Goal: Task Accomplishment & Management: Manage account settings

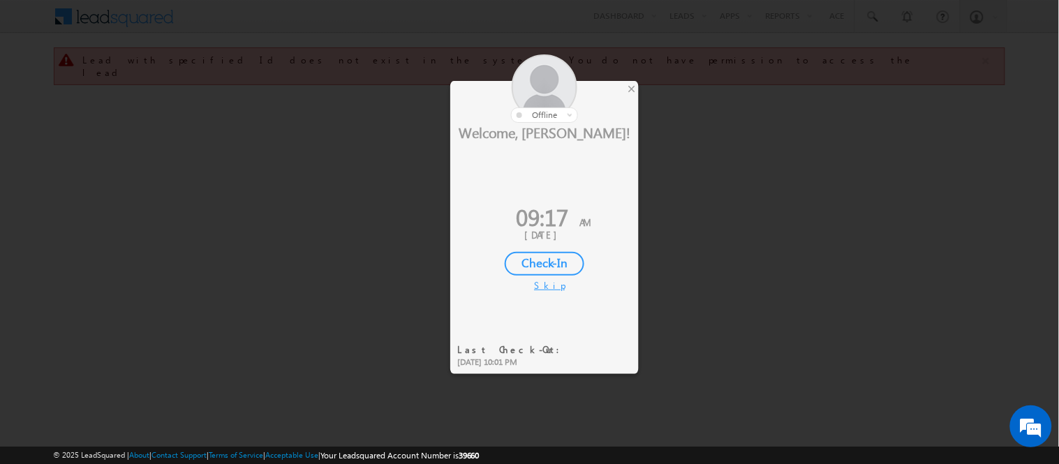
click at [547, 262] on div "Check-In" at bounding box center [545, 264] width 80 height 24
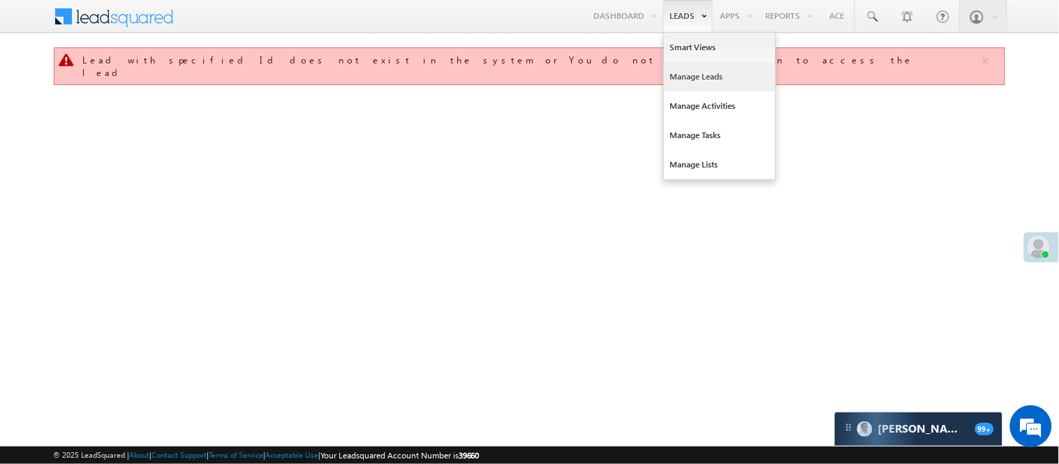
click at [698, 66] on link "Manage Leads" at bounding box center [720, 76] width 112 height 29
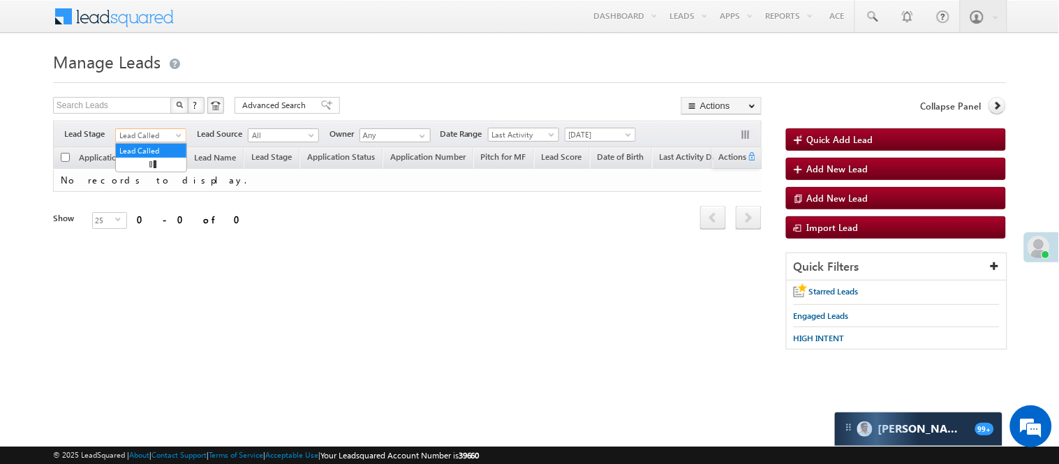
click at [151, 130] on span "Lead Called" at bounding box center [149, 135] width 66 height 13
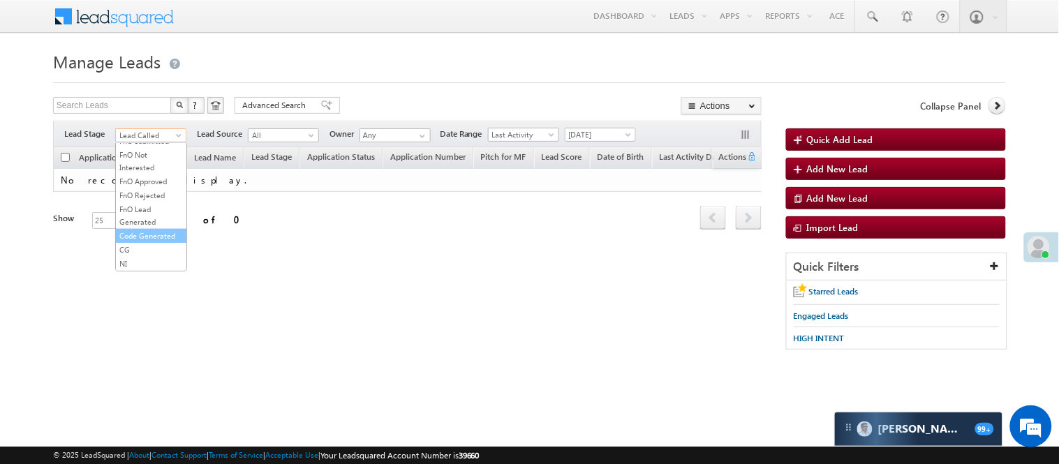
click at [142, 230] on link "Code Generated" at bounding box center [151, 236] width 70 height 13
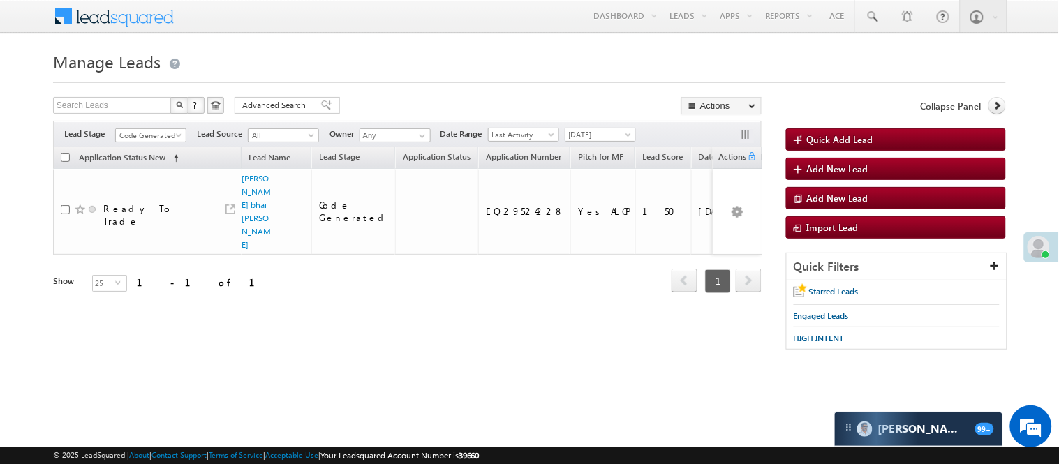
click at [155, 127] on div "Filters Lead Stage All Lead Generated Lead Talked - Pitch Not Done Lead Talked …" at bounding box center [407, 134] width 708 height 27
click at [157, 134] on span "Code Generated" at bounding box center [149, 135] width 66 height 13
click at [135, 233] on link "Code Generated" at bounding box center [151, 236] width 70 height 13
click at [165, 126] on div "Filters Lead Stage All Lead Generated Lead Talked - Pitch Not Done Lead Talked …" at bounding box center [407, 134] width 708 height 27
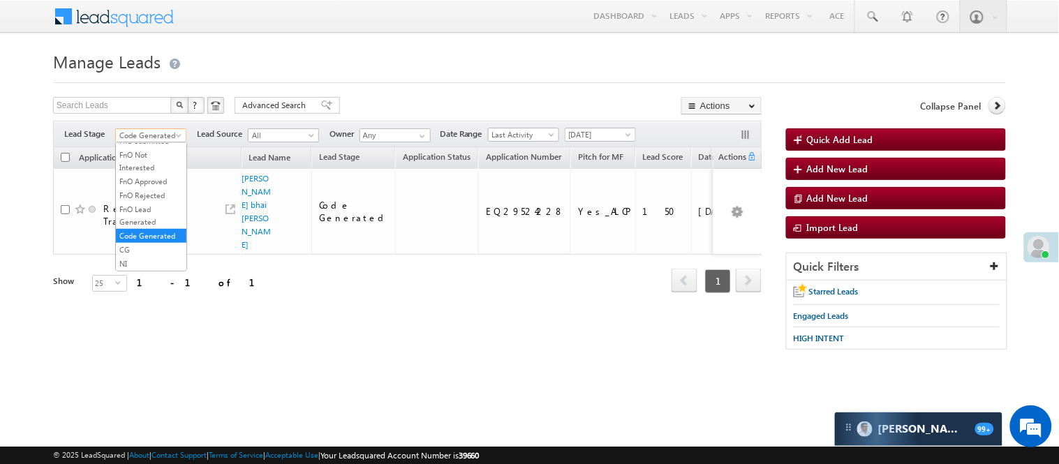
click at [148, 136] on span "Code Generated" at bounding box center [149, 135] width 66 height 13
click at [142, 163] on link "Lead Generated" at bounding box center [151, 164] width 70 height 13
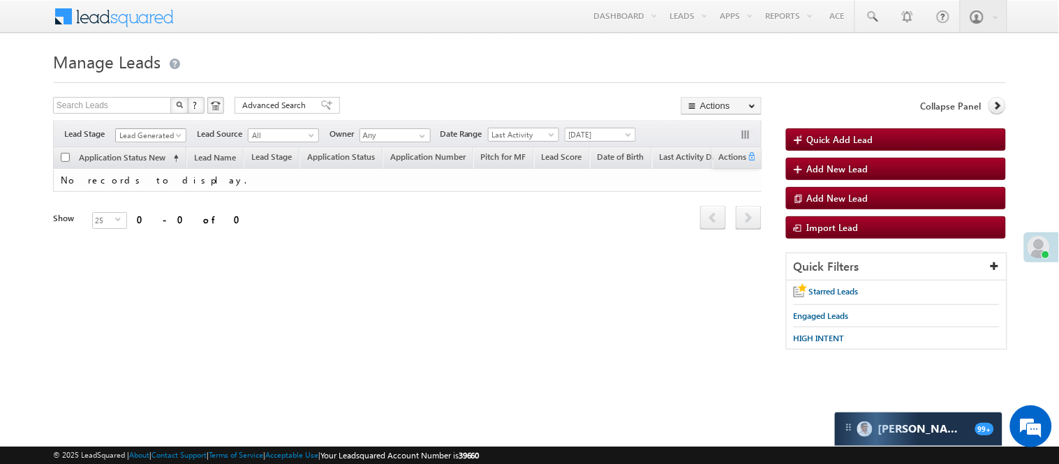
click at [133, 130] on span "Lead Generated" at bounding box center [149, 135] width 66 height 13
click at [149, 113] on link "Lead Called" at bounding box center [151, 106] width 70 height 13
click at [154, 141] on span "Lead Called" at bounding box center [149, 135] width 66 height 13
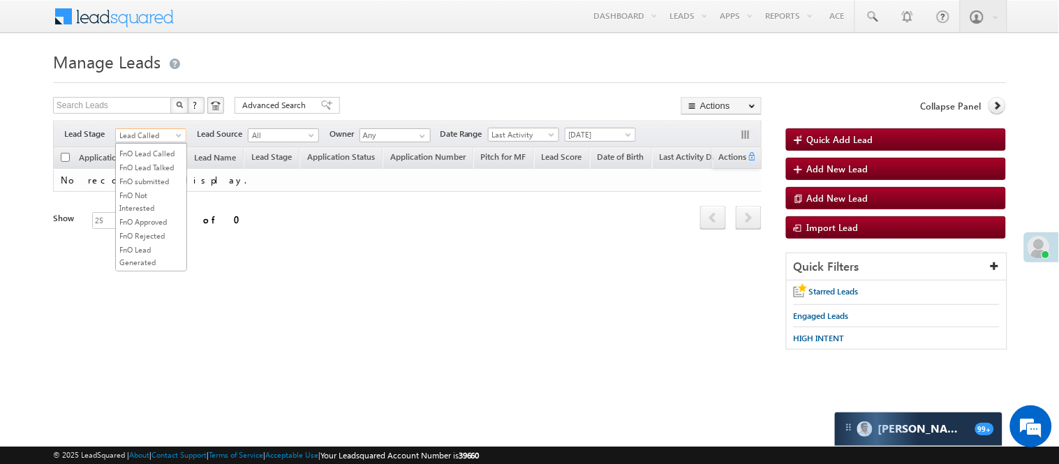
click at [149, 132] on link "Lead Talked" at bounding box center [151, 125] width 70 height 13
click at [149, 136] on span "Lead Talked" at bounding box center [149, 135] width 66 height 13
click at [879, 17] on link at bounding box center [871, 16] width 33 height 32
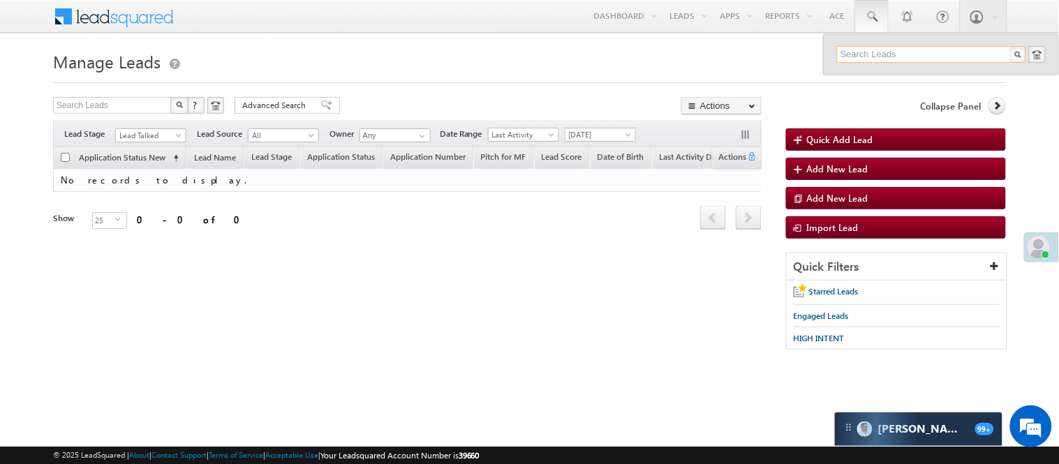
click at [885, 50] on input "text" at bounding box center [931, 54] width 189 height 17
paste input "EQ24532774"
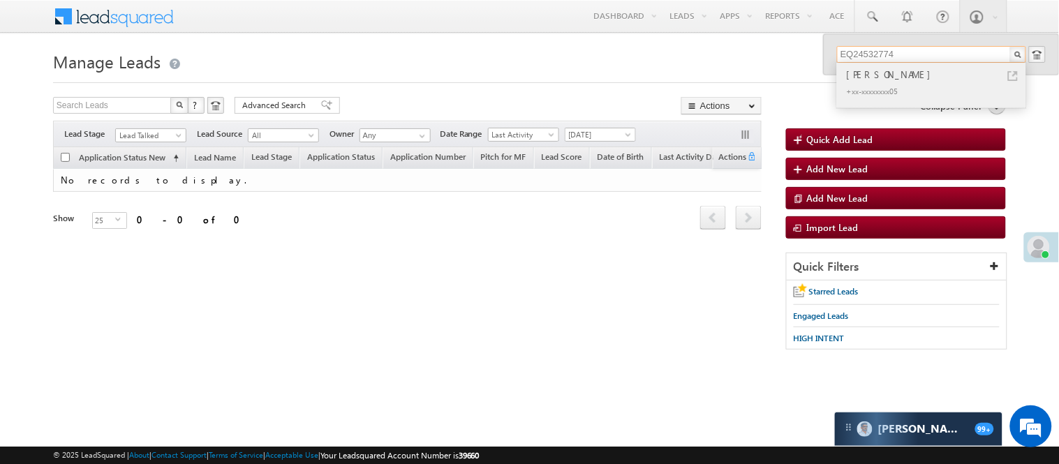
type input "EQ24532774"
click at [899, 71] on div "Deeti sriram" at bounding box center [937, 74] width 187 height 15
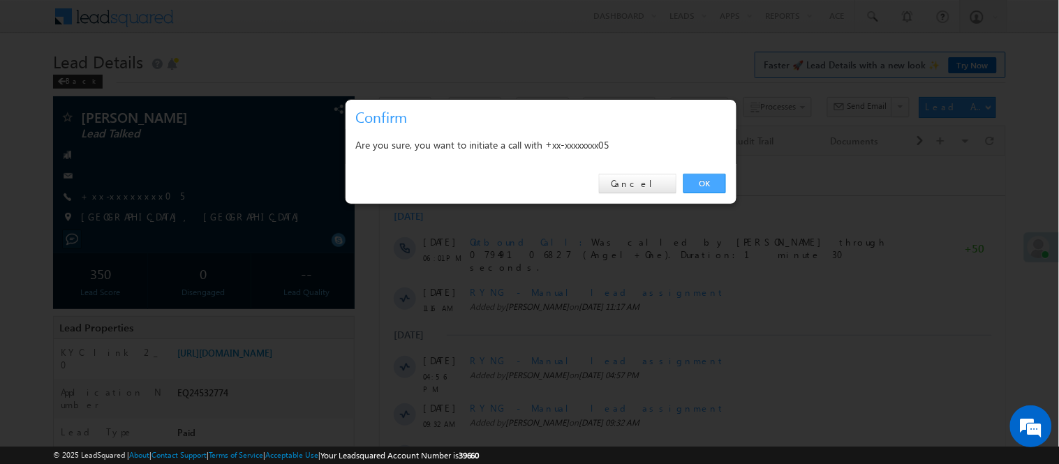
click at [712, 185] on link "OK" at bounding box center [704, 184] width 43 height 20
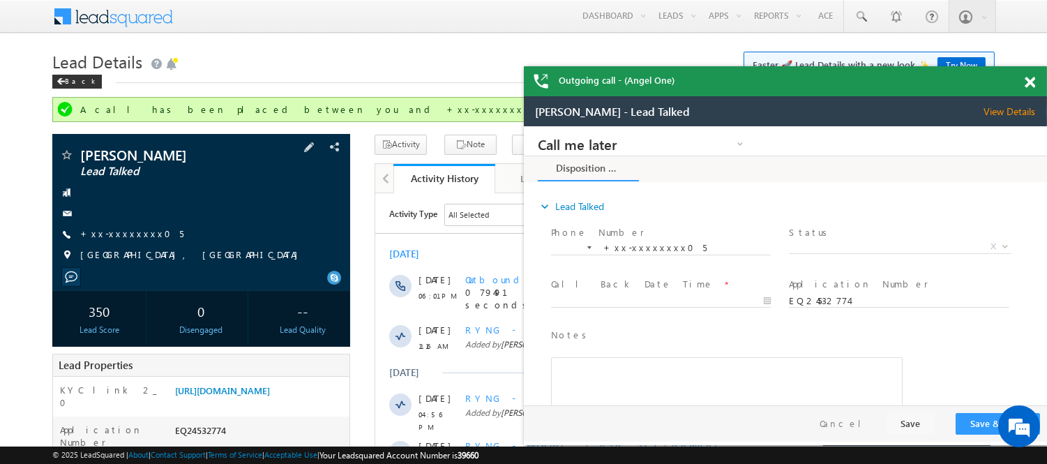
click at [108, 241] on div "Deeti sriram Lead Talked +xx-xxxxxxxx05" at bounding box center [201, 208] width 284 height 121
click at [112, 233] on link "+xx-xxxxxxxx05" at bounding box center [131, 233] width 103 height 12
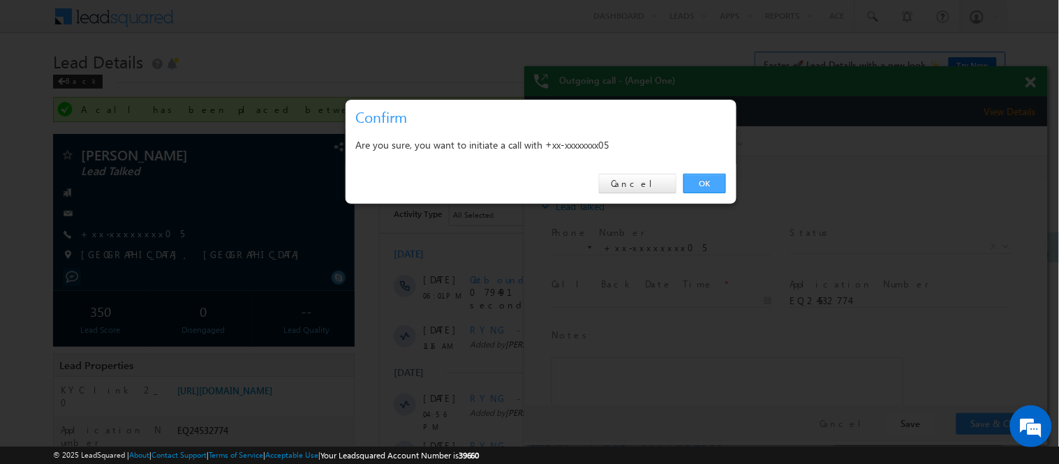
click at [698, 186] on link "OK" at bounding box center [704, 184] width 43 height 20
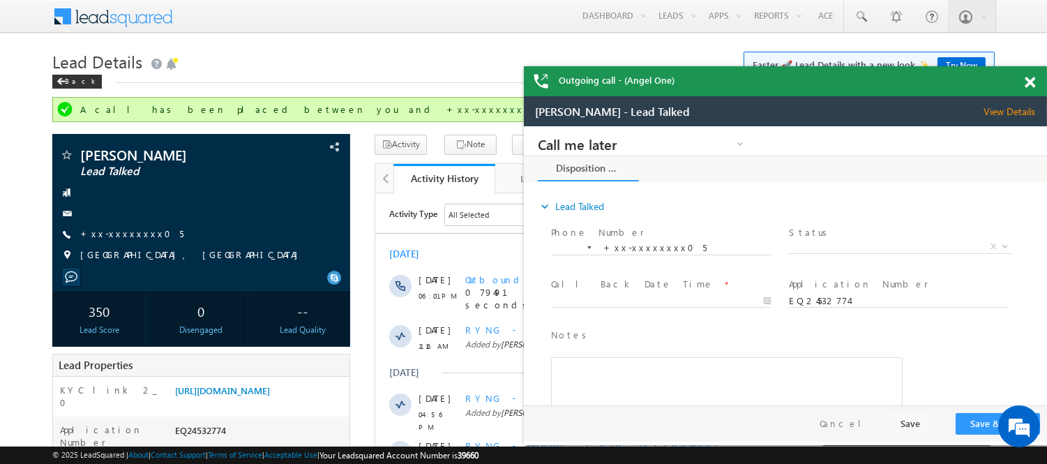
click at [1033, 84] on span at bounding box center [1030, 83] width 10 height 12
click at [1031, 81] on span at bounding box center [1030, 83] width 10 height 12
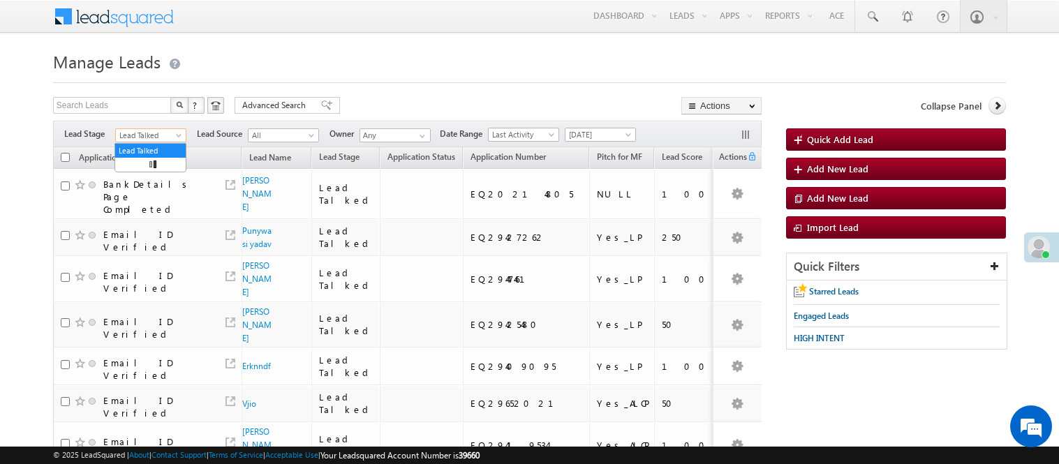
click at [162, 133] on span "Lead Talked" at bounding box center [149, 135] width 66 height 13
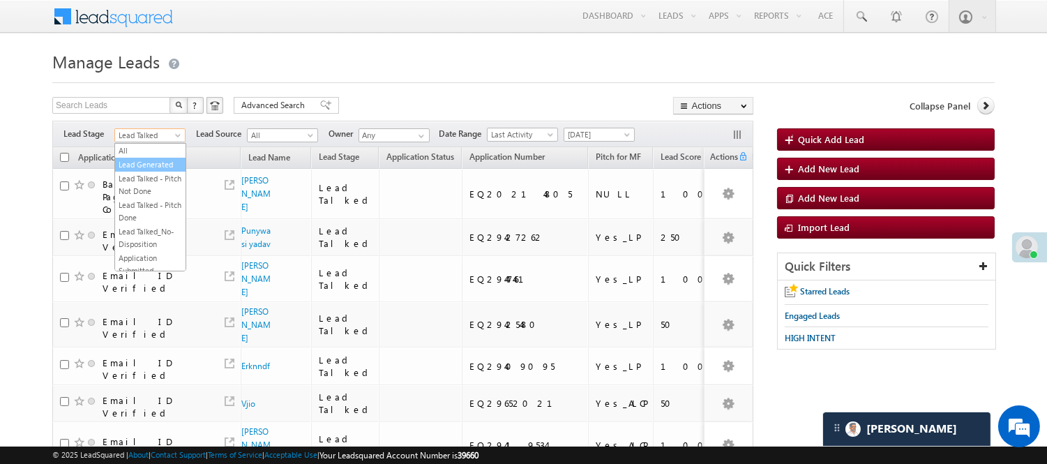
click at [144, 171] on link "Lead Generated" at bounding box center [150, 164] width 70 height 13
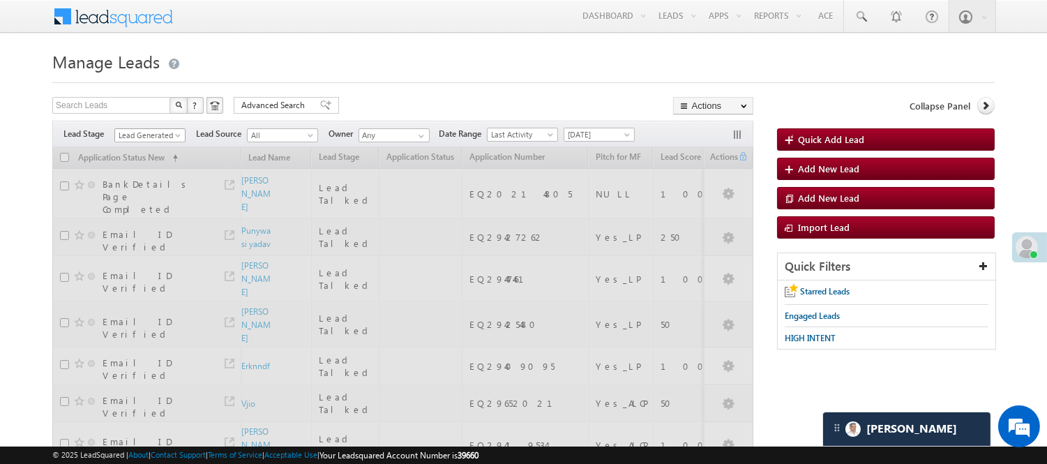
click at [152, 137] on span "Lead Generated" at bounding box center [148, 135] width 66 height 13
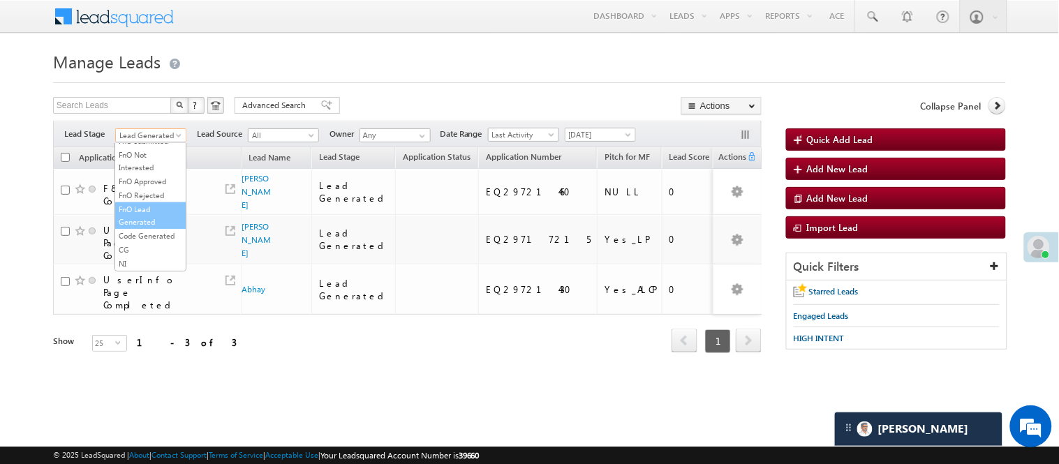
scroll to position [346, 0]
click at [154, 238] on link "Code Generated" at bounding box center [150, 236] width 70 height 13
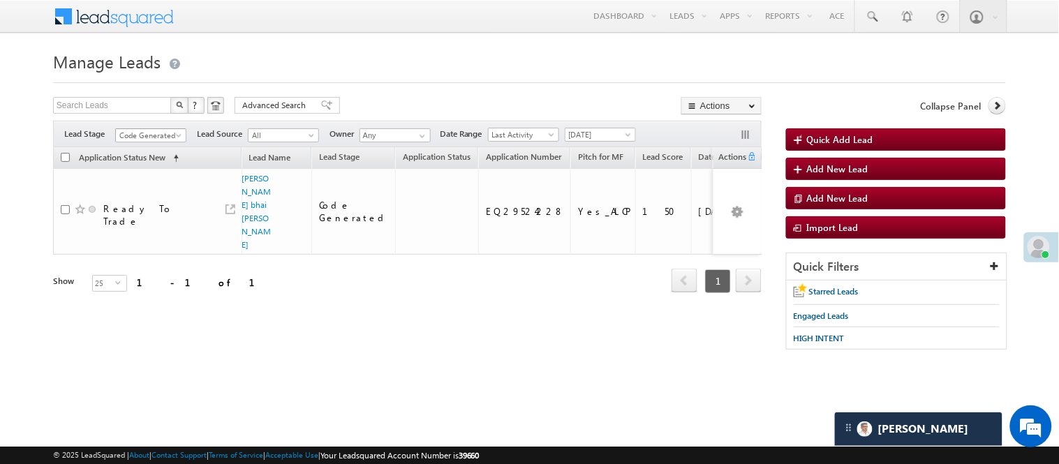
click at [145, 129] on span "Code Generated" at bounding box center [149, 135] width 66 height 13
click at [137, 171] on link "Lead Generated" at bounding box center [151, 164] width 70 height 13
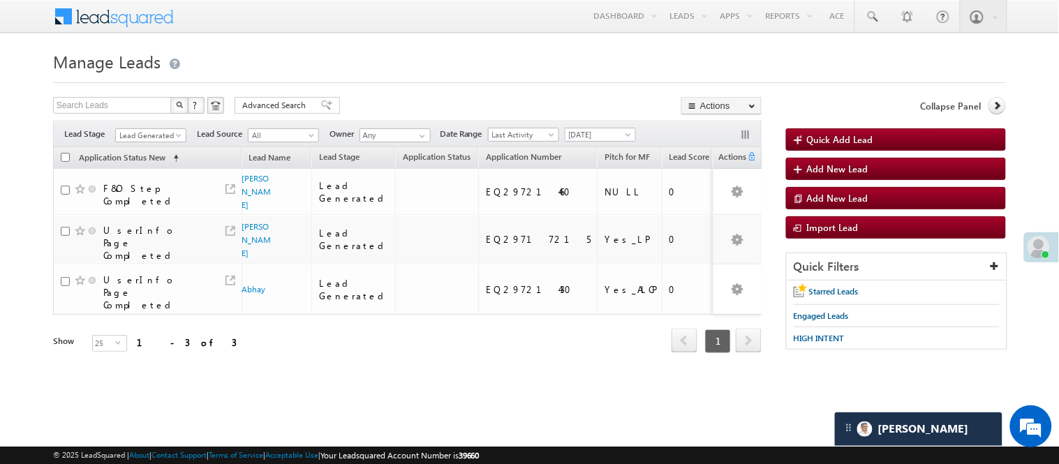
click at [252, 179] on div "View Lead" at bounding box center [248, 171] width 84 height 29
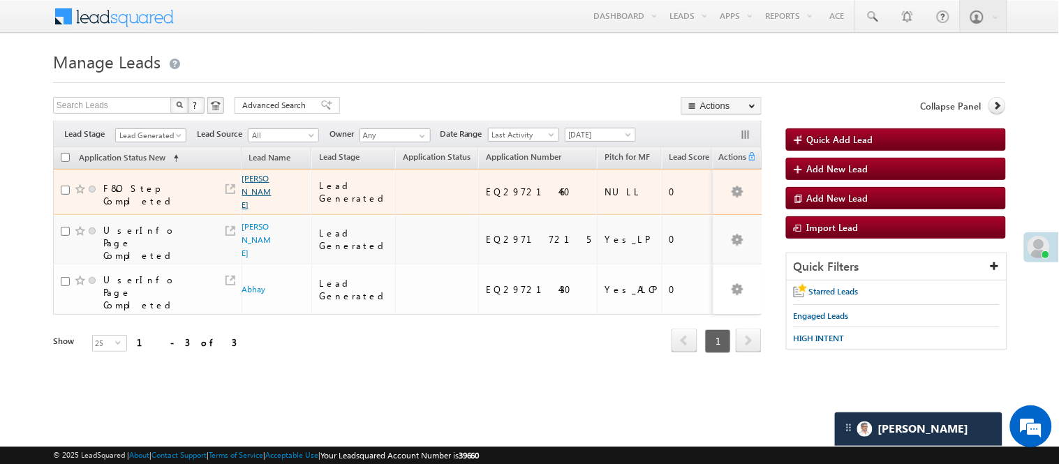
click at [252, 179] on link "Aaftab Anwar" at bounding box center [256, 191] width 29 height 37
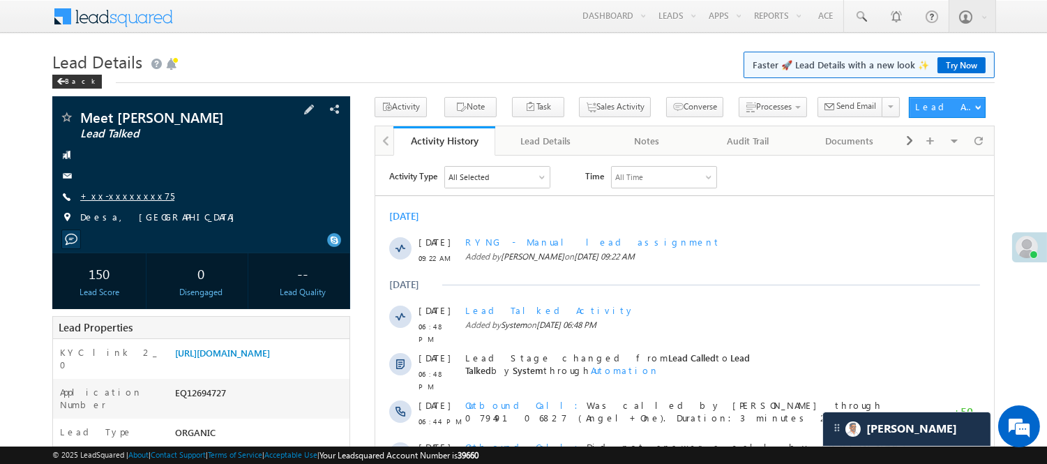
click at [105, 193] on link "+xx-xxxxxxxx75" at bounding box center [127, 196] width 94 height 12
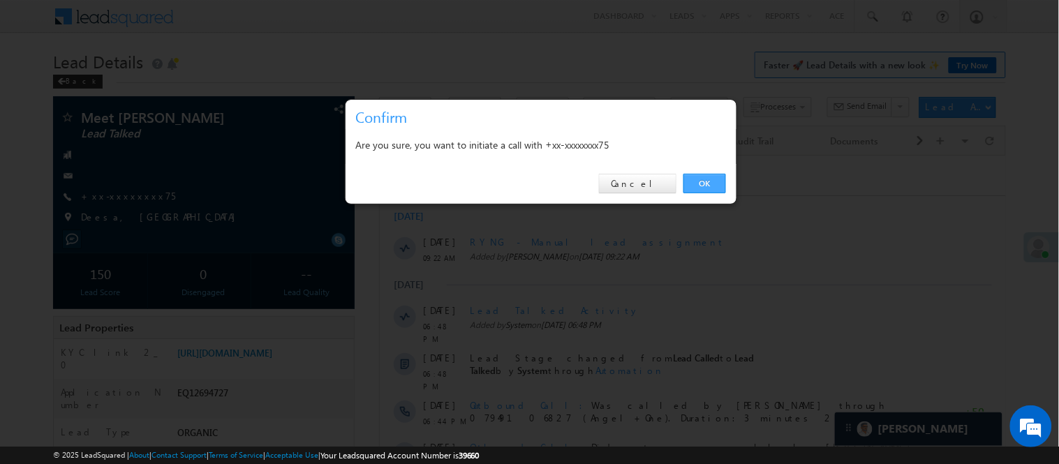
click at [698, 182] on link "OK" at bounding box center [704, 184] width 43 height 20
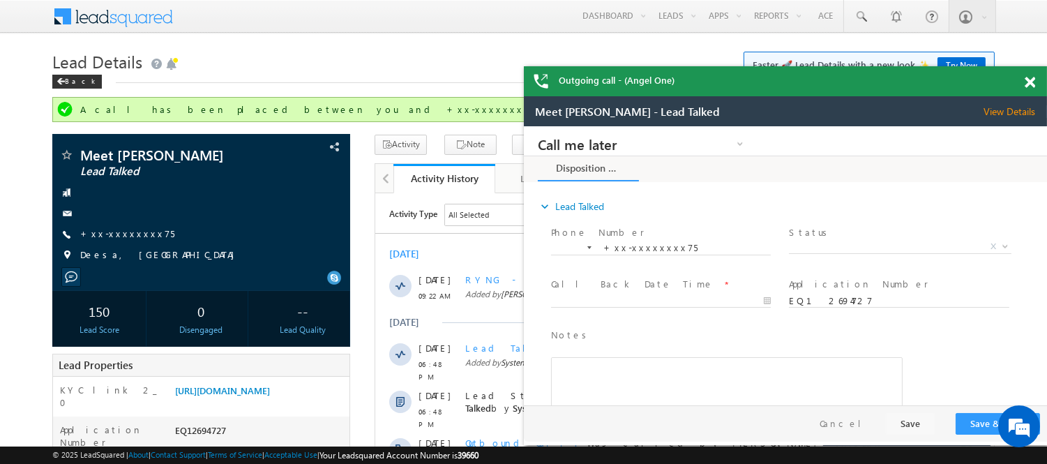
click at [1033, 80] on span at bounding box center [1030, 83] width 10 height 12
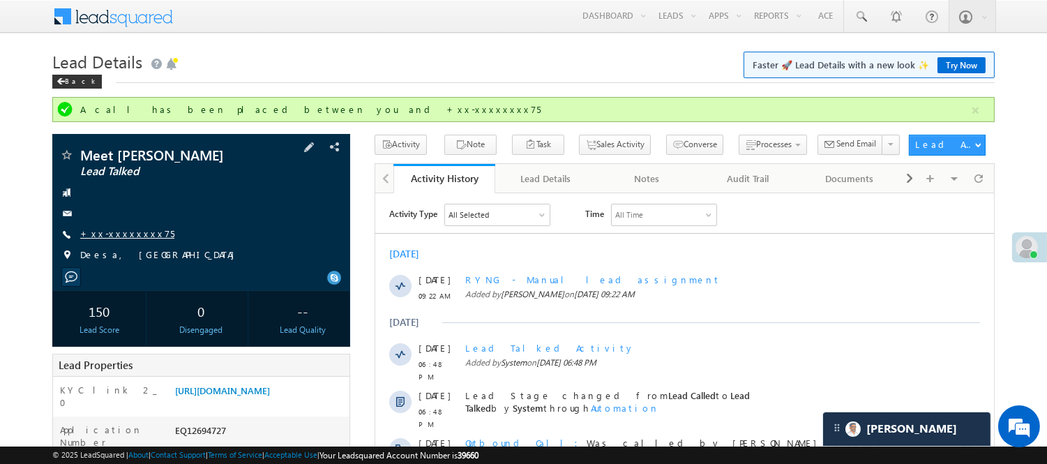
click at [113, 239] on link "+xx-xxxxxxxx75" at bounding box center [127, 233] width 94 height 12
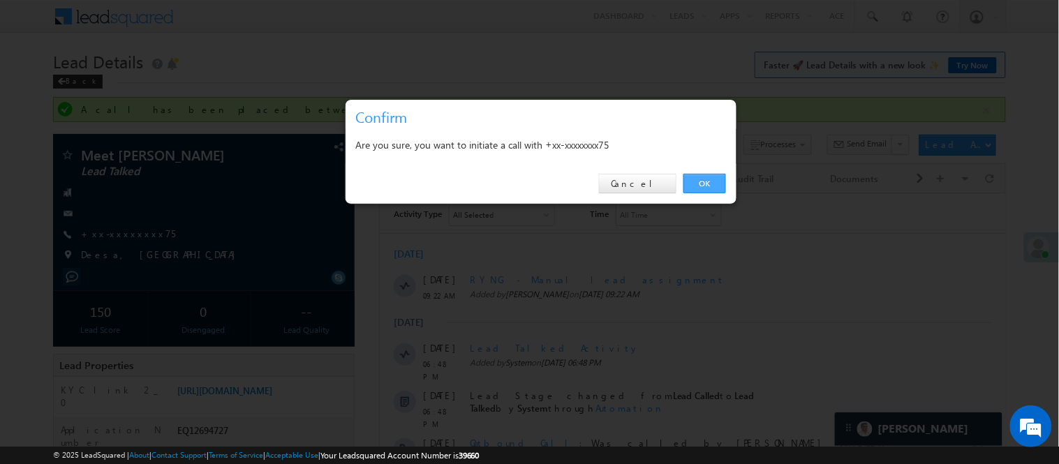
click at [702, 184] on link "OK" at bounding box center [704, 184] width 43 height 20
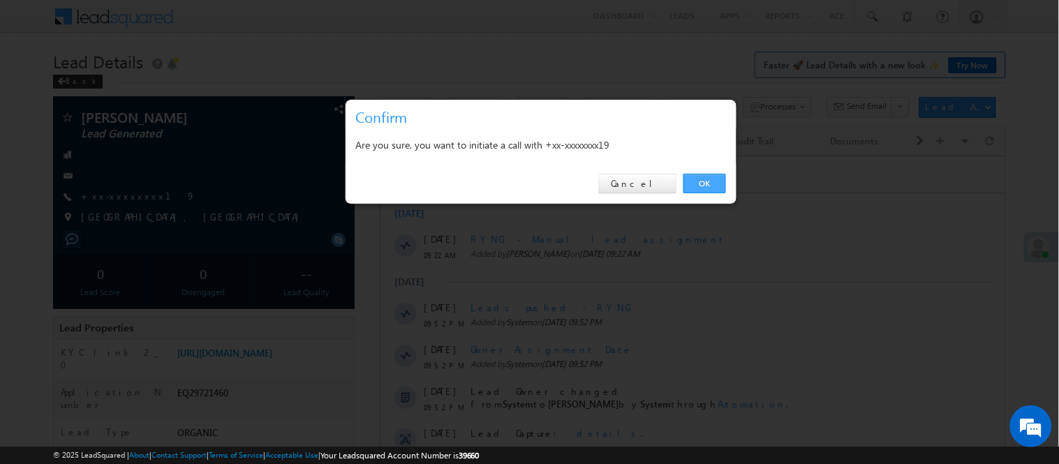
click at [707, 179] on link "OK" at bounding box center [704, 184] width 43 height 20
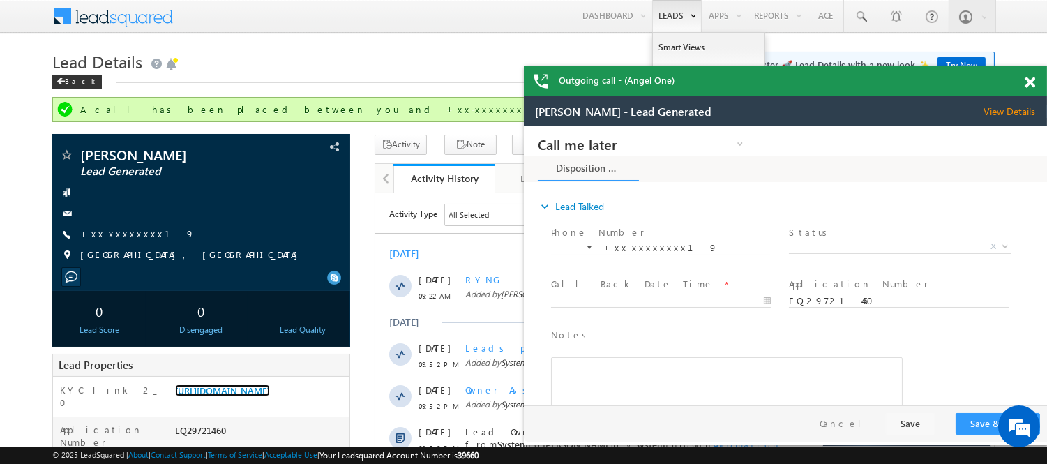
click at [214, 394] on link "https://angelbroking1-pk3em7sa.customui-test.leadsquared.com?leadId=3c29f8ff-3d…" at bounding box center [222, 390] width 95 height 12
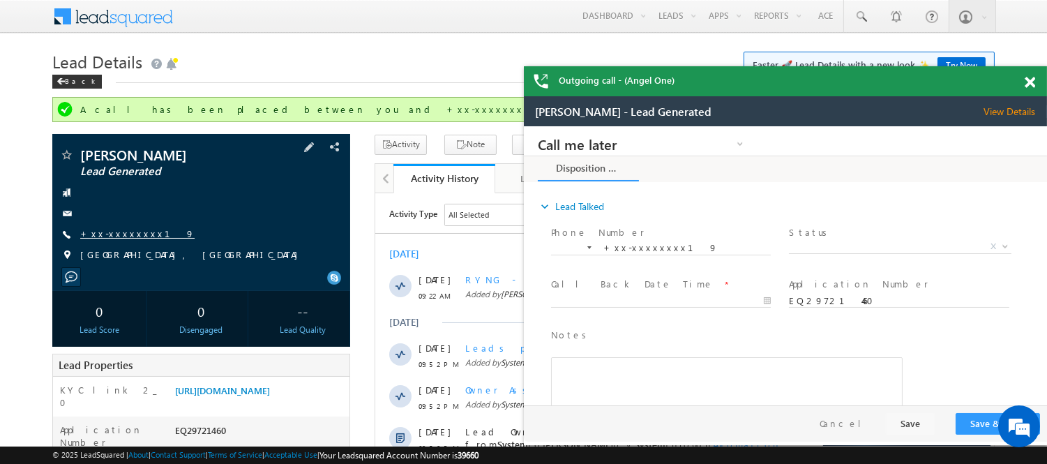
click at [119, 234] on link "+xx-xxxxxxxx19" at bounding box center [137, 233] width 114 height 12
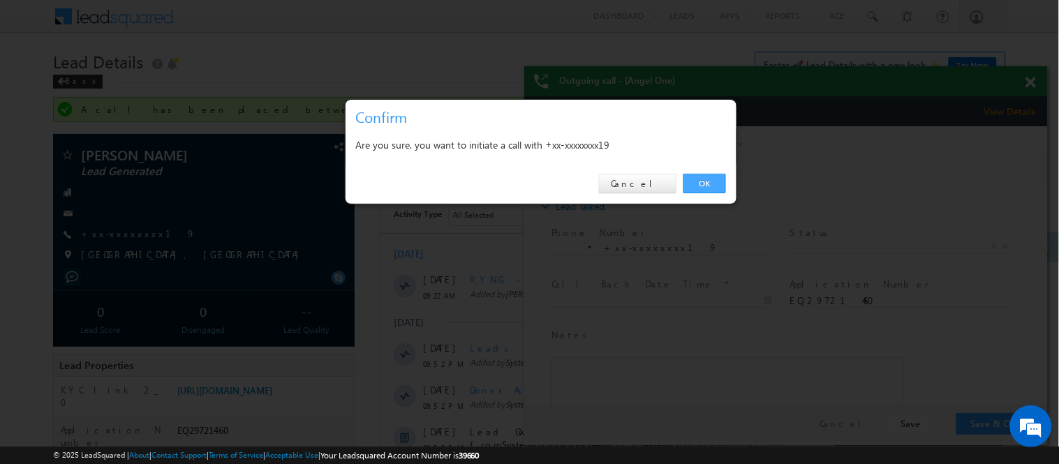
click at [712, 184] on link "OK" at bounding box center [704, 184] width 43 height 20
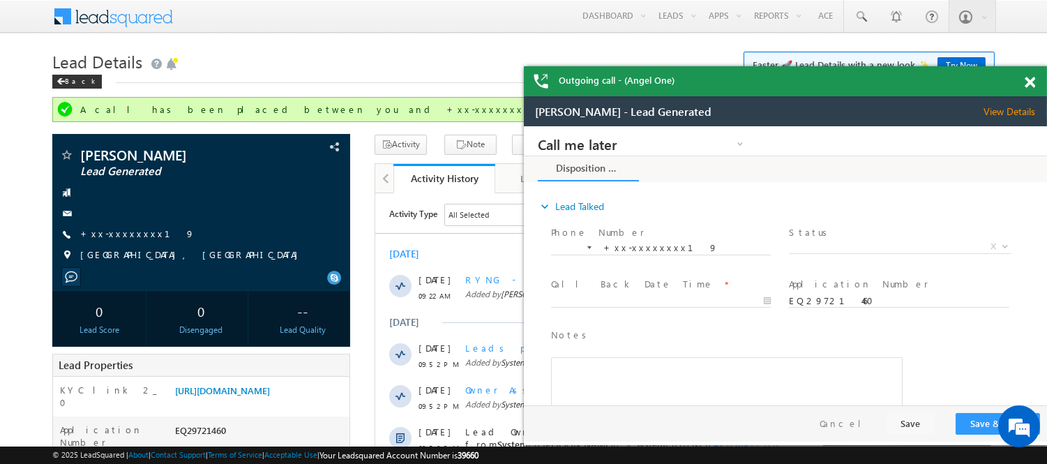
click at [1030, 82] on span at bounding box center [1030, 83] width 10 height 12
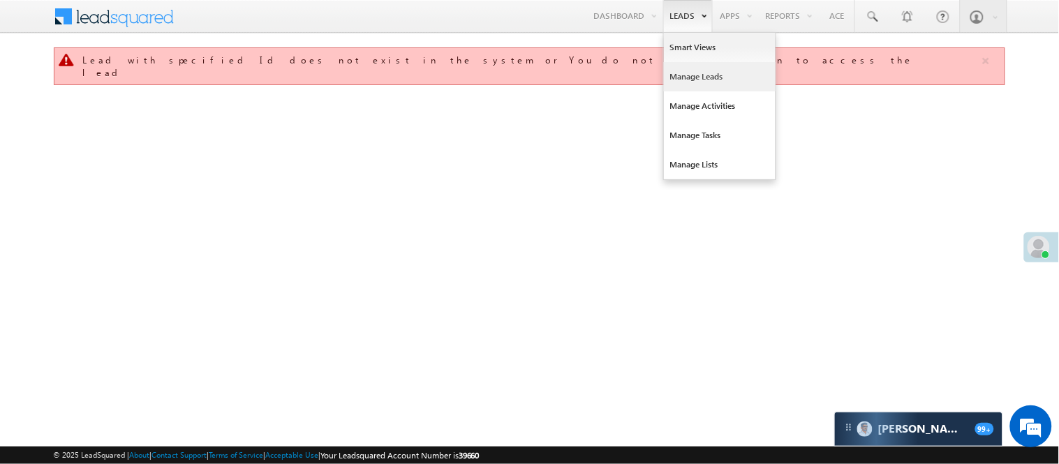
click at [694, 77] on link "Manage Leads" at bounding box center [720, 76] width 112 height 29
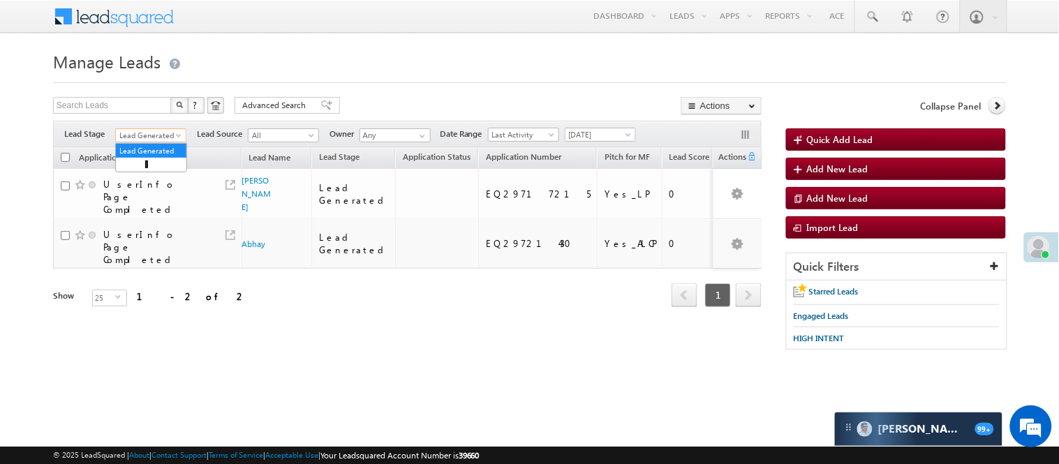
click at [148, 135] on span "Lead Generated" at bounding box center [149, 135] width 66 height 13
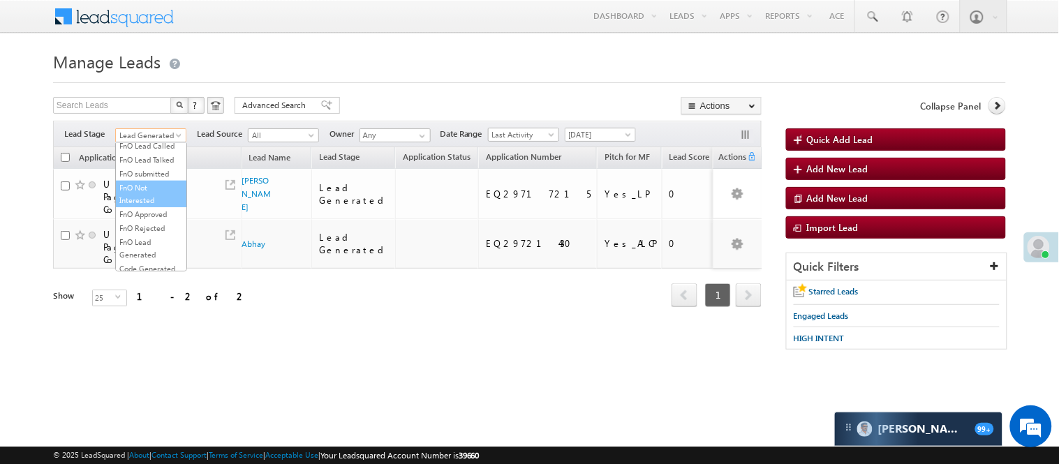
scroll to position [310, 0]
click at [145, 242] on link "Code Generated" at bounding box center [151, 236] width 70 height 13
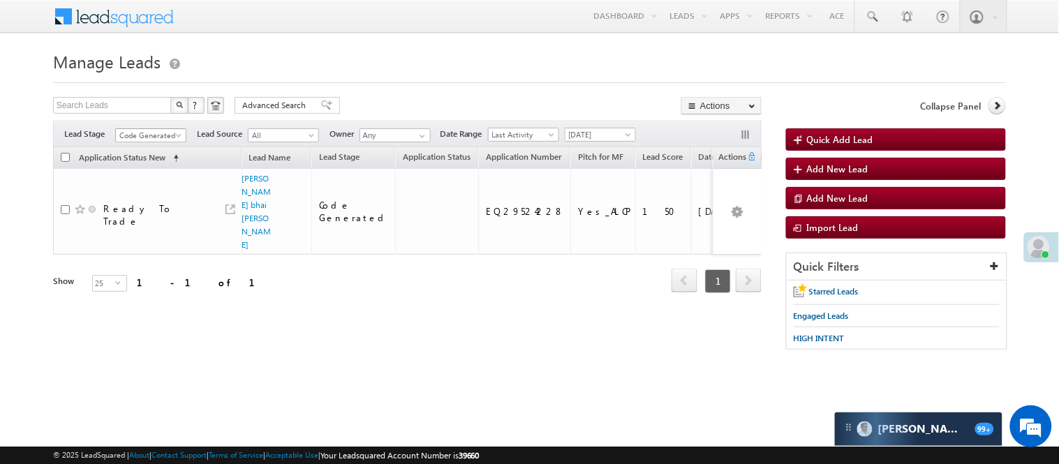
scroll to position [318, 0]
click at [147, 133] on span "Code Generated" at bounding box center [149, 135] width 66 height 13
click at [155, 163] on link "Lead Generated" at bounding box center [151, 157] width 70 height 13
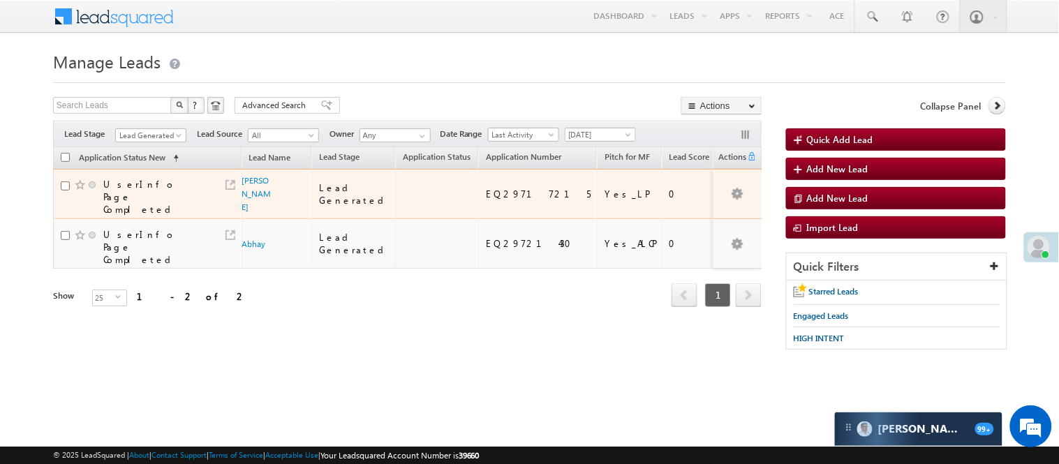
click at [251, 174] on span "[PERSON_NAME]" at bounding box center [257, 194] width 31 height 40
click at [249, 179] on link "[PERSON_NAME]" at bounding box center [256, 193] width 29 height 37
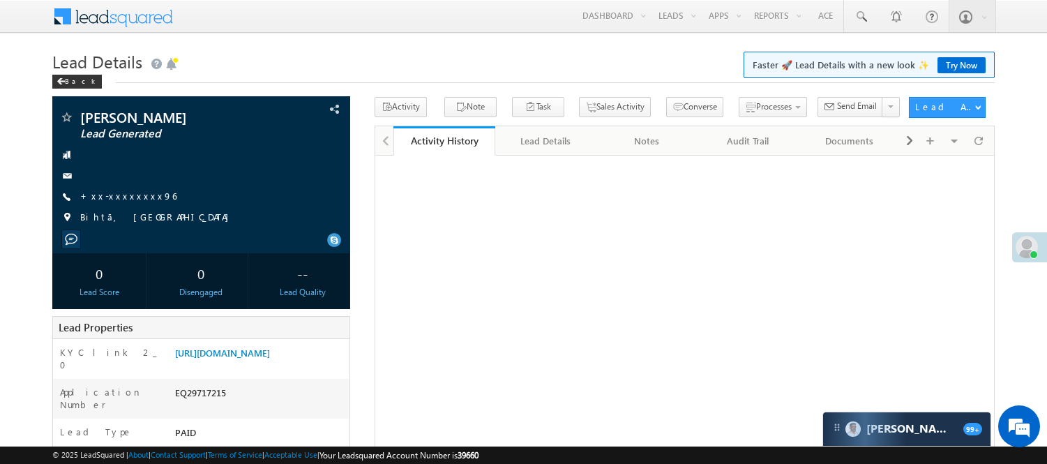
click at [114, 195] on link "+xx-xxxxxxxx96" at bounding box center [128, 196] width 96 height 12
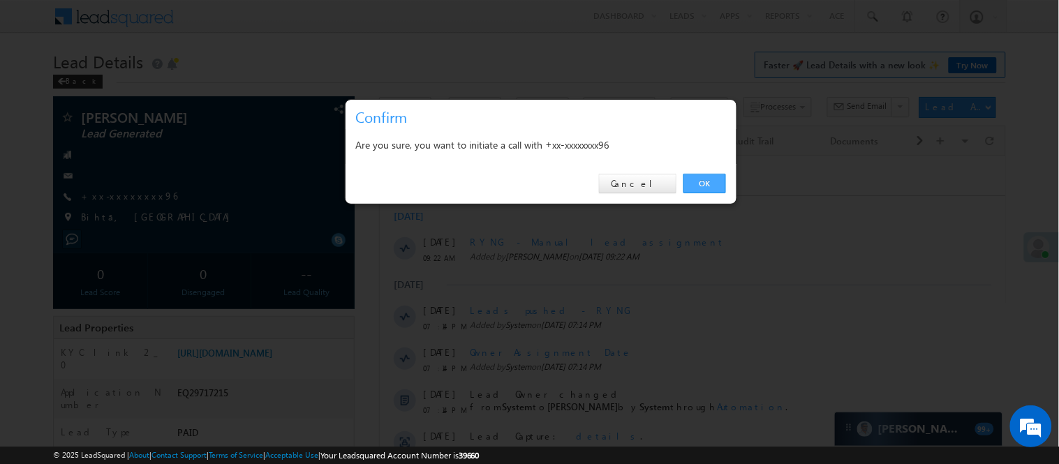
drag, startPoint x: 712, startPoint y: 184, endPoint x: 335, endPoint y: 27, distance: 408.2
click at [712, 184] on link "OK" at bounding box center [704, 184] width 43 height 20
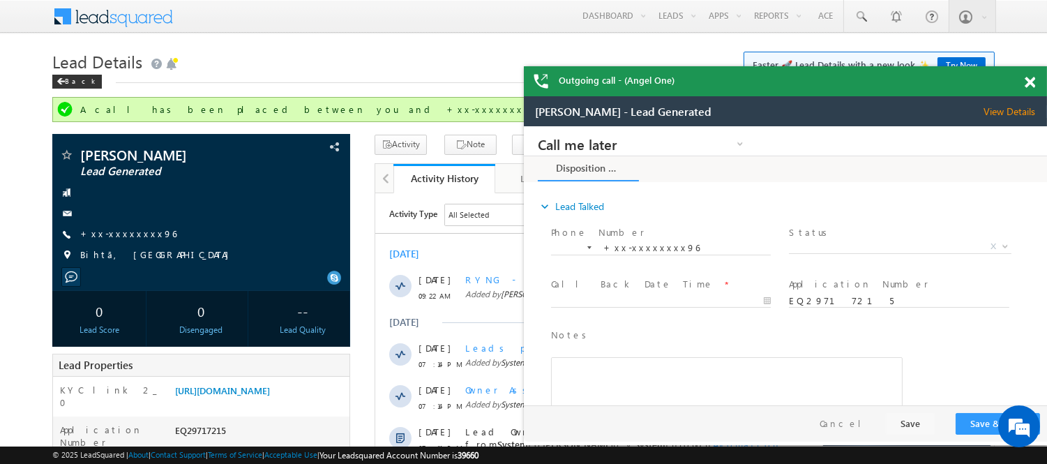
click at [1029, 75] on div at bounding box center [1038, 79] width 19 height 27
click at [1029, 84] on span at bounding box center [1030, 83] width 10 height 12
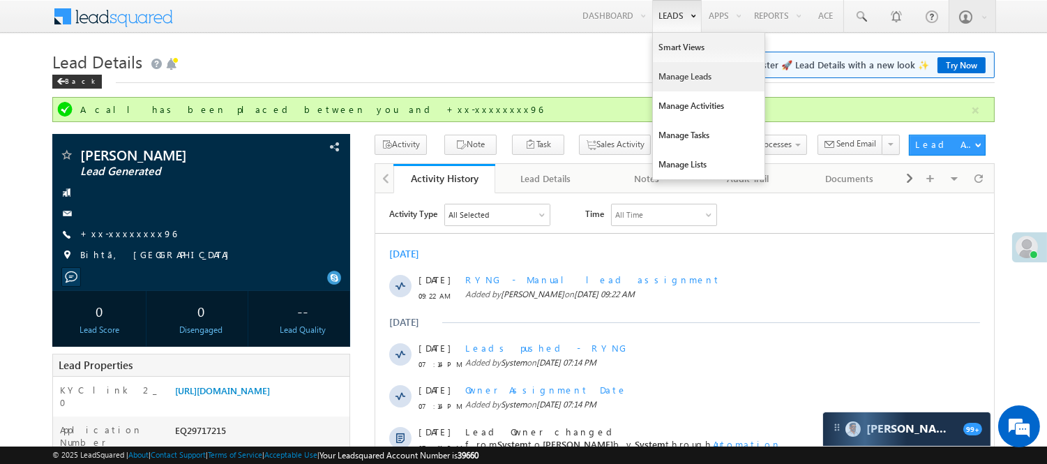
click at [695, 70] on link "Manage Leads" at bounding box center [709, 76] width 112 height 29
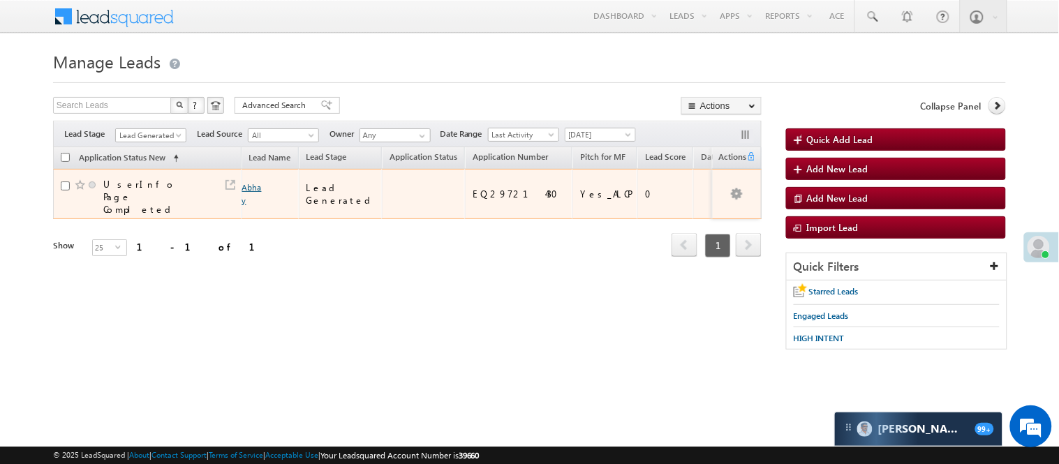
click at [248, 183] on link "Abhay" at bounding box center [252, 194] width 20 height 24
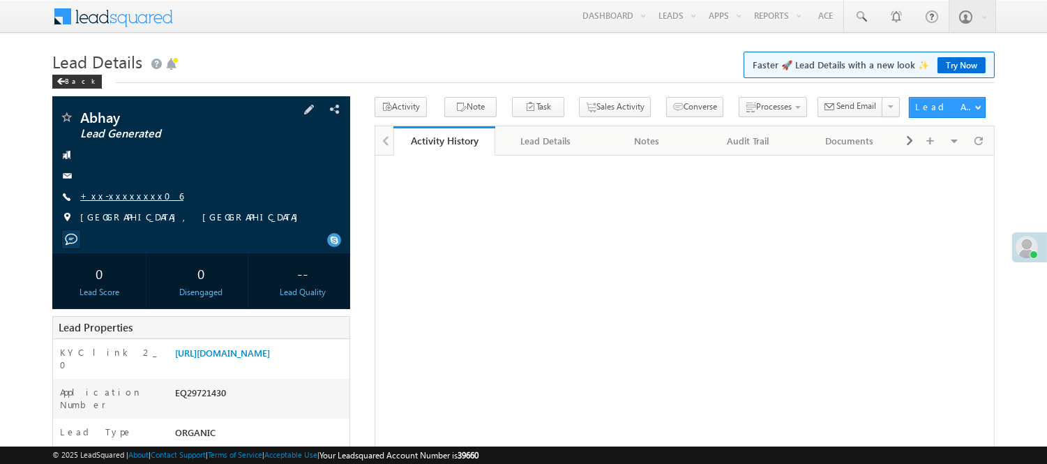
click at [119, 195] on link "+xx-xxxxxxxx06" at bounding box center [131, 196] width 103 height 12
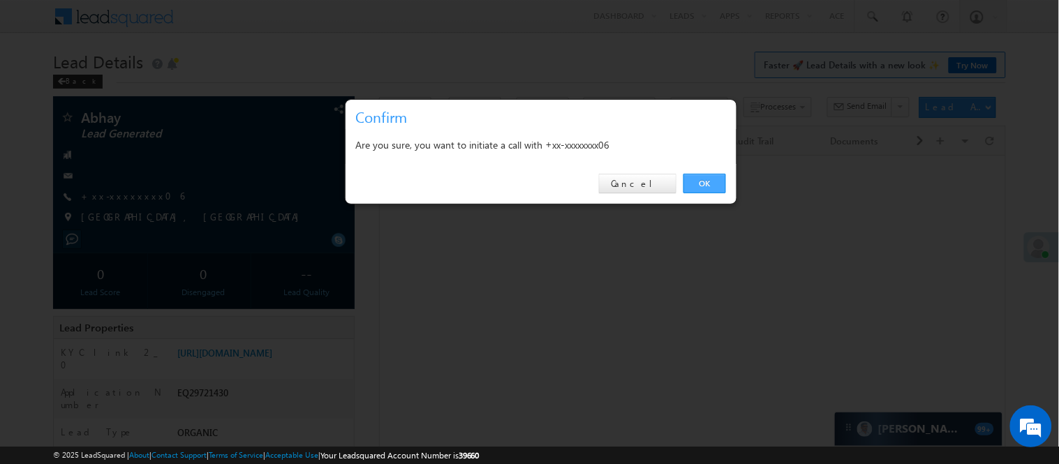
click at [703, 177] on link "OK" at bounding box center [704, 184] width 43 height 20
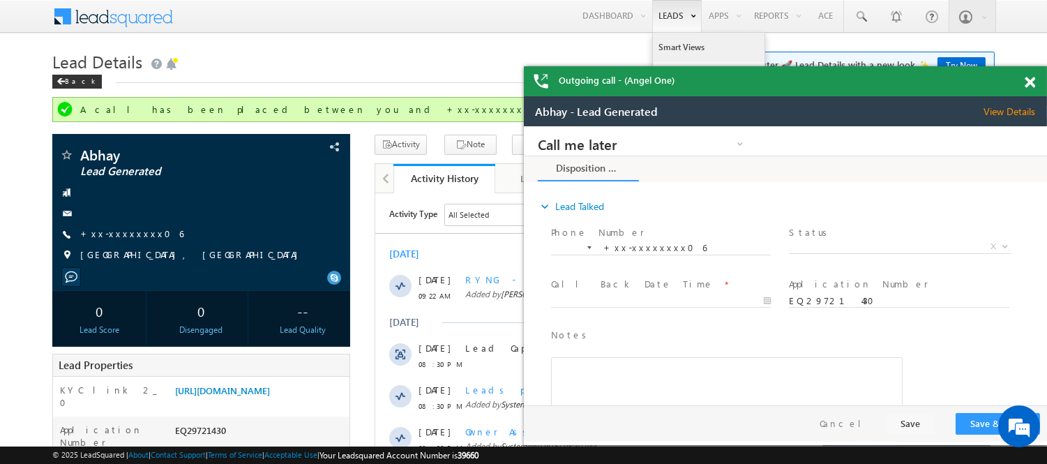
click at [666, 47] on link "Smart Views" at bounding box center [709, 47] width 112 height 29
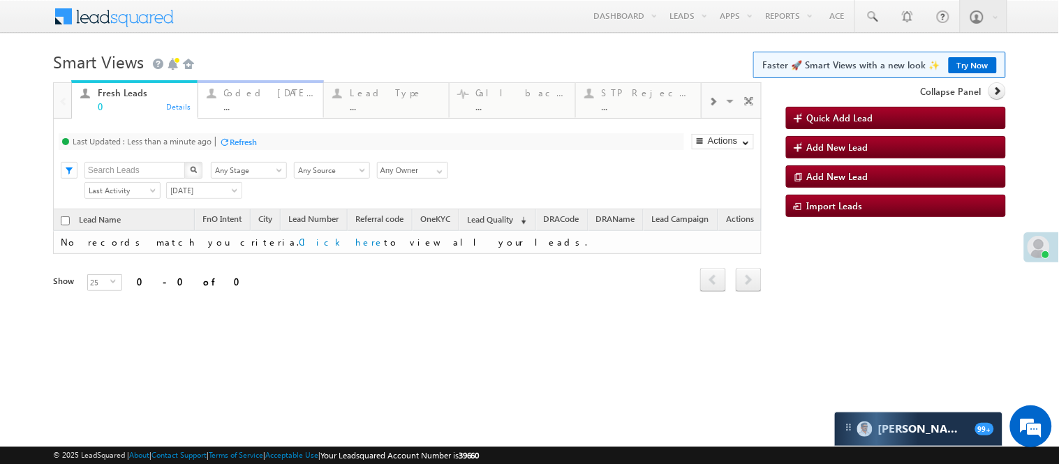
click at [273, 99] on div "Coded Today ..." at bounding box center [269, 97] width 91 height 27
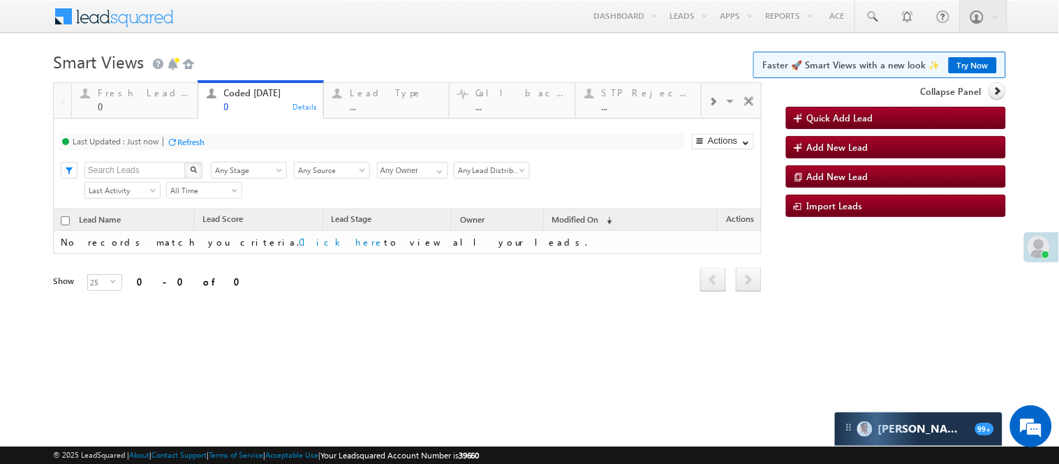
click at [974, 58] on link "Try Now" at bounding box center [972, 65] width 48 height 16
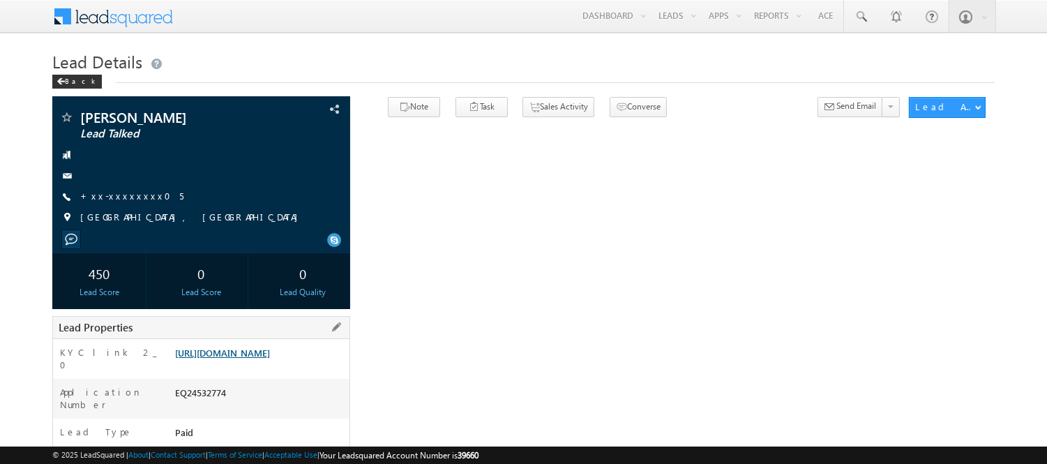
click at [270, 358] on link "https://angelbroking1-pk3em7sa.customui-test.leadsquared.com?leadId=bf857232-51…" at bounding box center [222, 353] width 95 height 12
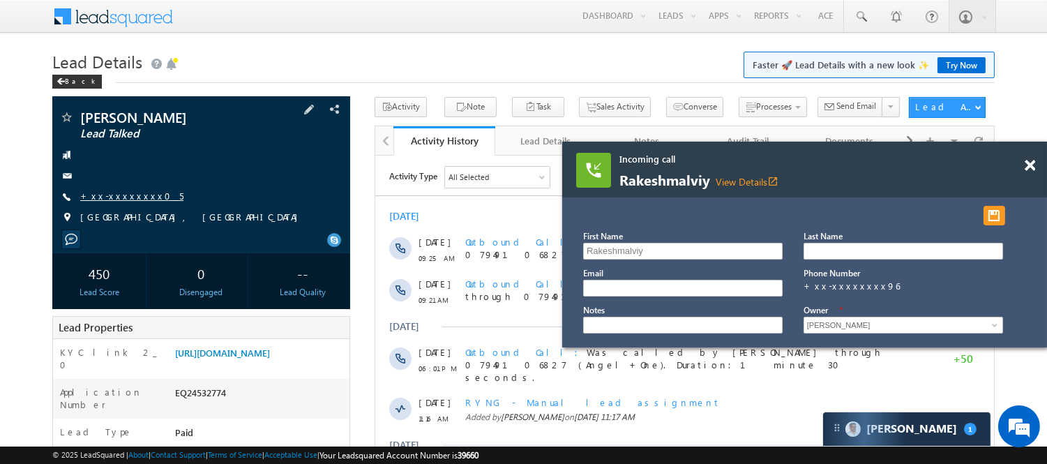
click at [133, 199] on link "+xx-xxxxxxxx05" at bounding box center [131, 196] width 103 height 12
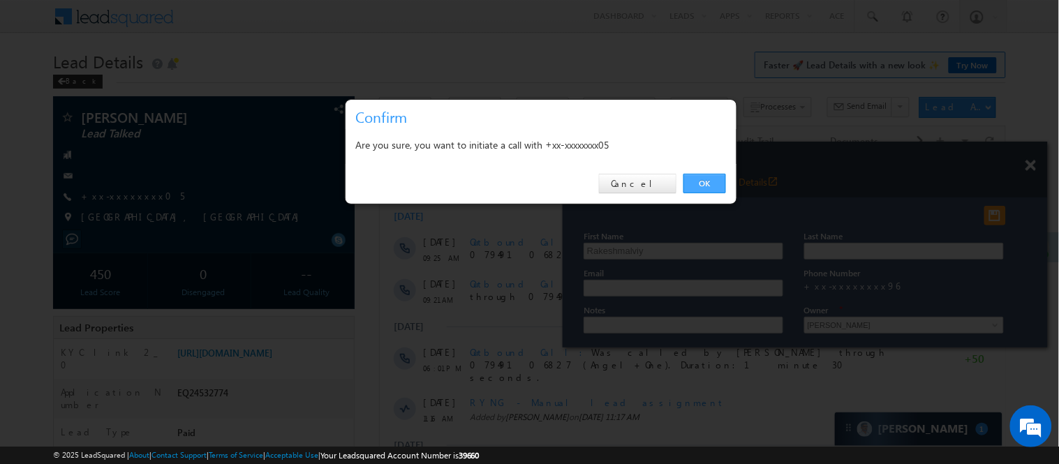
click at [705, 185] on link "OK" at bounding box center [704, 184] width 43 height 20
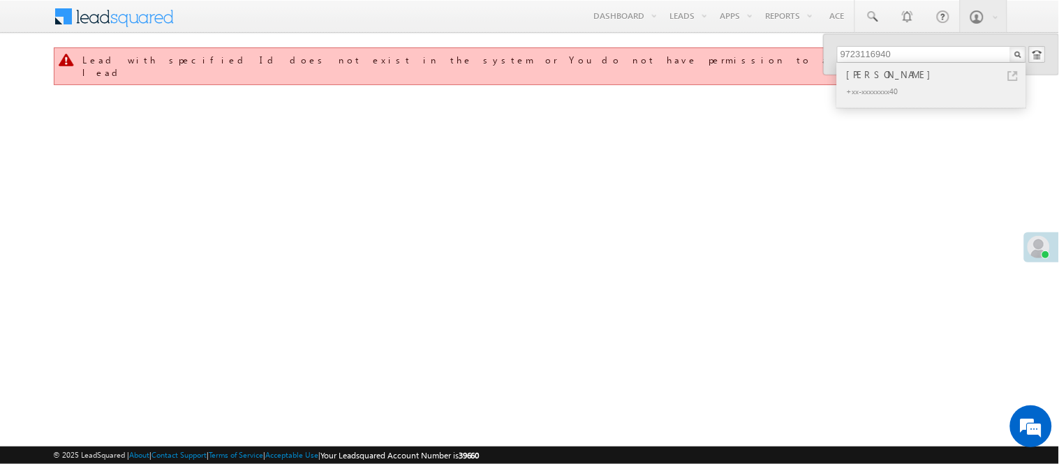
type input "9723116940"
click at [871, 85] on div "+xx-xxxxxxxx40" at bounding box center [937, 90] width 187 height 17
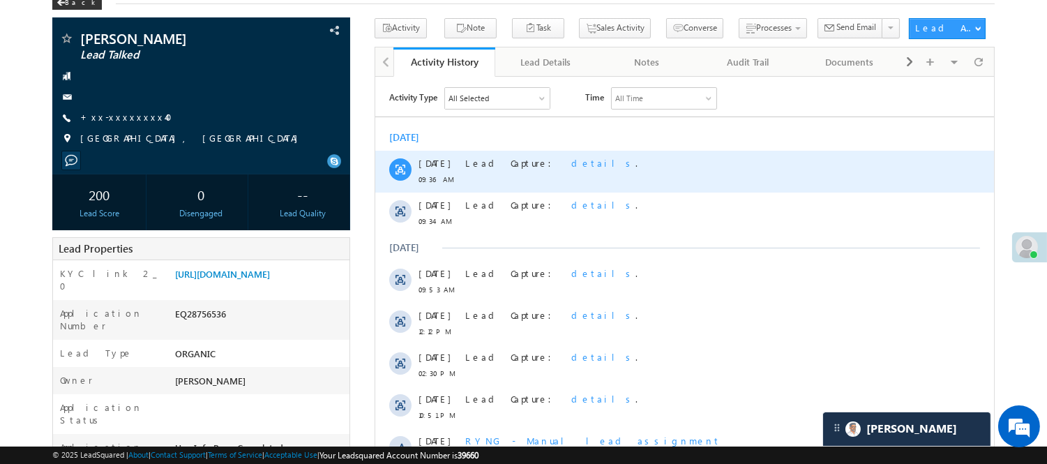
scroll to position [311, 0]
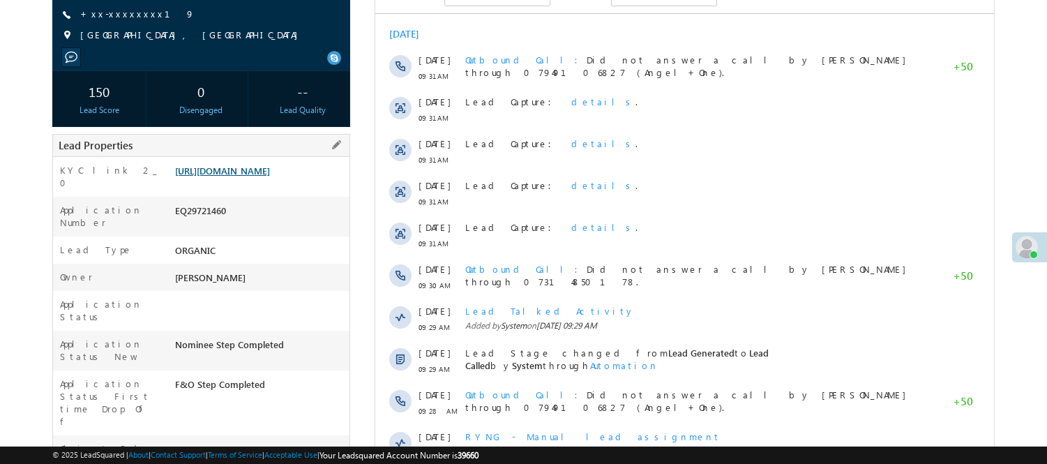
scroll to position [155, 0]
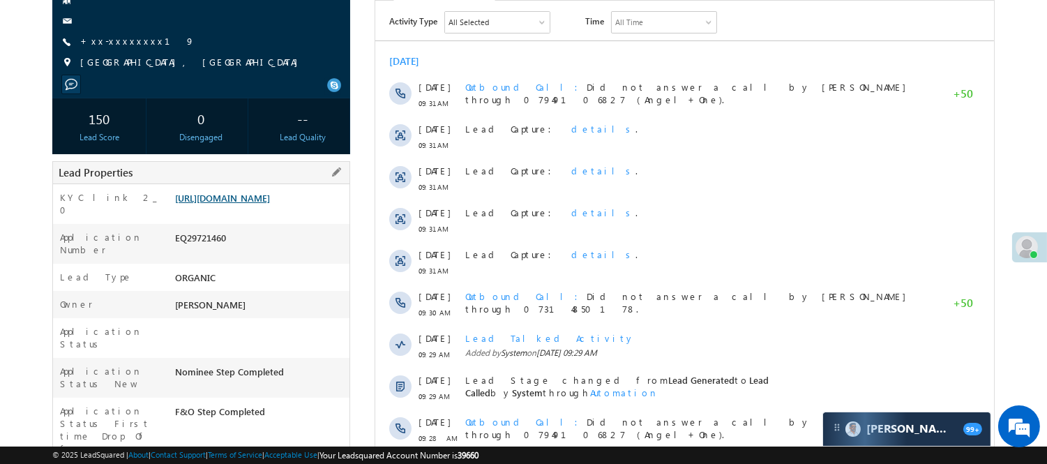
click at [270, 204] on link "https://angelbroking1-pk3em7sa.customui-test.leadsquared.com?leadId=3c29f8ff-3d…" at bounding box center [222, 198] width 95 height 12
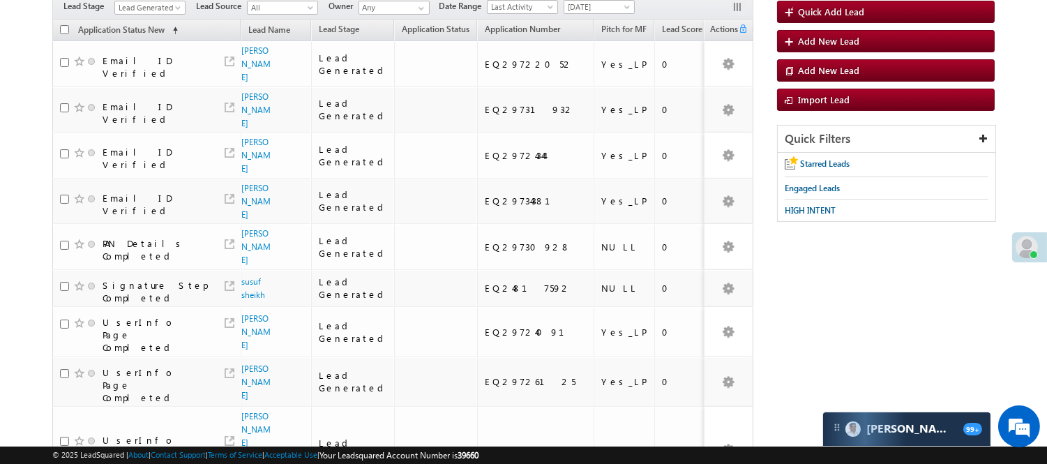
scroll to position [10, 0]
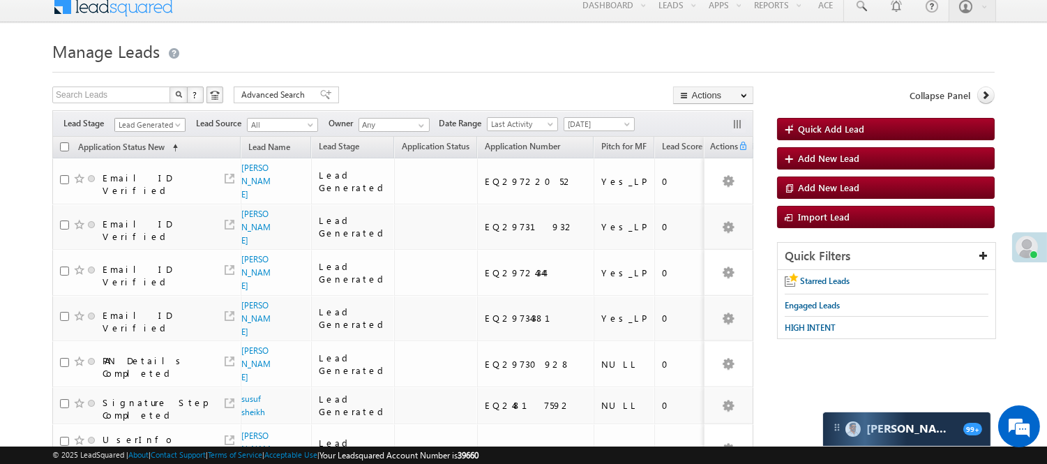
click at [144, 124] on span "Lead Generated" at bounding box center [148, 125] width 66 height 13
click at [148, 219] on link "Code Generated" at bounding box center [150, 225] width 70 height 13
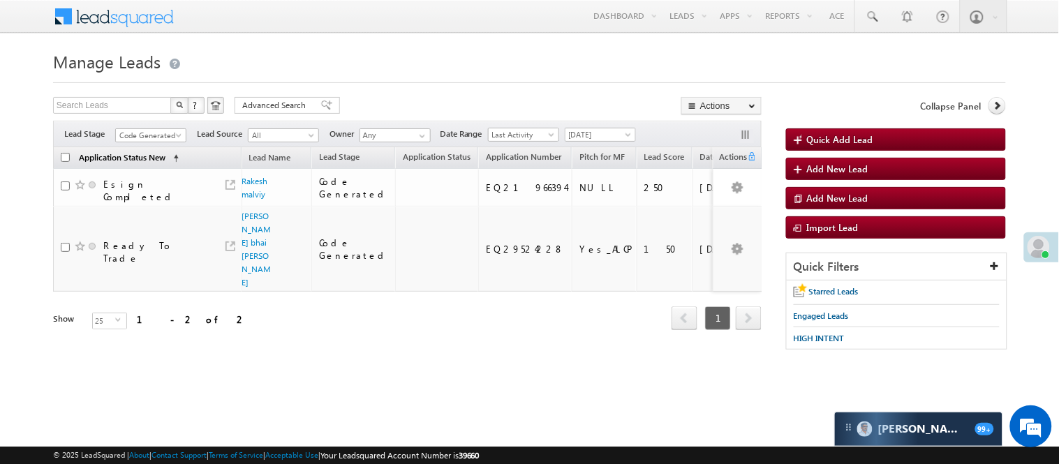
scroll to position [0, 0]
click at [152, 130] on span "Code Generated" at bounding box center [149, 135] width 66 height 13
click at [143, 169] on link "Lead Generated" at bounding box center [151, 164] width 70 height 13
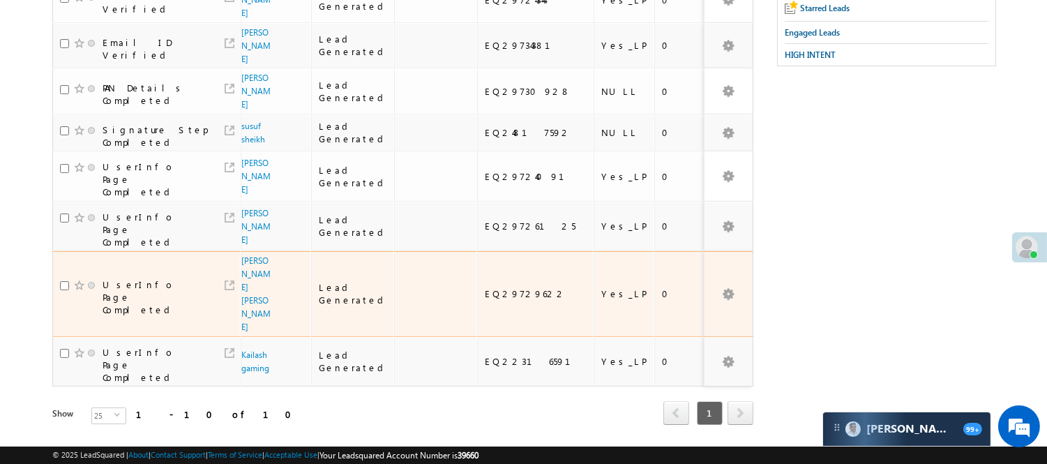
scroll to position [310, 0]
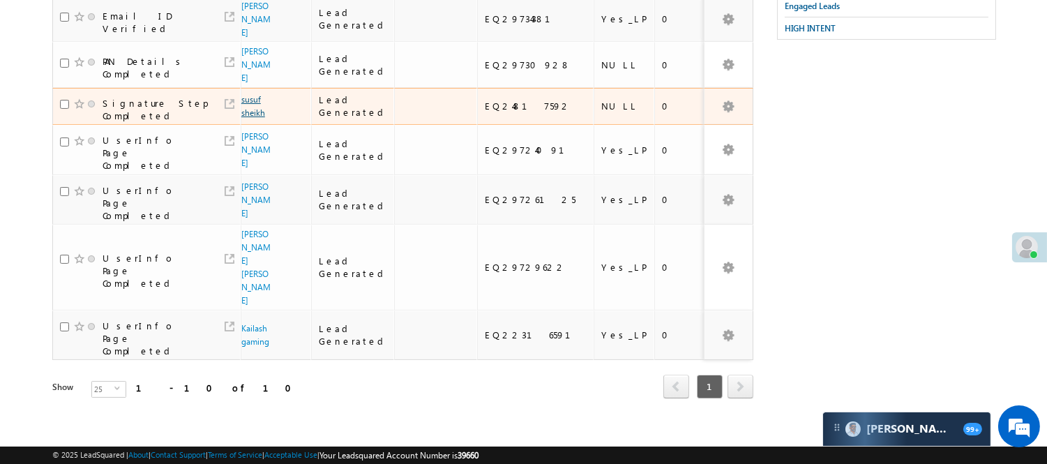
click at [251, 116] on link "susuf sheikh" at bounding box center [253, 106] width 24 height 24
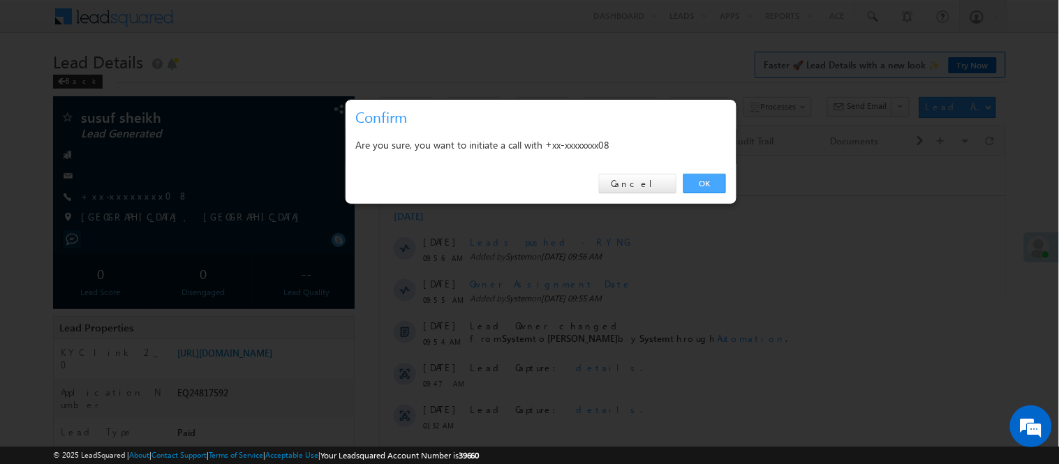
click at [685, 185] on link "OK" at bounding box center [704, 184] width 43 height 20
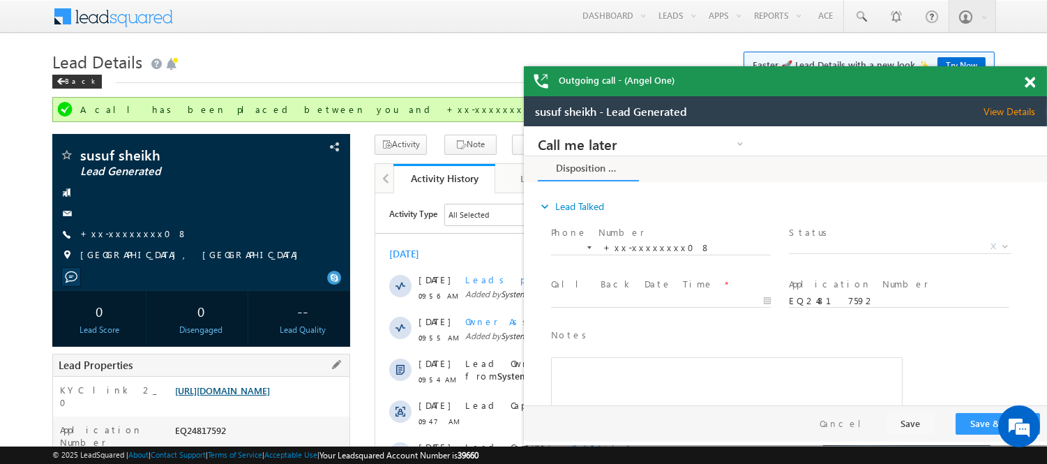
click at [235, 396] on link "https://angelbroking1-pk3em7sa.customui-test.leadsquared.com?leadId=4bd47d6c-39…" at bounding box center [222, 390] width 95 height 12
click at [1031, 82] on span at bounding box center [1030, 83] width 10 height 12
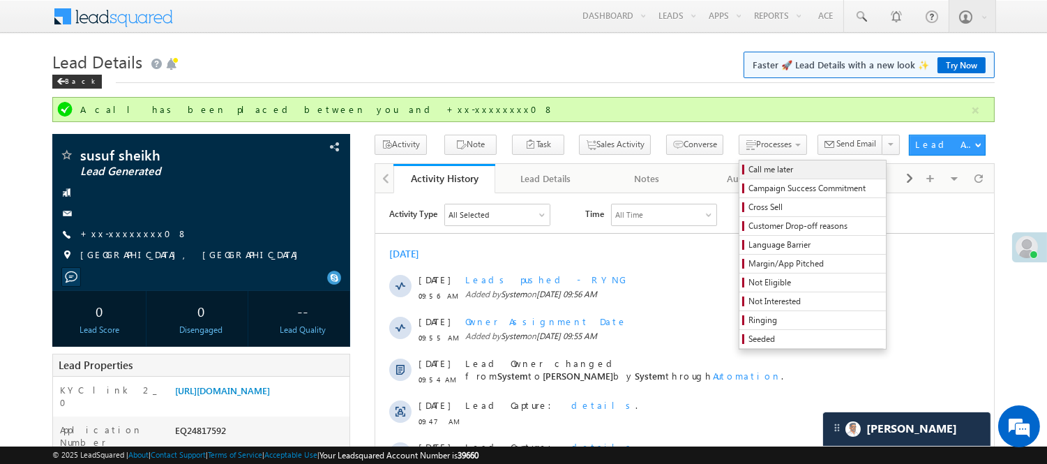
click at [749, 168] on span "Call me later" at bounding box center [815, 169] width 133 height 13
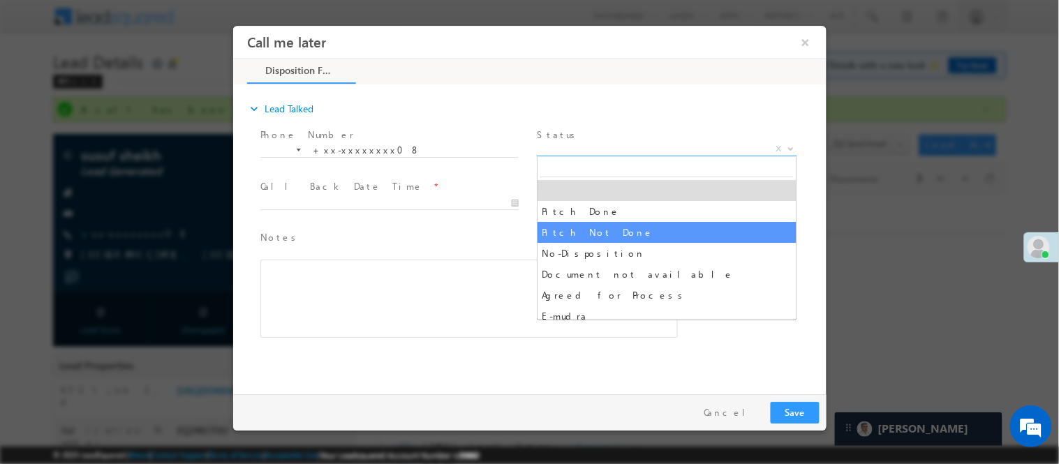
select select "Pitch Not Done"
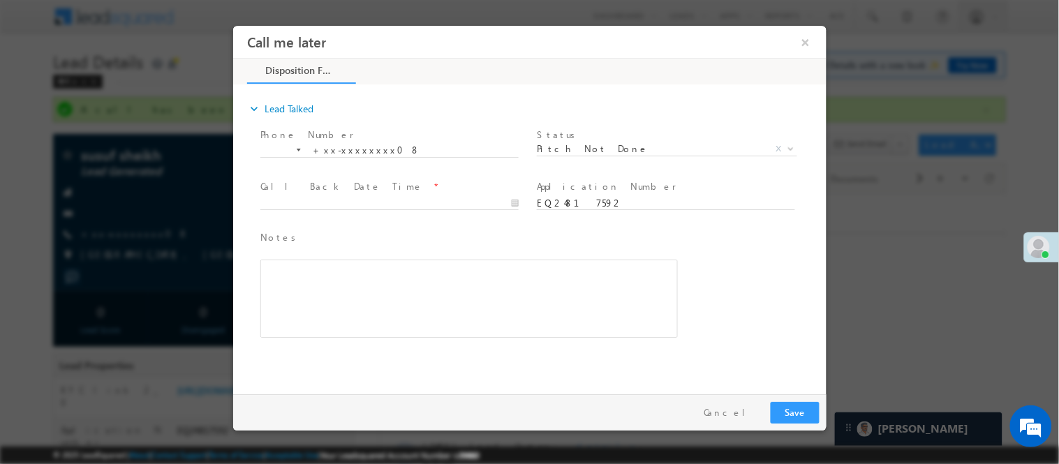
click at [454, 190] on span "Call Back Date Time *" at bounding box center [388, 186] width 257 height 15
click at [777, 408] on button "Save" at bounding box center [794, 412] width 49 height 22
type input "09/29/25 10:14 AM"
click at [329, 196] on input "09/29/25 10:14 AM" at bounding box center [389, 203] width 258 height 14
click at [800, 403] on button "Save" at bounding box center [794, 412] width 49 height 22
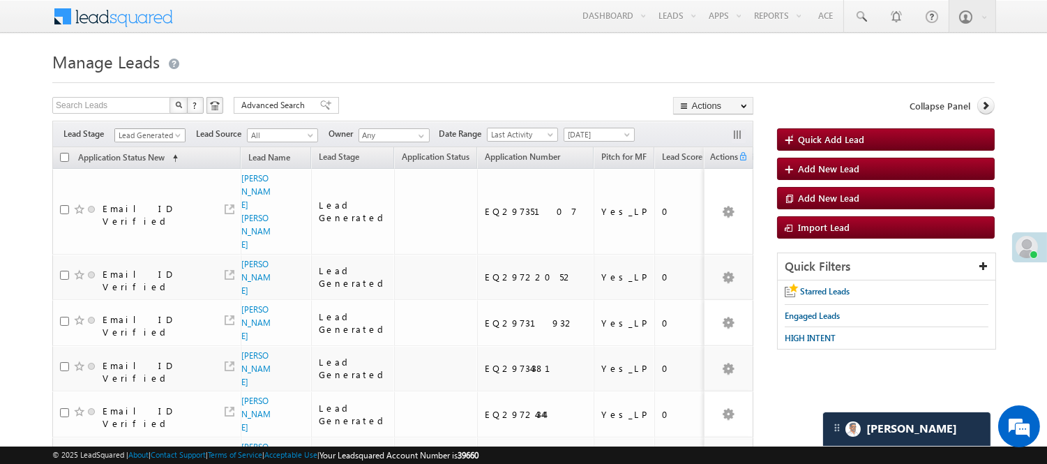
click at [141, 135] on span "Lead Generated" at bounding box center [148, 135] width 66 height 13
click at [150, 232] on link "Code Generated" at bounding box center [150, 236] width 70 height 13
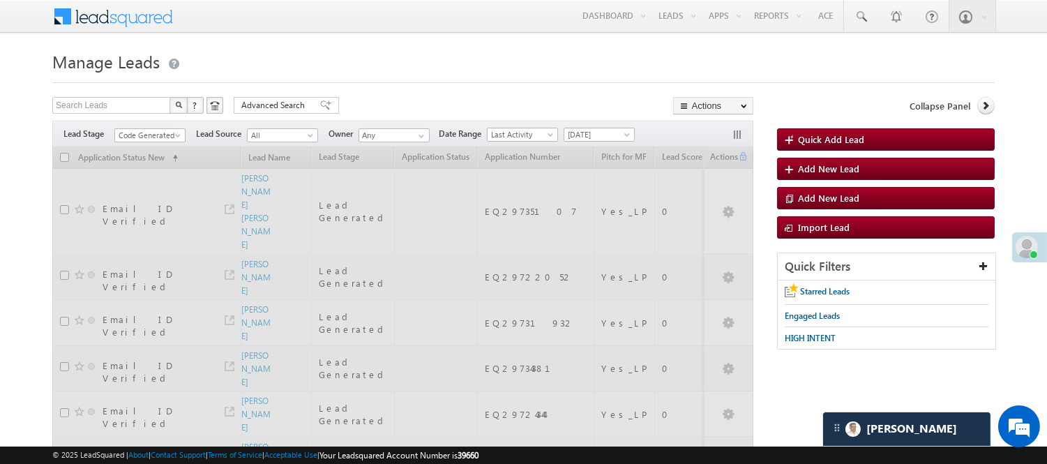
click at [407, 45] on body "Menu Nisha Anand Yadav Nisha .Yada v@ang elbro king. com" at bounding box center [523, 416] width 1047 height 833
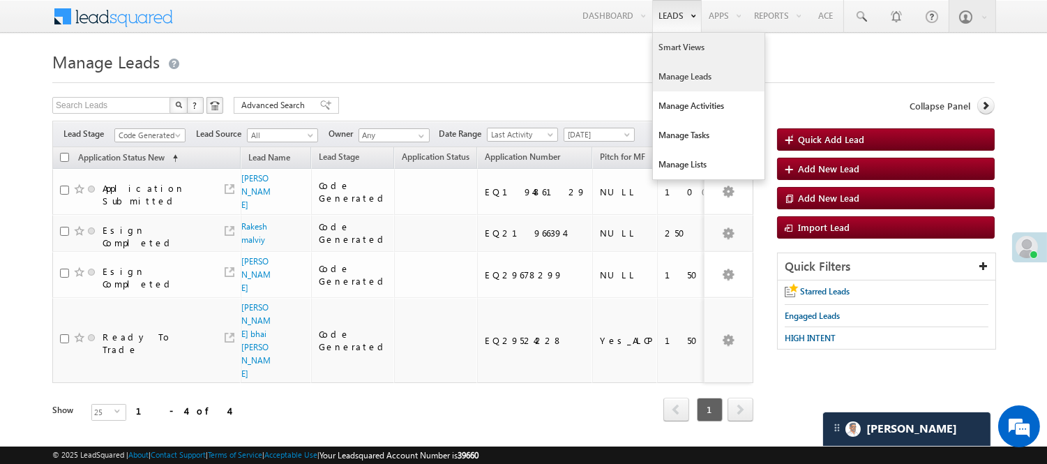
click at [661, 44] on link "Smart Views" at bounding box center [709, 47] width 112 height 29
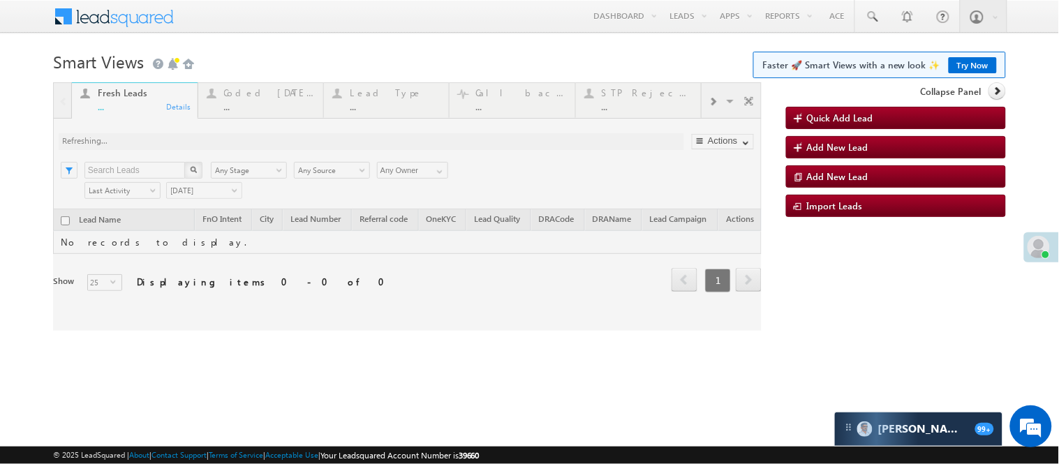
click at [265, 96] on div at bounding box center [407, 206] width 708 height 248
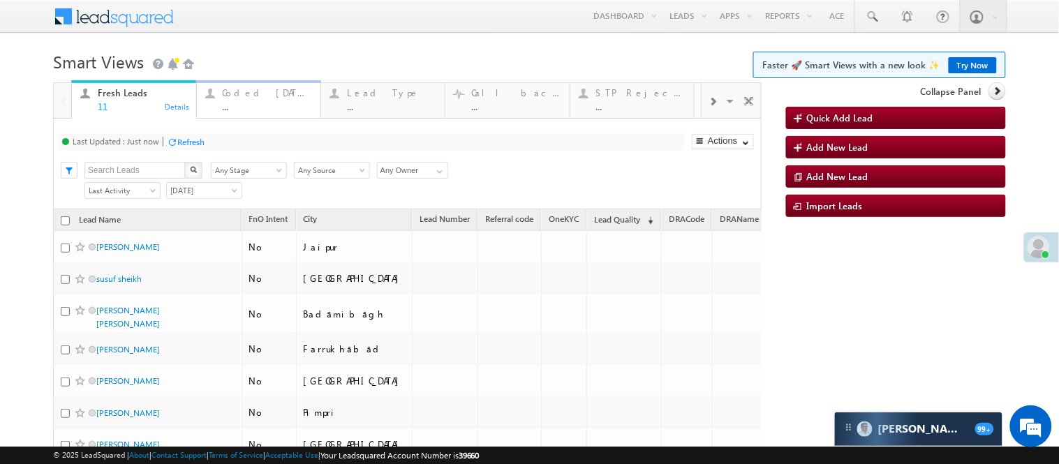
click at [261, 100] on div "Coded Today ..." at bounding box center [267, 97] width 89 height 27
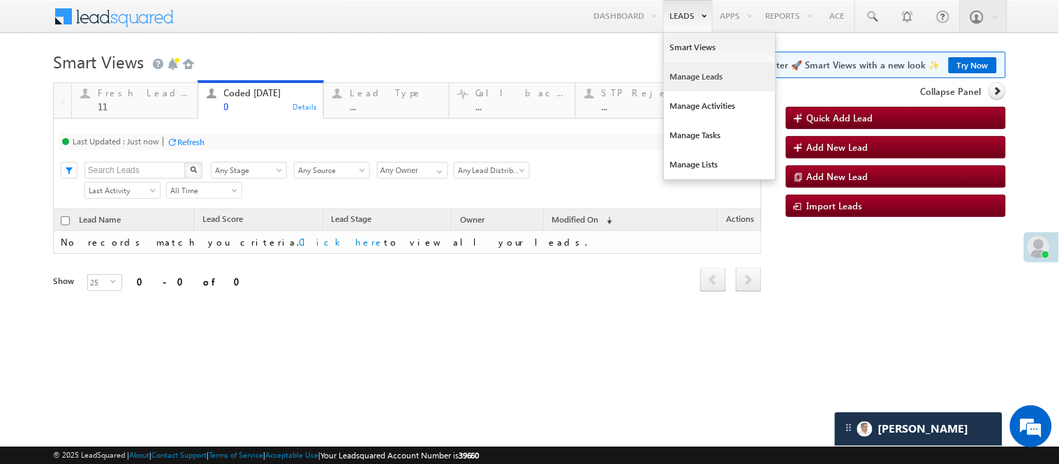
click at [699, 73] on link "Manage Leads" at bounding box center [720, 76] width 112 height 29
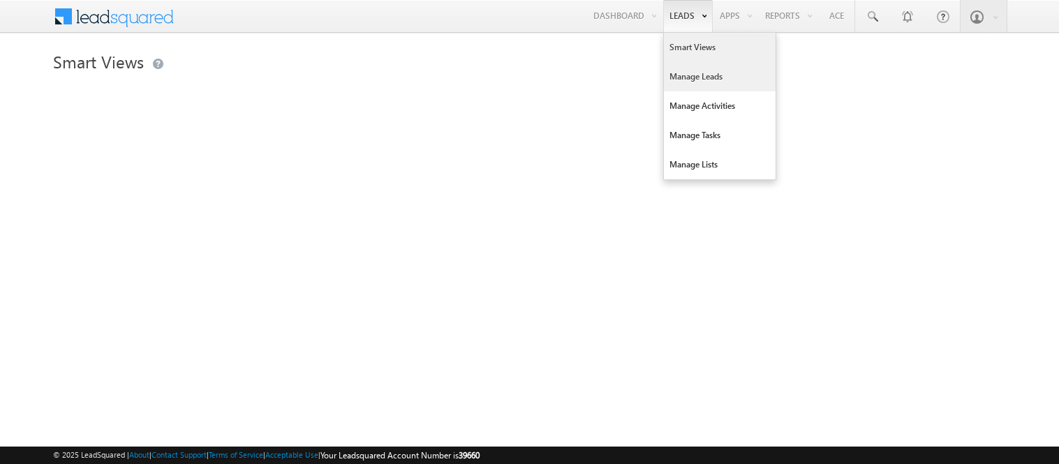
click at [694, 77] on link "Manage Leads" at bounding box center [720, 76] width 112 height 29
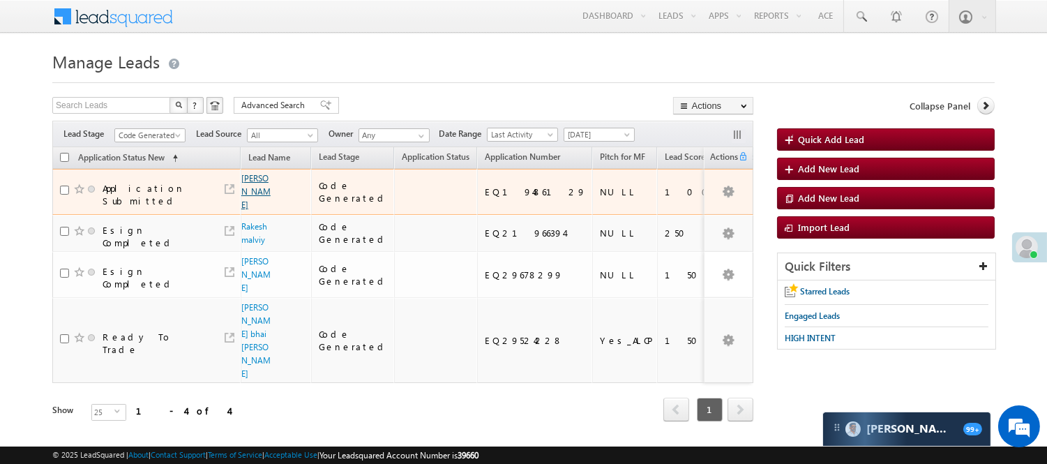
click at [248, 177] on link "[PERSON_NAME]" at bounding box center [255, 191] width 29 height 37
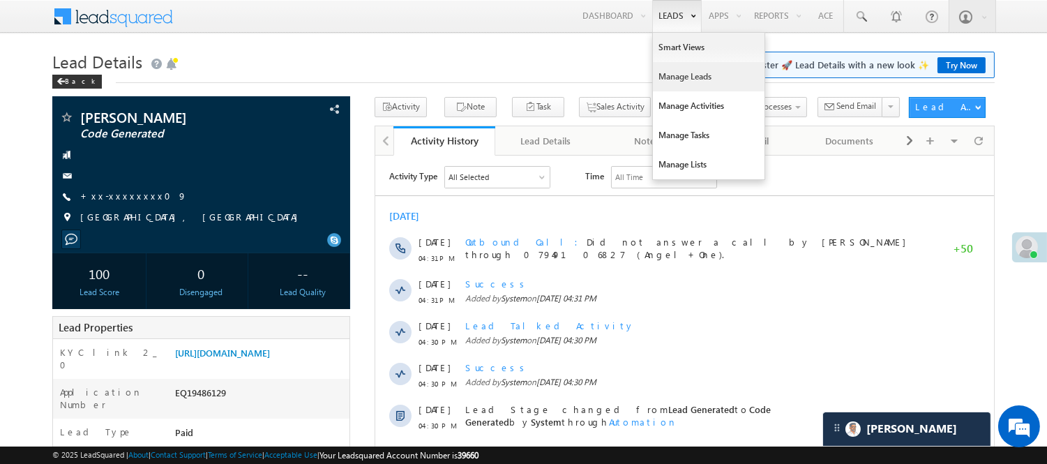
click at [693, 68] on link "Manage Leads" at bounding box center [709, 76] width 112 height 29
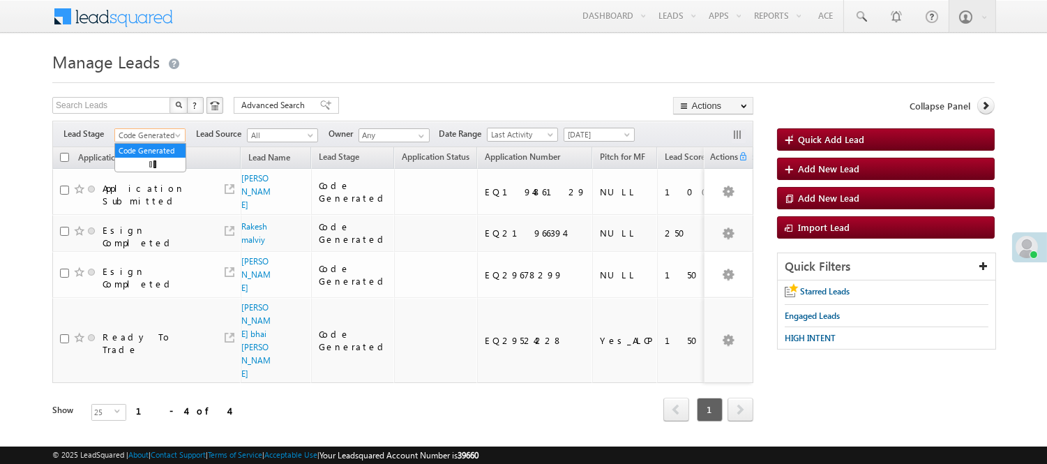
click at [148, 135] on span "Code Generated" at bounding box center [148, 135] width 66 height 13
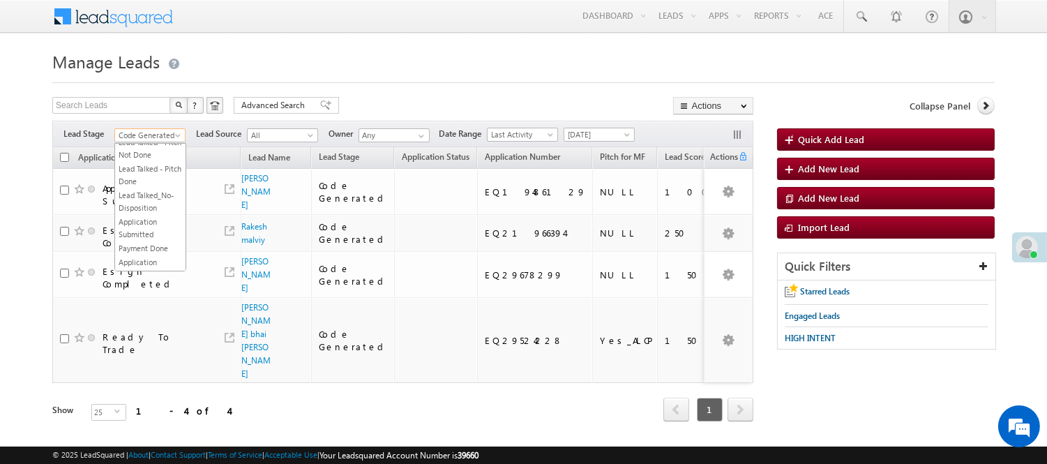
scroll to position [49, 0]
click at [142, 177] on ul "All Lead Generated Lead Talked - Pitch Not Done Lead Talked - Pitch Done Lead T…" at bounding box center [150, 207] width 72 height 128
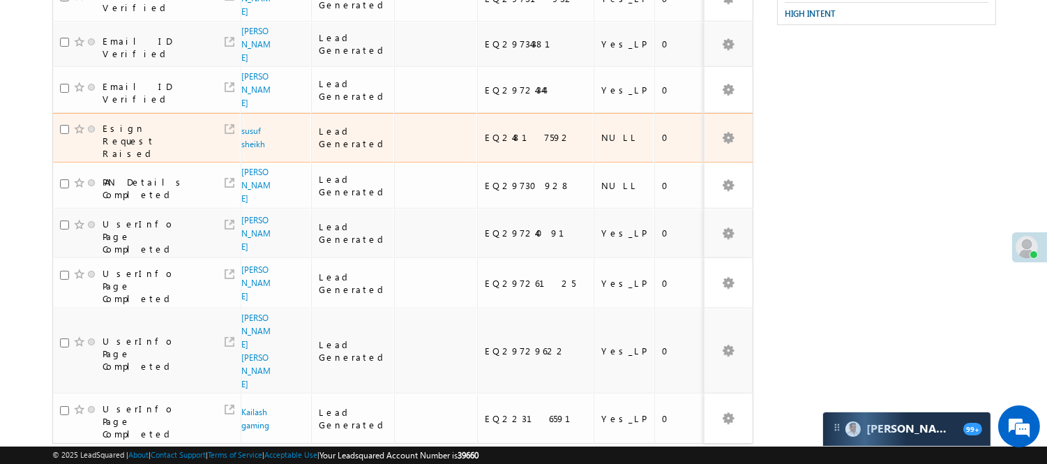
scroll to position [310, 0]
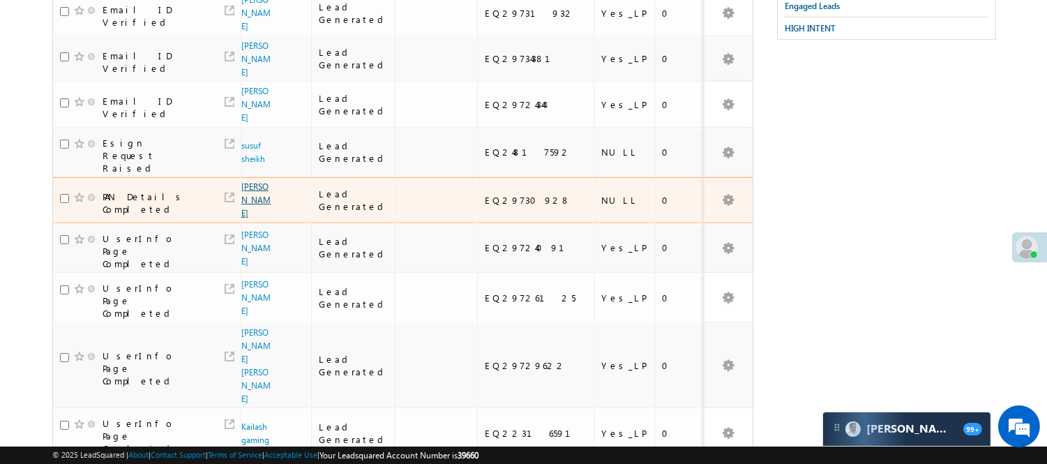
click at [251, 191] on link "[PERSON_NAME]" at bounding box center [255, 199] width 29 height 37
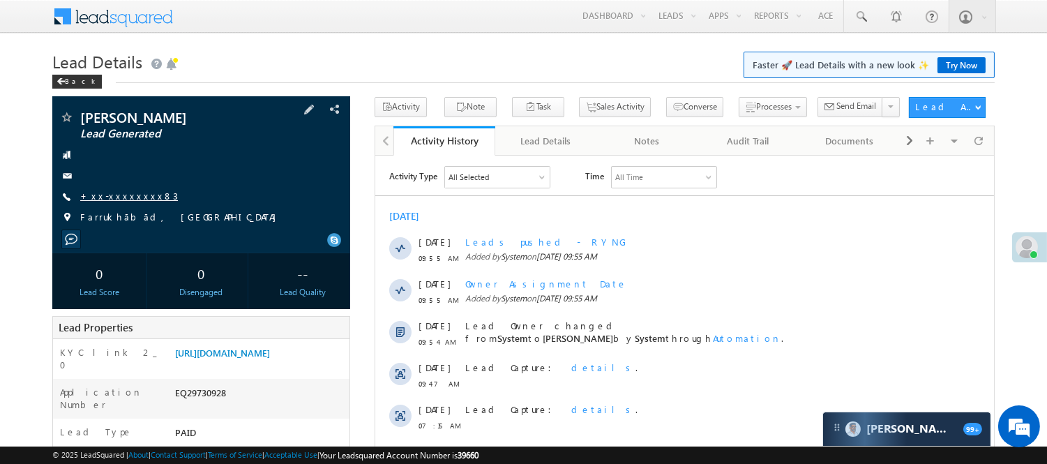
click at [117, 191] on link "+xx-xxxxxxxx83" at bounding box center [129, 196] width 98 height 12
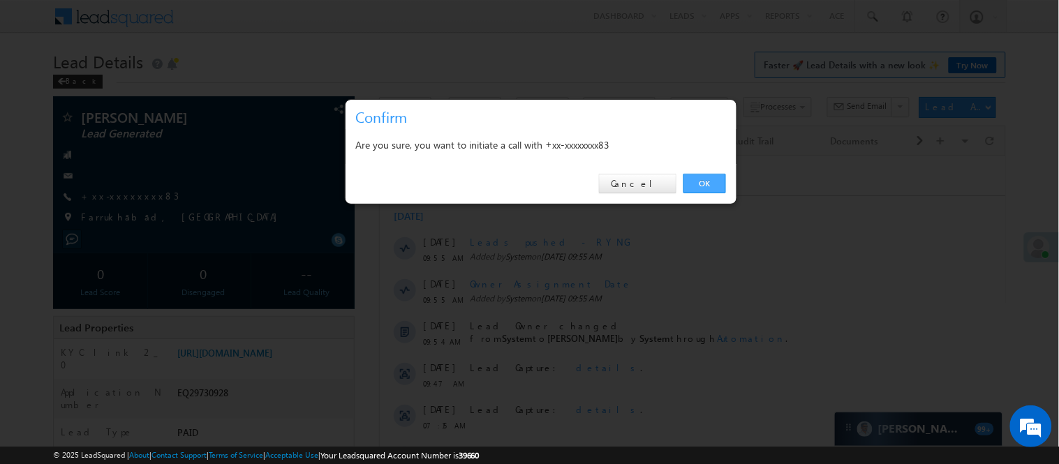
click at [701, 182] on link "OK" at bounding box center [704, 184] width 43 height 20
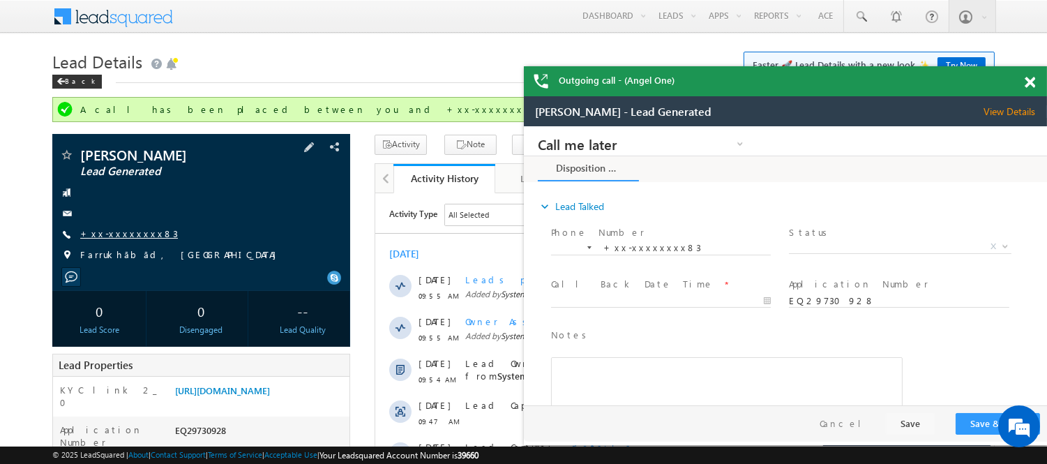
click at [136, 234] on link "+xx-xxxxxxxx83" at bounding box center [129, 233] width 98 height 12
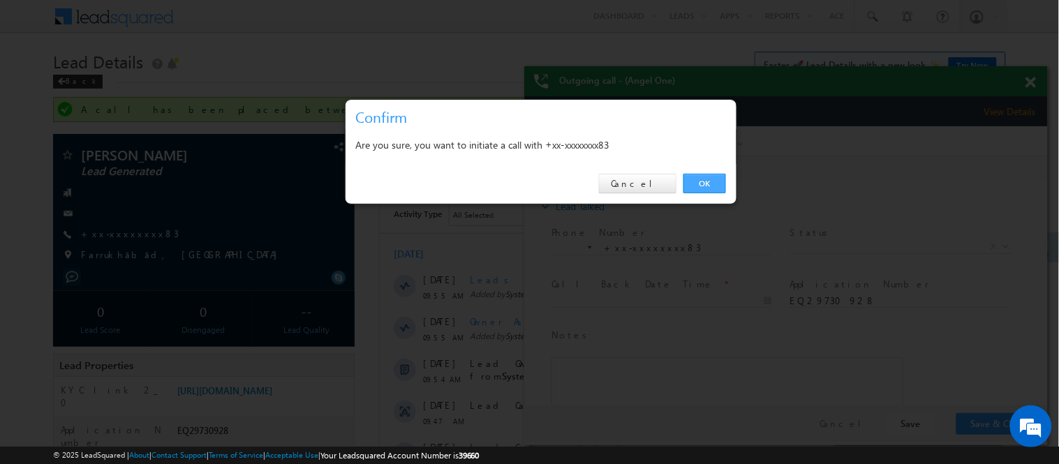
click at [699, 187] on link "OK" at bounding box center [704, 184] width 43 height 20
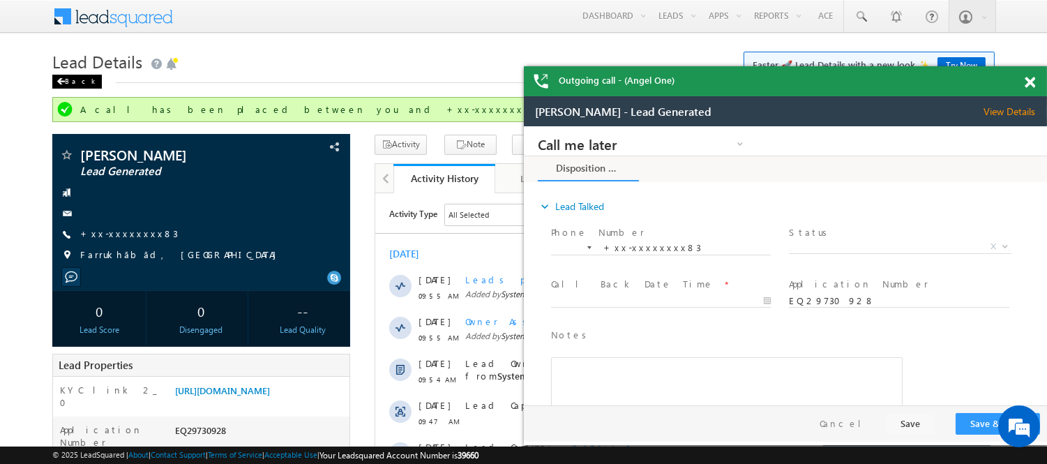
click at [73, 77] on div "Back" at bounding box center [77, 82] width 50 height 14
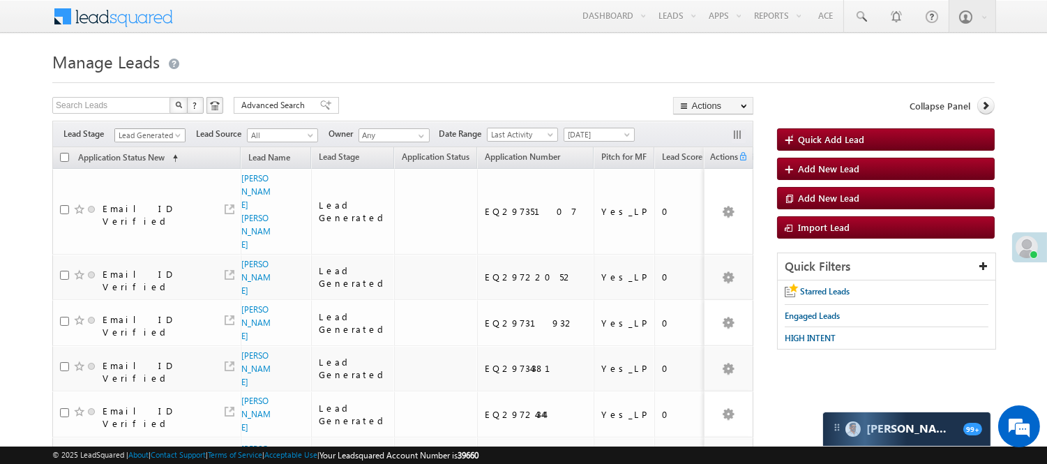
click at [154, 133] on span "Lead Generated" at bounding box center [148, 135] width 66 height 13
click at [149, 242] on link "Code Generated" at bounding box center [150, 236] width 70 height 13
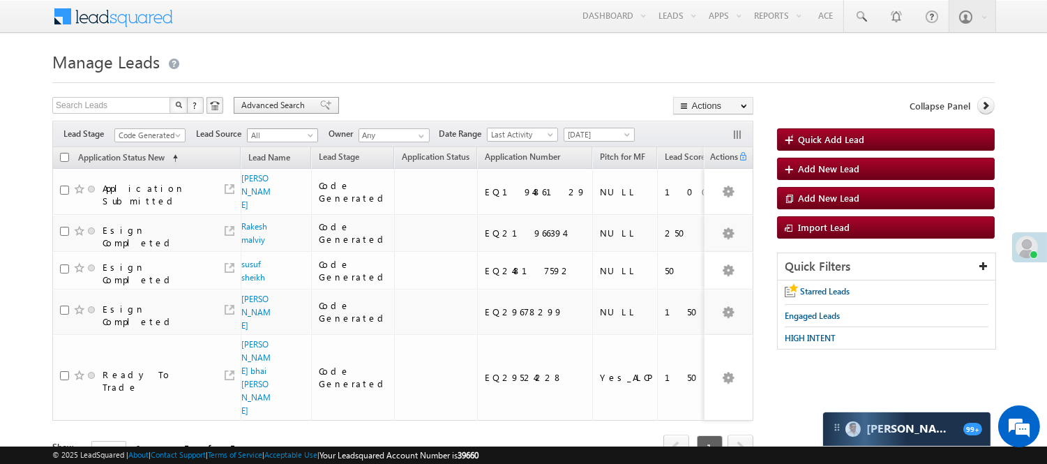
scroll to position [86, 0]
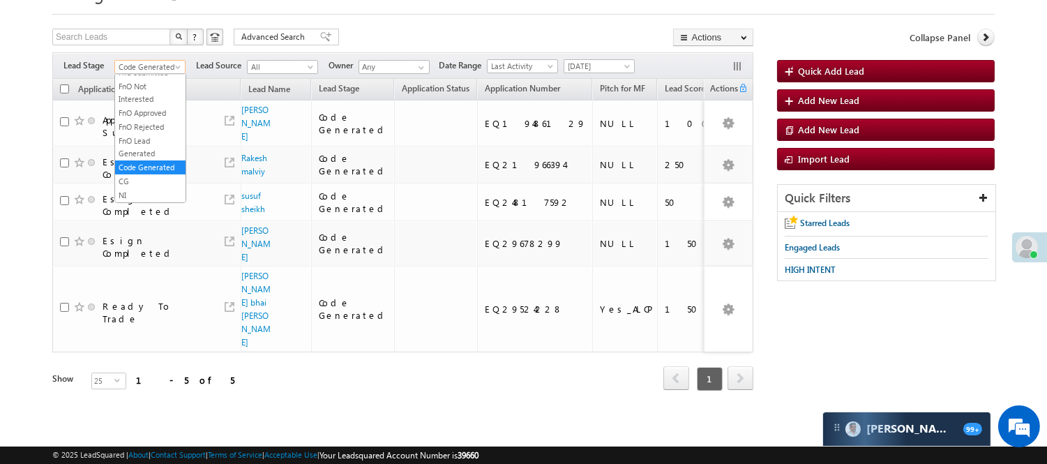
click at [148, 61] on span "Code Generated" at bounding box center [148, 67] width 66 height 13
click at [151, 82] on link "Lead Generated" at bounding box center [150, 88] width 70 height 13
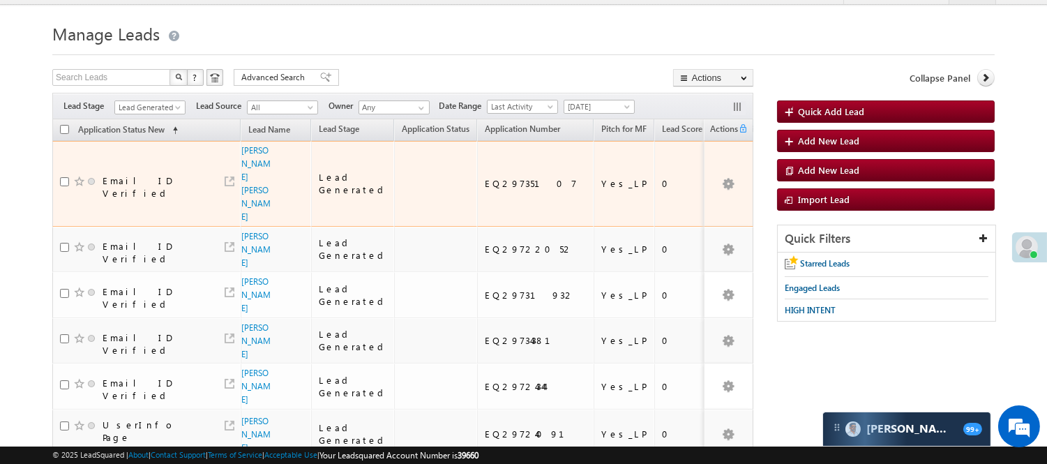
scroll to position [27, 0]
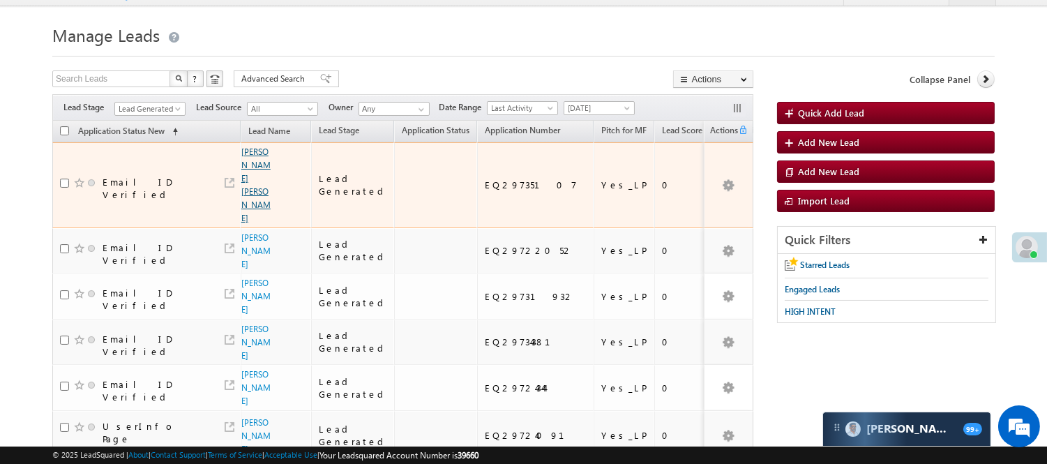
click at [253, 154] on link "Mohammad noushad salmani" at bounding box center [255, 185] width 29 height 77
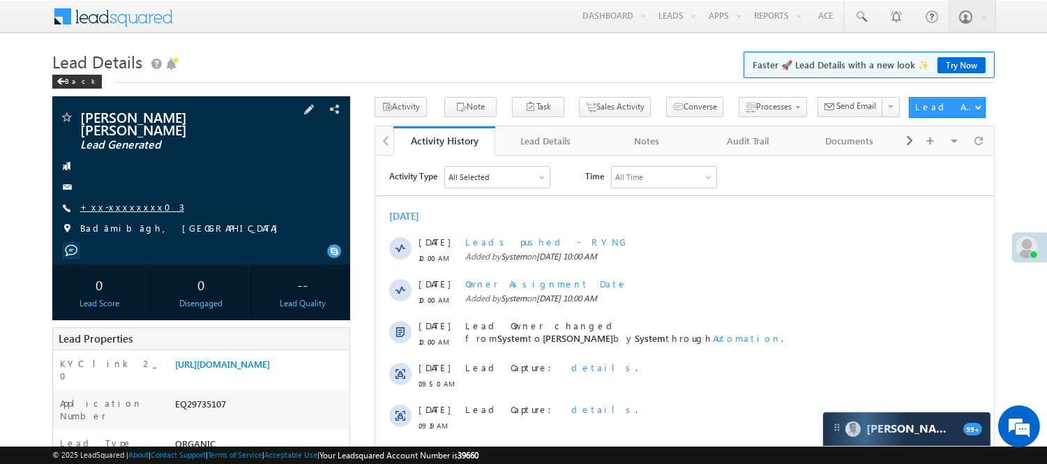
click at [128, 201] on link "+xx-xxxxxxxx03" at bounding box center [132, 207] width 104 height 12
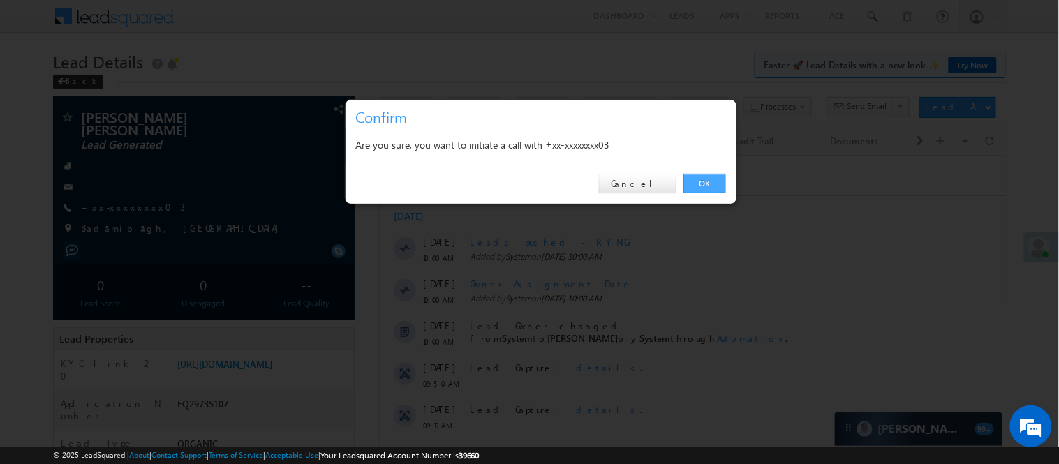
click at [705, 176] on link "OK" at bounding box center [704, 184] width 43 height 20
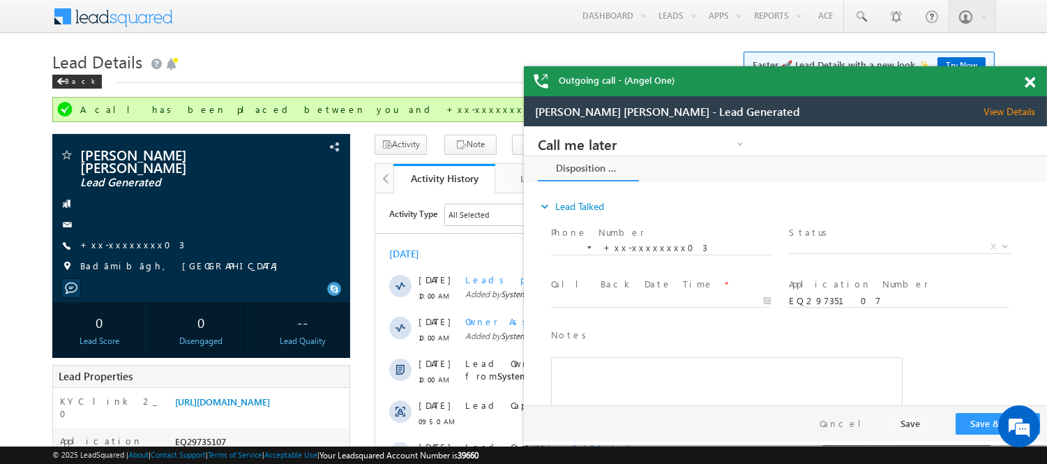
click at [1034, 80] on span at bounding box center [1030, 83] width 10 height 12
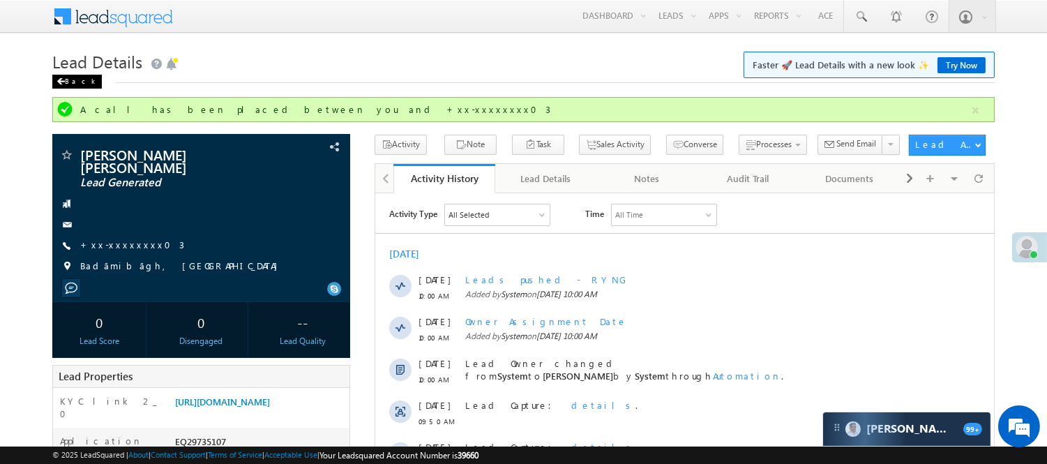
click at [82, 80] on div "Back" at bounding box center [77, 82] width 50 height 14
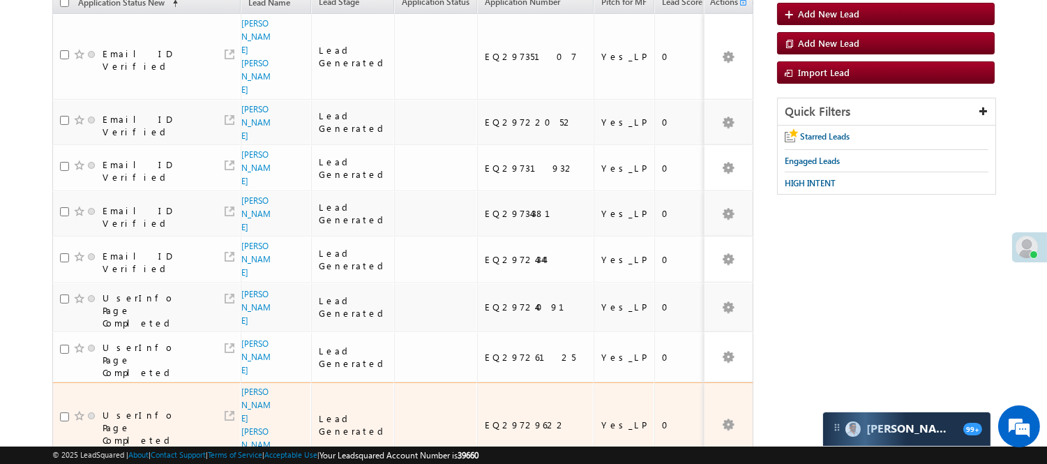
scroll to position [337, 0]
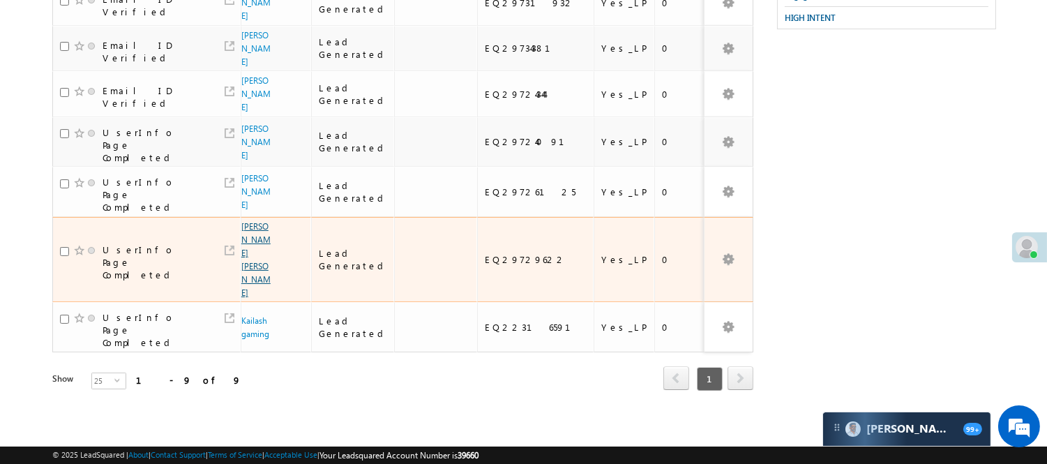
click at [251, 221] on link "[PERSON_NAME] [PERSON_NAME]" at bounding box center [255, 259] width 29 height 77
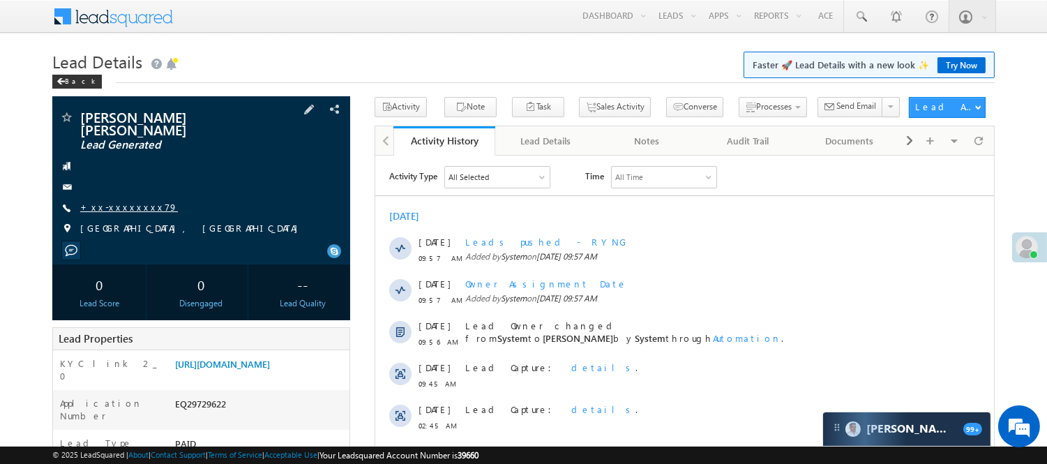
click at [126, 201] on link "+xx-xxxxxxxx79" at bounding box center [129, 207] width 98 height 12
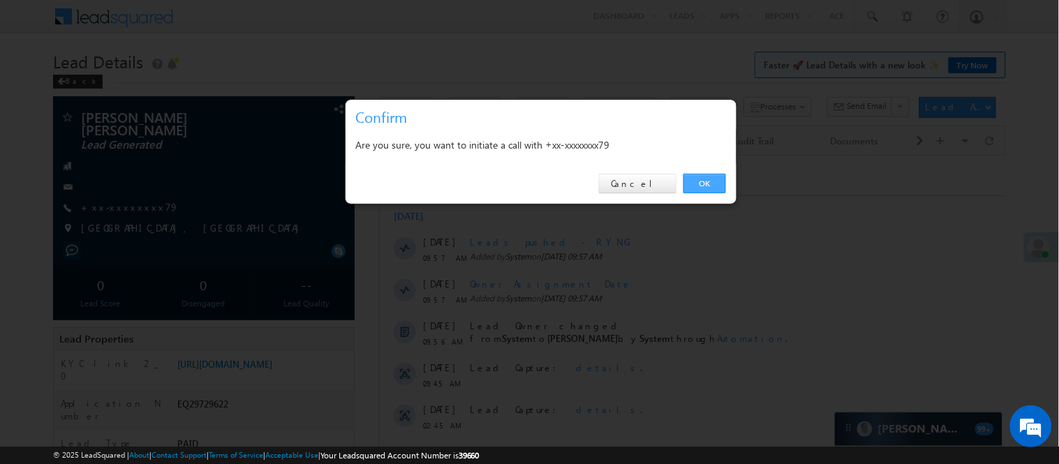
click at [706, 182] on link "OK" at bounding box center [704, 184] width 43 height 20
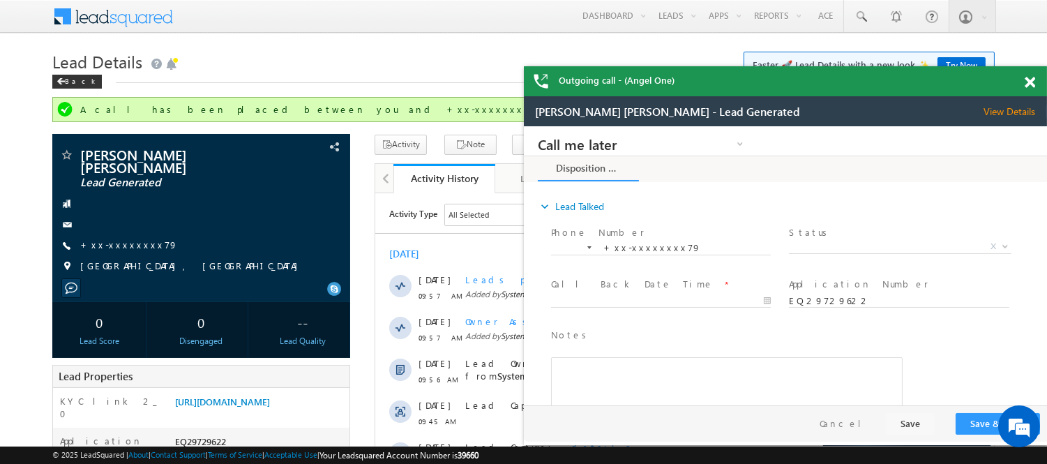
click at [1031, 82] on span at bounding box center [1030, 83] width 10 height 12
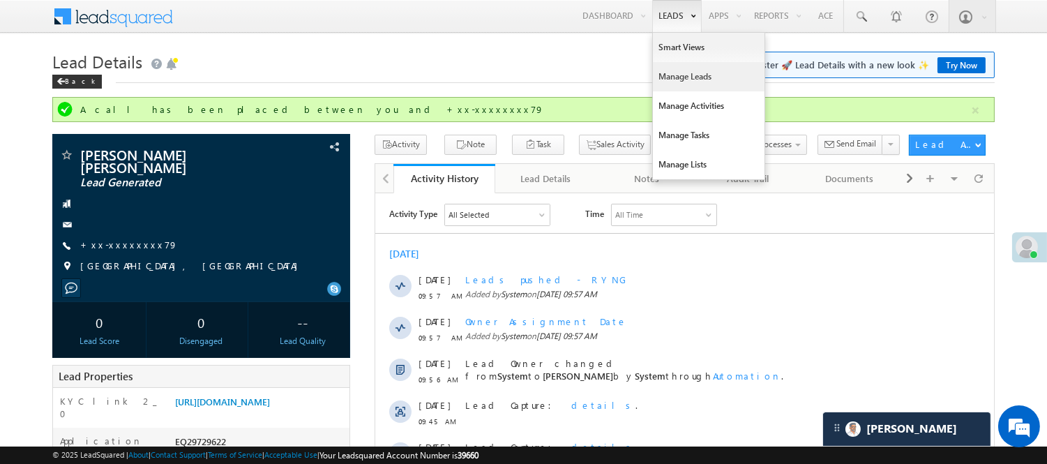
click at [682, 77] on link "Manage Leads" at bounding box center [709, 76] width 112 height 29
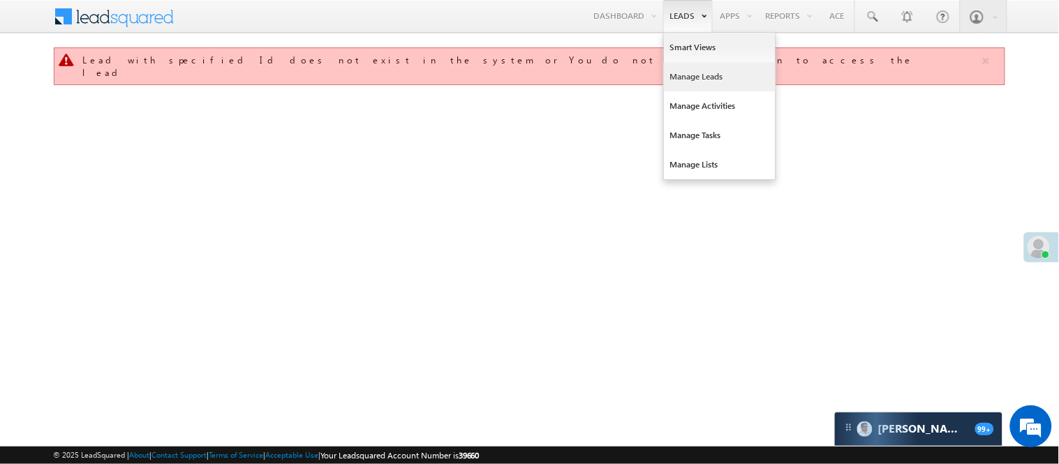
click at [710, 82] on link "Manage Leads" at bounding box center [720, 76] width 112 height 29
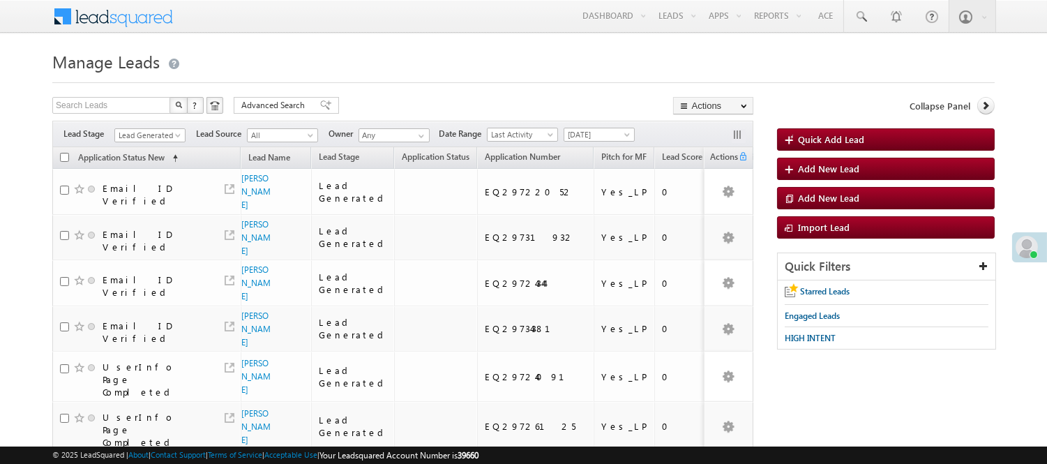
scroll to position [251, 0]
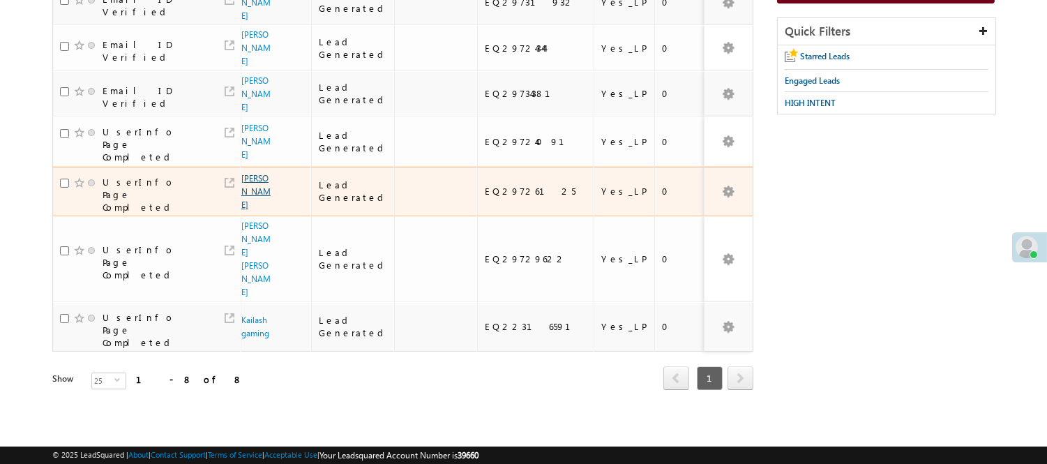
click at [249, 186] on link "Krishnaraj Ganjekar" at bounding box center [255, 191] width 29 height 37
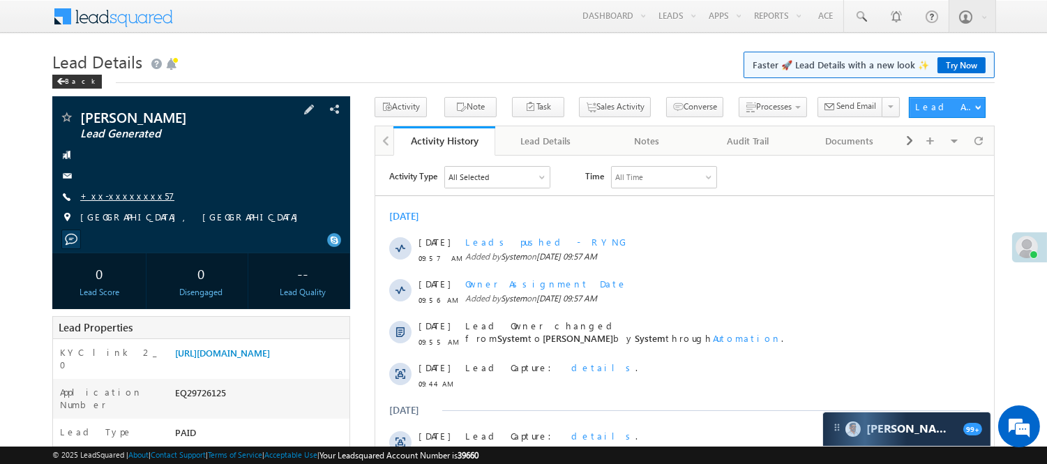
click at [114, 193] on link "+xx-xxxxxxxx57" at bounding box center [127, 196] width 94 height 12
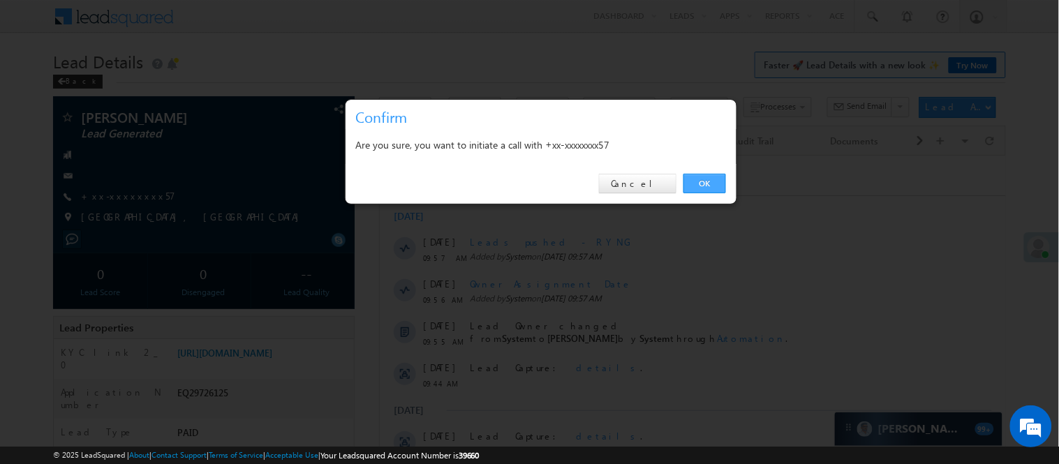
drag, startPoint x: 713, startPoint y: 186, endPoint x: 338, endPoint y: 31, distance: 406.4
click at [713, 186] on link "OK" at bounding box center [704, 184] width 43 height 20
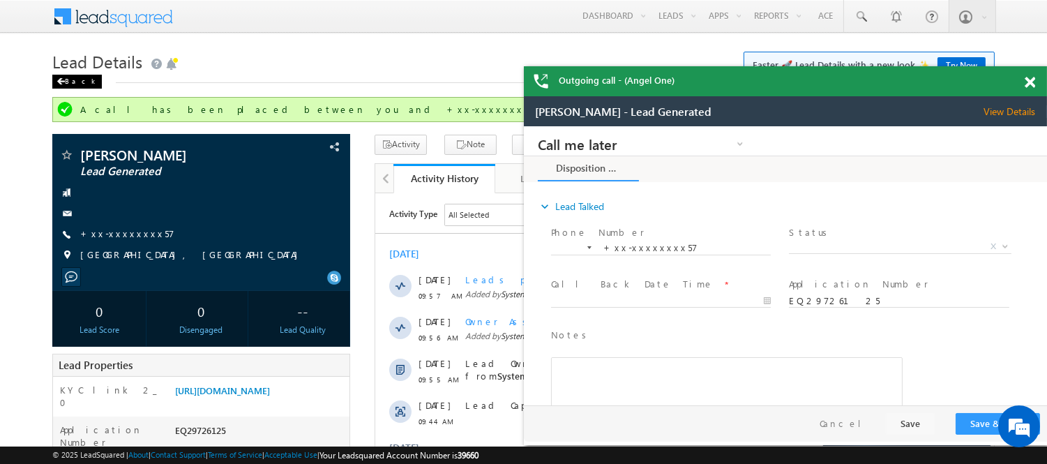
click at [77, 84] on div "Back" at bounding box center [77, 82] width 50 height 14
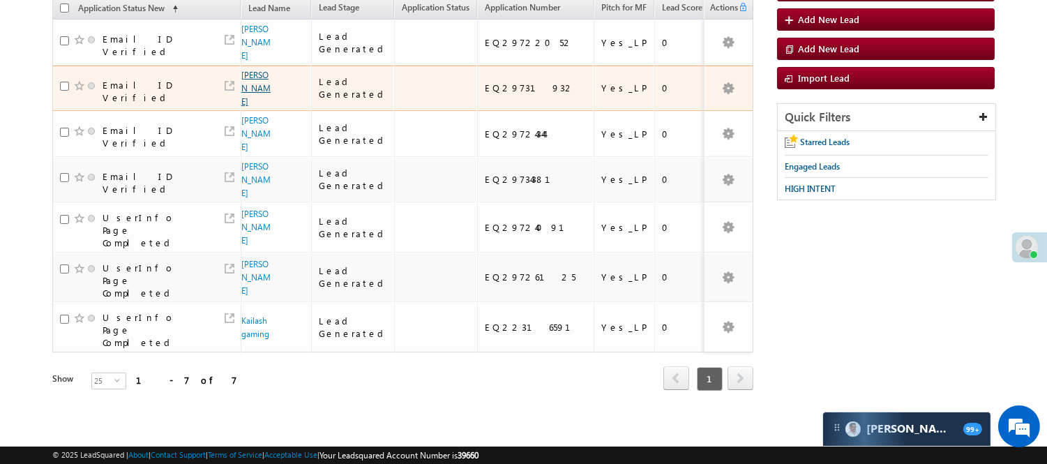
click at [254, 70] on link "[PERSON_NAME]" at bounding box center [255, 88] width 29 height 37
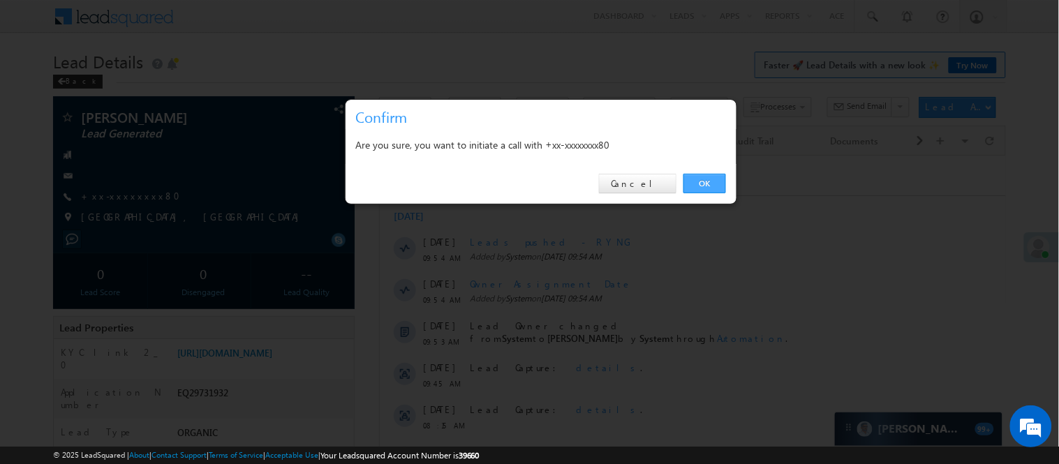
click at [719, 183] on link "OK" at bounding box center [704, 184] width 43 height 20
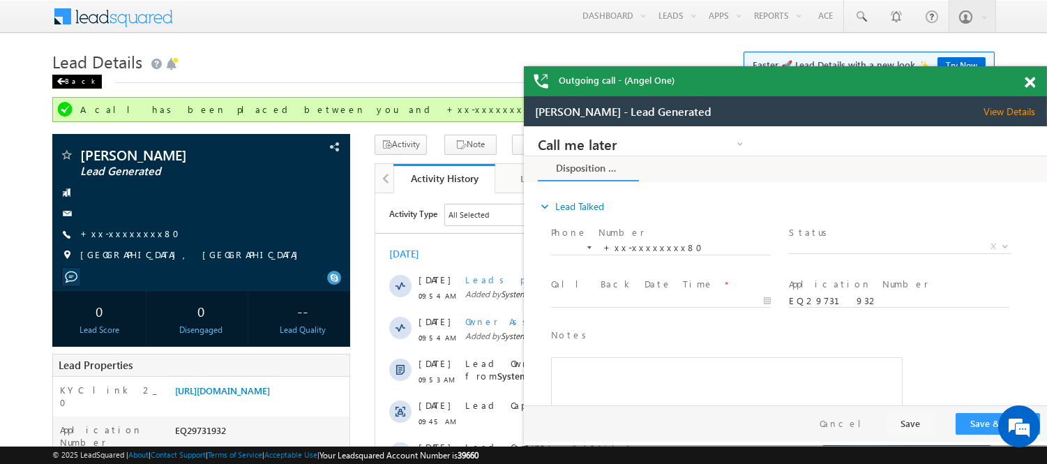
click at [71, 80] on div "Back" at bounding box center [77, 82] width 50 height 14
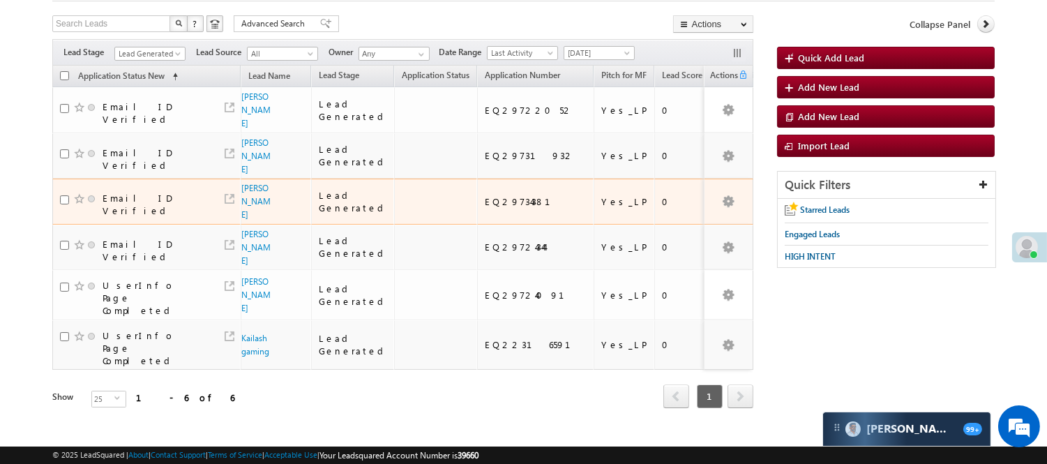
scroll to position [119, 0]
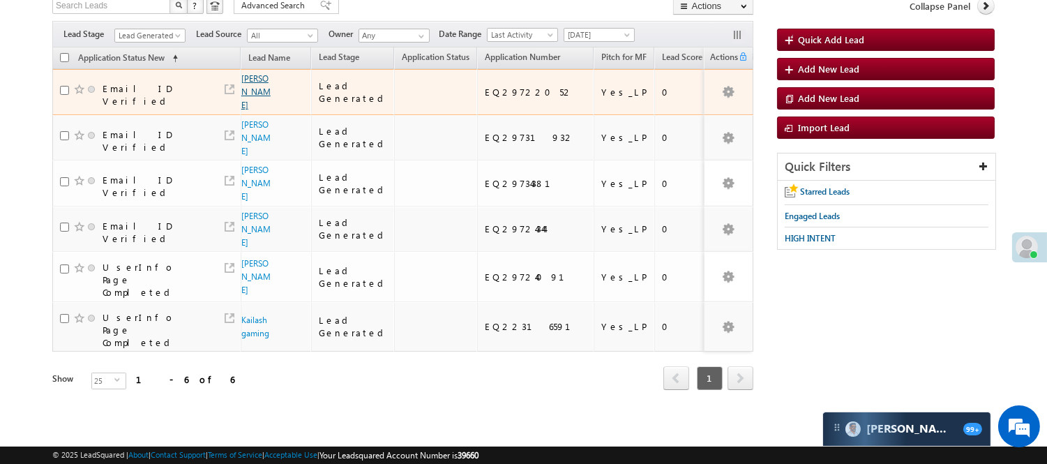
click at [250, 86] on link "[PERSON_NAME]" at bounding box center [255, 91] width 29 height 37
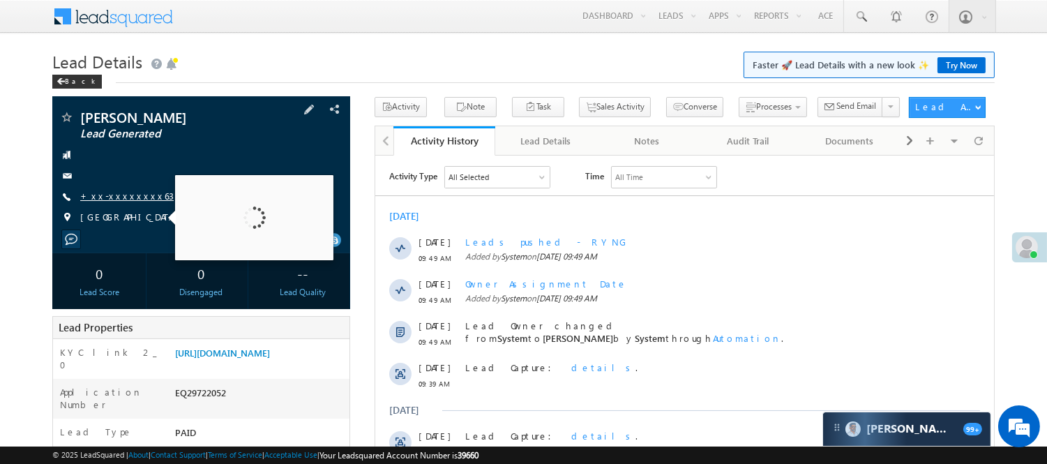
click at [119, 191] on link "+xx-xxxxxxxx63" at bounding box center [127, 196] width 94 height 12
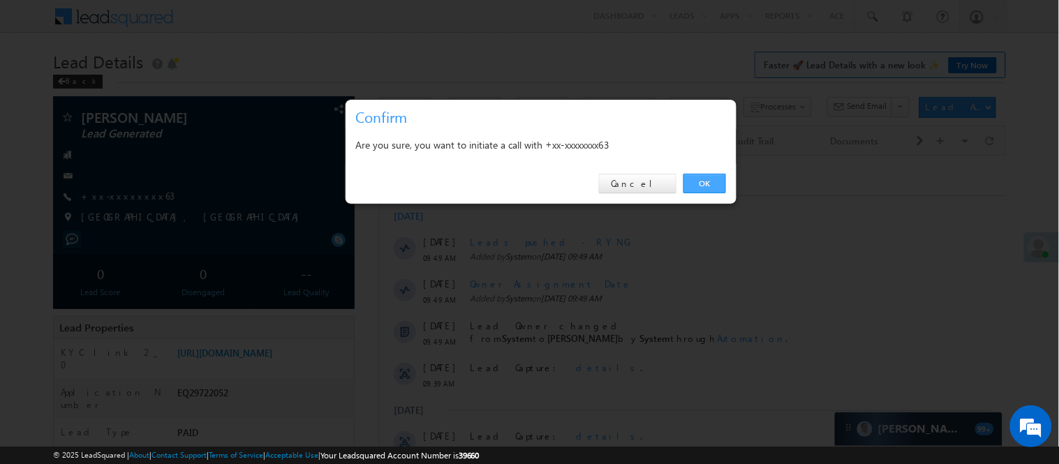
click at [719, 184] on link "OK" at bounding box center [704, 184] width 43 height 20
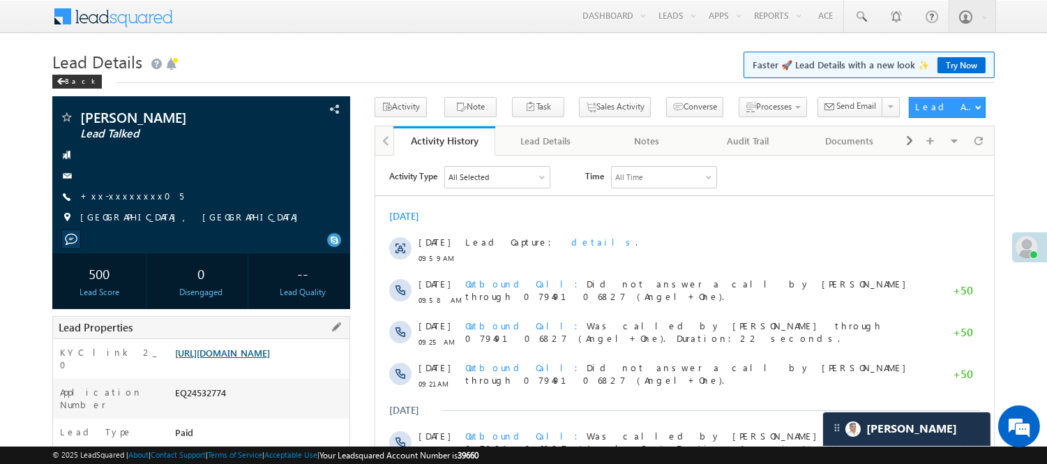
click at [235, 359] on link "[URL][DOMAIN_NAME]" at bounding box center [222, 353] width 95 height 12
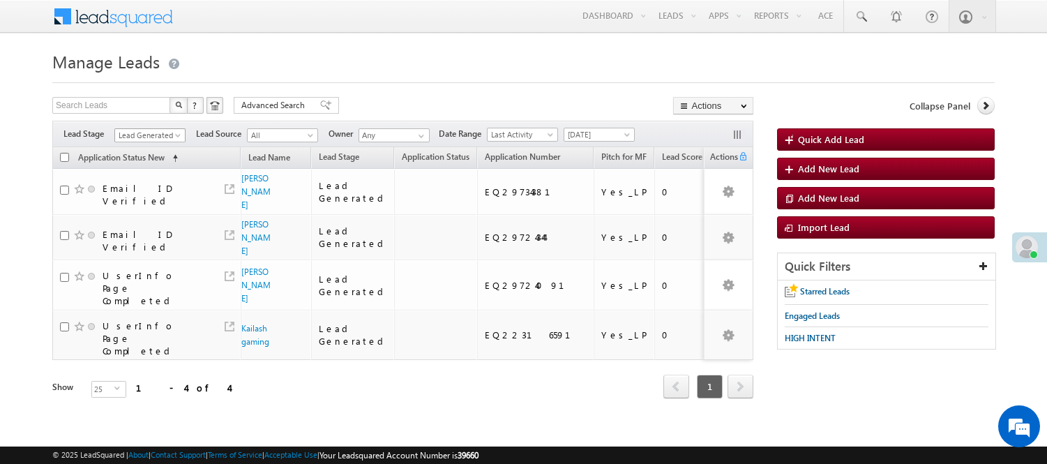
click at [168, 136] on span "Lead Generated" at bounding box center [148, 135] width 66 height 13
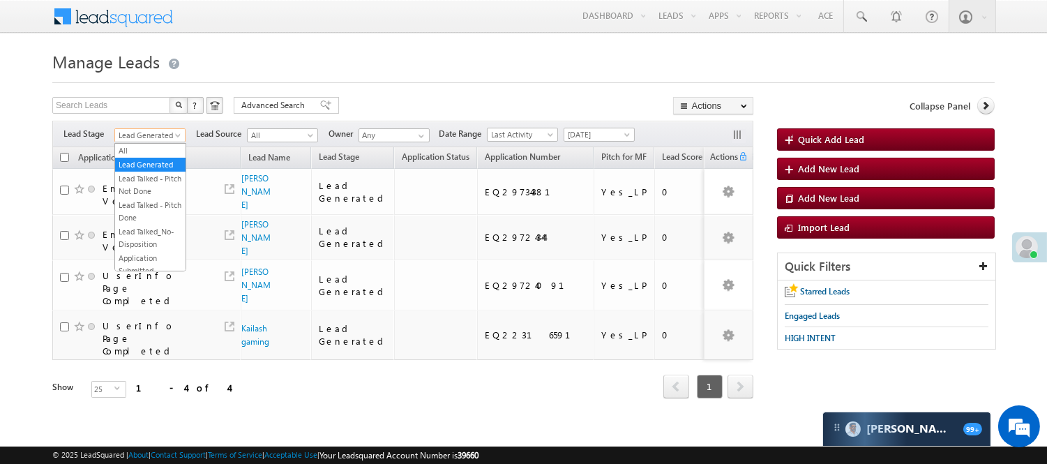
scroll to position [346, 0]
click at [157, 235] on link "Code Generated" at bounding box center [150, 236] width 70 height 13
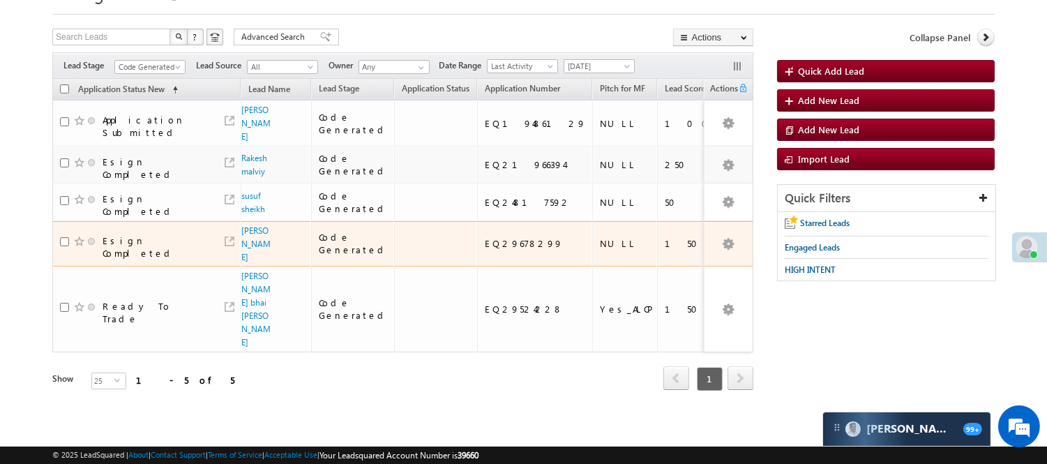
scroll to position [0, 0]
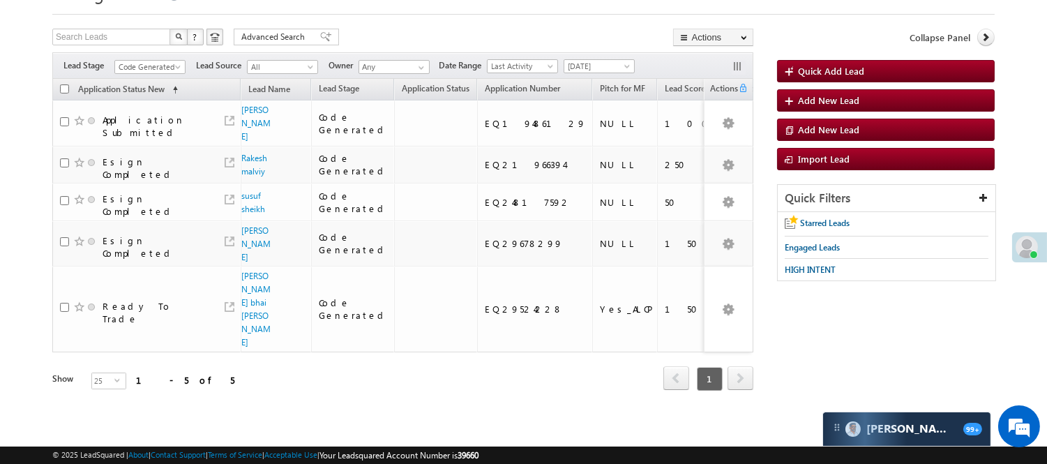
click at [128, 58] on div "Filters Lead Stage All Lead Generated Lead Talked - Pitch Not Done Lead Talked …" at bounding box center [402, 65] width 701 height 27
click at [130, 61] on span "Code Generated" at bounding box center [148, 67] width 66 height 13
click at [130, 90] on link "Lead Generated" at bounding box center [150, 96] width 70 height 13
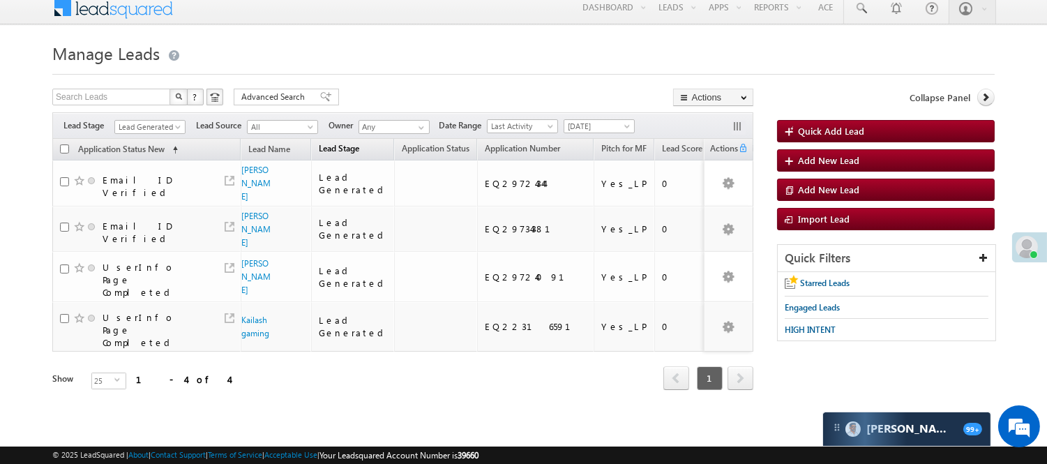
scroll to position [26, 0]
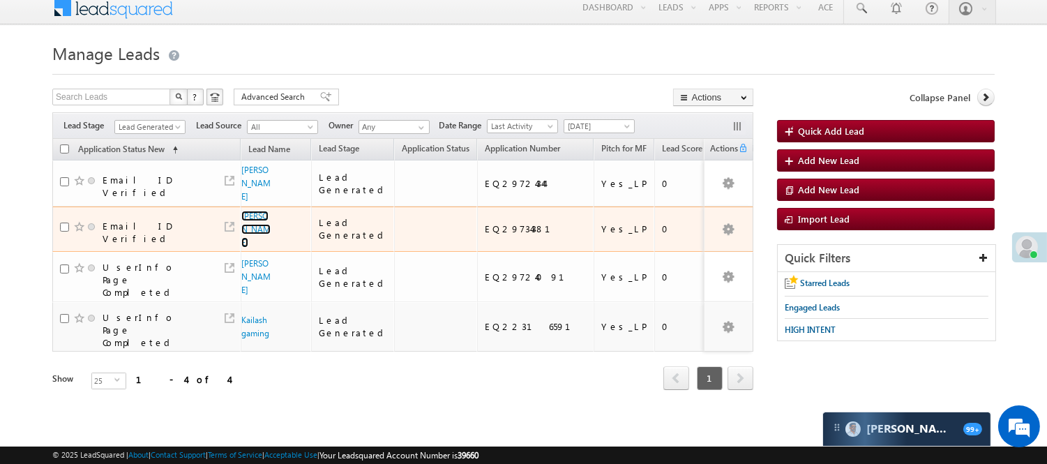
click at [255, 218] on span "Kavita Kumari" at bounding box center [256, 229] width 31 height 40
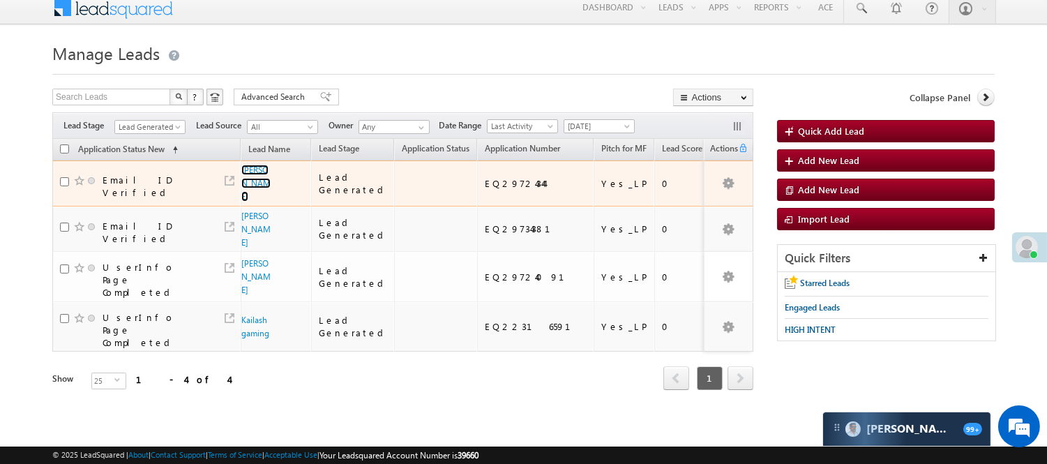
click at [253, 186] on link "Shahmdar Armansha" at bounding box center [255, 183] width 29 height 37
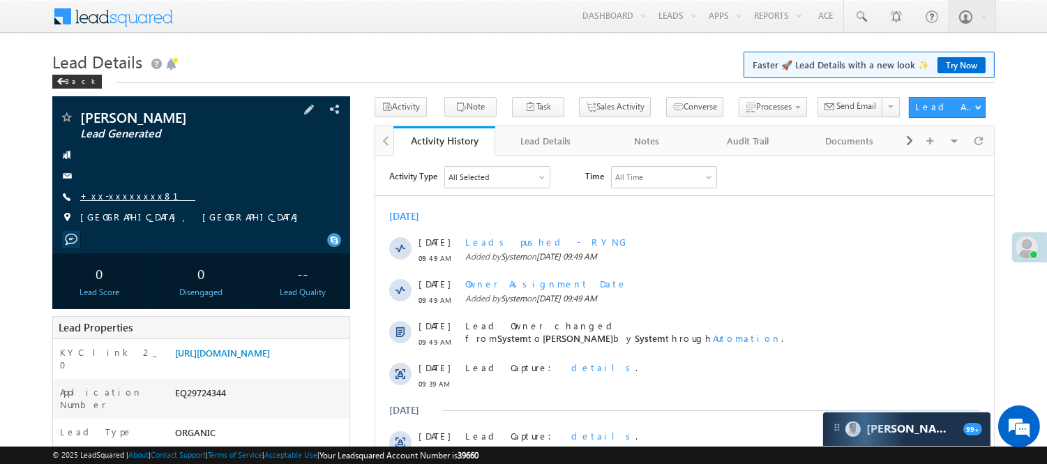
click at [112, 197] on link "+xx-xxxxxxxx81" at bounding box center [137, 196] width 115 height 12
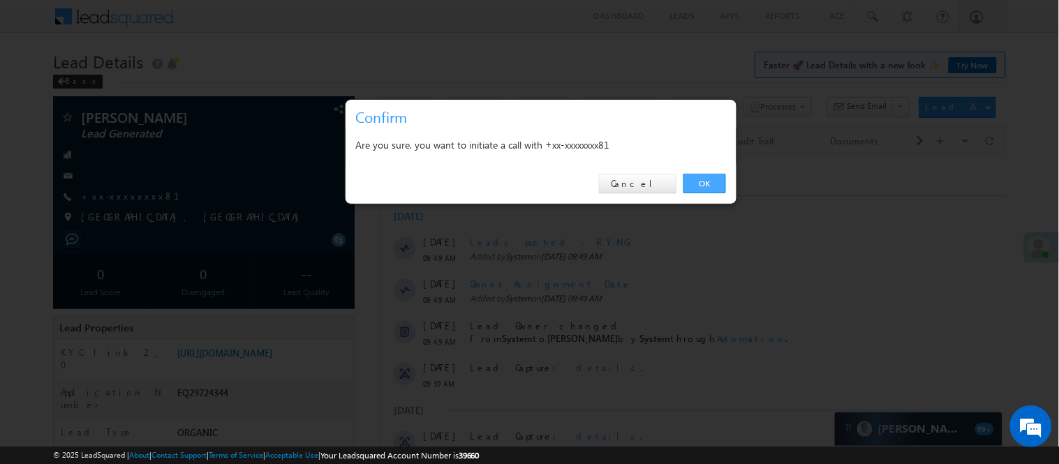
click at [706, 182] on link "OK" at bounding box center [704, 184] width 43 height 20
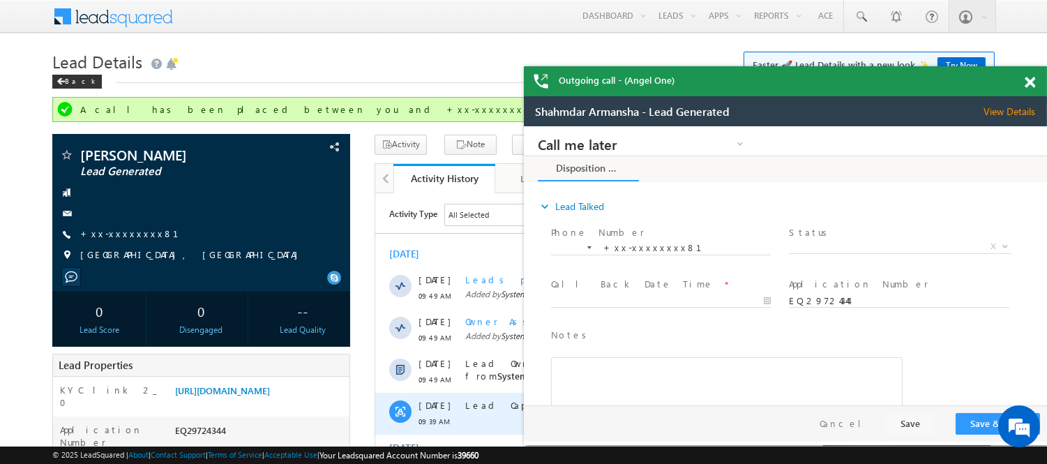
scroll to position [310, 0]
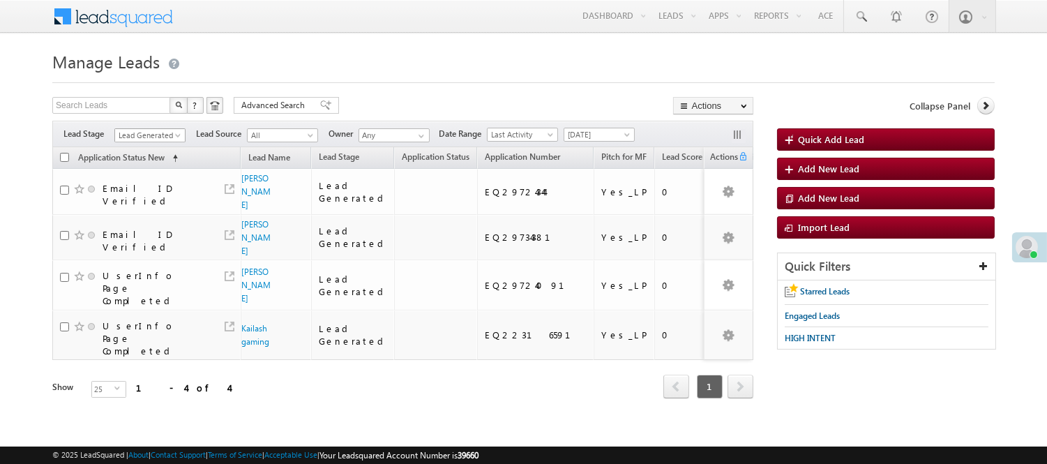
click at [167, 133] on span "Lead Generated" at bounding box center [148, 135] width 66 height 13
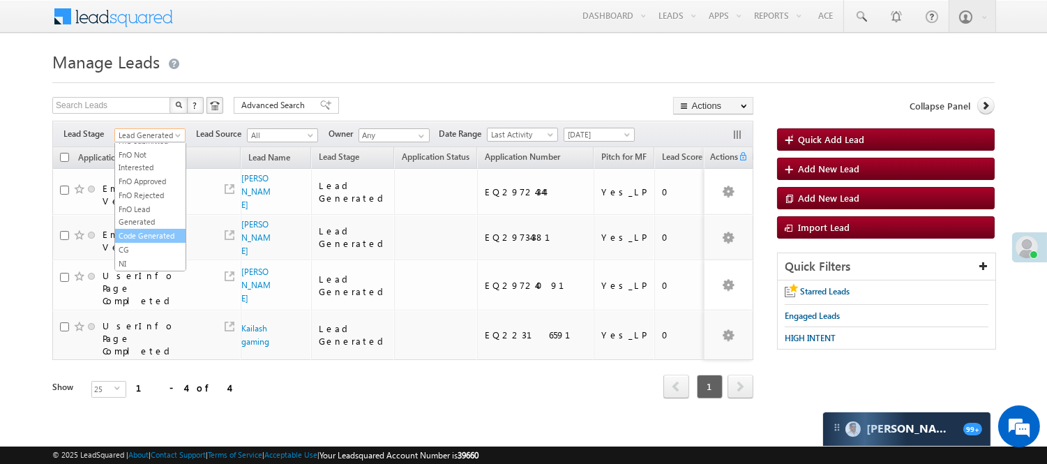
click at [149, 229] on li "Code Generated" at bounding box center [150, 236] width 70 height 14
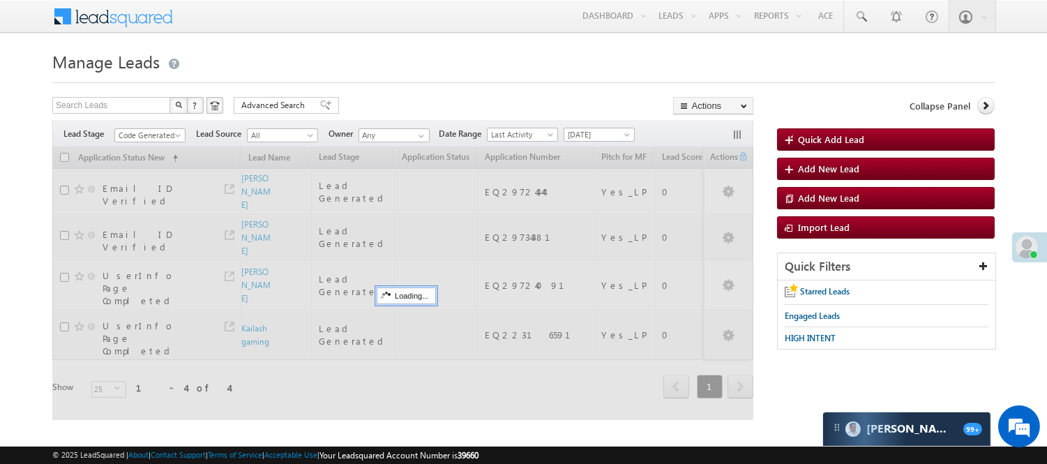
click at [395, 77] on div at bounding box center [523, 78] width 943 height 9
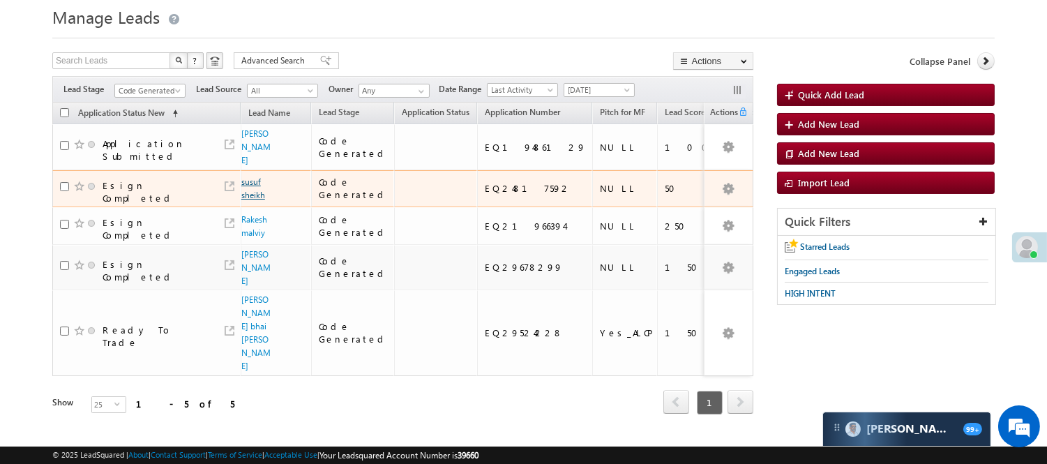
scroll to position [86, 0]
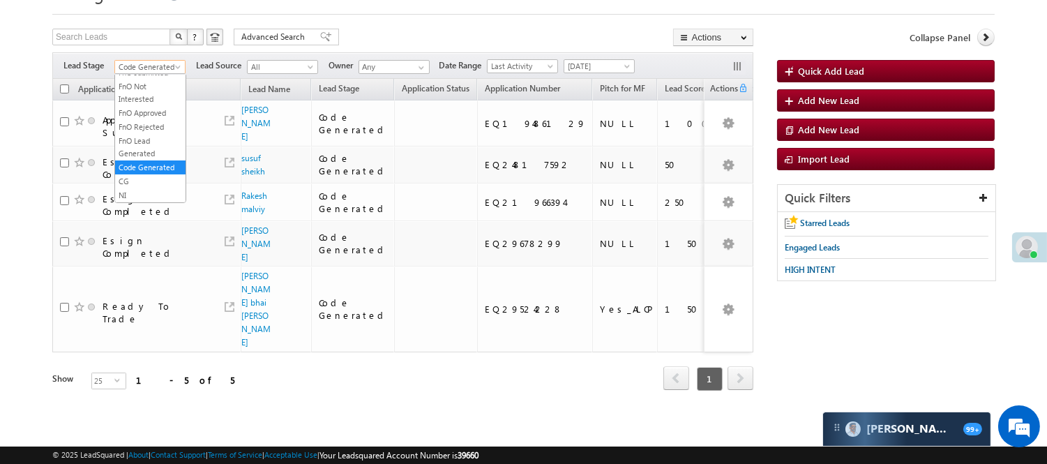
click at [148, 61] on span "Code Generated" at bounding box center [148, 67] width 66 height 13
drag, startPoint x: 144, startPoint y: 87, endPoint x: 279, endPoint y: 47, distance: 141.3
click at [144, 90] on link "Lead Generated" at bounding box center [150, 96] width 70 height 13
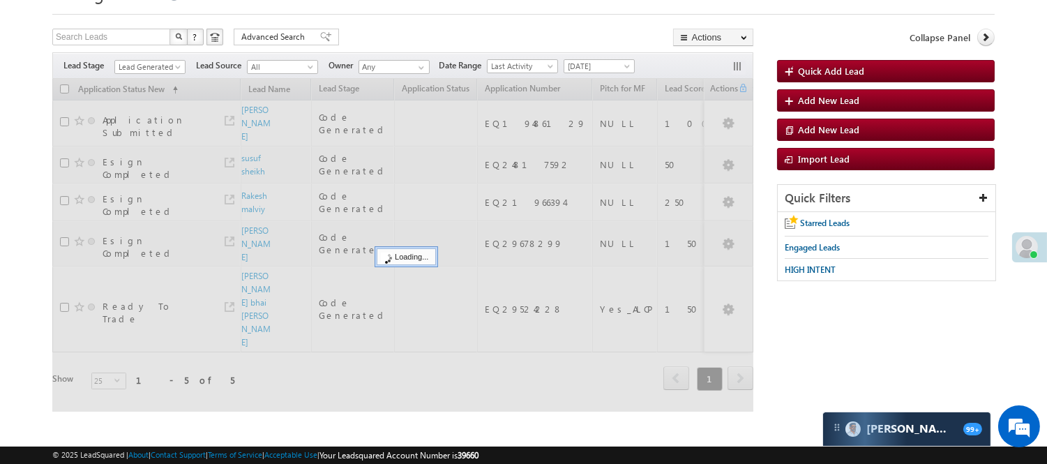
scroll to position [26, 0]
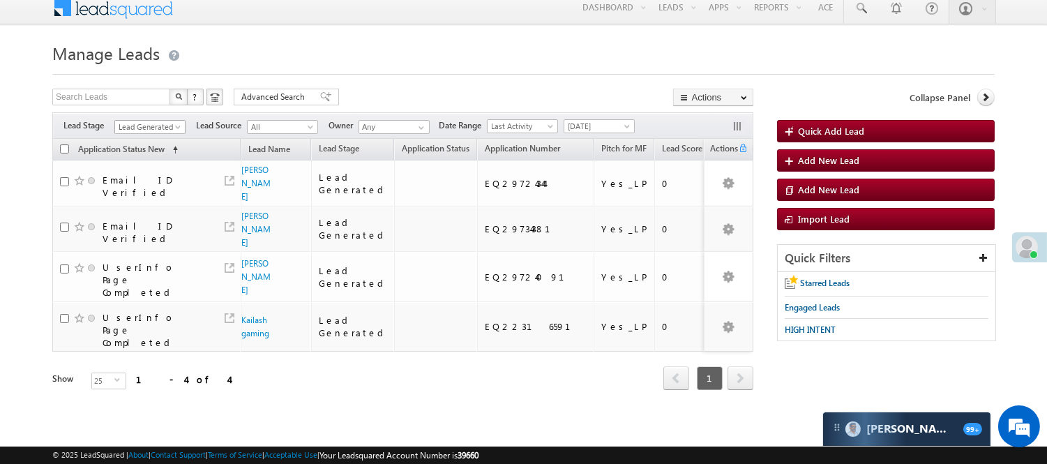
click at [152, 121] on span "Lead Generated" at bounding box center [148, 127] width 66 height 13
click at [123, 221] on link "Code Generated" at bounding box center [150, 227] width 70 height 13
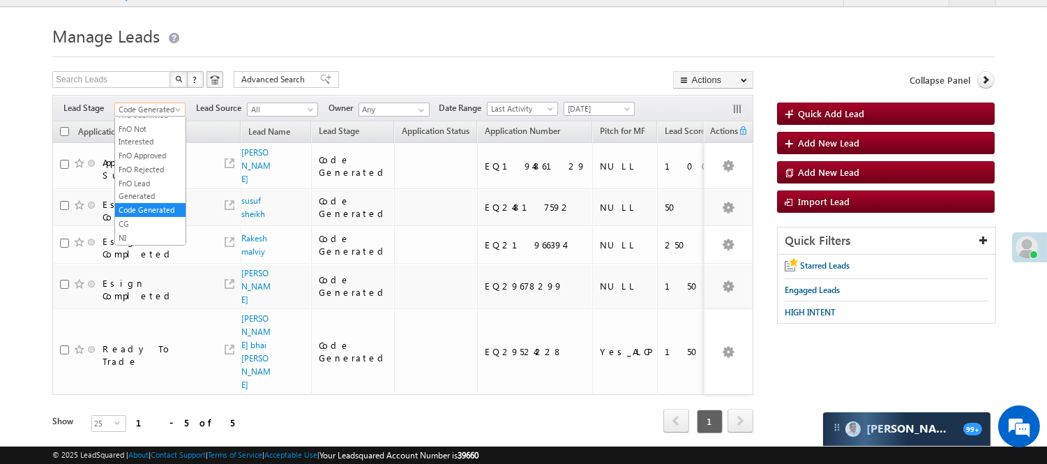
click at [165, 107] on span "Code Generated" at bounding box center [148, 109] width 66 height 13
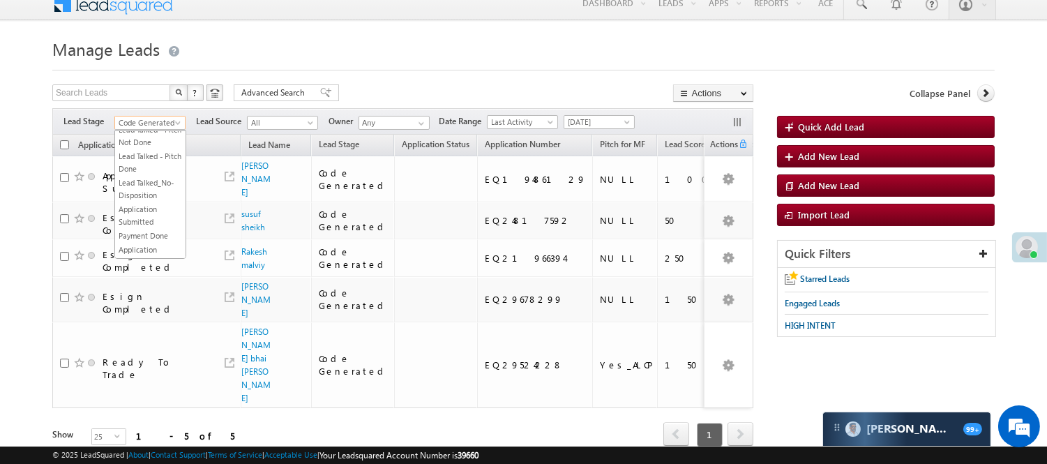
scroll to position [0, 0]
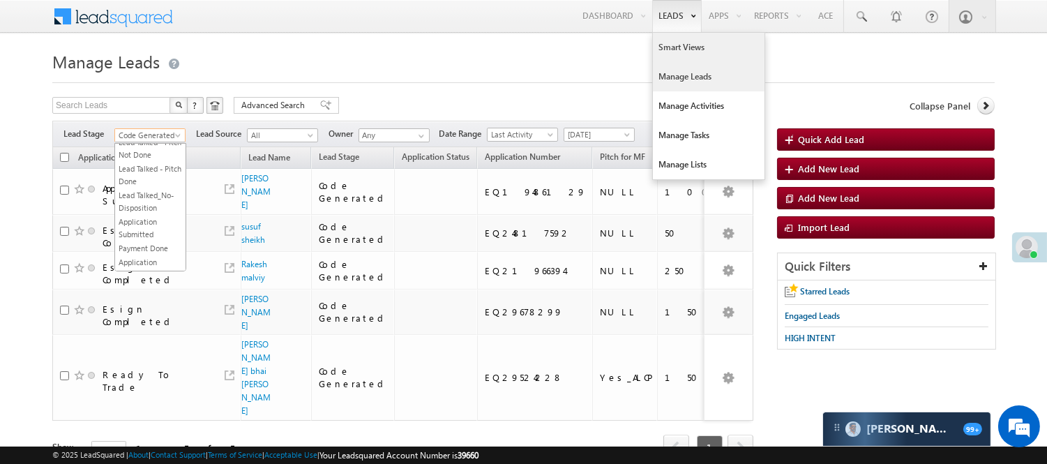
click at [677, 50] on link "Smart Views" at bounding box center [709, 47] width 112 height 29
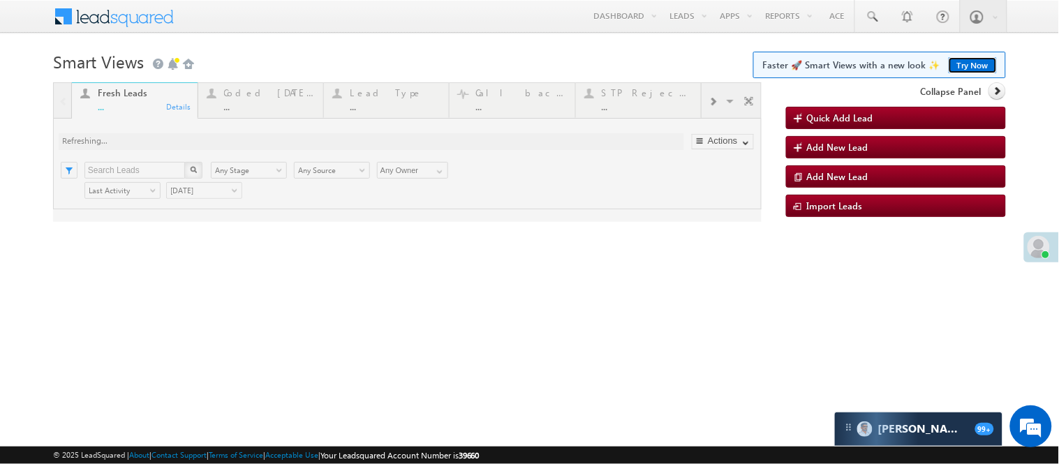
click at [976, 65] on link "Try Now" at bounding box center [972, 65] width 48 height 16
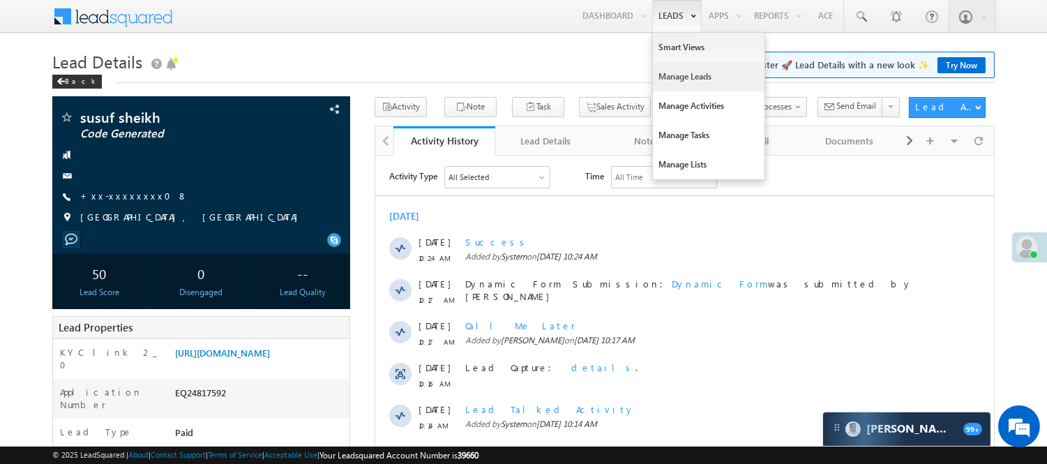
click at [680, 71] on link "Manage Leads" at bounding box center [709, 76] width 112 height 29
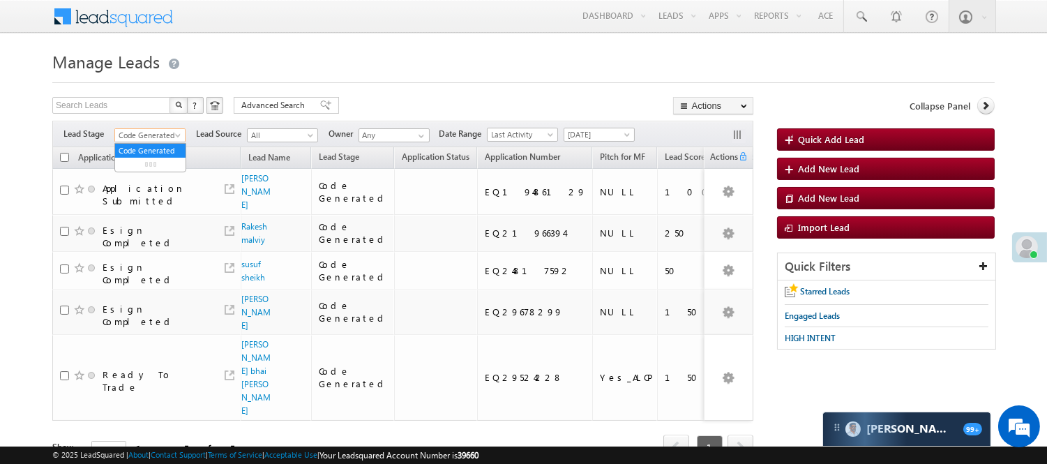
click at [145, 142] on span "Code Generated" at bounding box center [148, 135] width 66 height 13
click at [151, 170] on link "Lead Generated" at bounding box center [150, 164] width 70 height 13
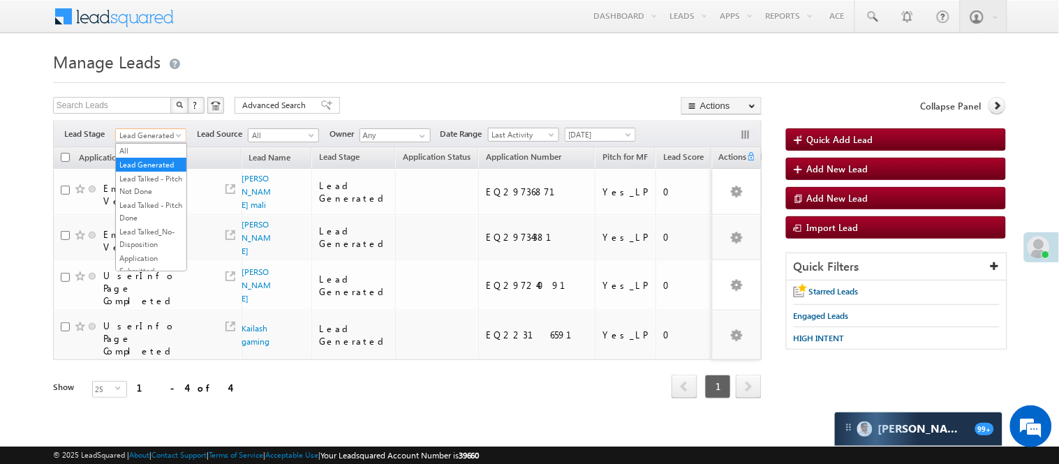
click at [135, 130] on span "Lead Generated" at bounding box center [149, 135] width 66 height 13
click at [158, 171] on link "Lead Generated" at bounding box center [151, 164] width 70 height 13
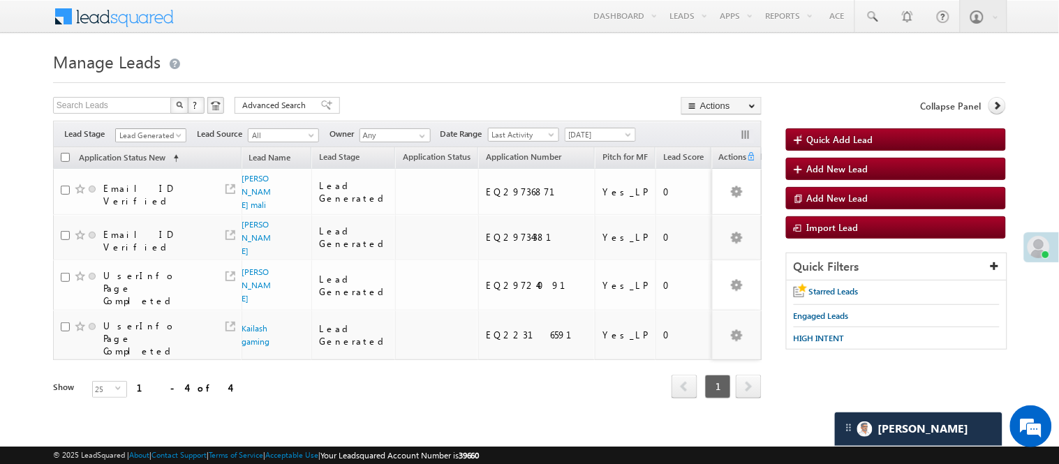
click at [157, 136] on span "Lead Generated" at bounding box center [149, 135] width 66 height 13
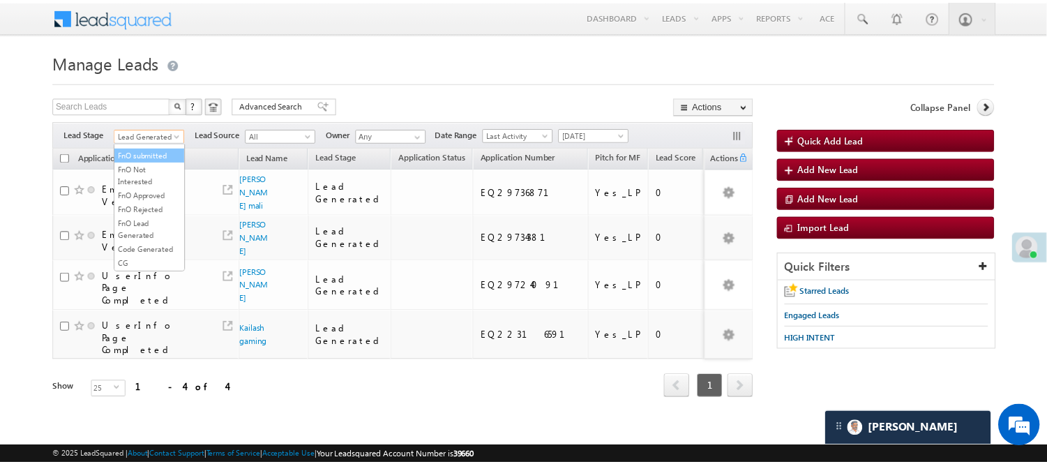
scroll to position [346, 0]
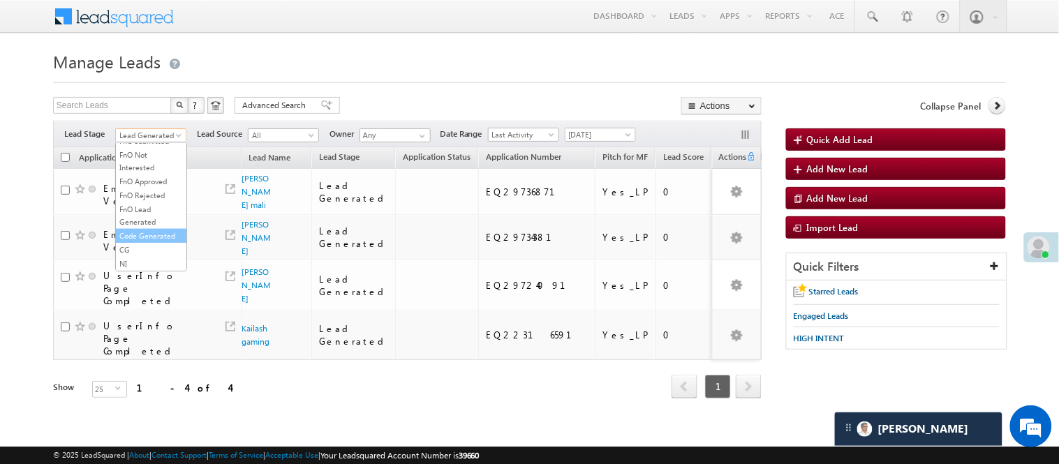
click at [148, 233] on link "Code Generated" at bounding box center [151, 236] width 70 height 13
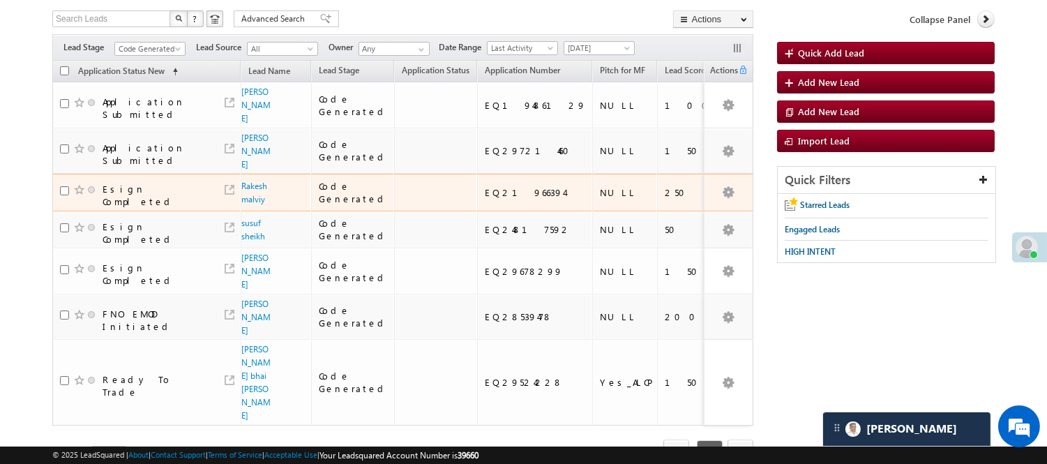
scroll to position [0, 0]
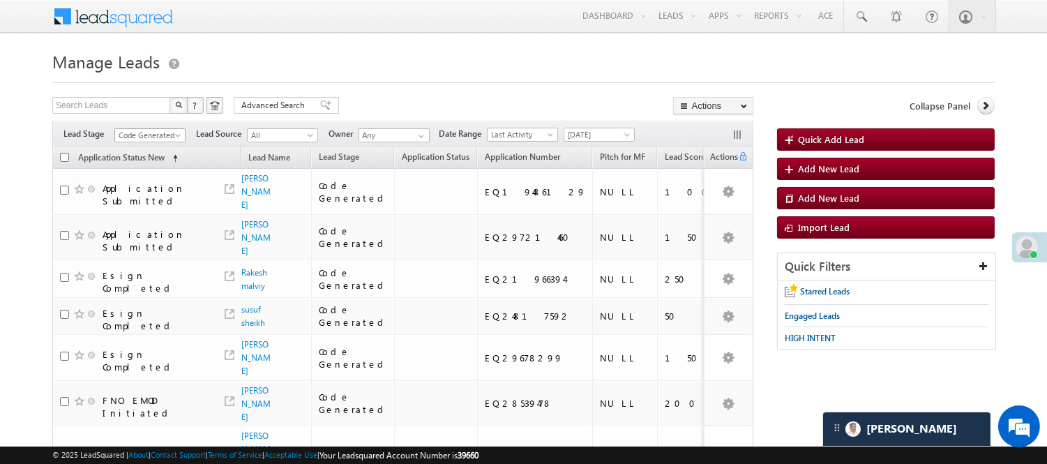
click at [150, 131] on span "Code Generated" at bounding box center [148, 135] width 66 height 13
click at [138, 171] on link "Lead Generated" at bounding box center [150, 164] width 70 height 13
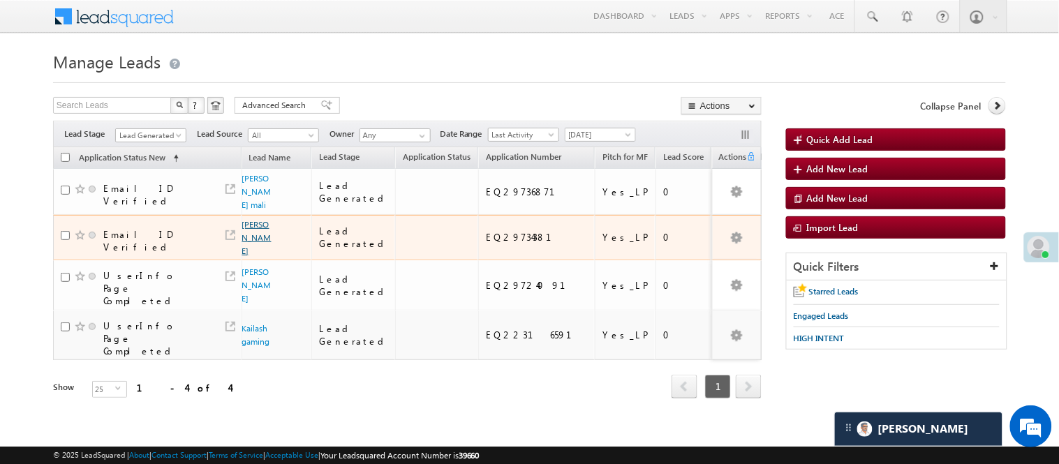
click at [254, 224] on link "Kavita Kumari" at bounding box center [256, 237] width 29 height 37
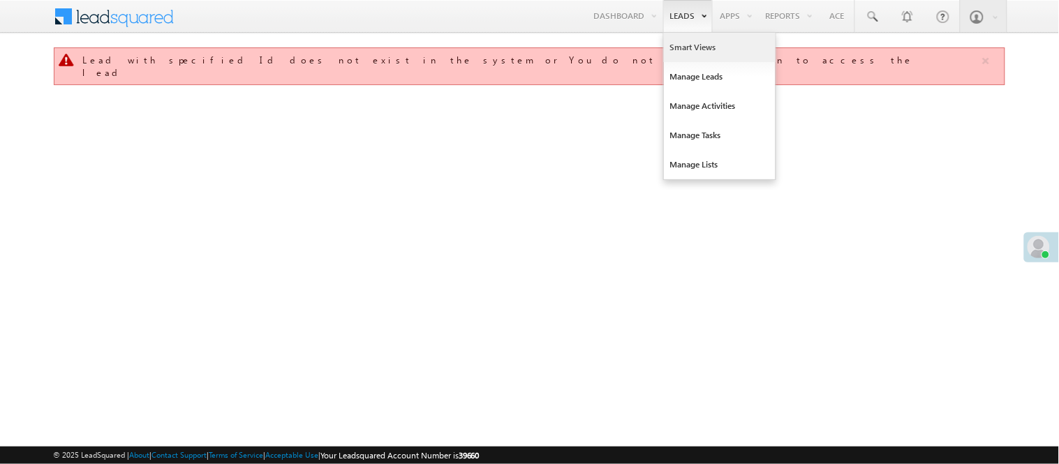
click at [682, 45] on link "Smart Views" at bounding box center [720, 47] width 112 height 29
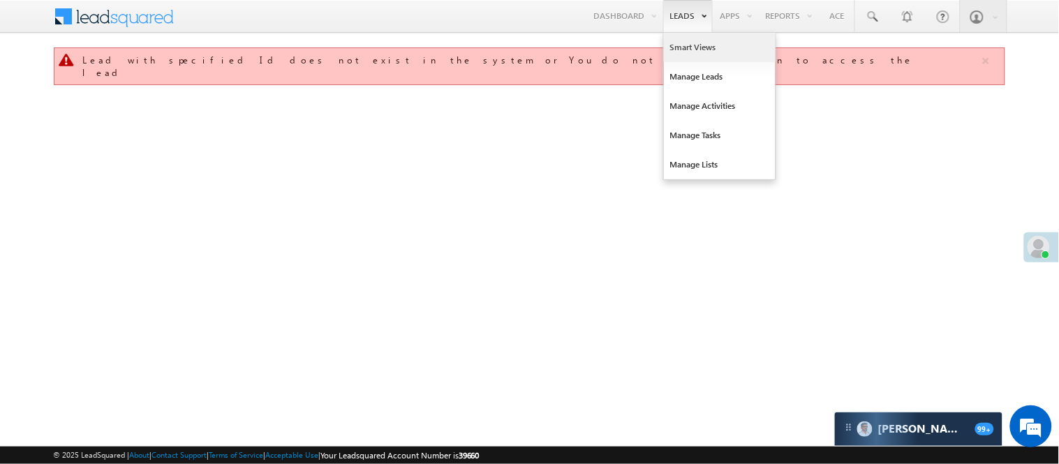
click at [694, 47] on link "Smart Views" at bounding box center [720, 47] width 112 height 29
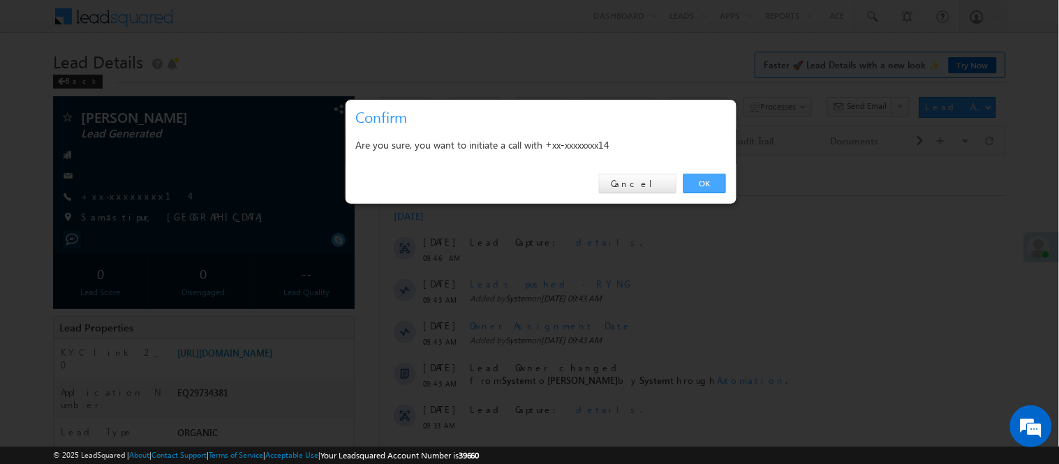
click at [699, 184] on link "OK" at bounding box center [704, 184] width 43 height 20
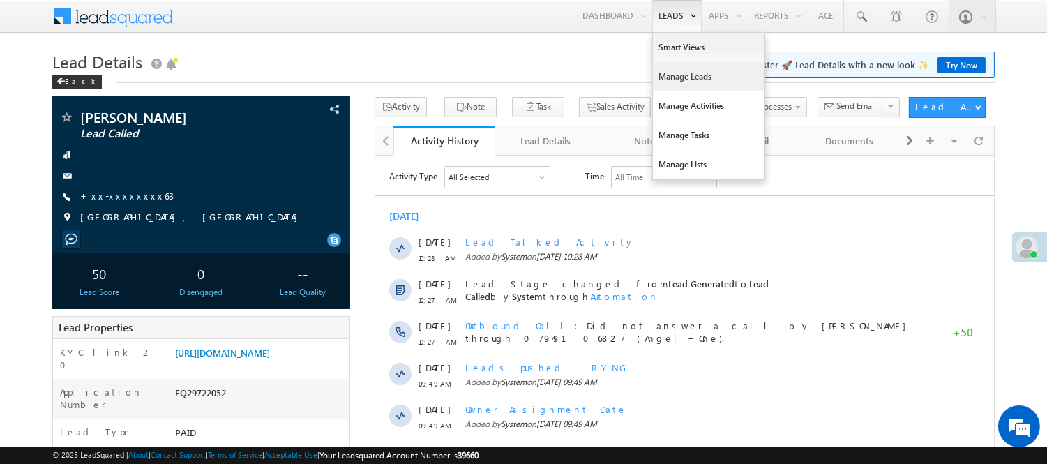
click at [693, 78] on link "Manage Leads" at bounding box center [709, 76] width 112 height 29
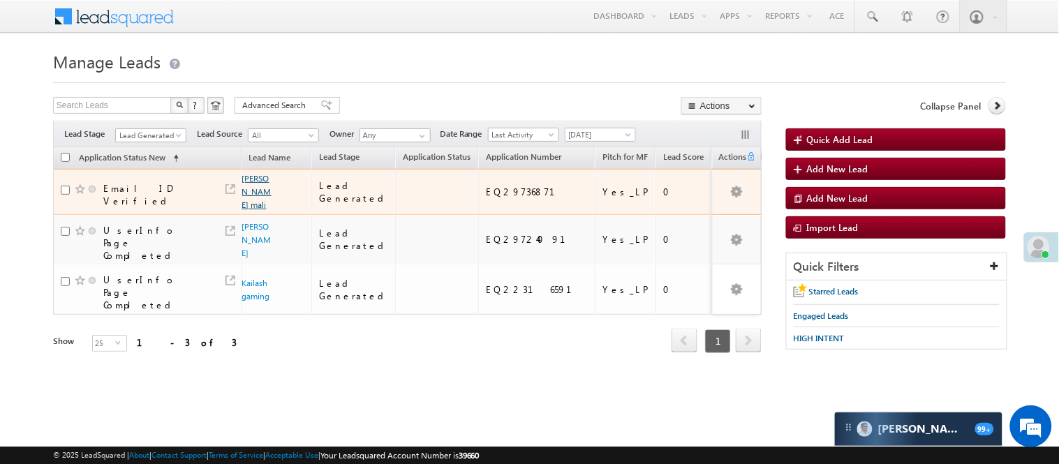
click at [262, 182] on link "[PERSON_NAME] mali" at bounding box center [256, 191] width 29 height 37
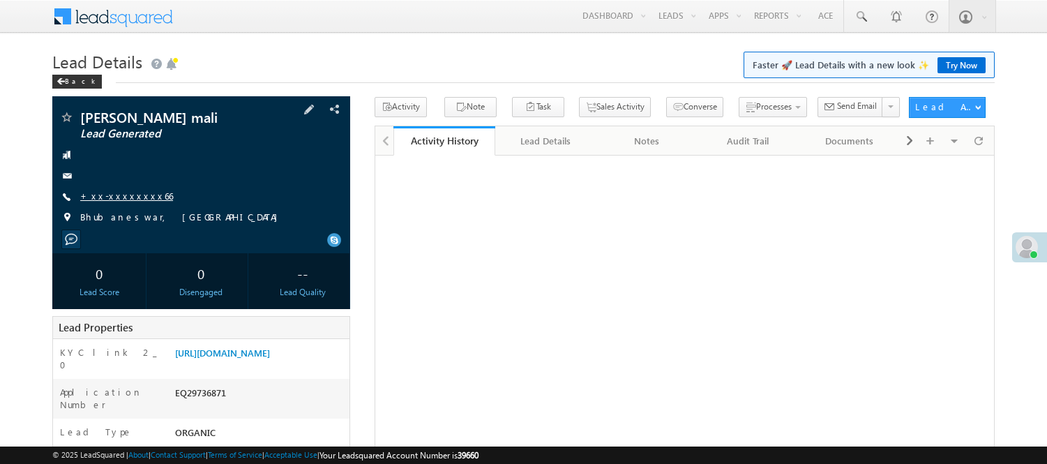
click at [119, 197] on link "+xx-xxxxxxxx66" at bounding box center [126, 196] width 93 height 12
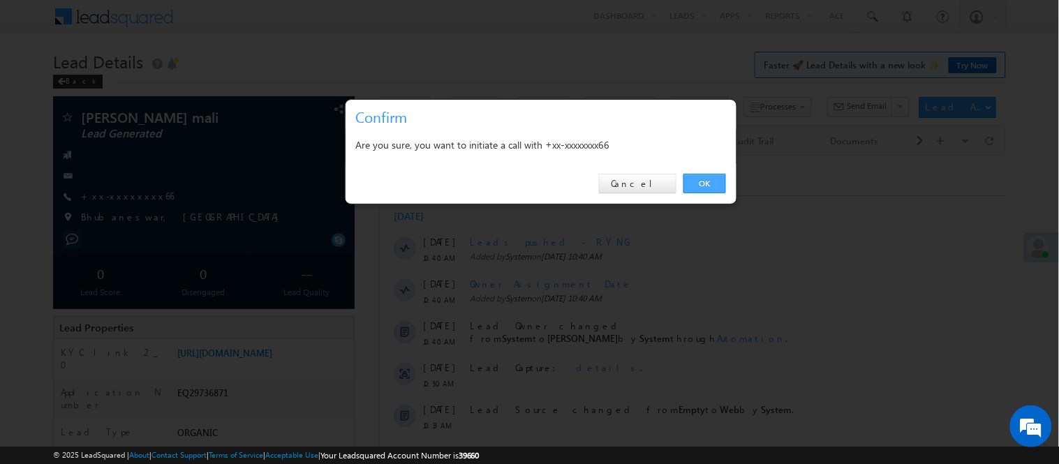
click at [708, 177] on link "OK" at bounding box center [704, 184] width 43 height 20
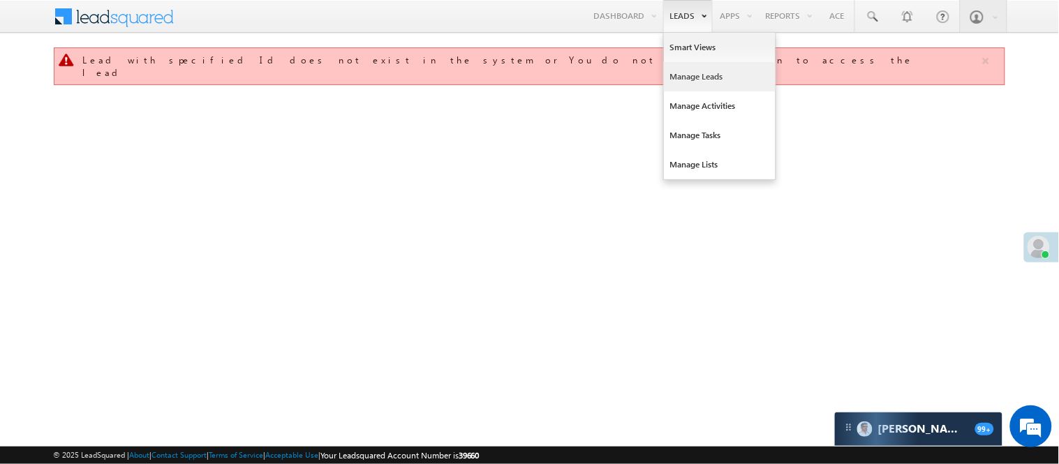
click at [695, 72] on link "Manage Leads" at bounding box center [720, 76] width 112 height 29
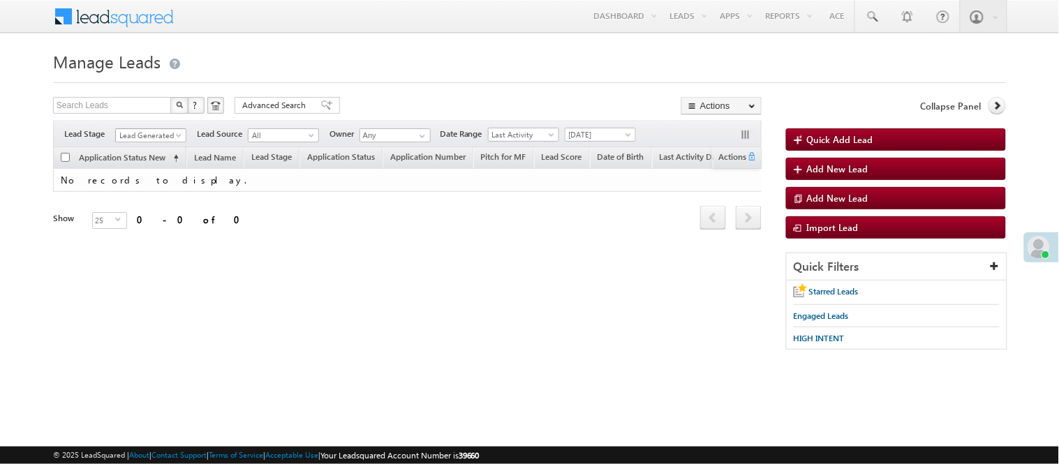
click at [147, 131] on span "Lead Generated" at bounding box center [149, 135] width 66 height 13
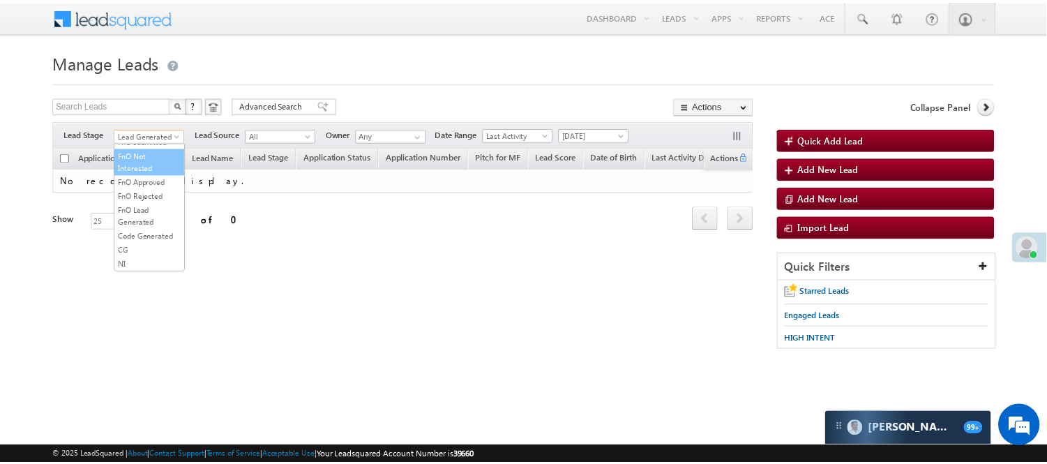
scroll to position [346, 0]
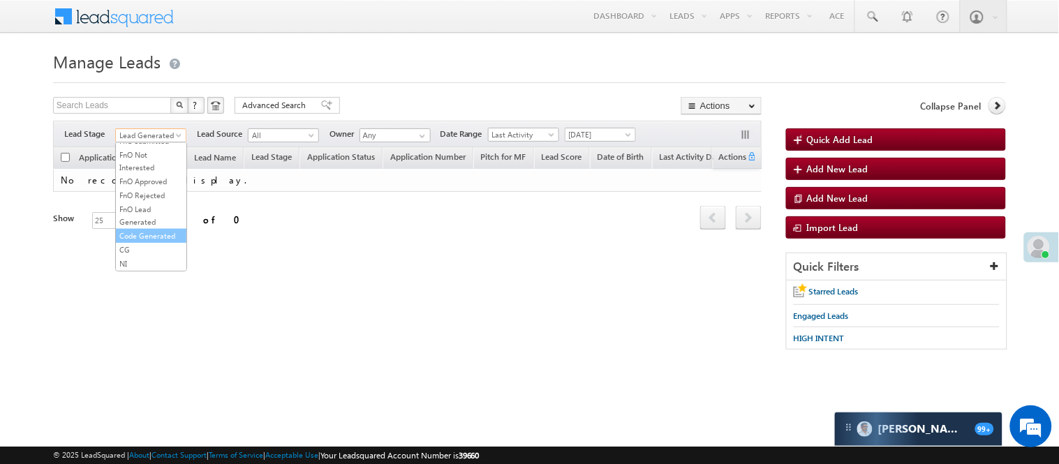
click at [151, 239] on link "Code Generated" at bounding box center [151, 236] width 70 height 13
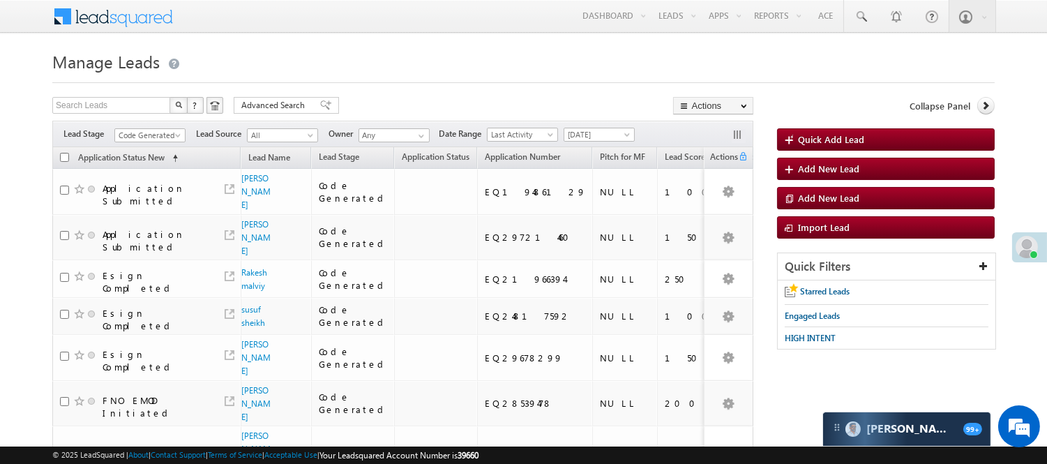
scroll to position [0, 0]
click at [145, 138] on span "Code Generated" at bounding box center [148, 135] width 66 height 13
click at [128, 165] on link "Lead Generated" at bounding box center [150, 164] width 70 height 13
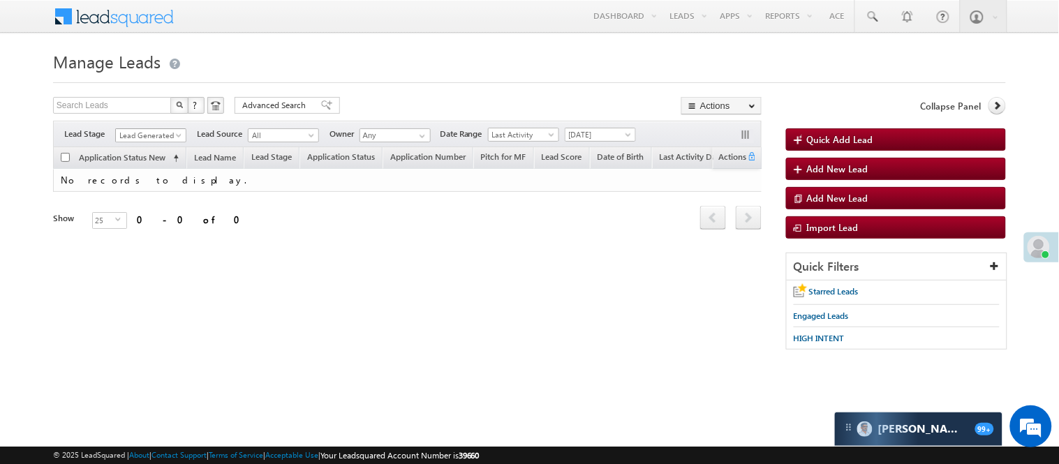
click at [143, 133] on span "Lead Generated" at bounding box center [149, 135] width 66 height 13
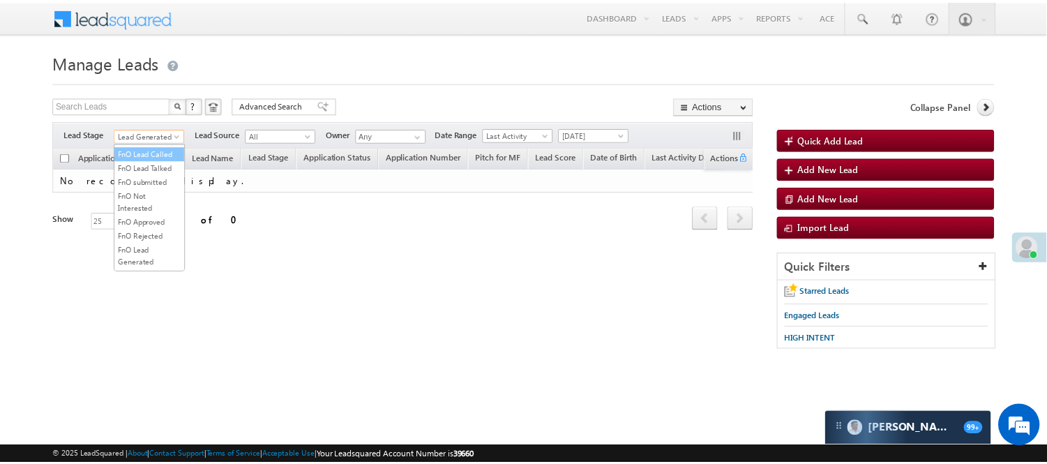
scroll to position [232, 0]
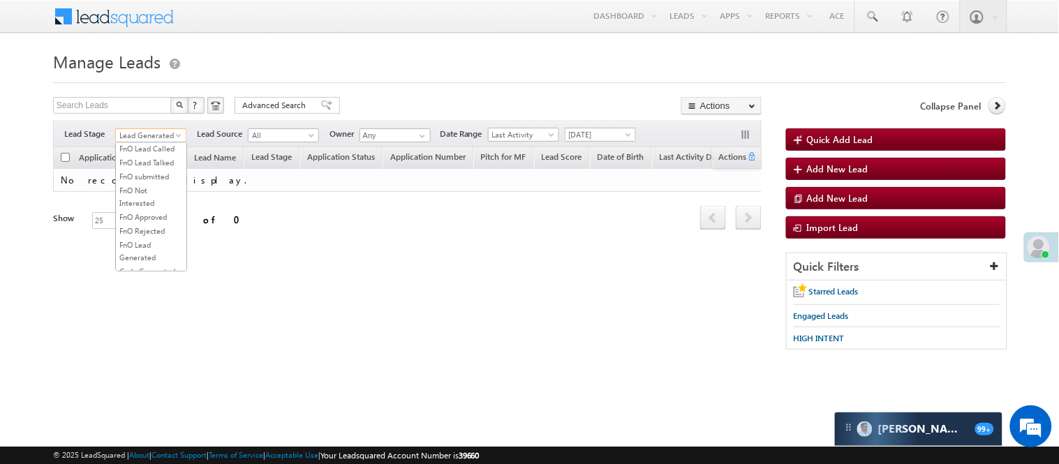
click at [152, 127] on link "Lead Talked" at bounding box center [151, 120] width 70 height 13
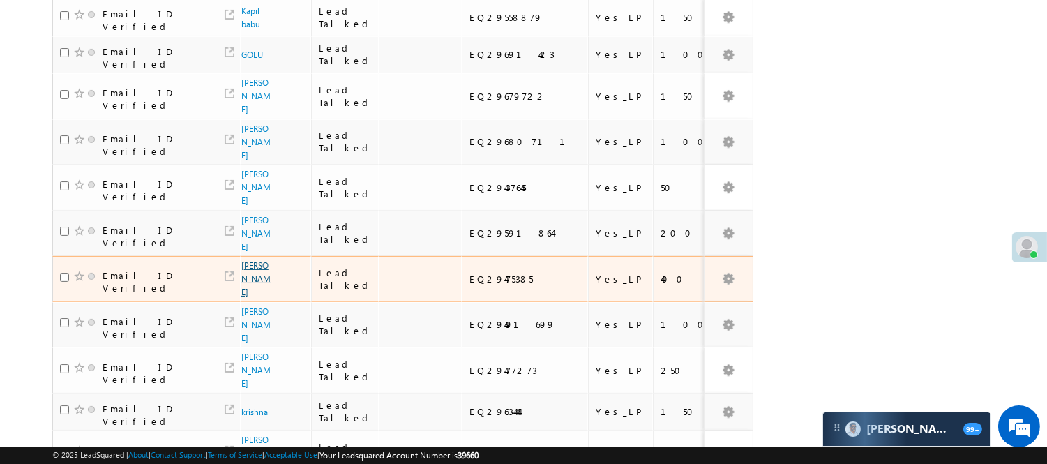
scroll to position [911, 0]
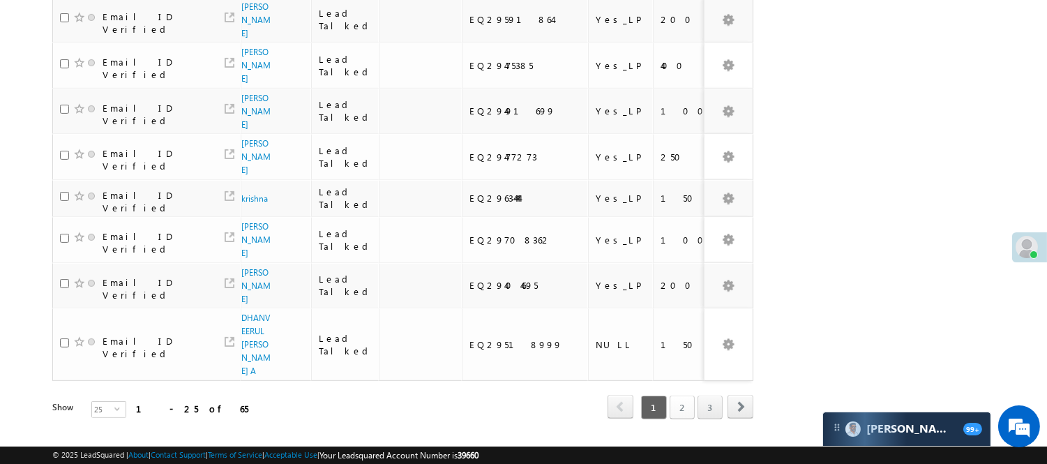
click at [686, 396] on link "2" at bounding box center [682, 408] width 25 height 24
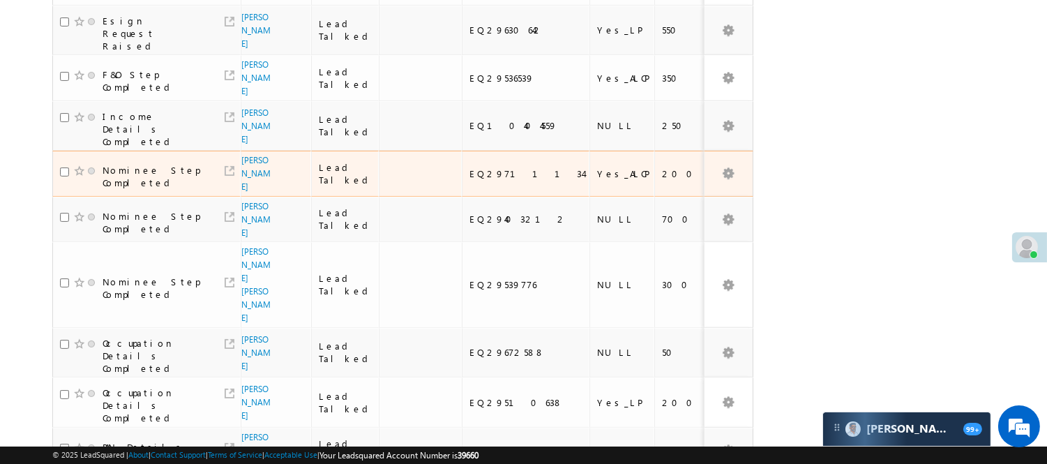
scroll to position [447, 0]
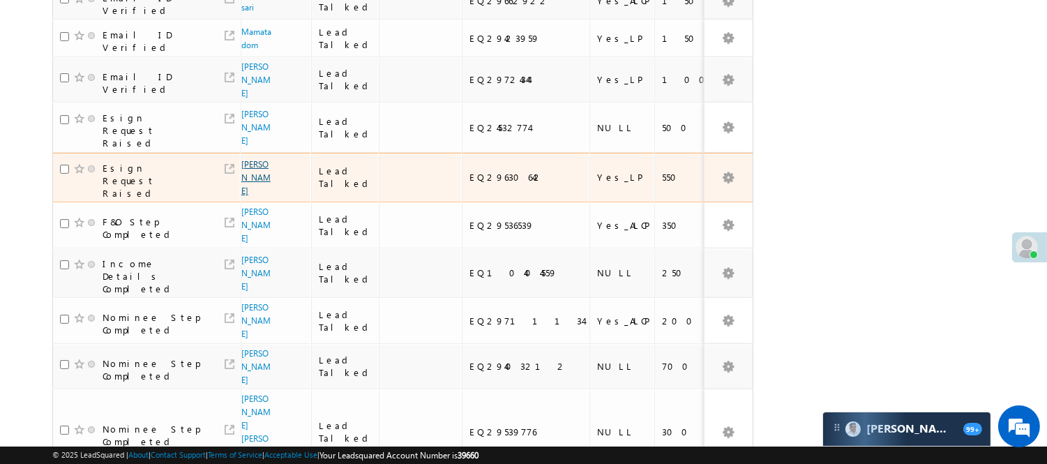
click at [253, 159] on link "Bikash" at bounding box center [255, 177] width 29 height 37
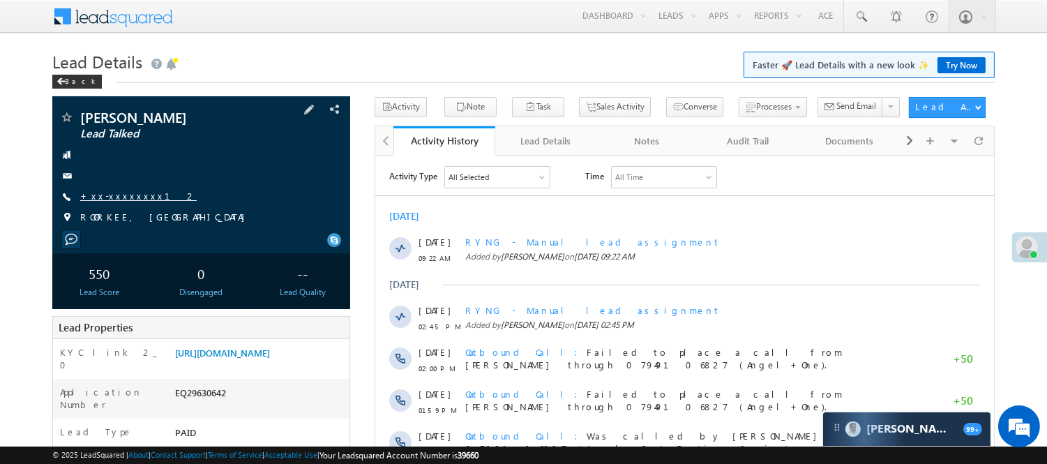
click at [82, 193] on link "+xx-xxxxxxxx12" at bounding box center [138, 196] width 117 height 12
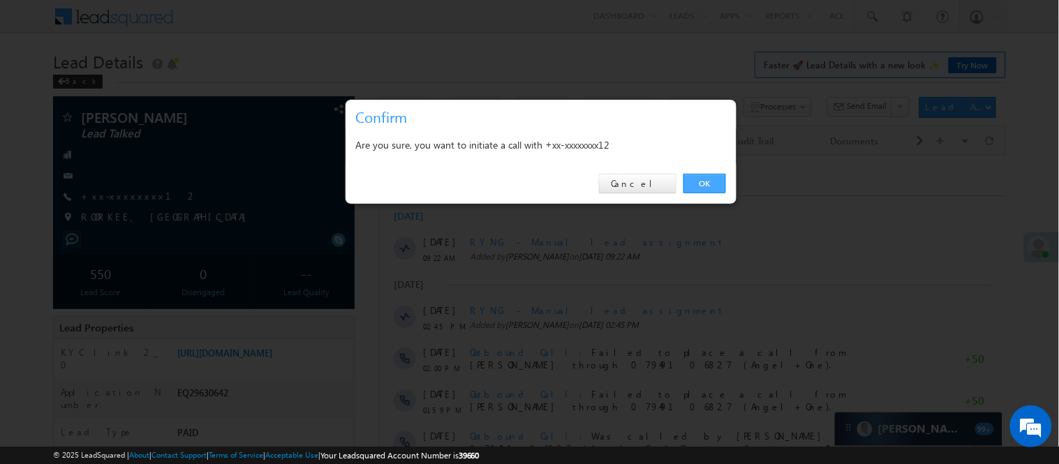
click at [702, 184] on link "OK" at bounding box center [704, 184] width 43 height 20
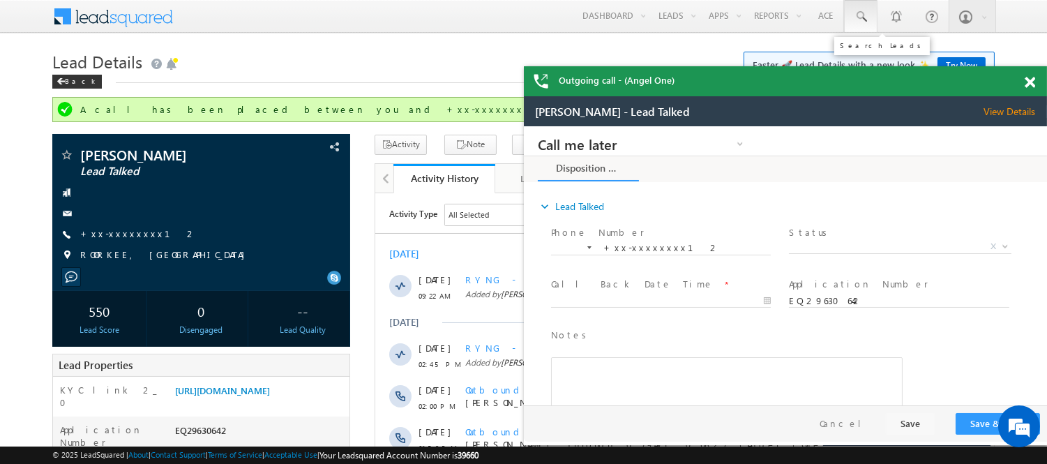
click at [862, 22] on span at bounding box center [861, 17] width 14 height 14
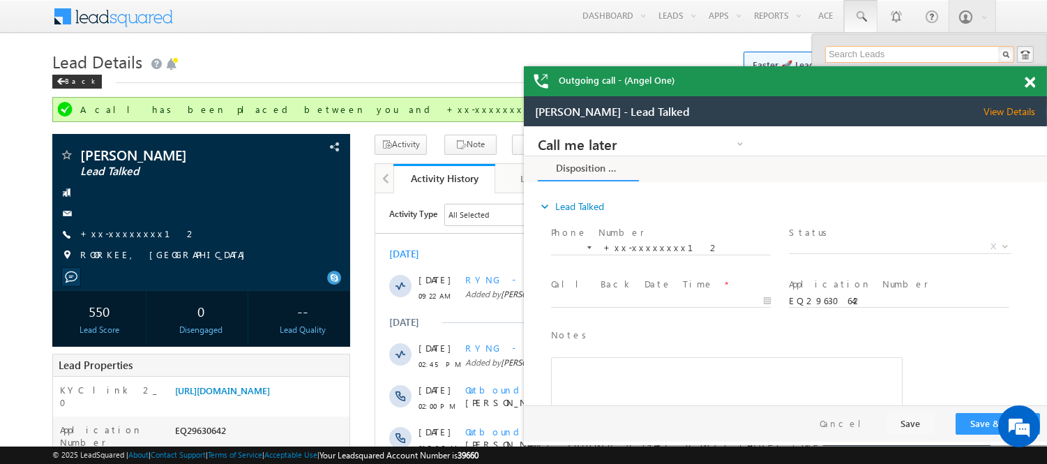
click at [867, 51] on input "text" at bounding box center [920, 54] width 189 height 17
paste input "EQ29736871"
click at [1033, 84] on span at bounding box center [1030, 83] width 10 height 12
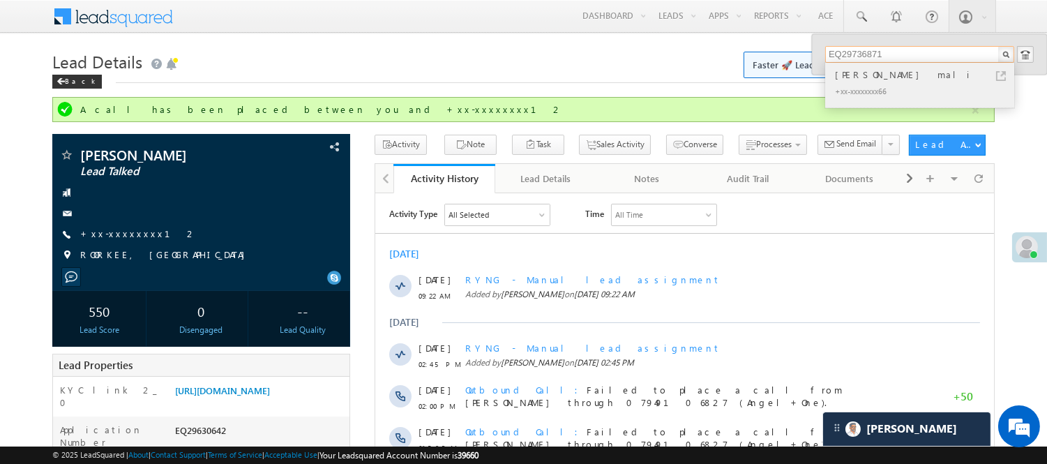
type input "EQ29736871"
click at [850, 89] on div "+xx-xxxxxxxx66" at bounding box center [926, 90] width 187 height 17
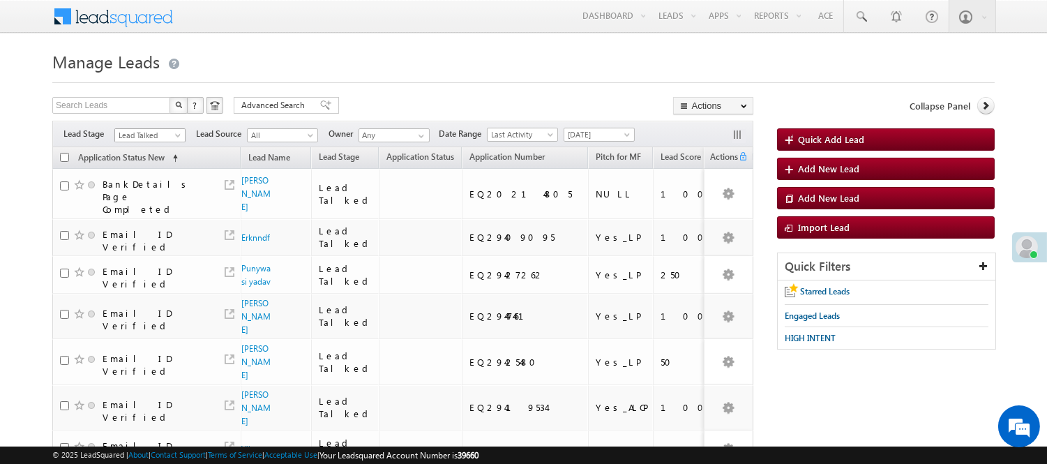
click at [164, 133] on span "Lead Talked" at bounding box center [148, 135] width 66 height 13
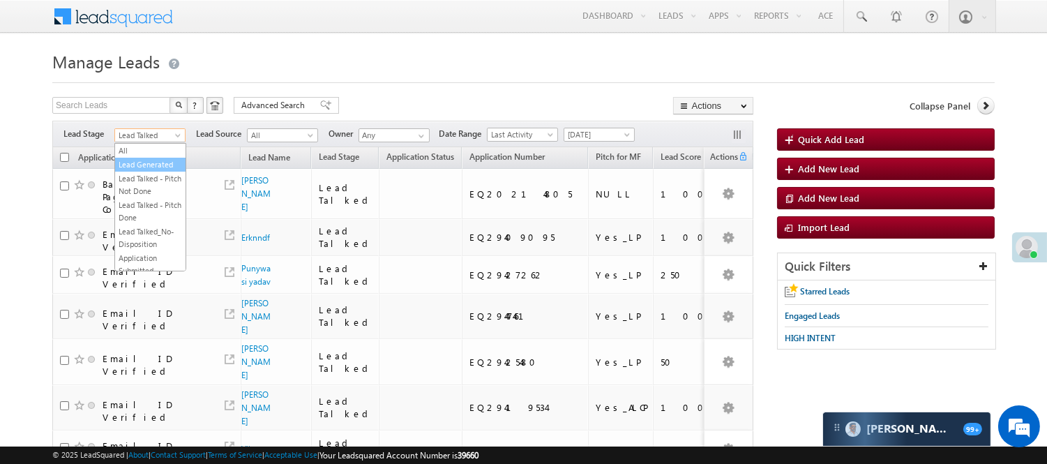
click at [149, 170] on link "Lead Generated" at bounding box center [150, 164] width 70 height 13
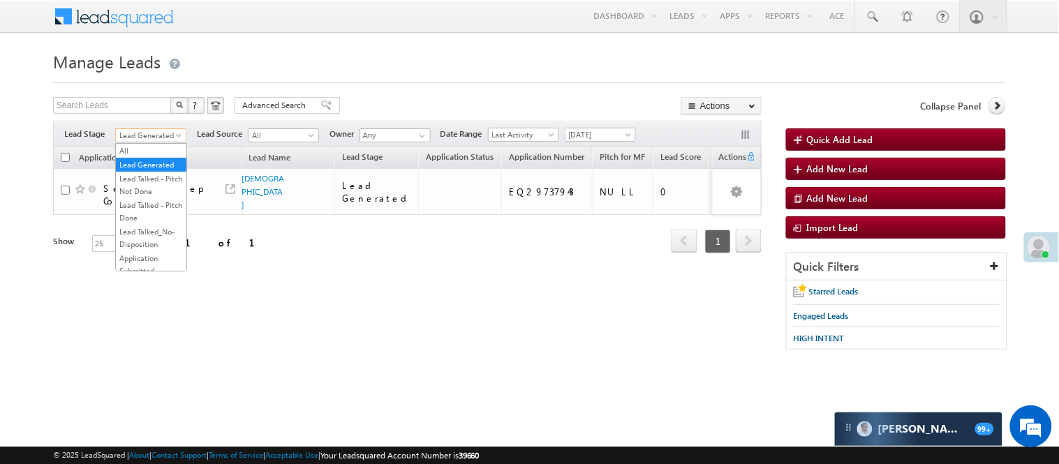
click at [156, 135] on span "Lead Generated" at bounding box center [149, 135] width 66 height 13
click at [855, 17] on link at bounding box center [871, 16] width 33 height 32
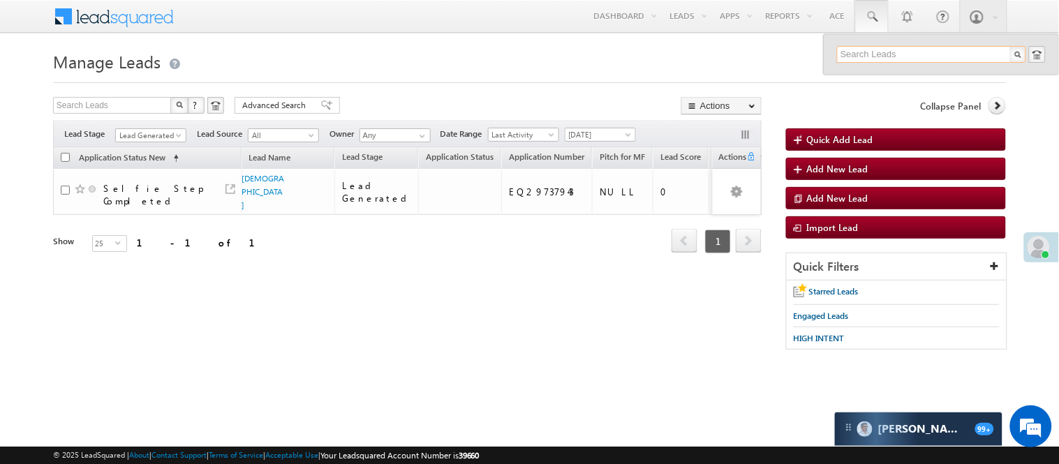
click at [897, 47] on input "text" at bounding box center [931, 54] width 189 height 17
paste input "7089115875"
type input "7089115875"
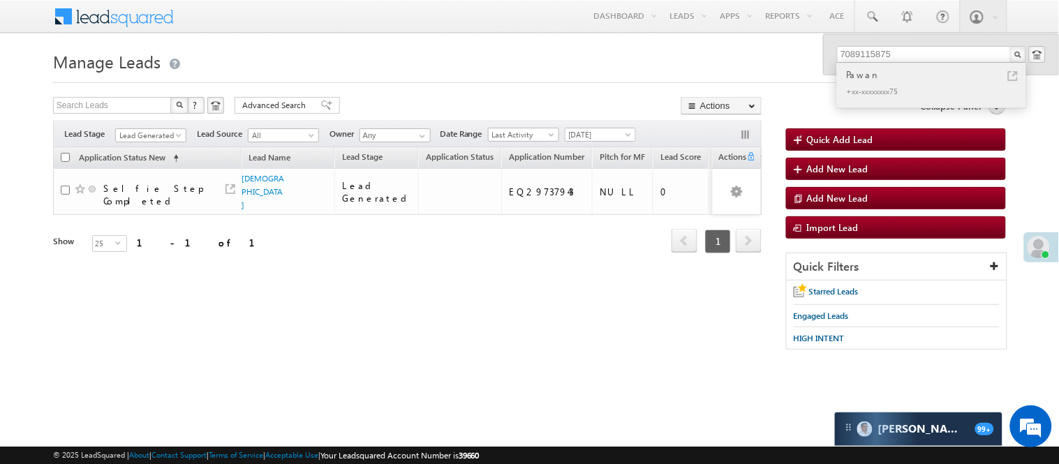
click at [888, 65] on div "Pawan +xx-xxxxxxxx75" at bounding box center [930, 85] width 187 height 45
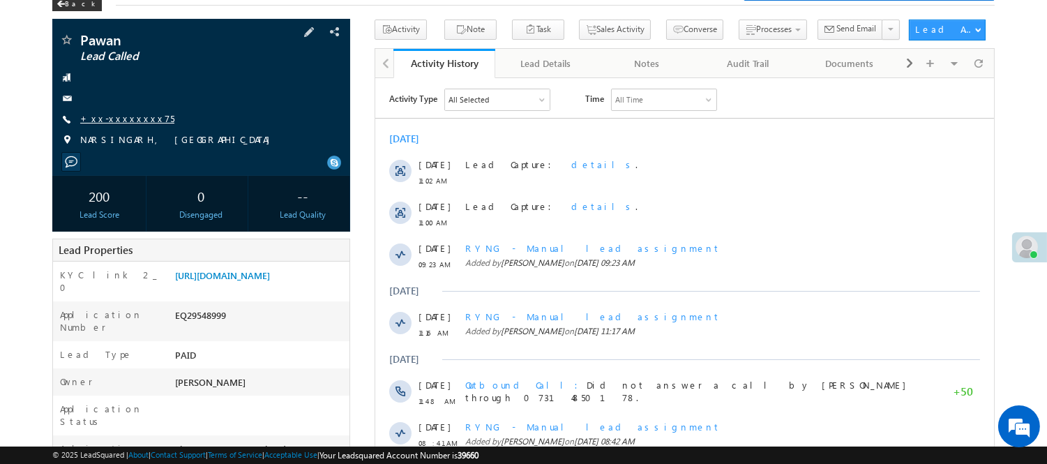
click at [127, 114] on link "+xx-xxxxxxxx75" at bounding box center [127, 118] width 94 height 12
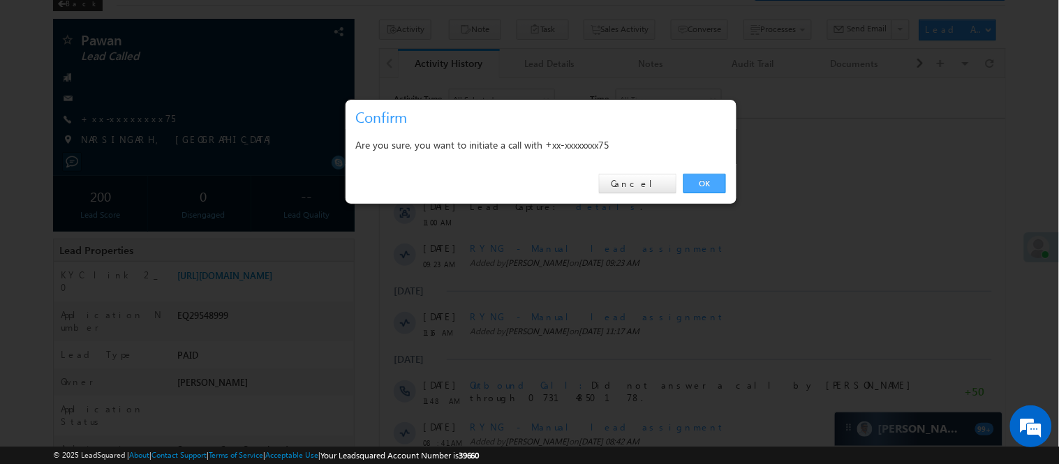
click at [710, 180] on link "OK" at bounding box center [704, 184] width 43 height 20
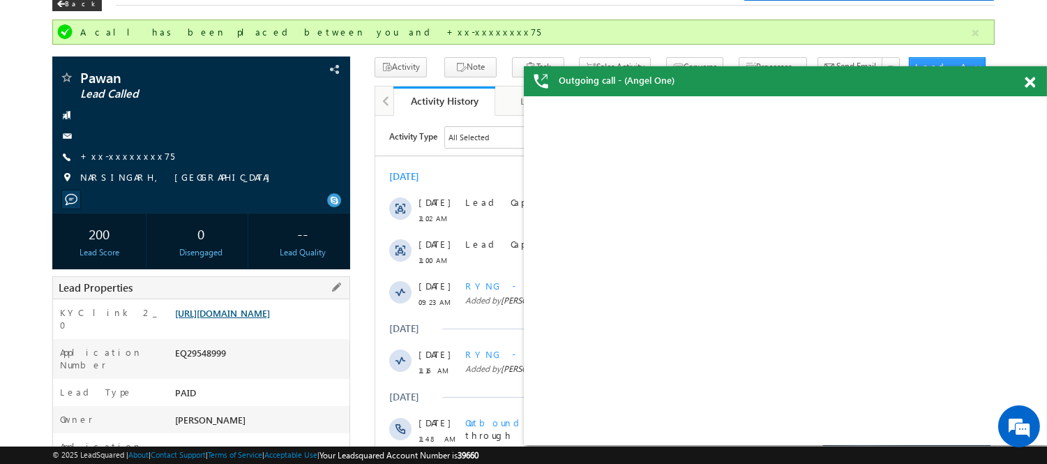
click at [270, 319] on link "[URL][DOMAIN_NAME]" at bounding box center [222, 313] width 95 height 12
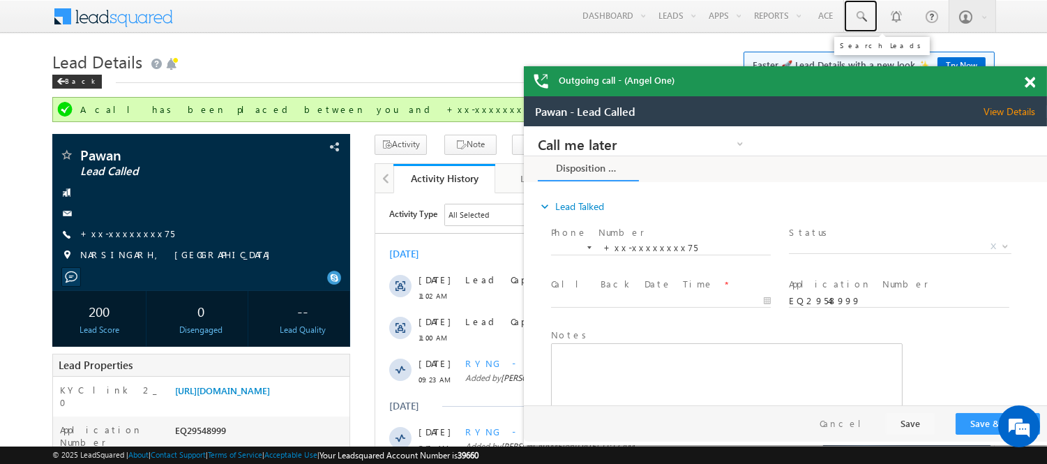
click at [867, 16] on link at bounding box center [860, 16] width 33 height 32
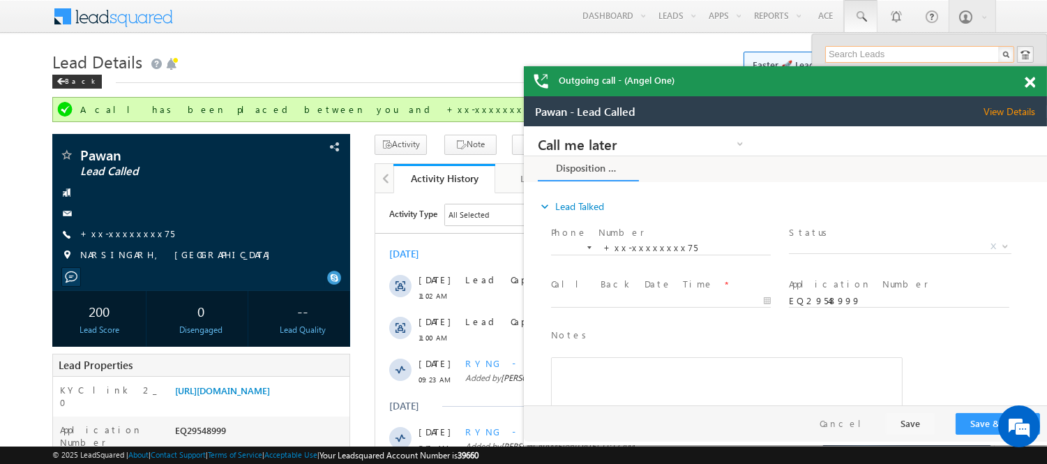
click at [887, 49] on input "text" at bounding box center [920, 54] width 189 height 17
paste input "7089115875"
type input "7089115875"
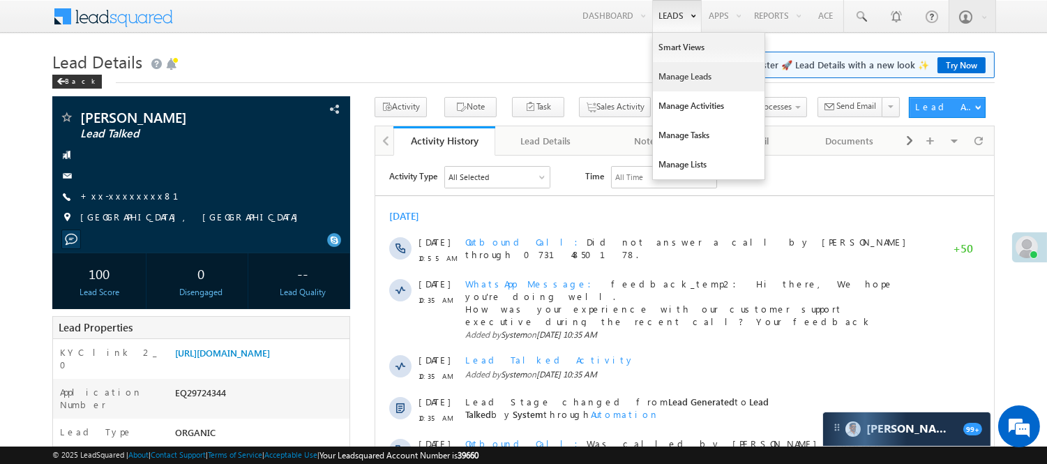
click at [685, 79] on link "Manage Leads" at bounding box center [709, 76] width 112 height 29
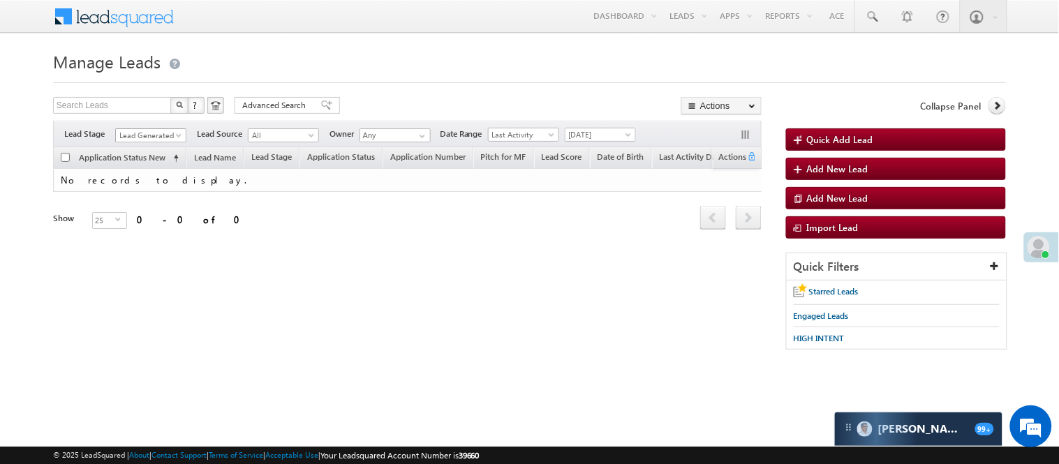
click at [148, 134] on span "Lead Generated" at bounding box center [149, 135] width 66 height 13
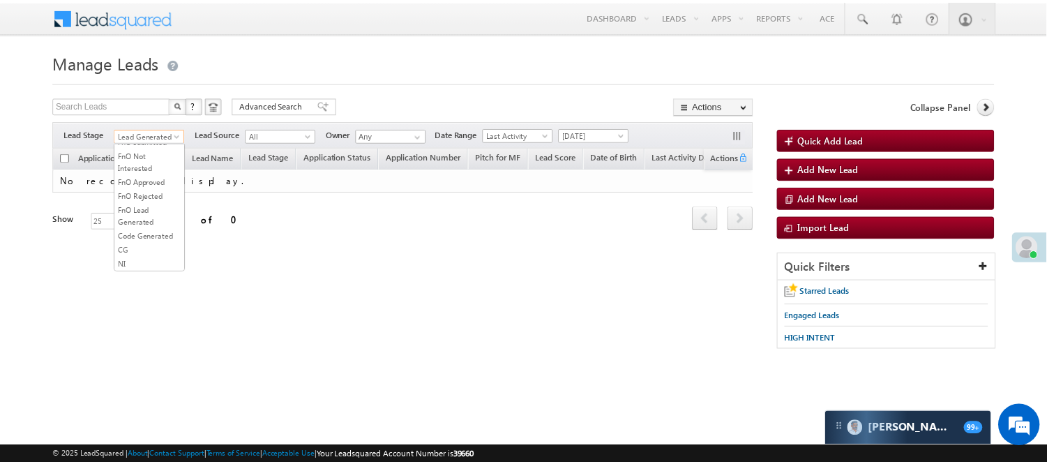
scroll to position [310, 0]
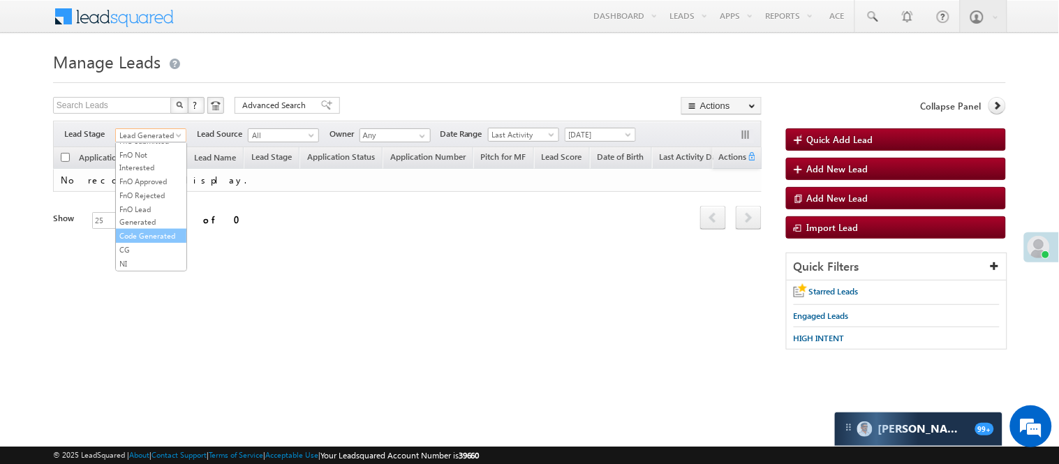
click at [154, 242] on link "Code Generated" at bounding box center [151, 236] width 70 height 13
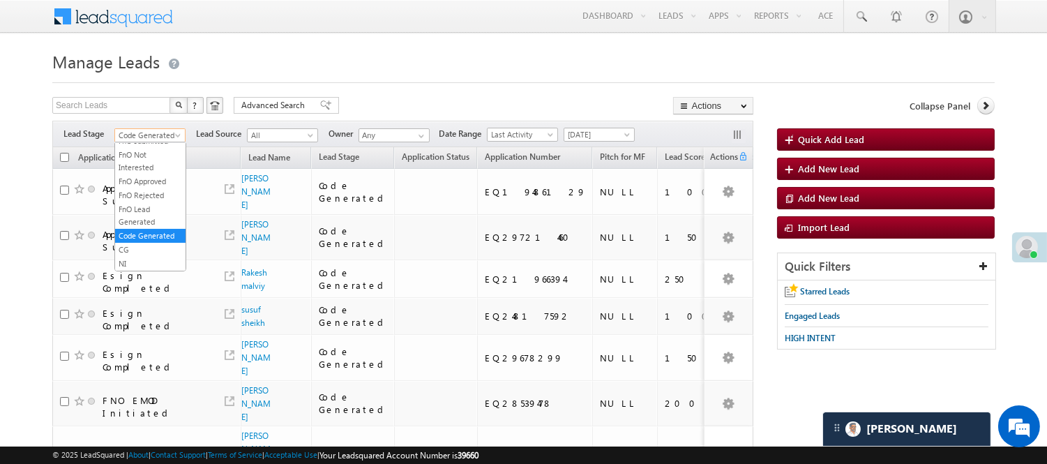
click at [174, 136] on span at bounding box center [179, 138] width 11 height 11
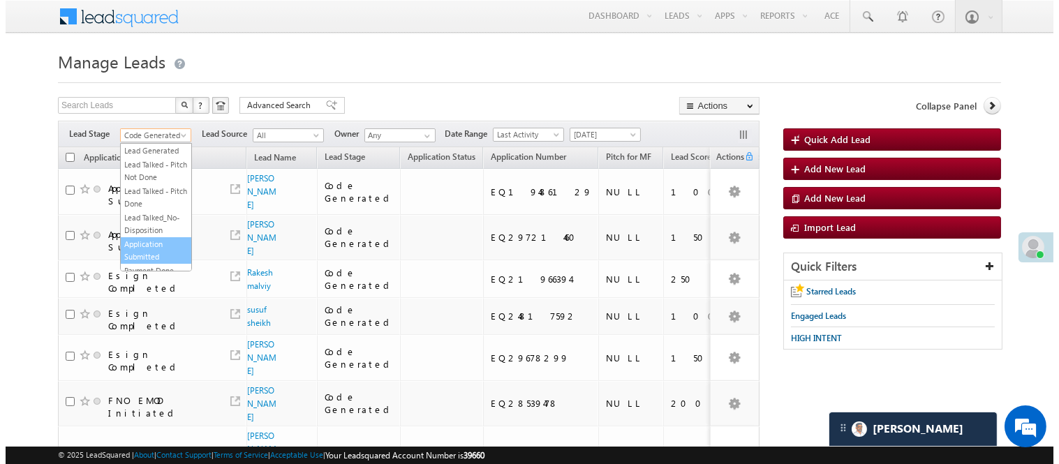
scroll to position [0, 0]
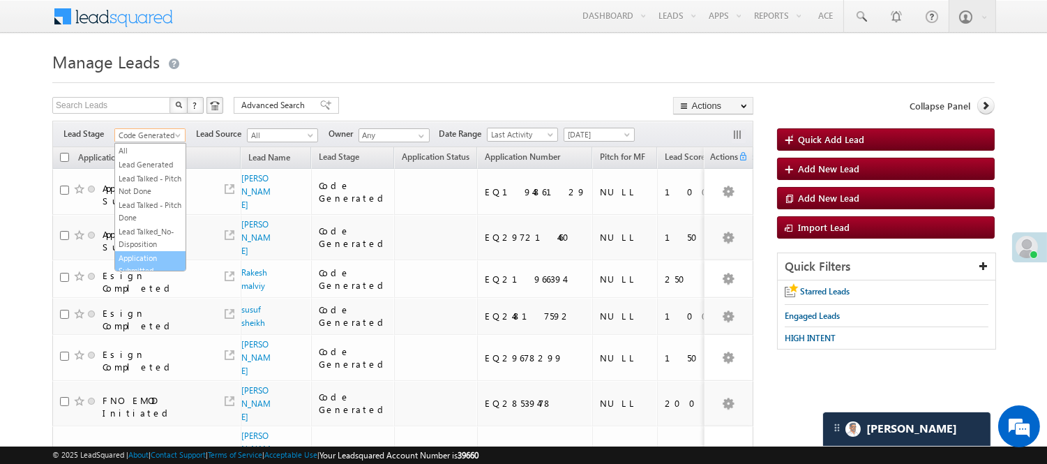
click at [138, 165] on link "Lead Generated" at bounding box center [150, 164] width 70 height 13
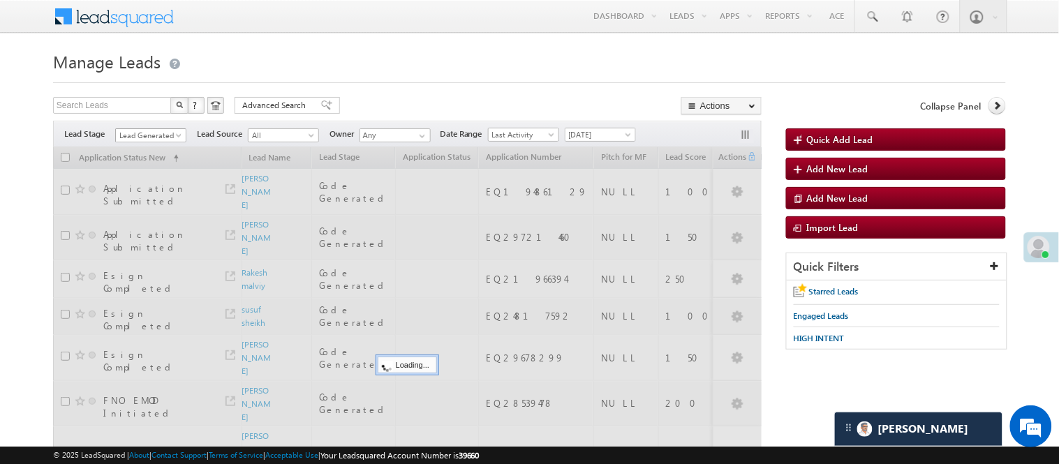
click at [135, 131] on span "Lead Generated" at bounding box center [149, 135] width 66 height 13
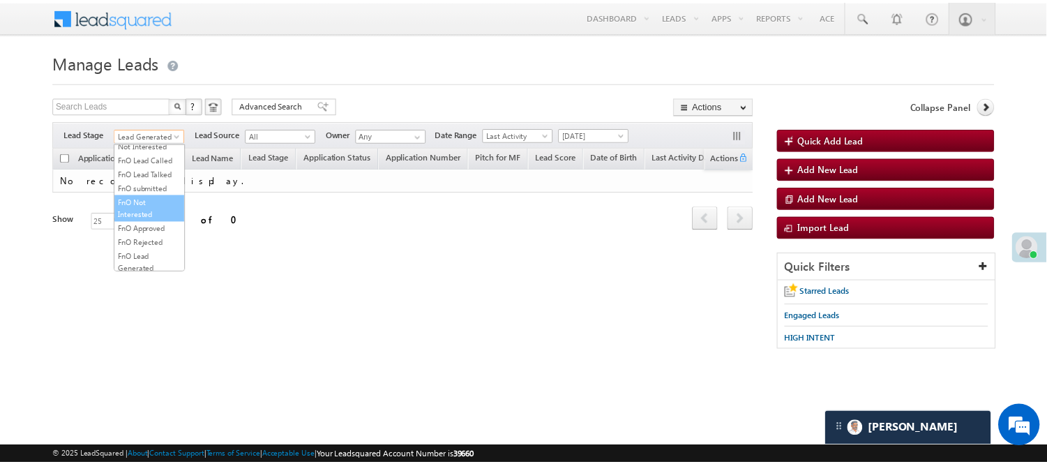
scroll to position [155, 0]
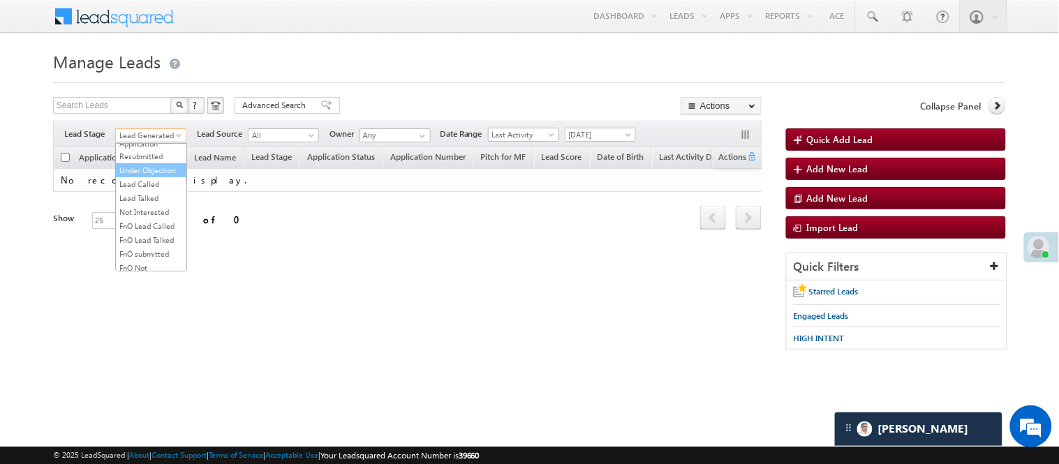
click at [144, 177] on link "Under Objection" at bounding box center [151, 170] width 70 height 13
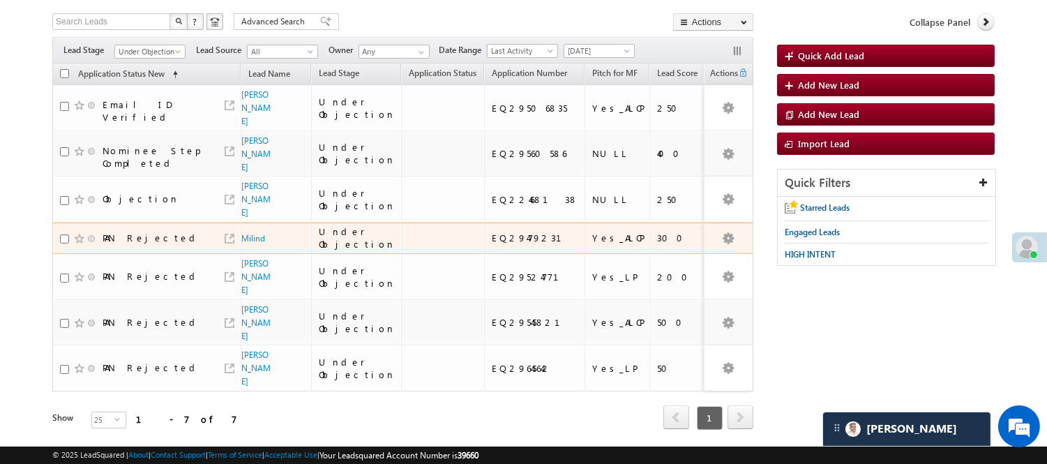
scroll to position [72, 0]
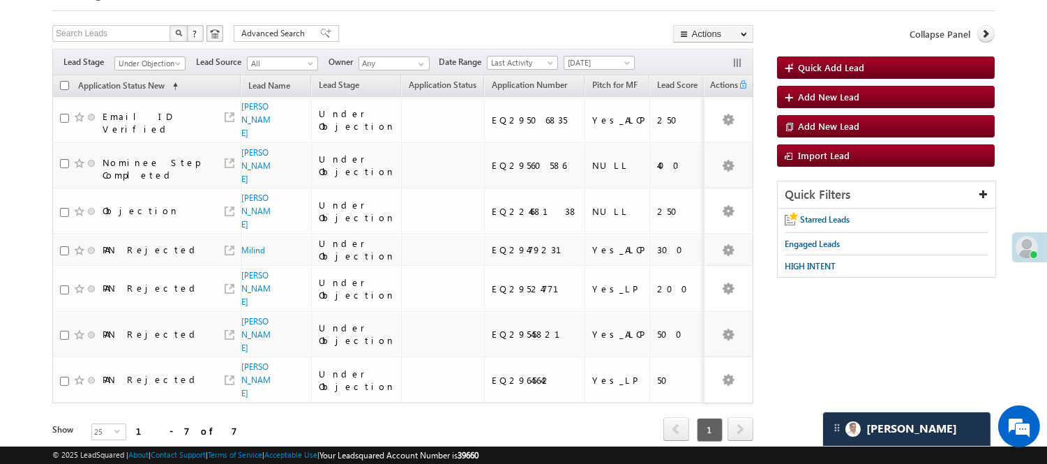
click at [152, 57] on div "Filters Lead Stage All Lead Generated Lead Talked - Pitch Not Done Lead Talked …" at bounding box center [402, 62] width 701 height 27
click at [152, 65] on span "Under Objection" at bounding box center [148, 63] width 66 height 13
click at [163, 119] on link "Lead Called" at bounding box center [150, 112] width 70 height 13
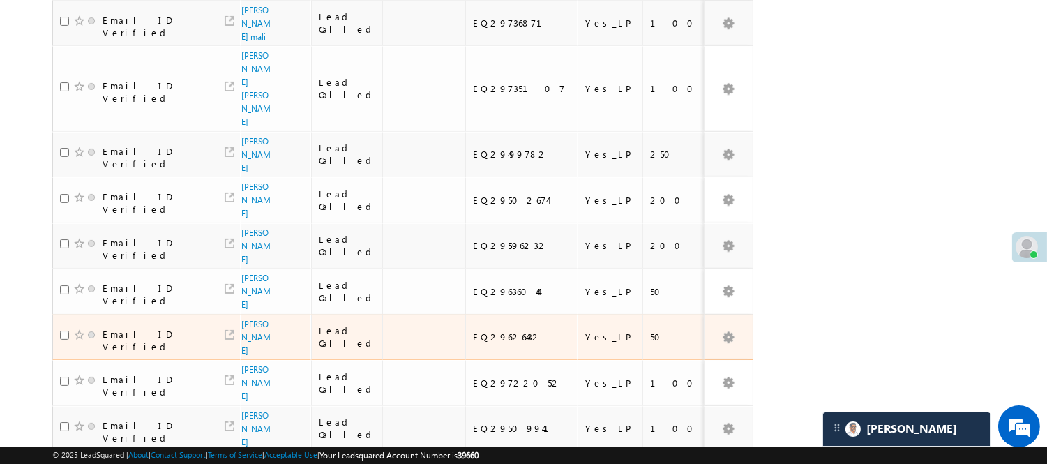
scroll to position [884, 0]
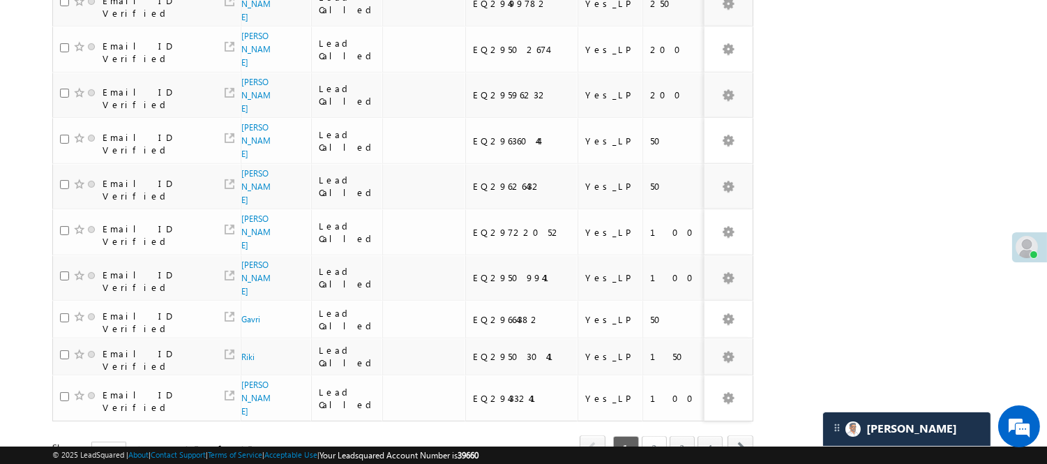
click at [663, 436] on link "2" at bounding box center [654, 448] width 25 height 24
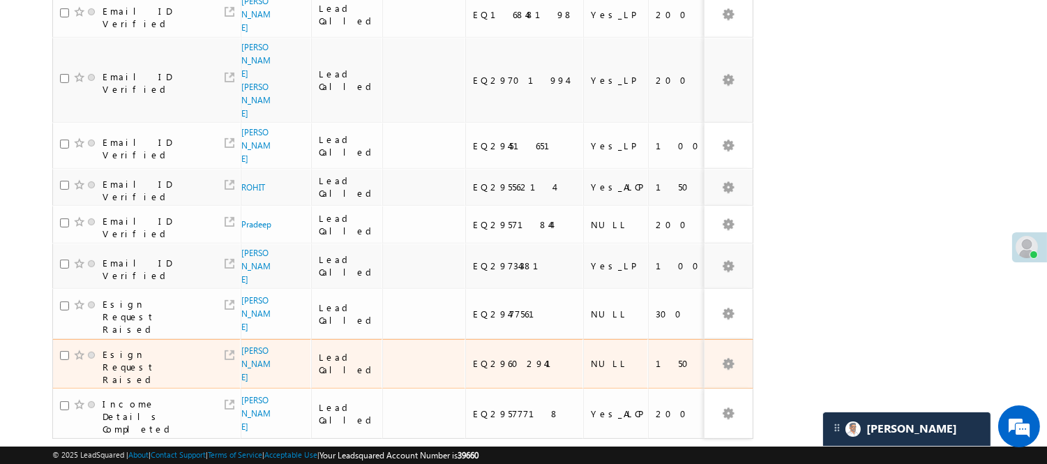
scroll to position [962, 0]
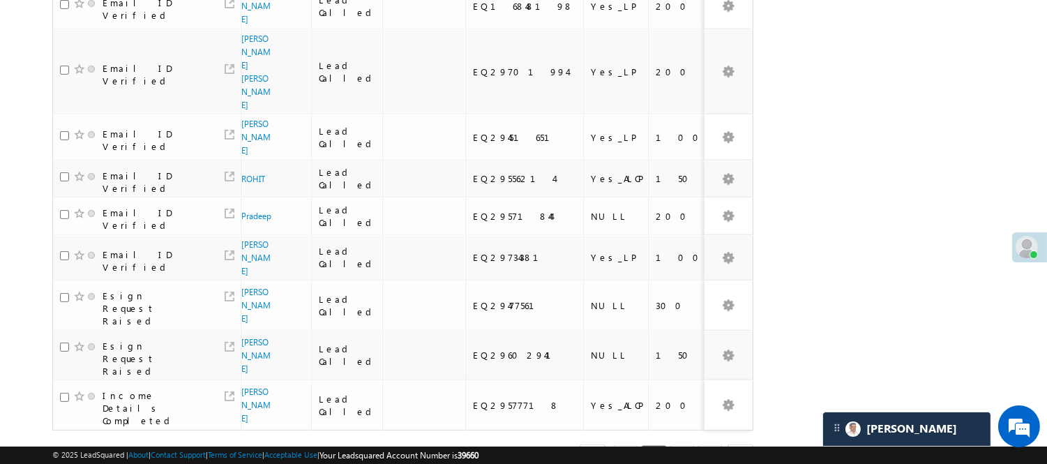
click at [678, 445] on link "3" at bounding box center [682, 457] width 25 height 24
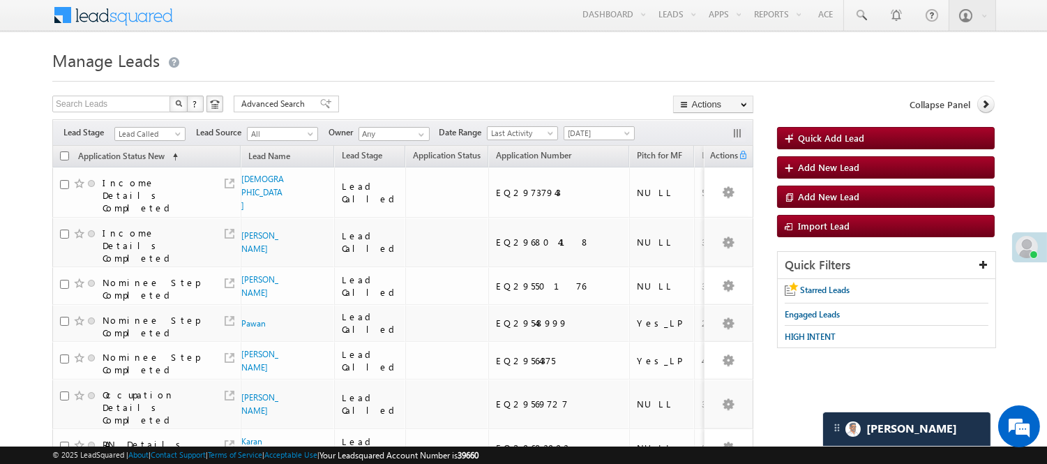
scroll to position [0, 0]
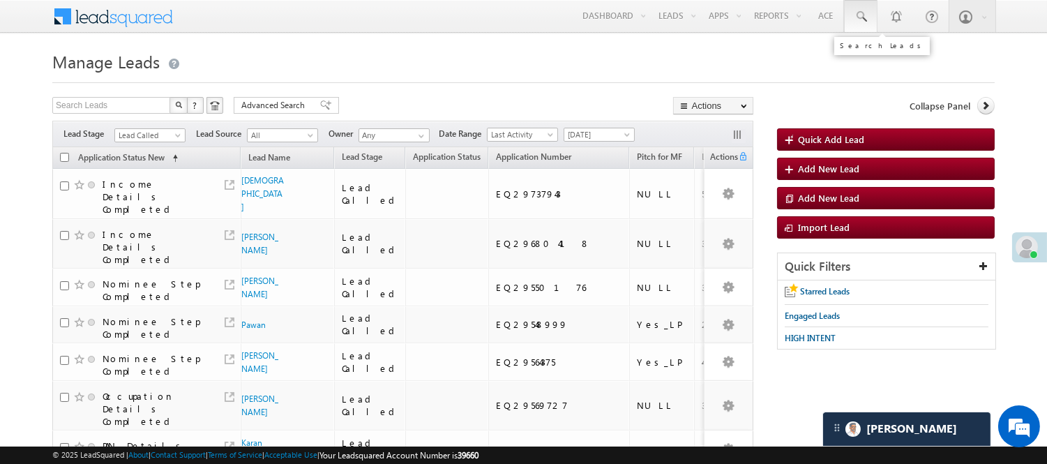
click at [862, 22] on span at bounding box center [861, 17] width 14 height 14
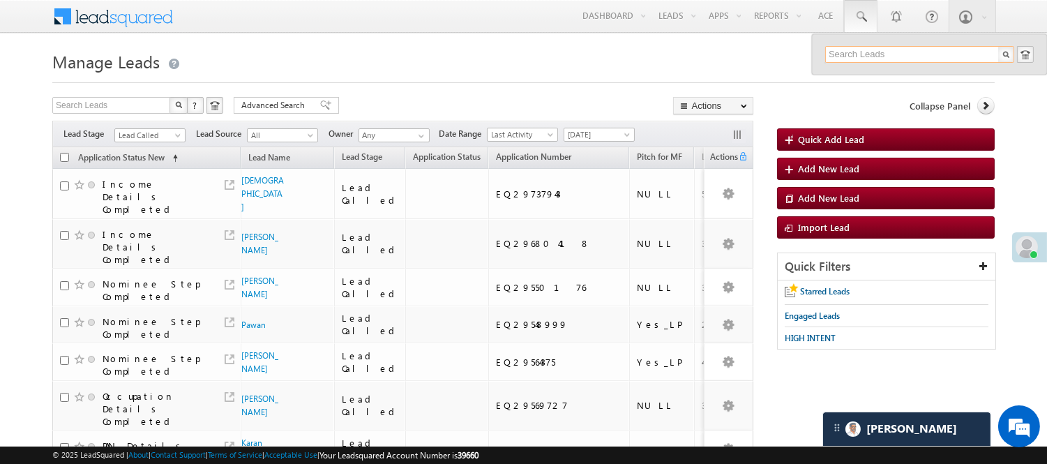
click at [889, 52] on input "text" at bounding box center [920, 54] width 189 height 17
click at [890, 53] on input "text" at bounding box center [920, 54] width 189 height 17
click at [136, 124] on div "Filters Lead Stage All Lead Generated Lead Talked - Pitch Not Done Lead Talked …" at bounding box center [402, 134] width 701 height 27
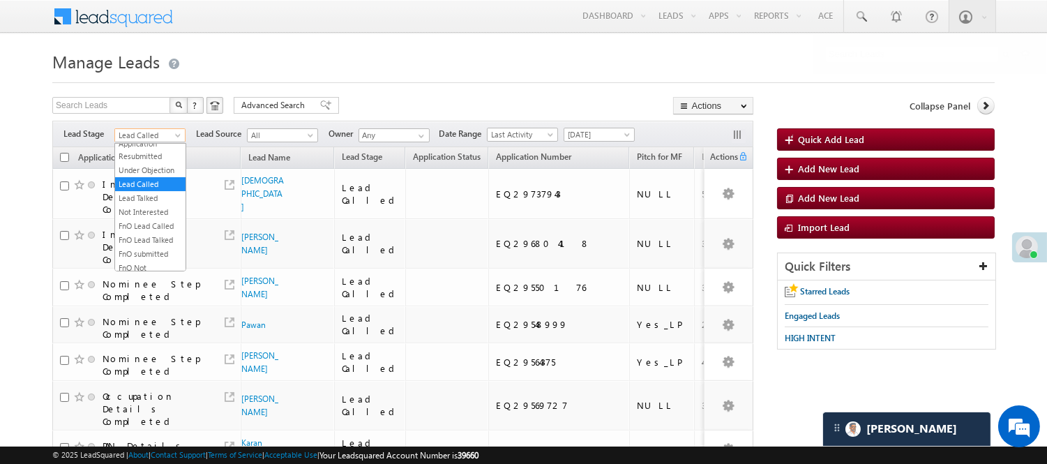
click at [140, 130] on span "Lead Called" at bounding box center [148, 135] width 66 height 13
click at [154, 204] on link "Lead Talked" at bounding box center [150, 198] width 70 height 13
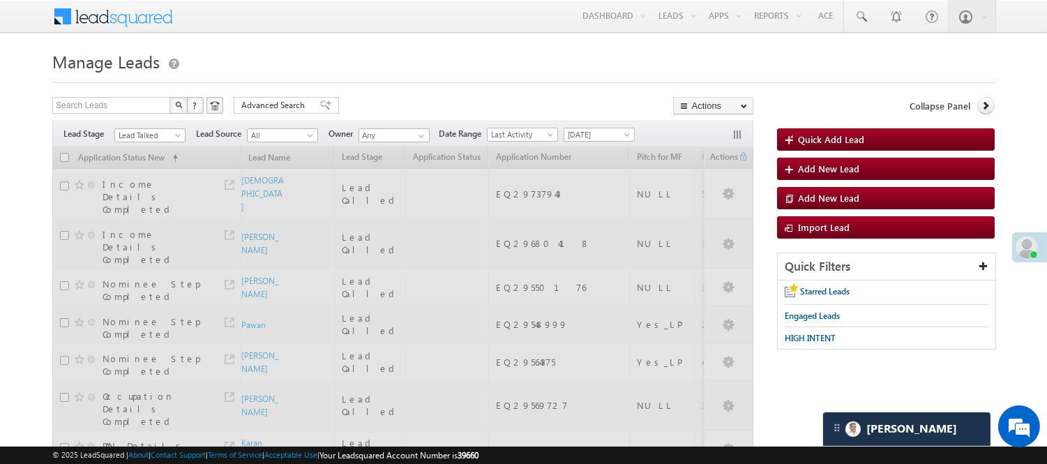
click at [144, 134] on span "Lead Talked" at bounding box center [148, 135] width 66 height 13
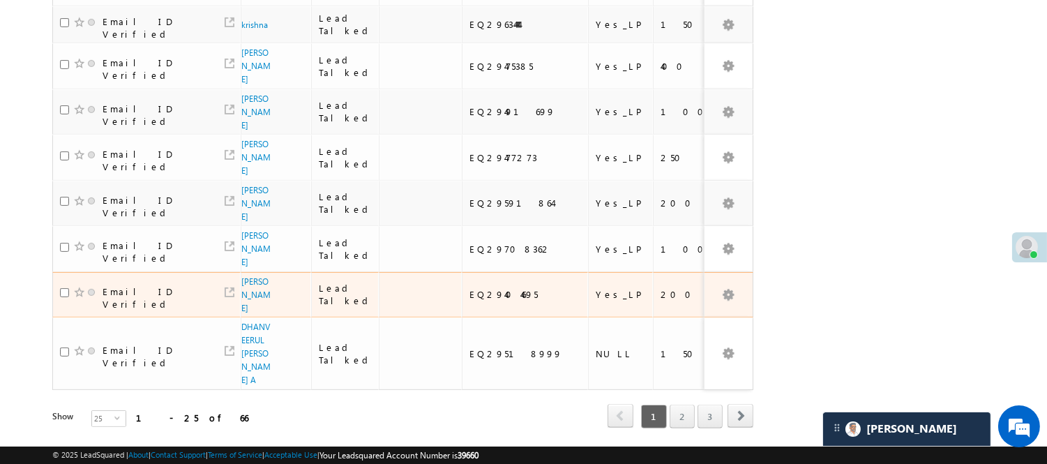
scroll to position [911, 0]
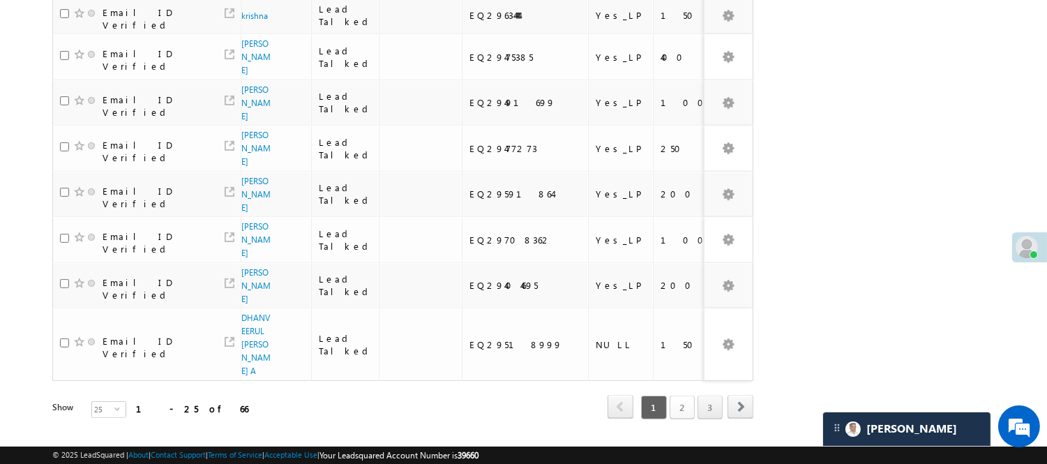
click at [691, 396] on link "2" at bounding box center [682, 408] width 25 height 24
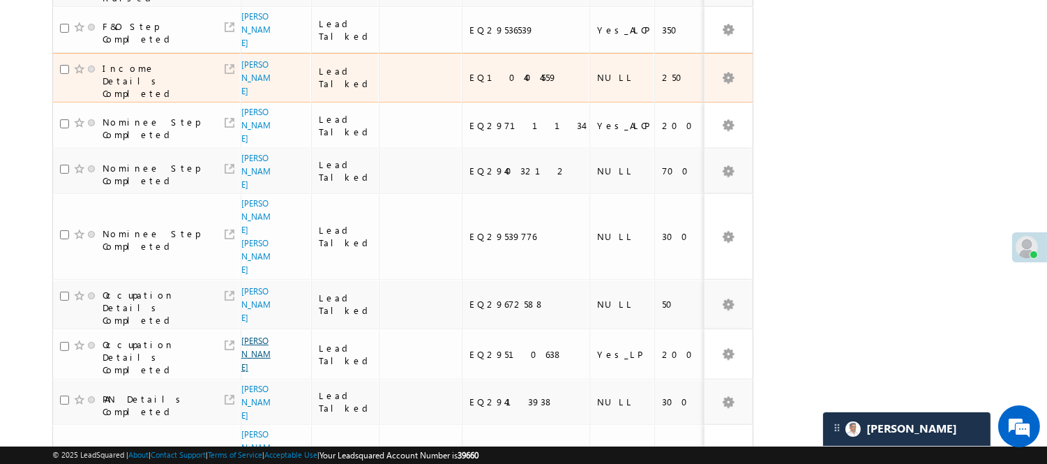
scroll to position [679, 0]
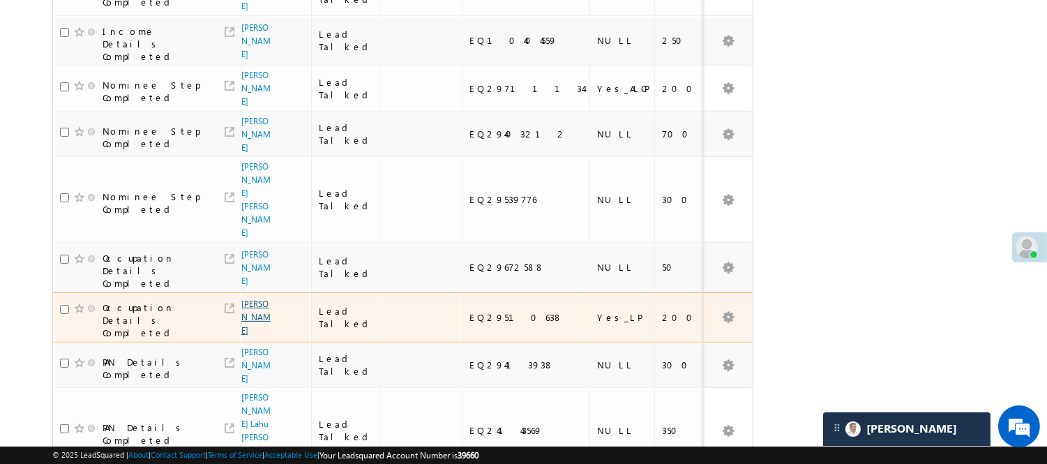
click at [254, 299] on link "[PERSON_NAME]" at bounding box center [255, 317] width 29 height 37
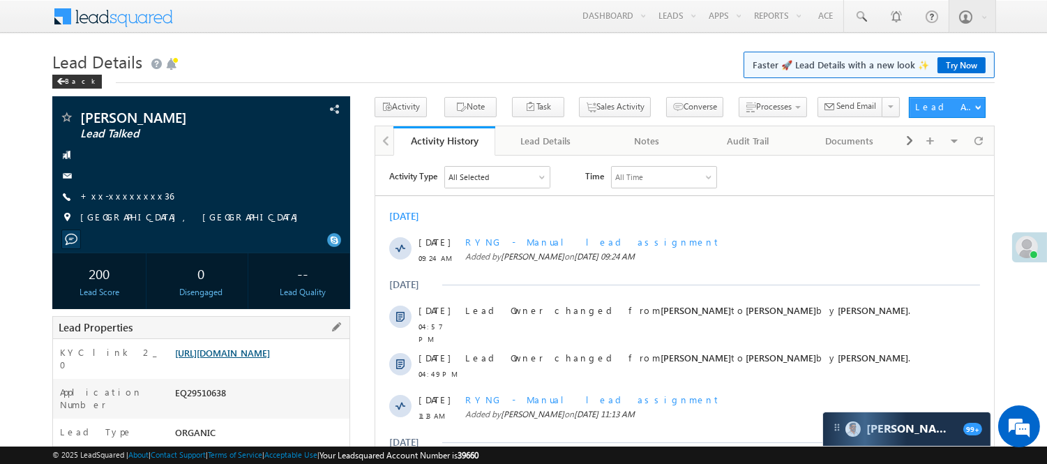
click at [249, 359] on link "https://angelbroking1-pk3em7sa.customui-test.leadsquared.com?leadId=84497539-6d…" at bounding box center [222, 353] width 95 height 12
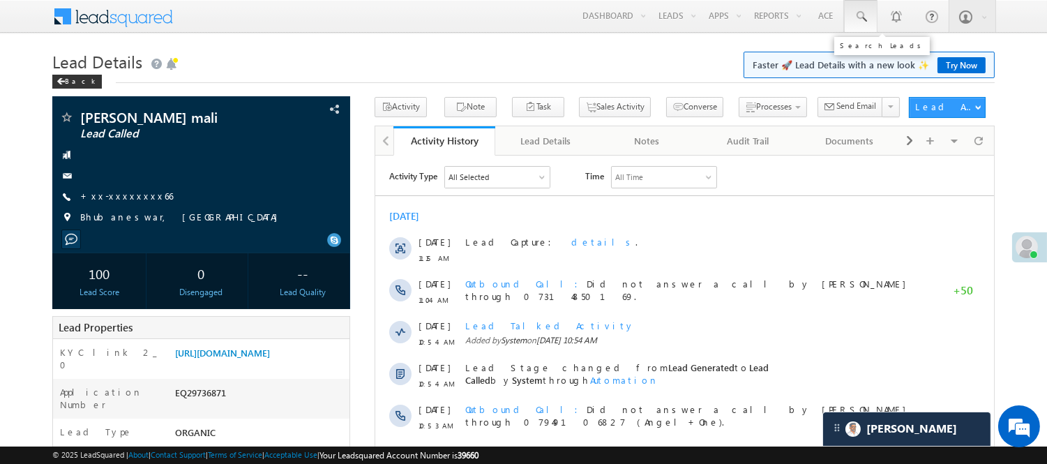
click at [856, 11] on span at bounding box center [861, 17] width 14 height 14
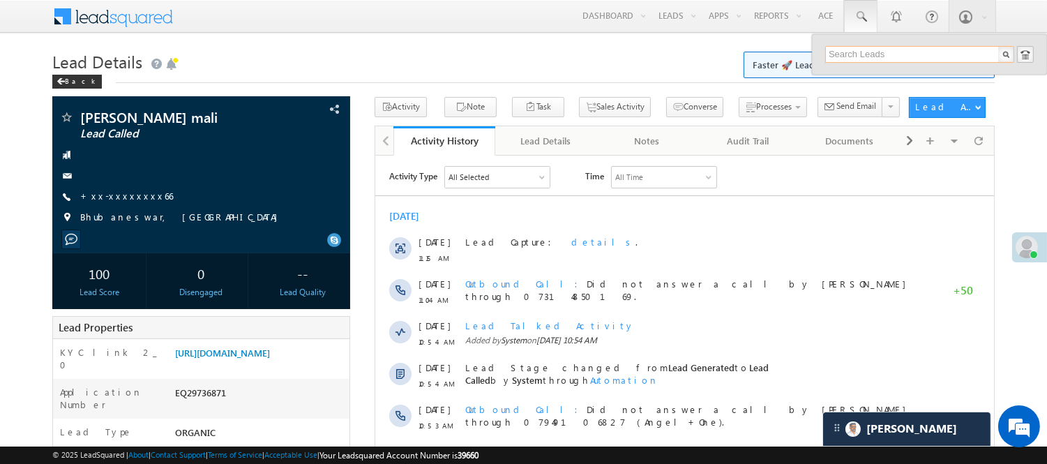
click at [871, 50] on input "text" at bounding box center [920, 54] width 189 height 17
paste input "EQ29739193"
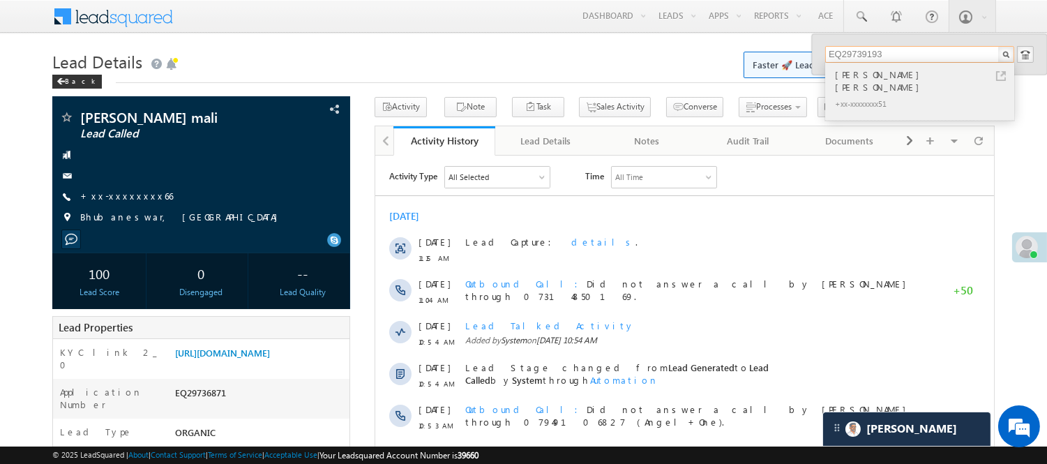
type input "EQ29739193"
click at [860, 77] on div "[PERSON_NAME] [PERSON_NAME]" at bounding box center [926, 81] width 187 height 28
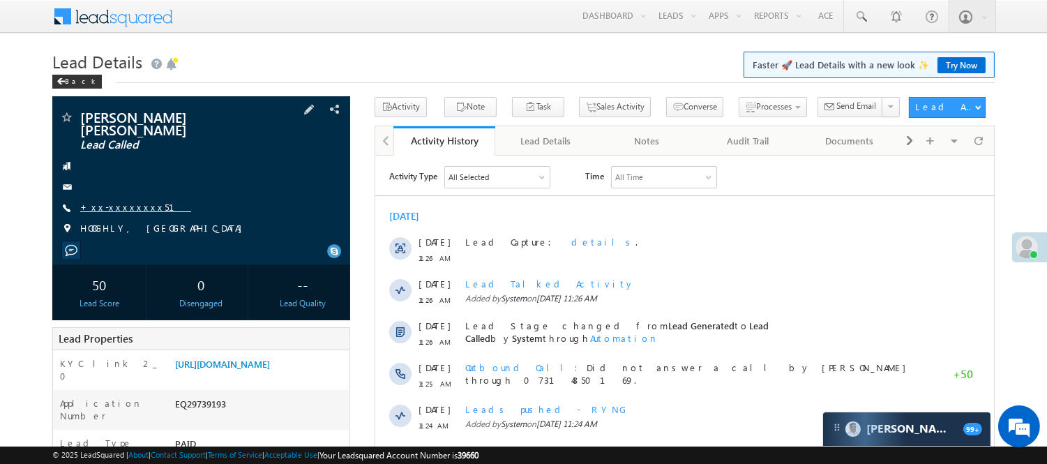
click at [112, 201] on link "+xx-xxxxxxxx51" at bounding box center [135, 207] width 111 height 12
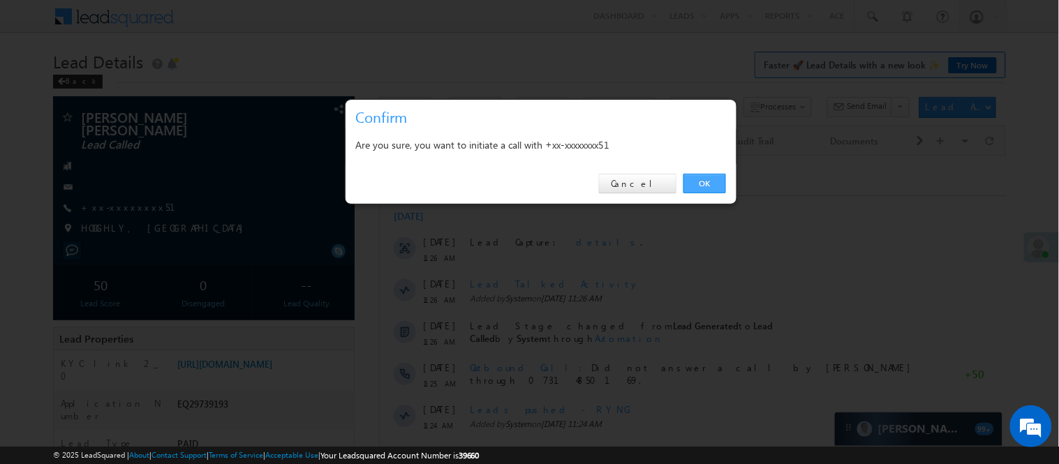
drag, startPoint x: 715, startPoint y: 187, endPoint x: 339, endPoint y: 31, distance: 406.4
click at [715, 187] on link "OK" at bounding box center [704, 184] width 43 height 20
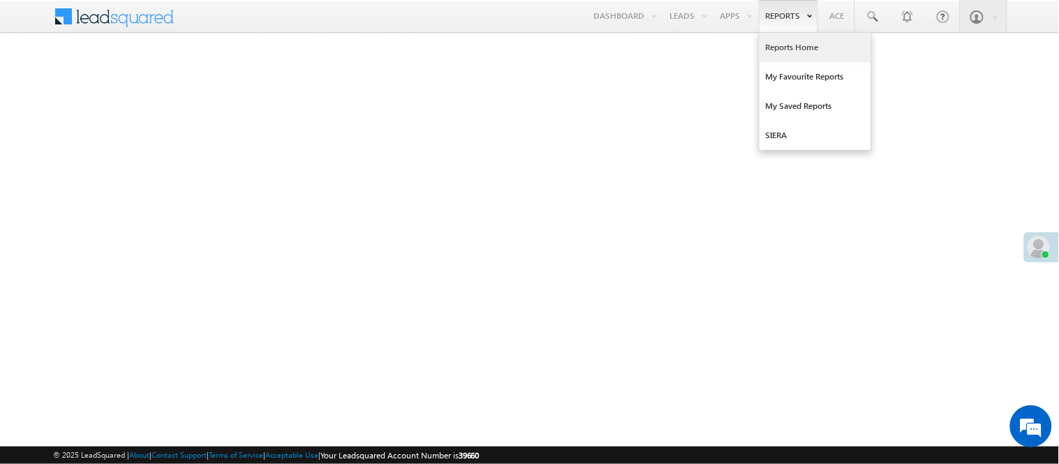
click at [798, 42] on link "Reports Home" at bounding box center [815, 47] width 112 height 29
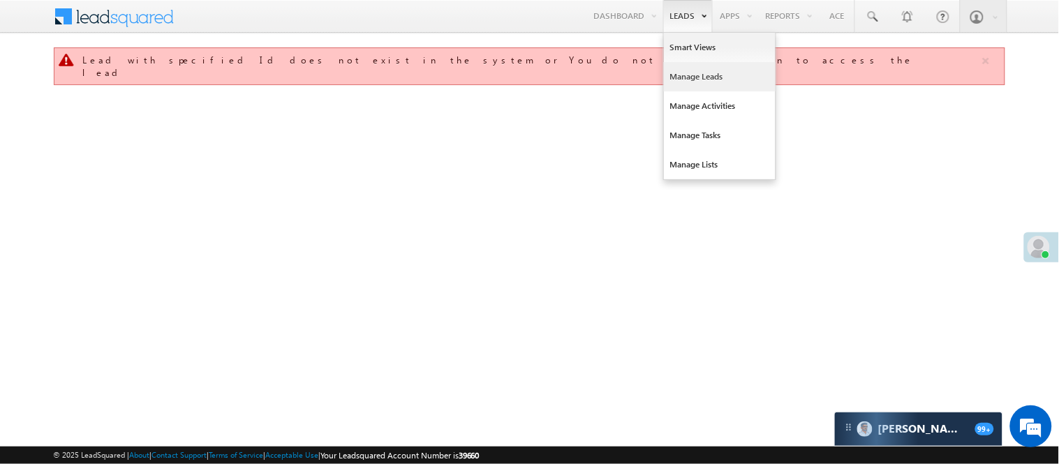
click at [682, 80] on link "Manage Leads" at bounding box center [720, 76] width 112 height 29
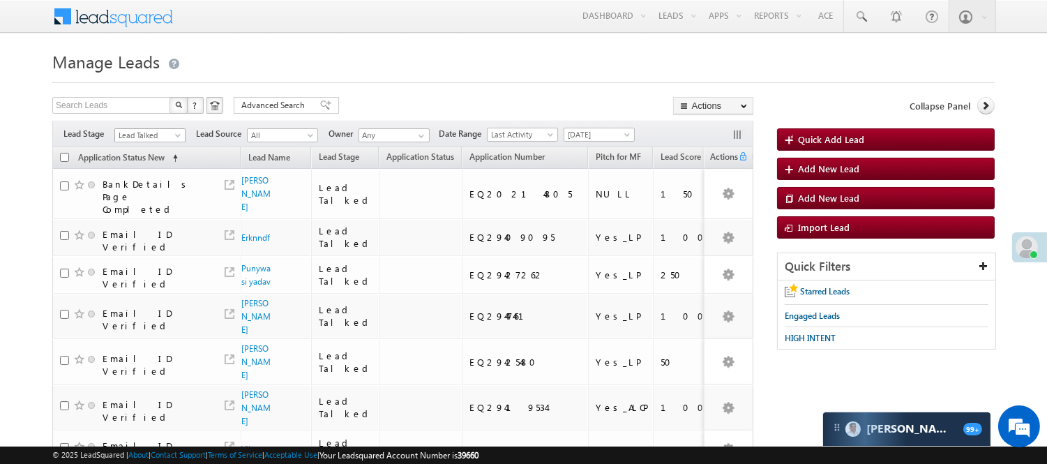
click at [151, 131] on span "Lead Talked" at bounding box center [148, 135] width 66 height 13
click at [145, 170] on link "Lead Generated" at bounding box center [150, 164] width 70 height 13
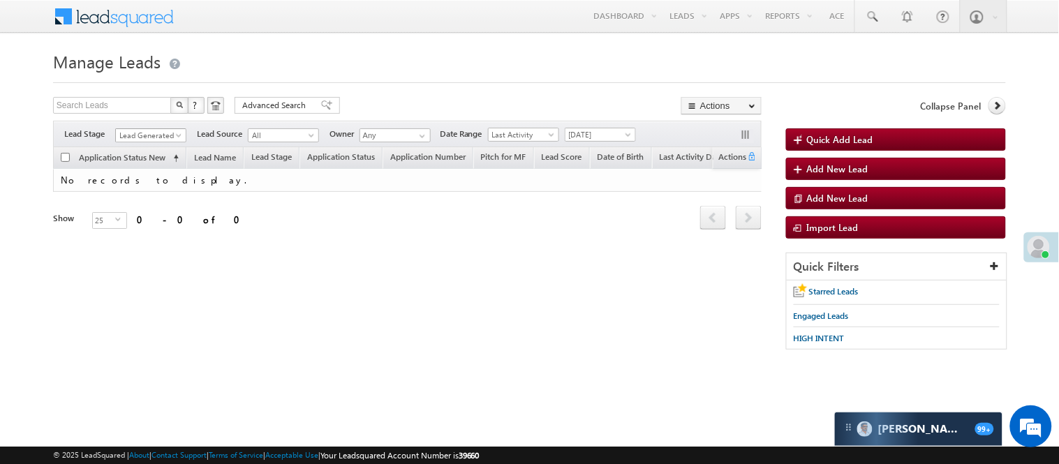
click at [154, 133] on span "Lead Generated" at bounding box center [149, 135] width 66 height 13
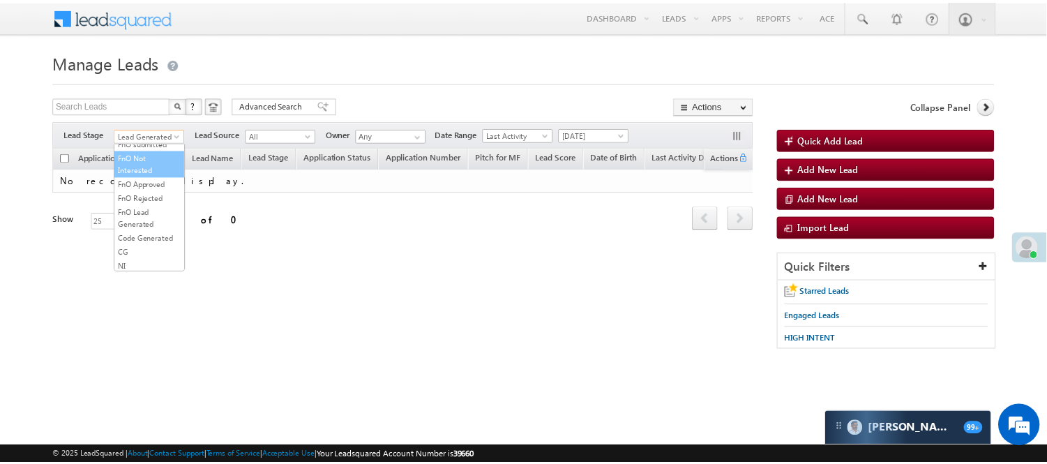
scroll to position [310, 0]
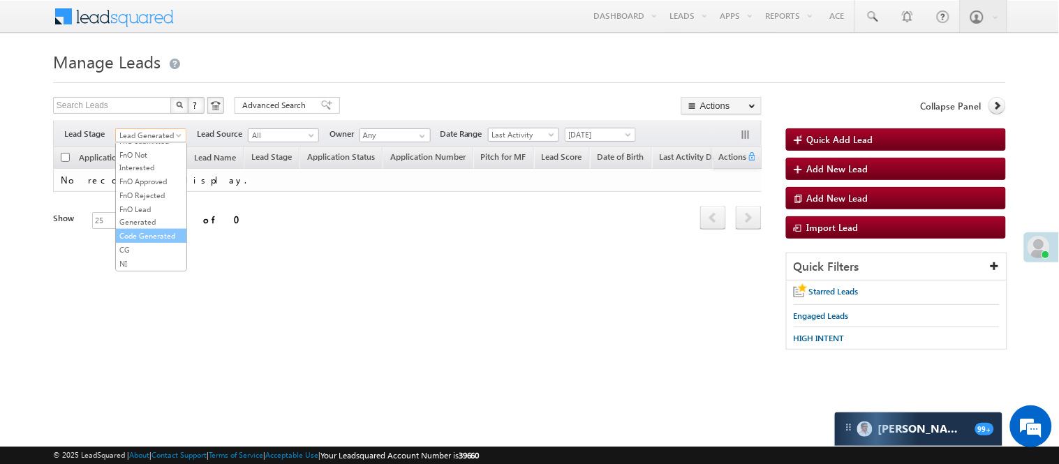
click at [135, 242] on link "Code Generated" at bounding box center [151, 236] width 70 height 13
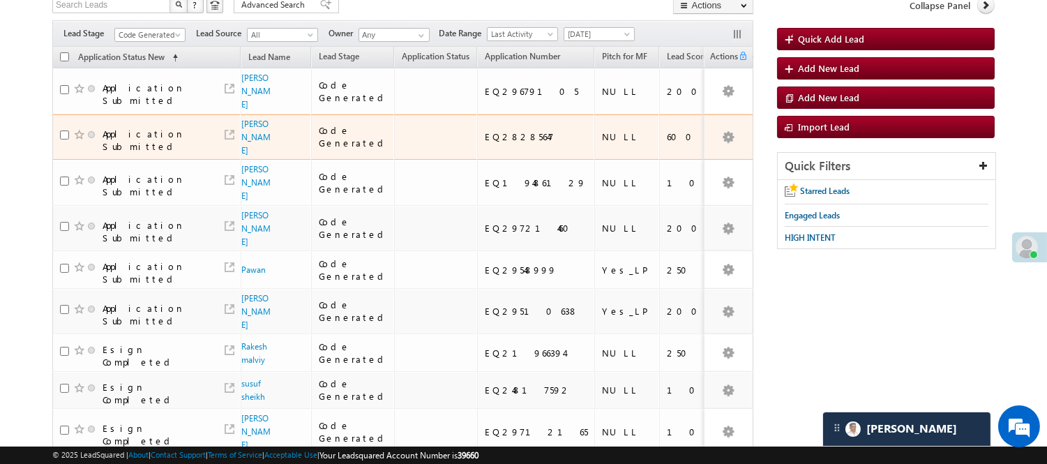
scroll to position [77, 0]
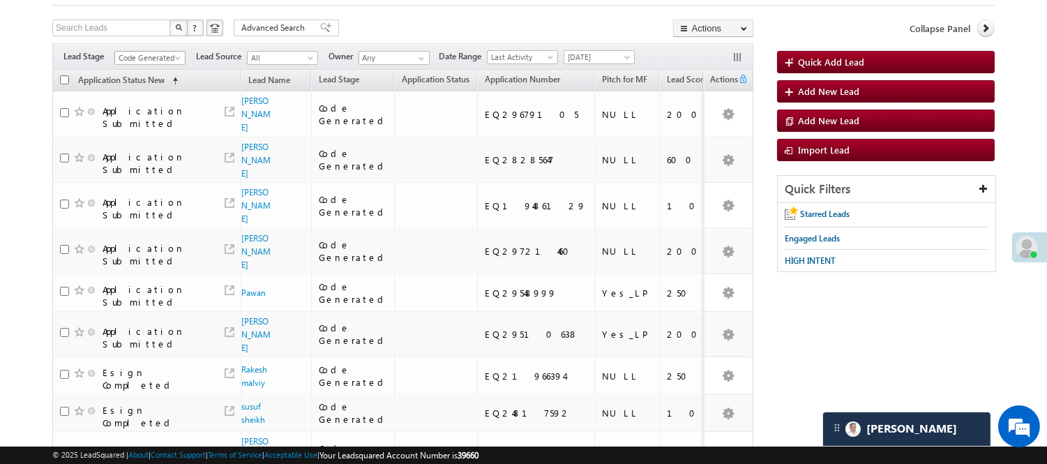
click at [141, 52] on span "Code Generated" at bounding box center [148, 58] width 66 height 13
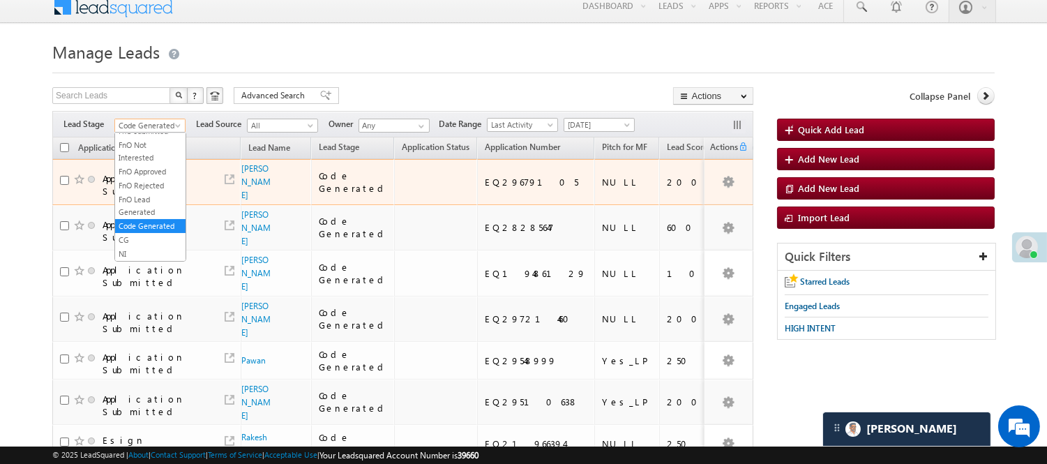
scroll to position [0, 0]
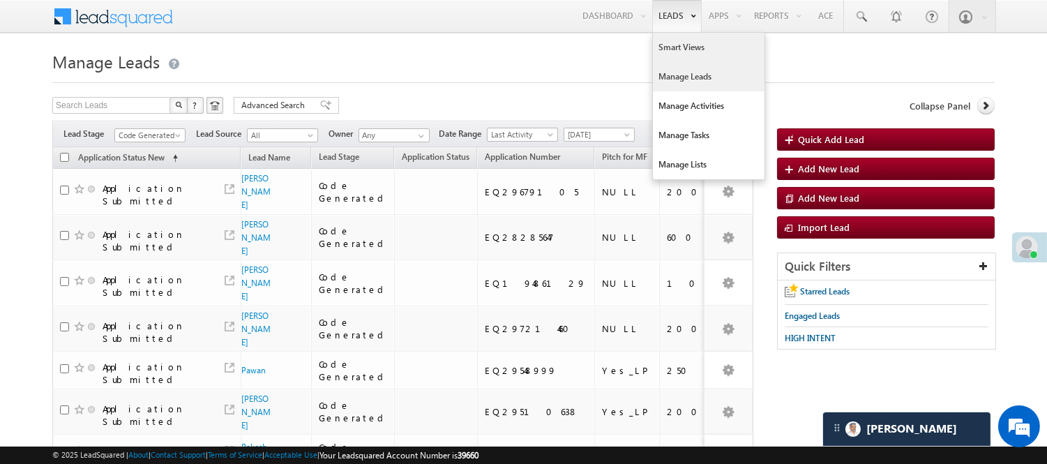
click at [658, 54] on link "Smart Views" at bounding box center [709, 47] width 112 height 29
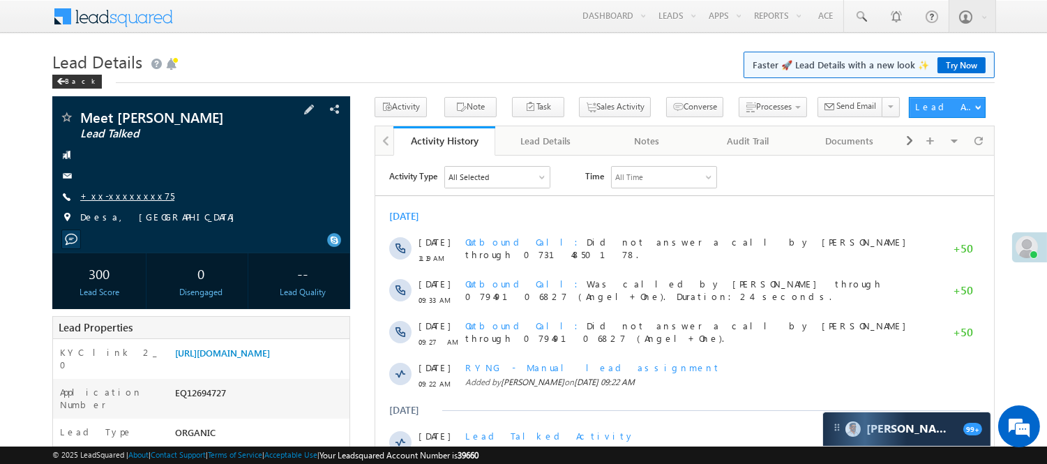
click at [107, 200] on link "+xx-xxxxxxxx75" at bounding box center [127, 196] width 94 height 12
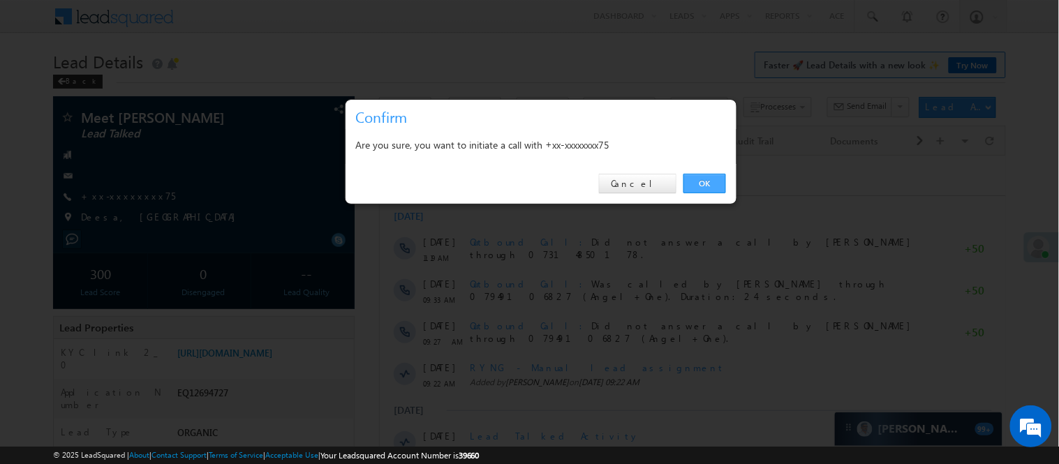
click at [701, 182] on link "OK" at bounding box center [704, 184] width 43 height 20
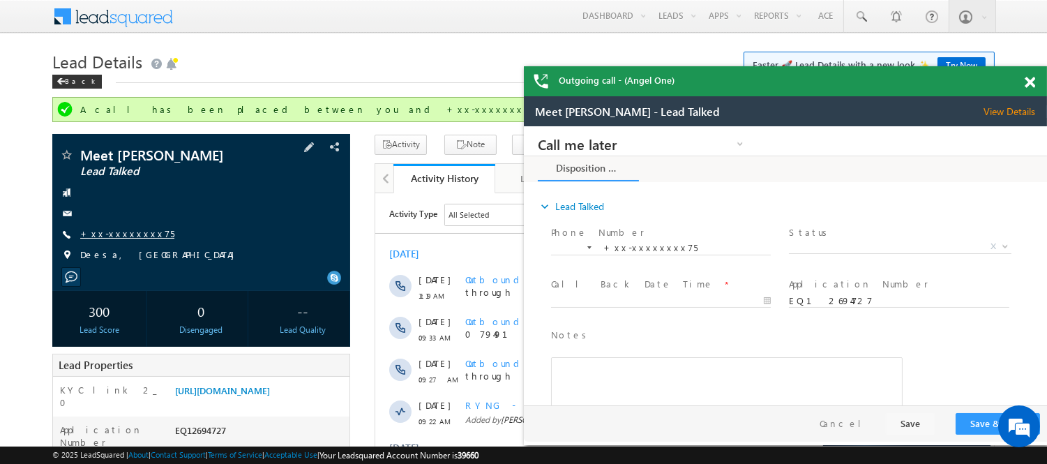
click at [110, 233] on link "+xx-xxxxxxxx75" at bounding box center [127, 233] width 94 height 12
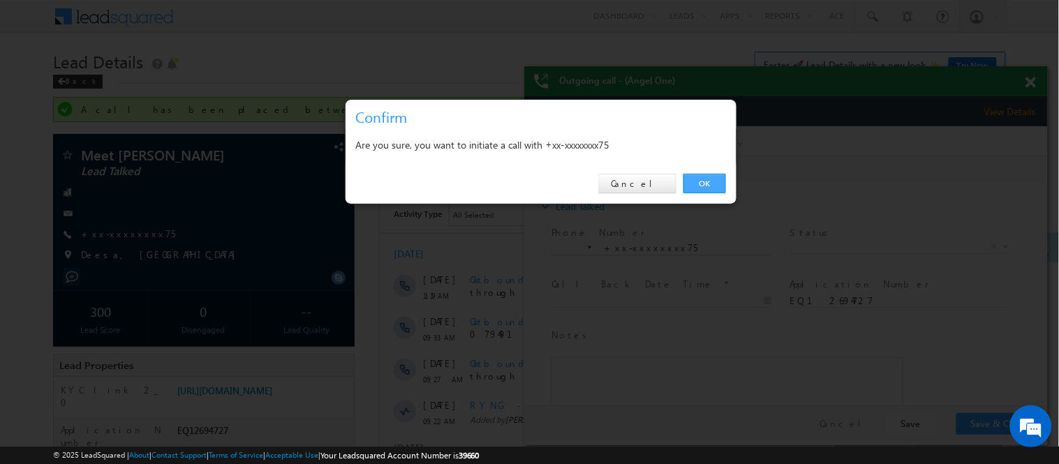
click at [696, 186] on link "OK" at bounding box center [704, 184] width 43 height 20
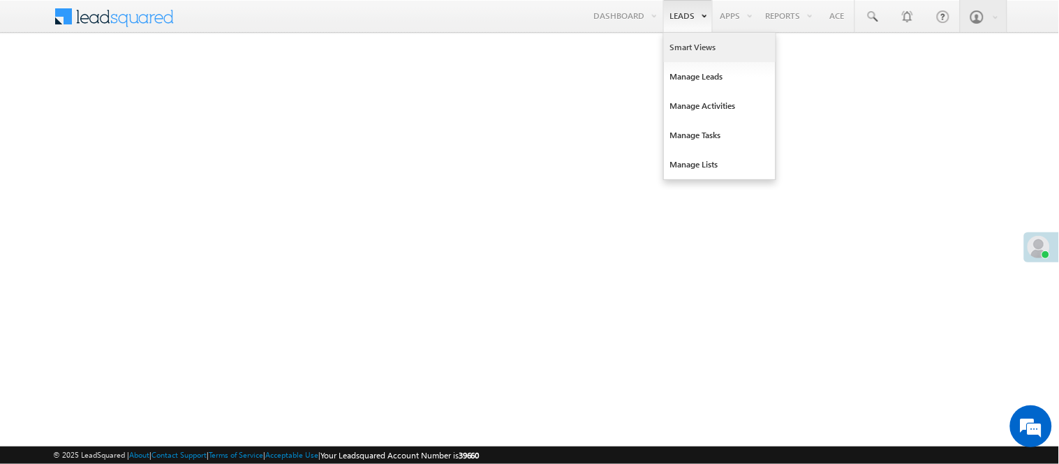
click at [671, 51] on link "Smart Views" at bounding box center [720, 47] width 112 height 29
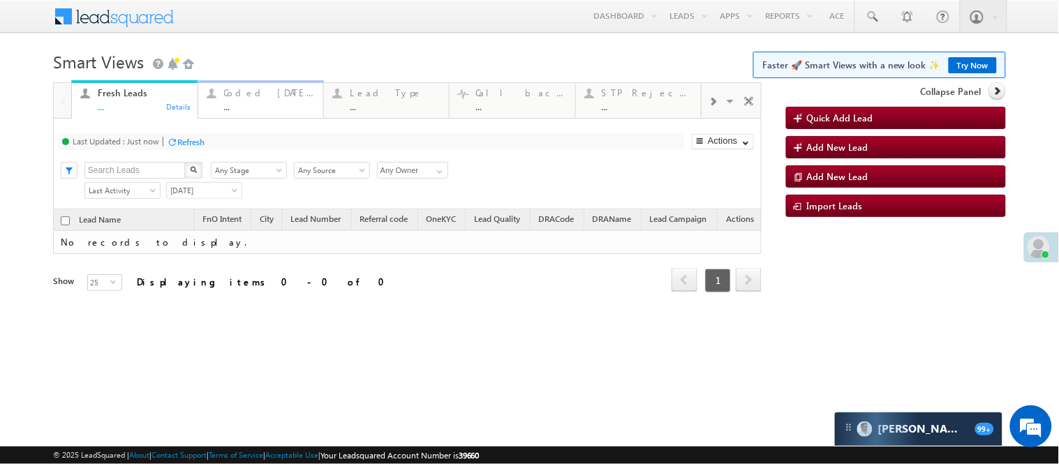
click at [250, 98] on div "Coded [DATE]" at bounding box center [269, 92] width 91 height 11
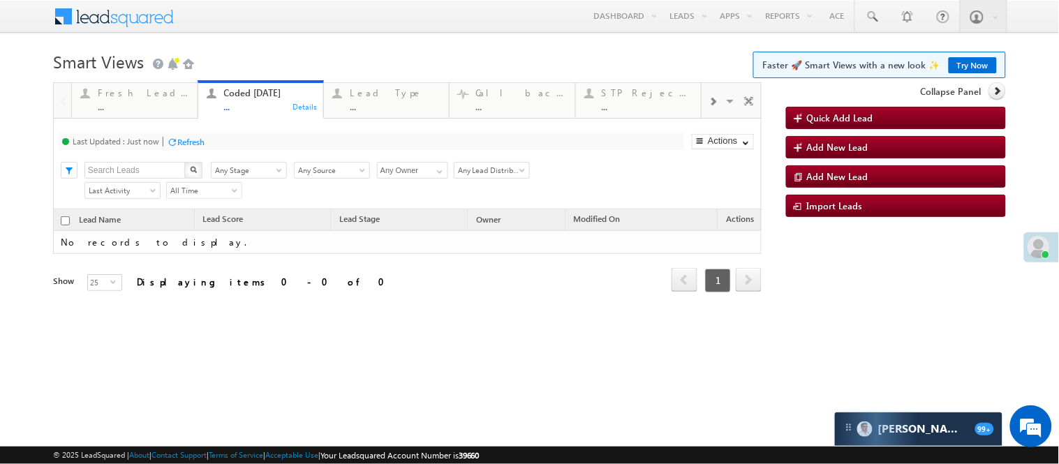
click at [331, 24] on div "Menu [PERSON_NAME] [PERSON_NAME] .Yada v@ang elbro king. com Angel Broki" at bounding box center [529, 17] width 953 height 34
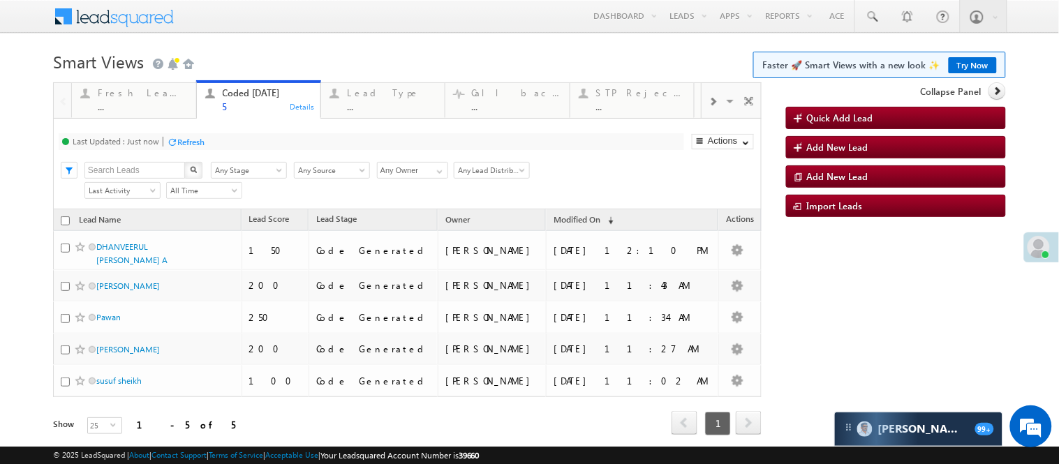
click at [321, 22] on div "Menu Nisha Anand Yadav Nisha .Yada v@ang elbro king. com Angel Broki" at bounding box center [529, 17] width 953 height 34
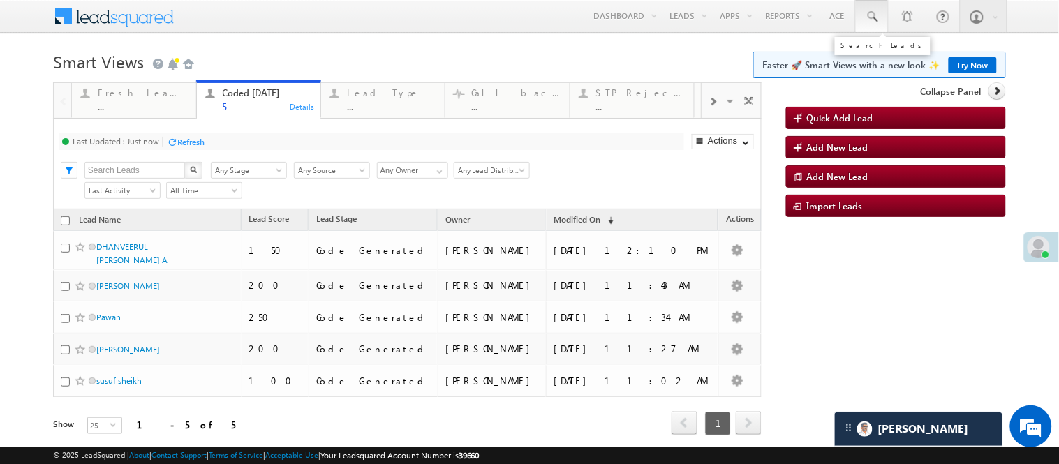
click at [865, 21] on span at bounding box center [872, 17] width 14 height 14
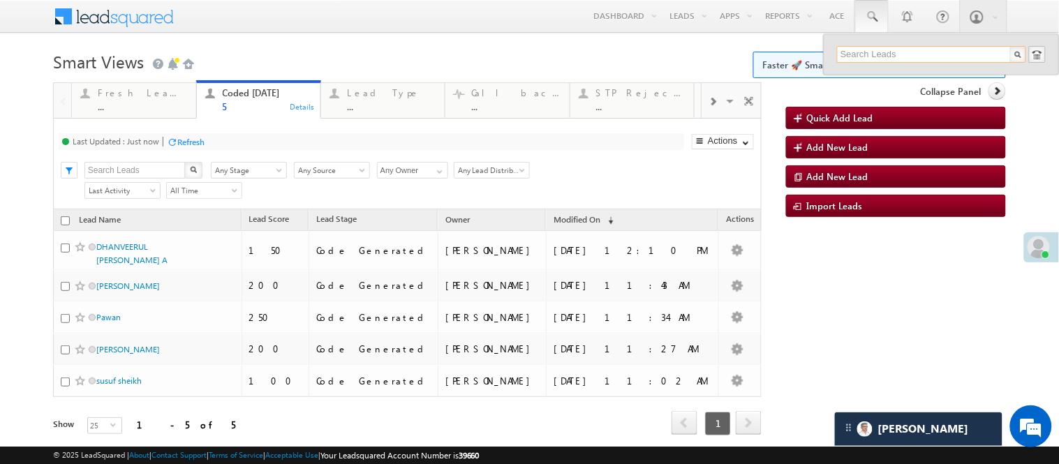
click at [848, 52] on input "text" at bounding box center [931, 54] width 189 height 17
type input "9098078025"
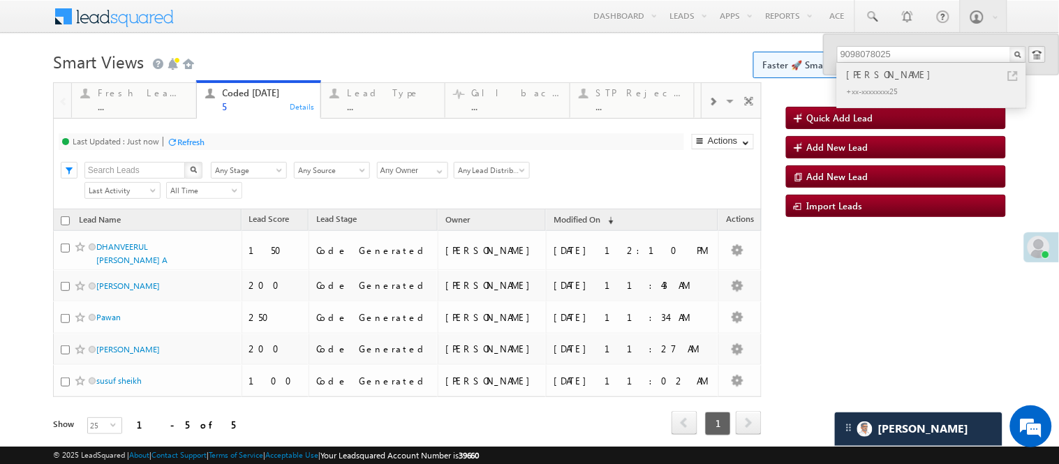
click at [895, 82] on div "+xx-xxxxxxxx25" at bounding box center [937, 90] width 187 height 17
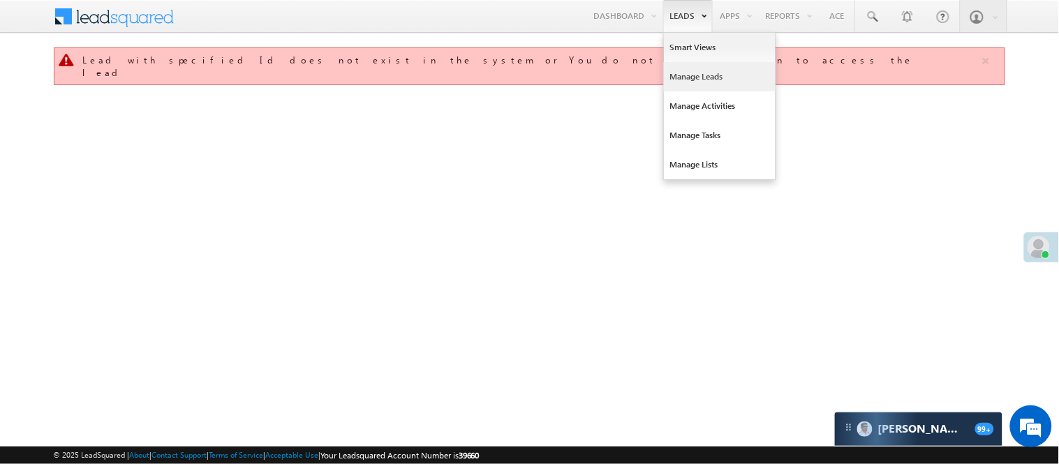
click at [696, 70] on link "Manage Leads" at bounding box center [720, 76] width 112 height 29
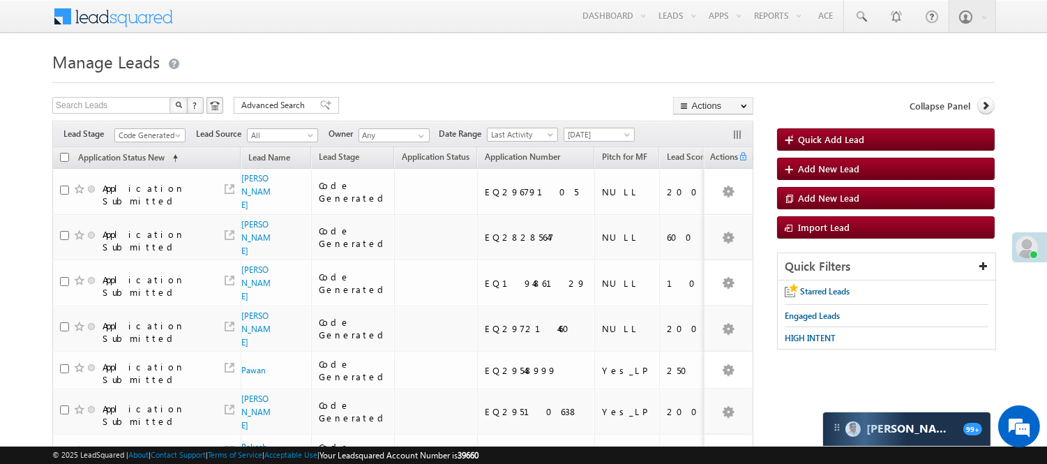
click at [133, 136] on span "Code Generated" at bounding box center [148, 135] width 66 height 13
click at [163, 168] on link "Lead Generated" at bounding box center [150, 164] width 70 height 13
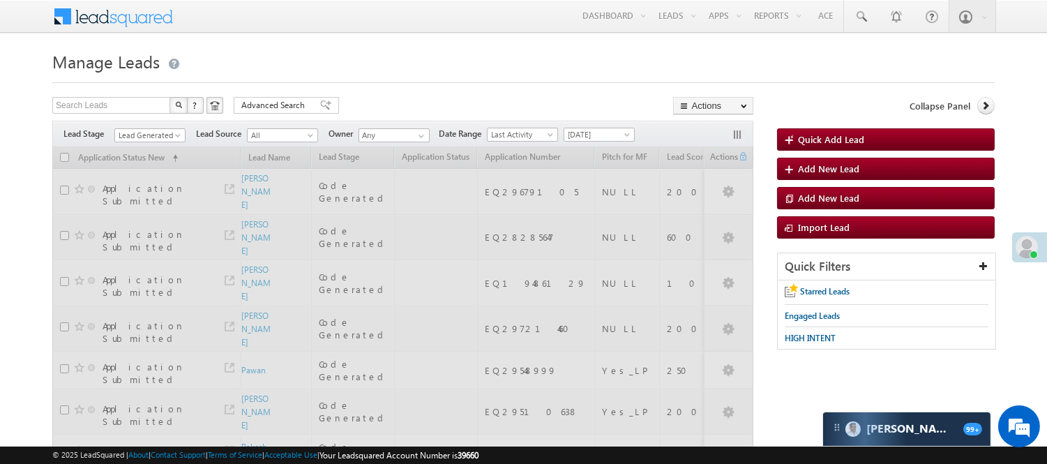
click at [473, 86] on form "Manage Leads Quick Add Lead Search Leads X ? 13 results found Advanced Search A…" at bounding box center [523, 464] width 943 height 835
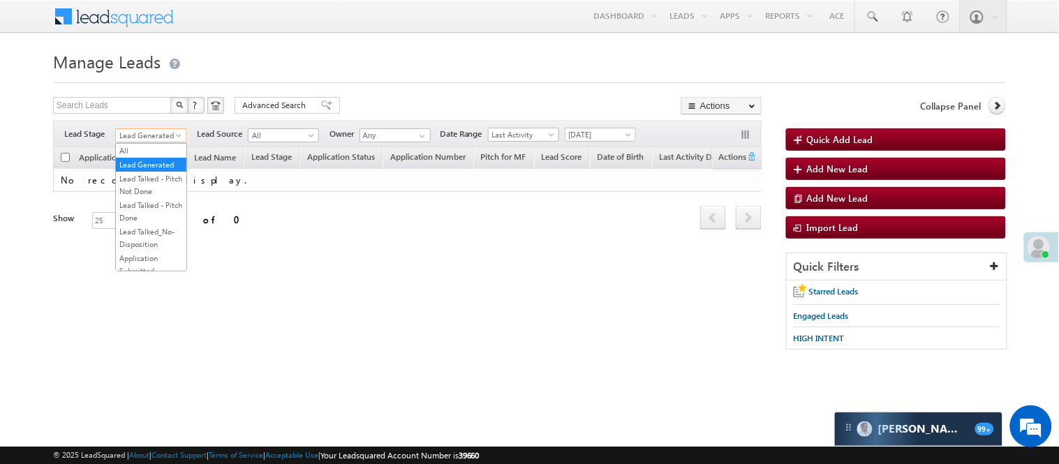
click at [137, 134] on span "Lead Generated" at bounding box center [149, 135] width 66 height 13
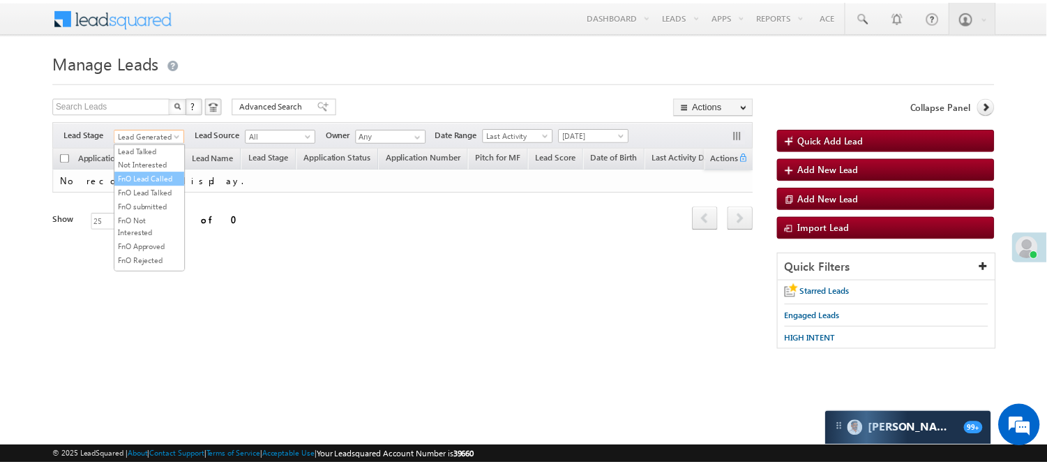
scroll to position [114, 0]
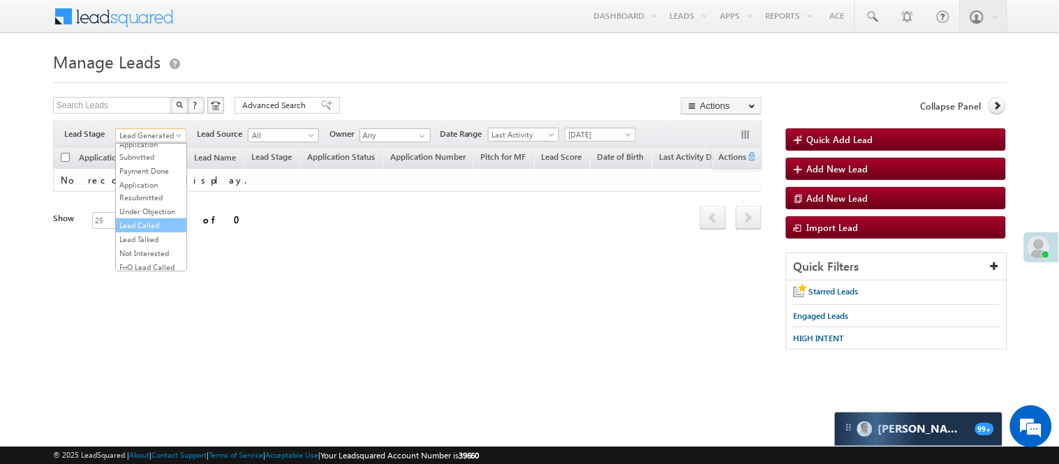
click at [142, 232] on link "Lead Called" at bounding box center [151, 225] width 70 height 13
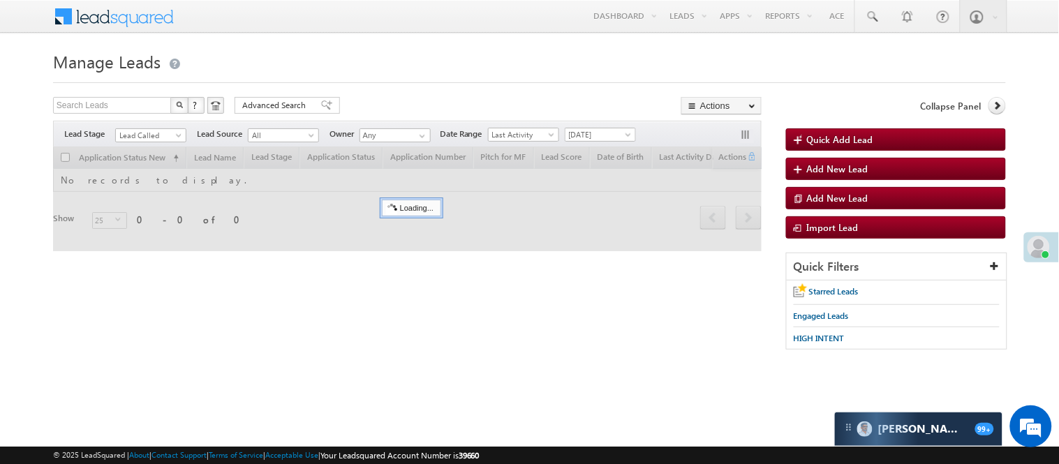
click at [403, 74] on div at bounding box center [529, 78] width 953 height 9
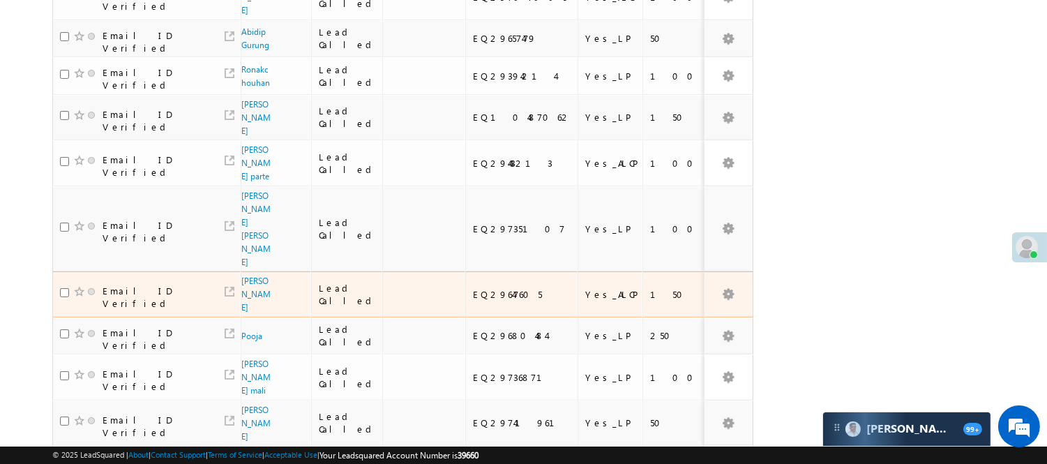
scroll to position [857, 0]
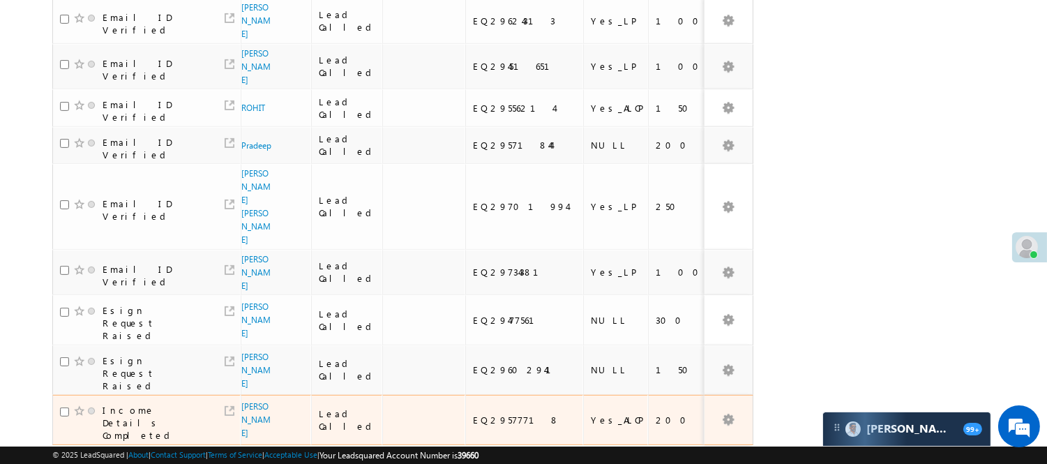
scroll to position [985, 0]
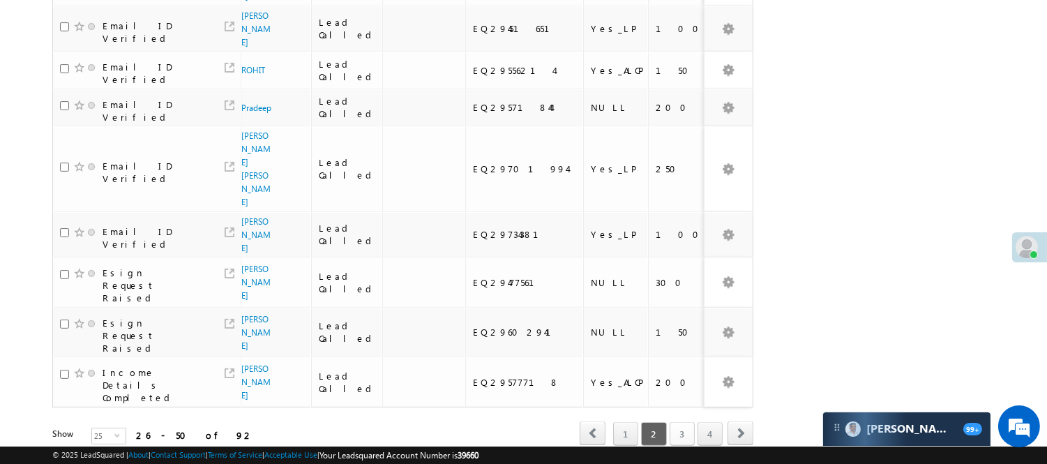
click at [675, 422] on link "3" at bounding box center [682, 434] width 25 height 24
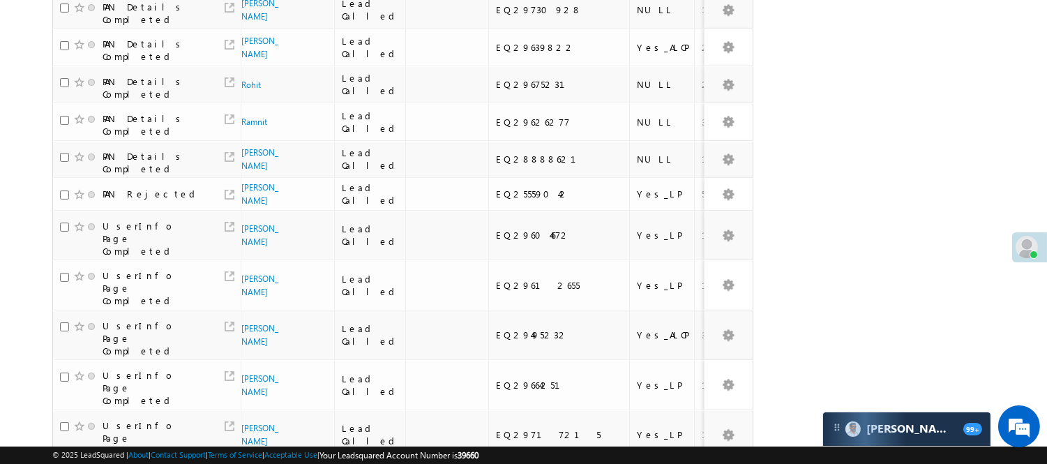
scroll to position [82, 0]
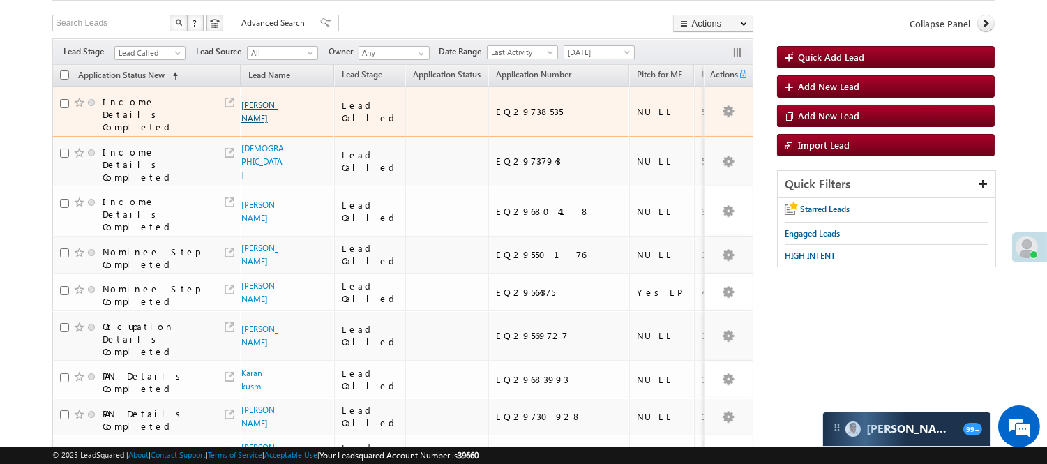
click at [247, 123] on link "Sandeep Kumar" at bounding box center [259, 112] width 37 height 24
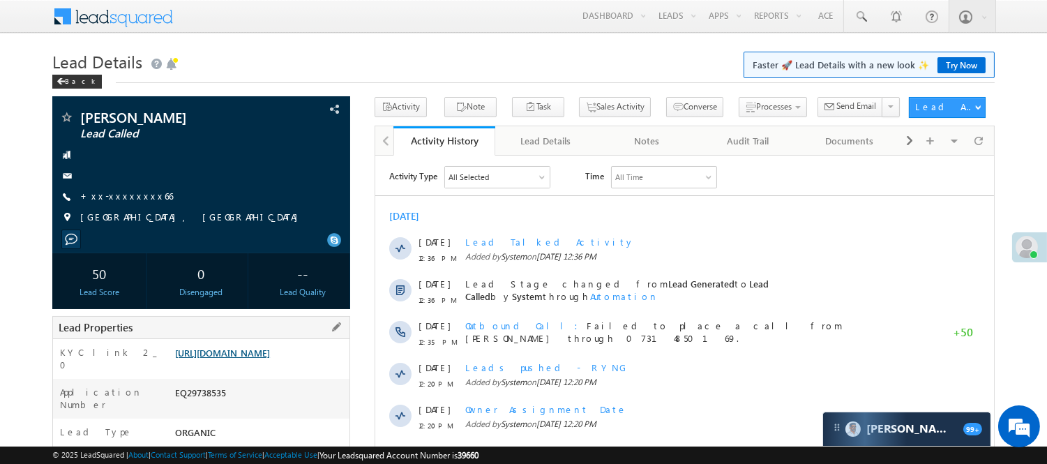
click at [248, 359] on link "[URL][DOMAIN_NAME]" at bounding box center [222, 353] width 95 height 12
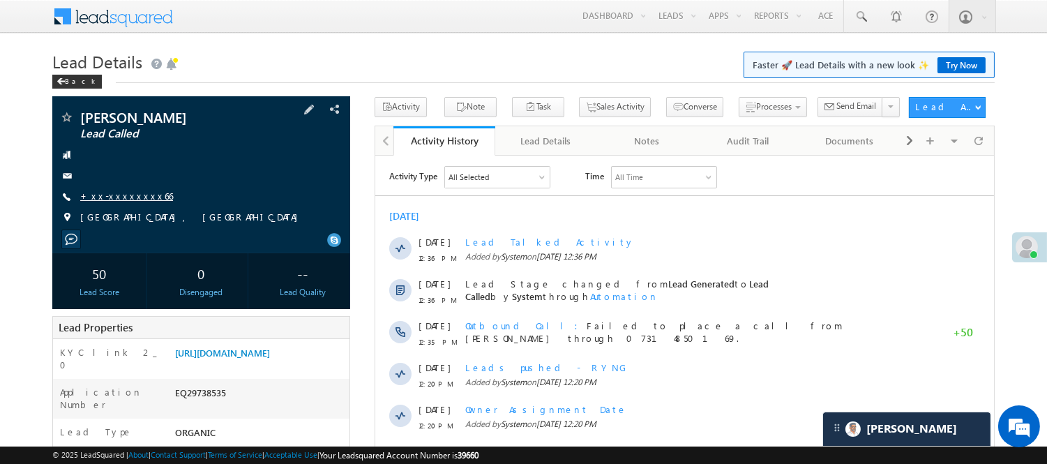
click at [130, 195] on link "+xx-xxxxxxxx66" at bounding box center [126, 196] width 93 height 12
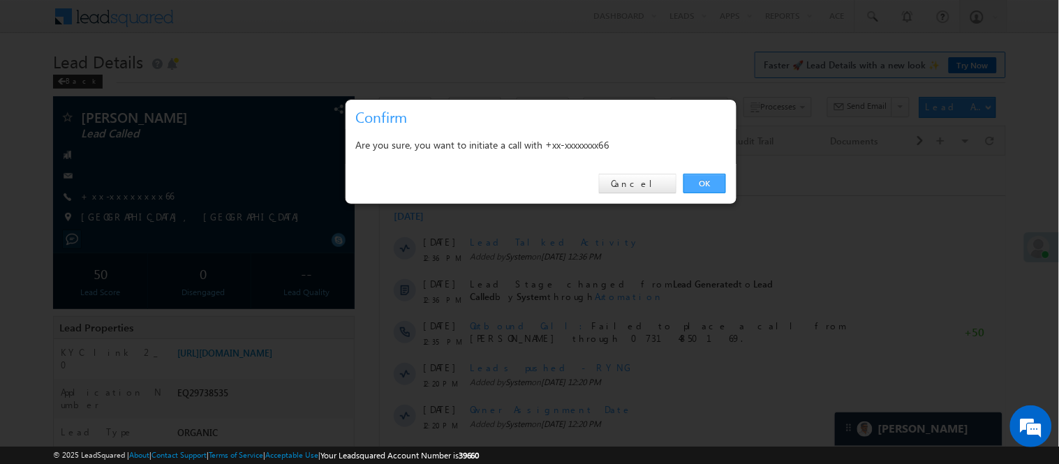
click at [705, 191] on link "OK" at bounding box center [704, 184] width 43 height 20
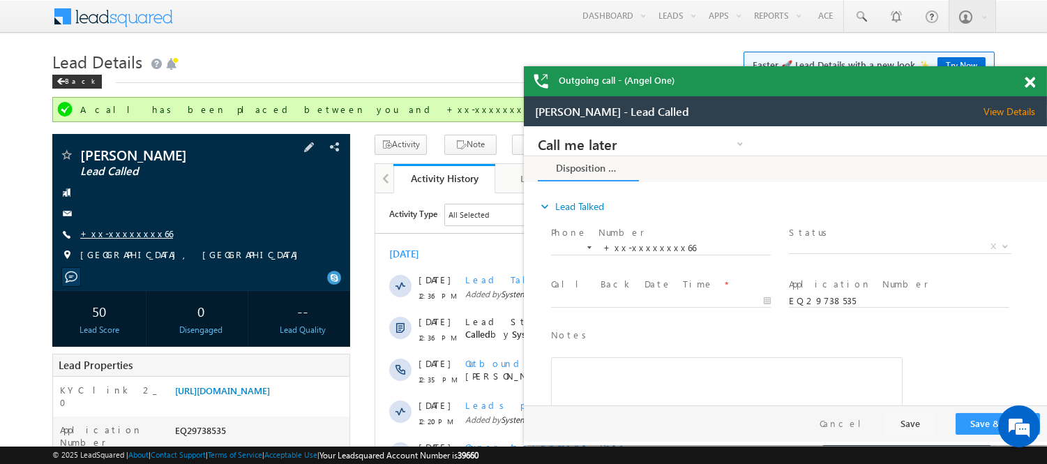
drag, startPoint x: 114, startPoint y: 232, endPoint x: 121, endPoint y: 74, distance: 158.6
click at [114, 232] on link "+xx-xxxxxxxx66" at bounding box center [126, 233] width 93 height 12
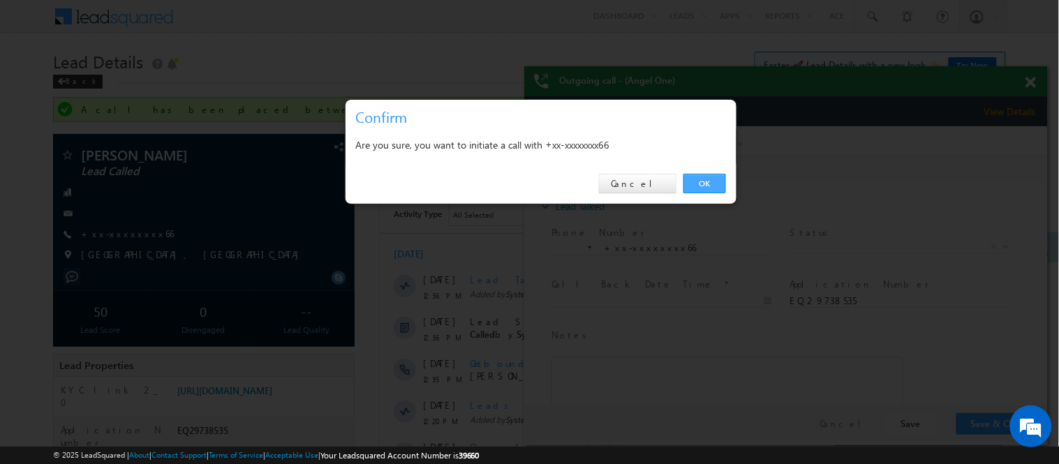
click at [710, 179] on link "OK" at bounding box center [704, 184] width 43 height 20
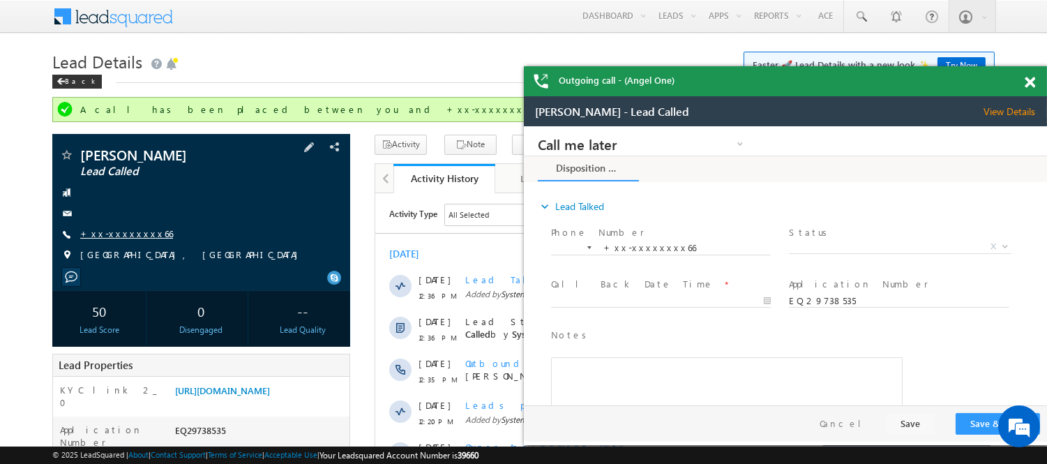
click at [119, 228] on link "+xx-xxxxxxxx66" at bounding box center [126, 233] width 93 height 12
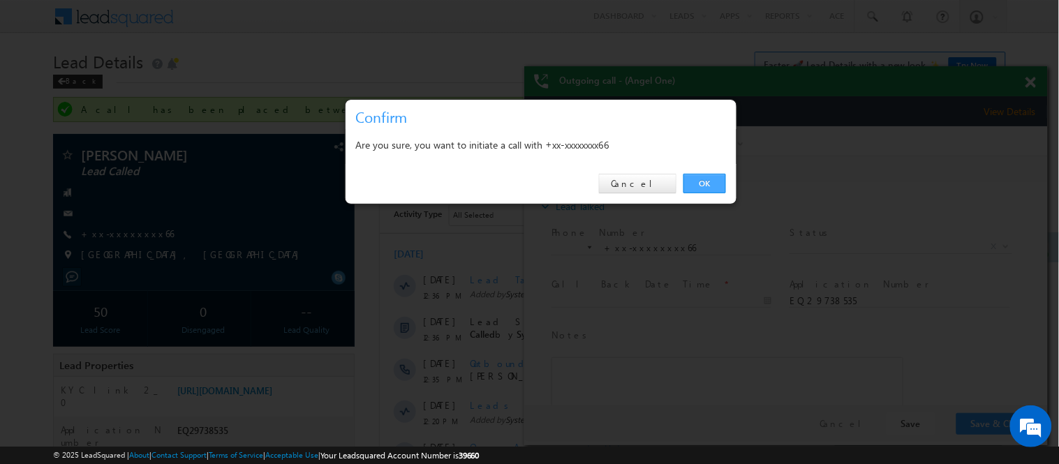
click at [715, 180] on link "OK" at bounding box center [704, 184] width 43 height 20
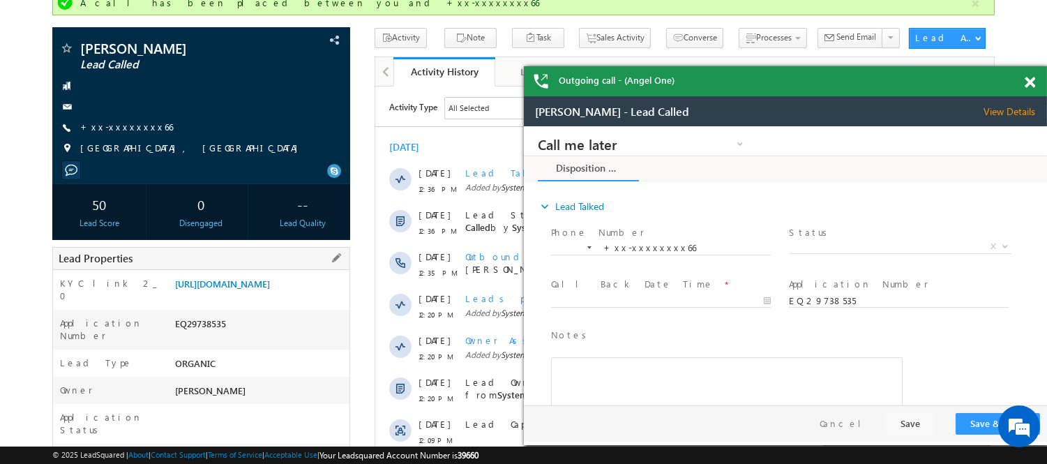
scroll to position [155, 0]
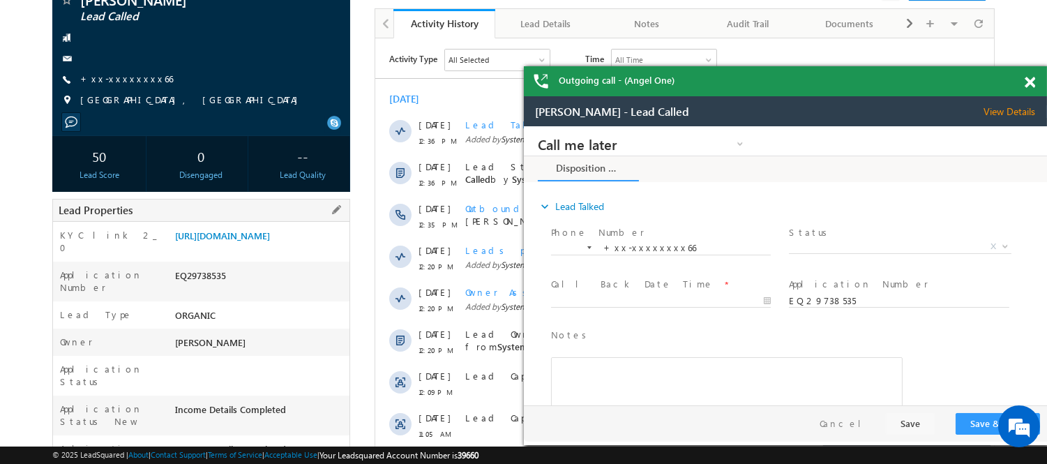
click at [200, 288] on div "EQ29738535" at bounding box center [261, 279] width 178 height 20
copy div "EQ29738535"
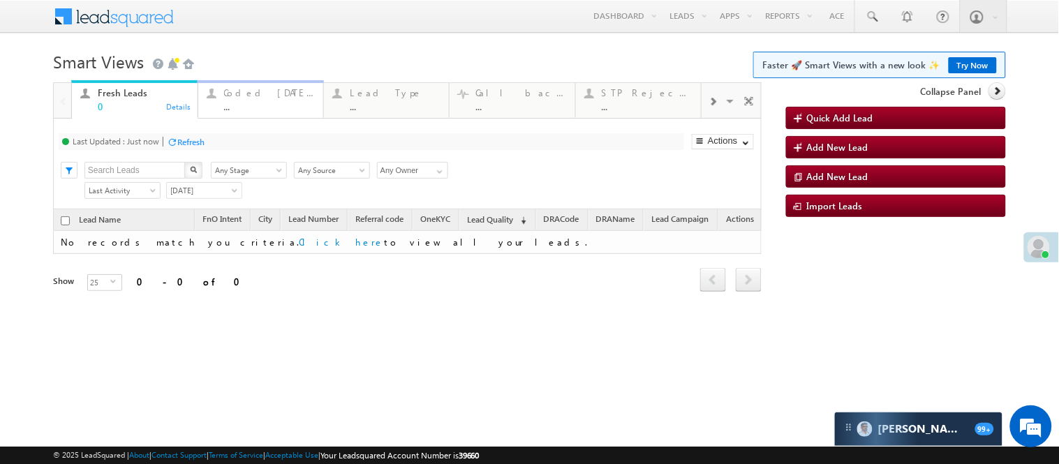
click at [271, 105] on div "..." at bounding box center [269, 106] width 91 height 10
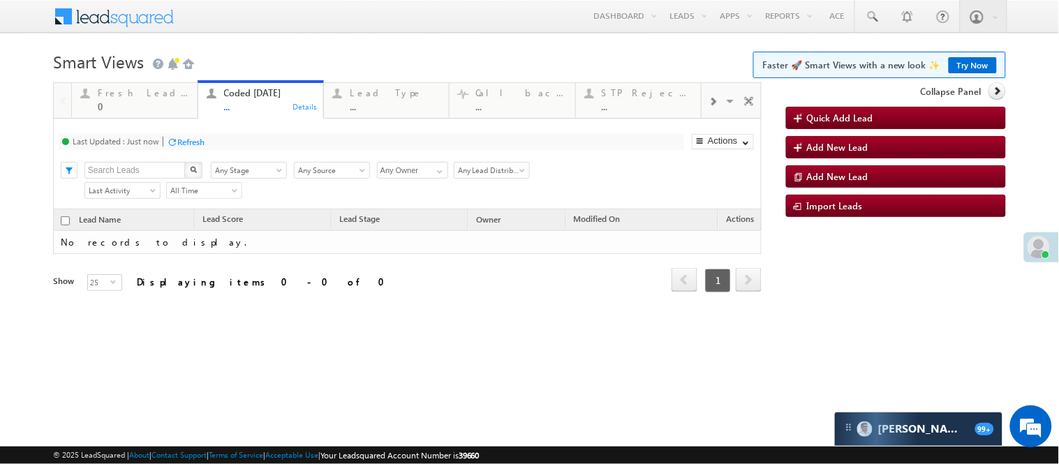
click at [307, 64] on h1 "Smart Views Getting Started Faster 🚀 Smart Views with a new look ✨ Try Now" at bounding box center [529, 60] width 953 height 27
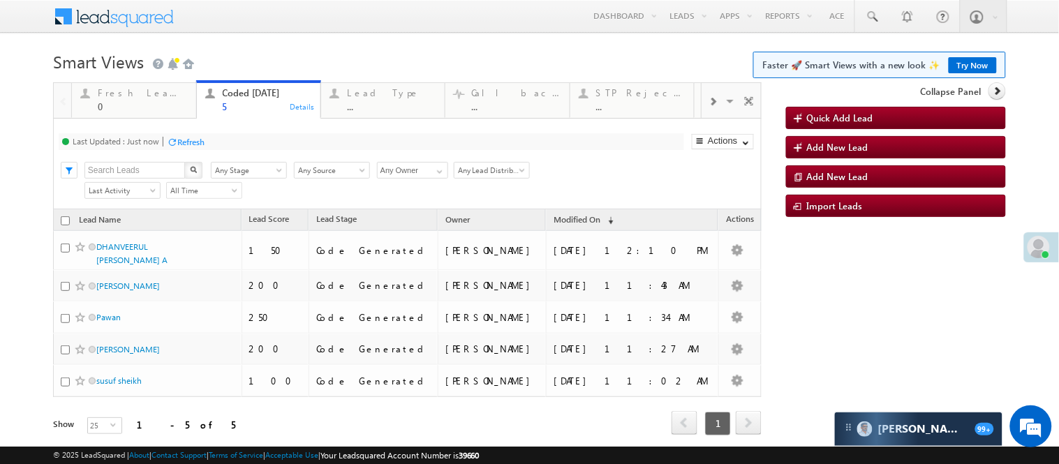
click at [965, 59] on link "Try Now" at bounding box center [972, 65] width 48 height 16
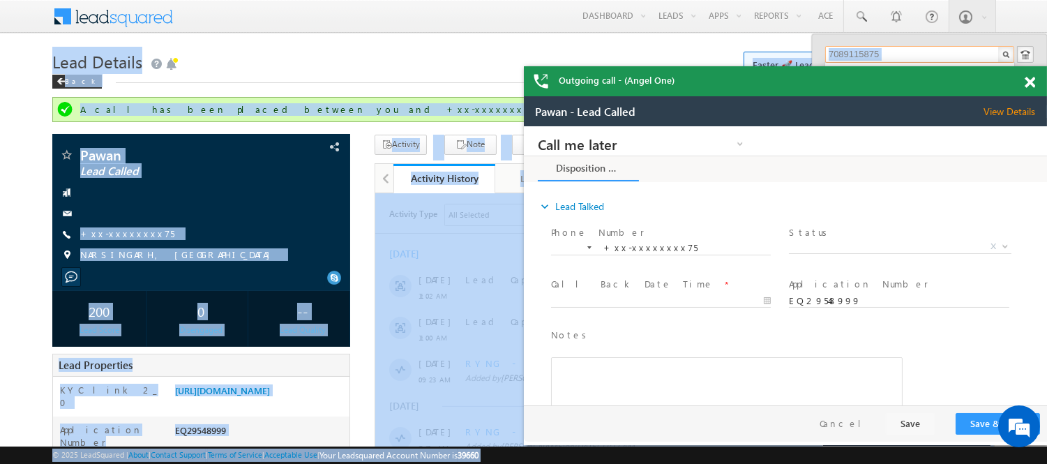
click at [890, 53] on input "7089115875" at bounding box center [920, 54] width 189 height 17
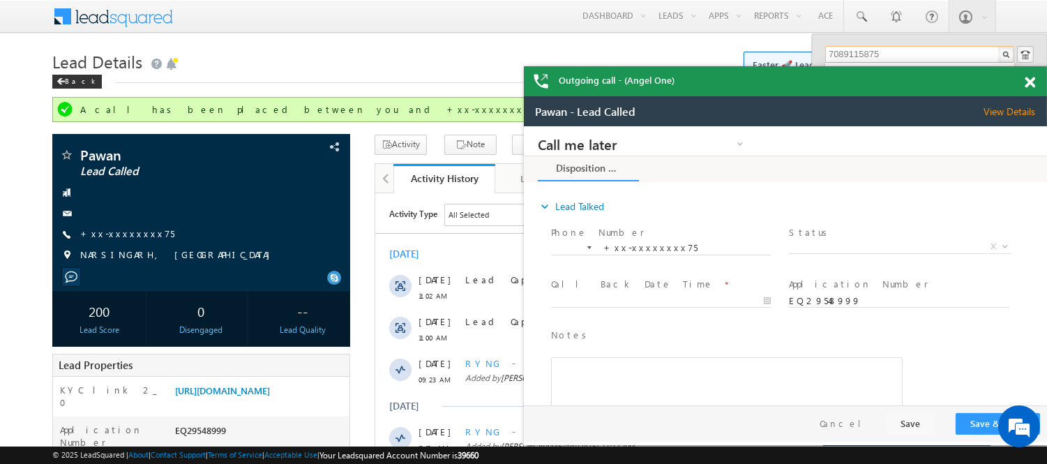
drag, startPoint x: 888, startPoint y: 53, endPoint x: 783, endPoint y: 43, distance: 105.2
paste input "30348098"
click at [1033, 82] on span at bounding box center [1030, 83] width 10 height 12
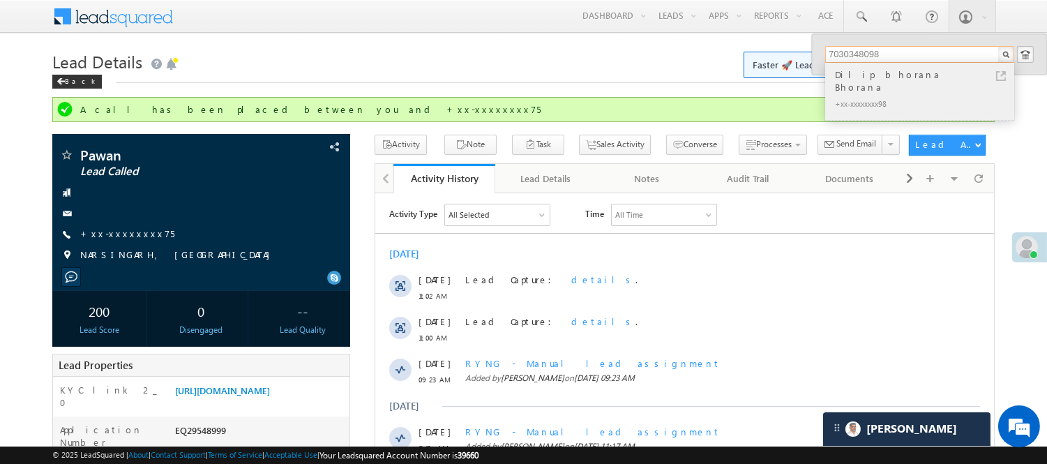
type input "7030348098"
click at [852, 81] on div "Dilip bhorana Bhorana" at bounding box center [926, 81] width 187 height 28
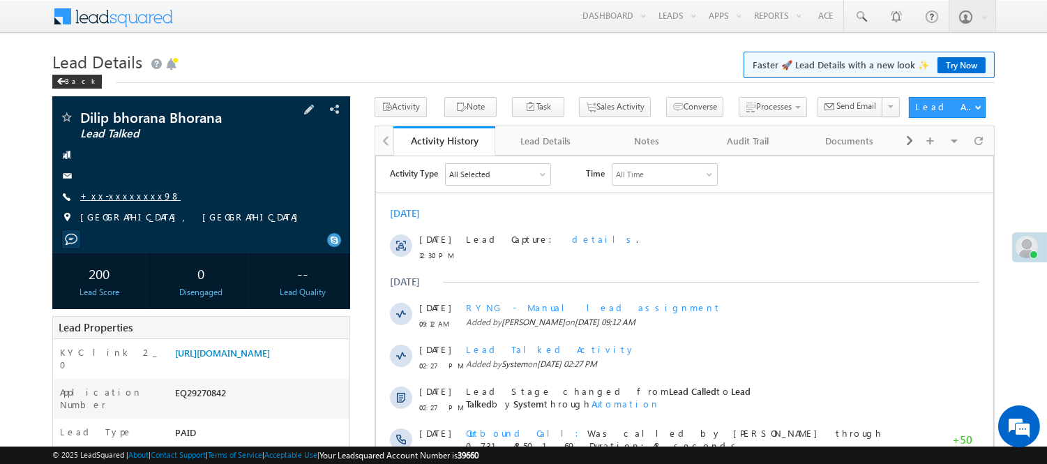
click at [112, 194] on link "+xx-xxxxxxxx98" at bounding box center [130, 196] width 100 height 12
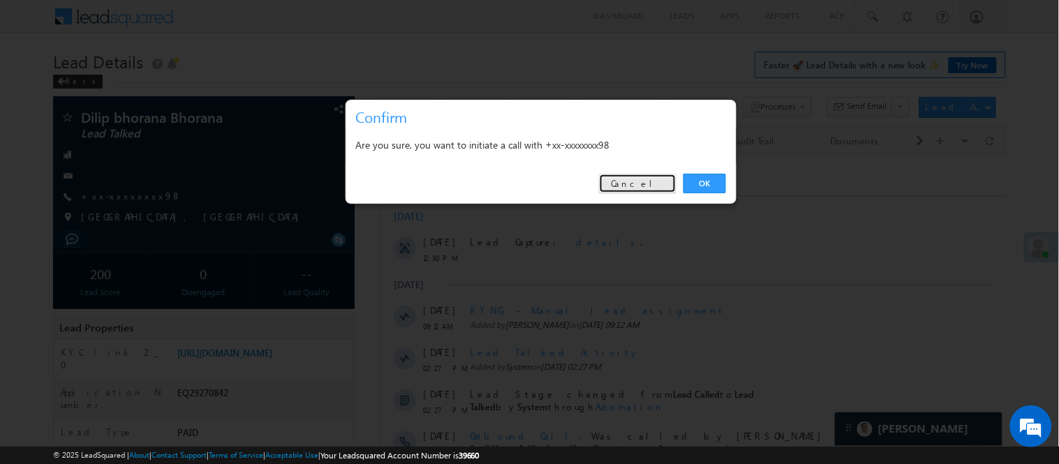
click at [659, 184] on link "Cancel" at bounding box center [637, 184] width 77 height 20
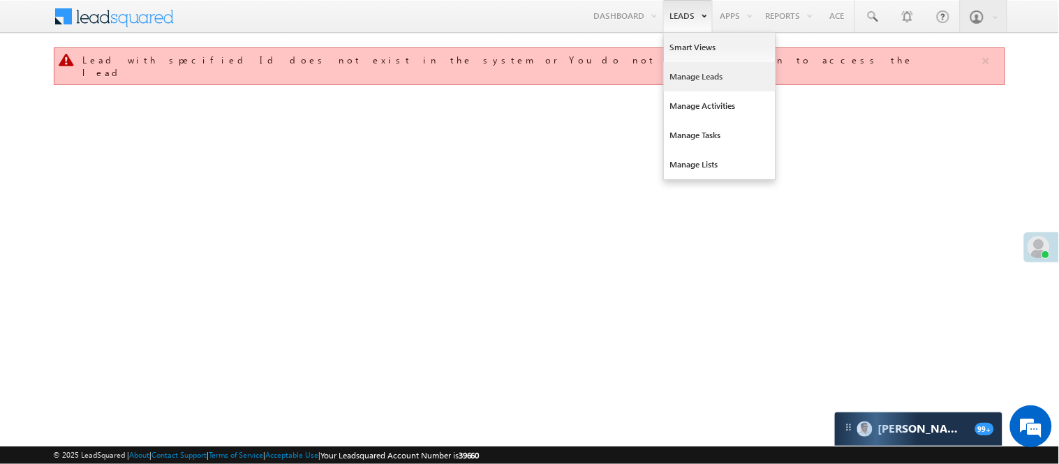
click at [692, 72] on link "Manage Leads" at bounding box center [720, 76] width 112 height 29
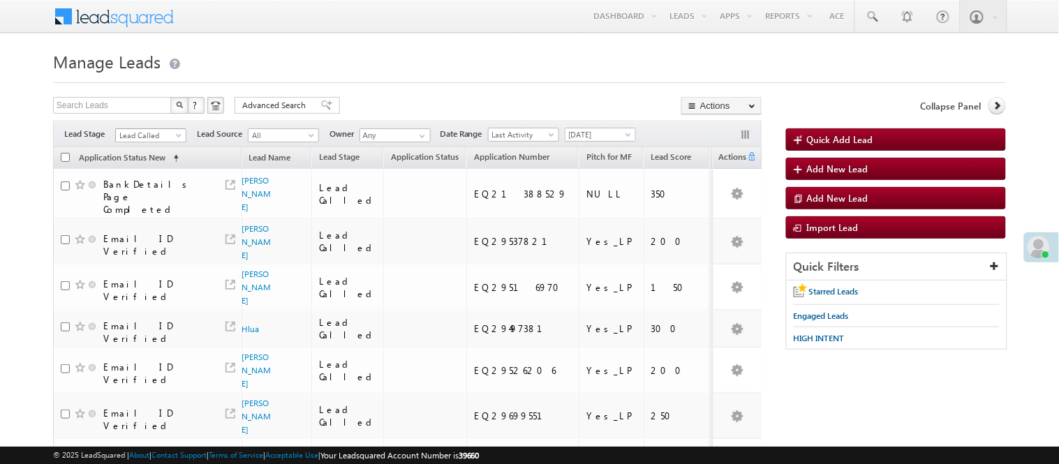
click at [152, 135] on span "Lead Called" at bounding box center [149, 135] width 66 height 13
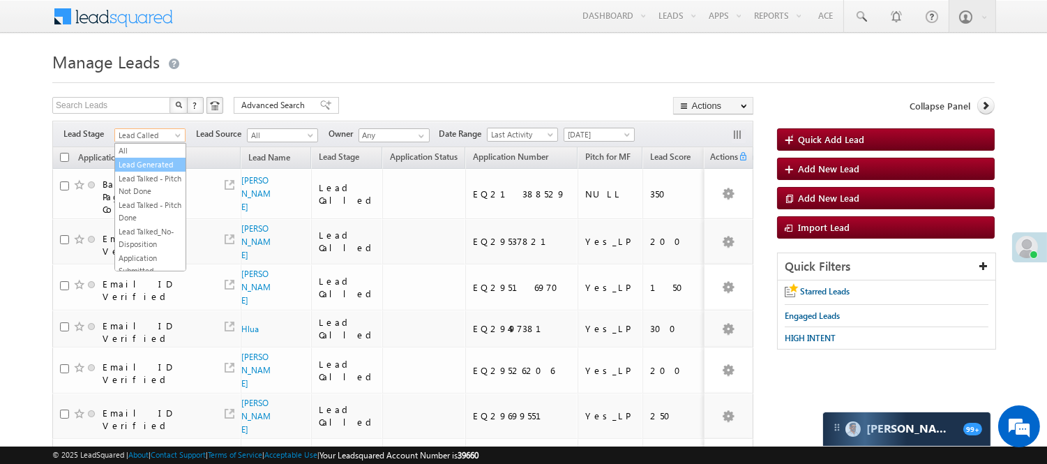
click at [149, 170] on link "Lead Generated" at bounding box center [150, 164] width 70 height 13
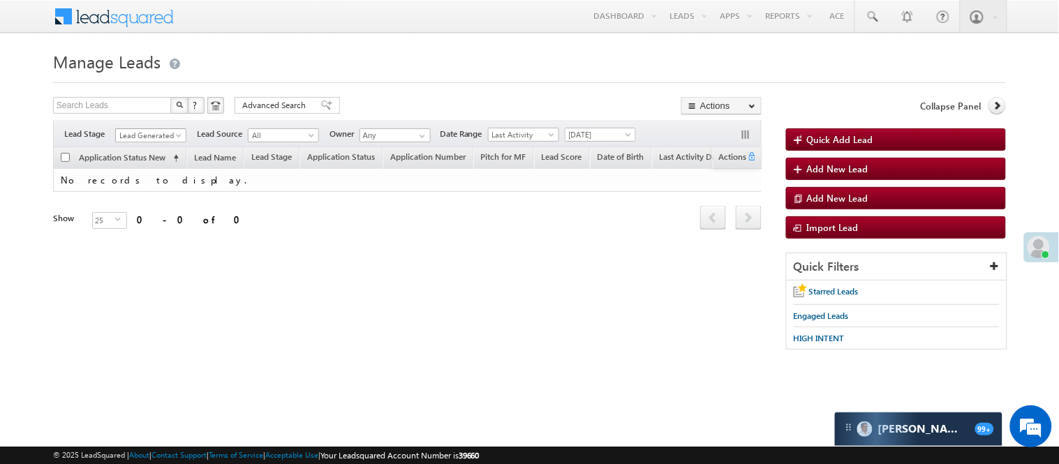
click at [138, 136] on span "Lead Generated" at bounding box center [149, 135] width 66 height 13
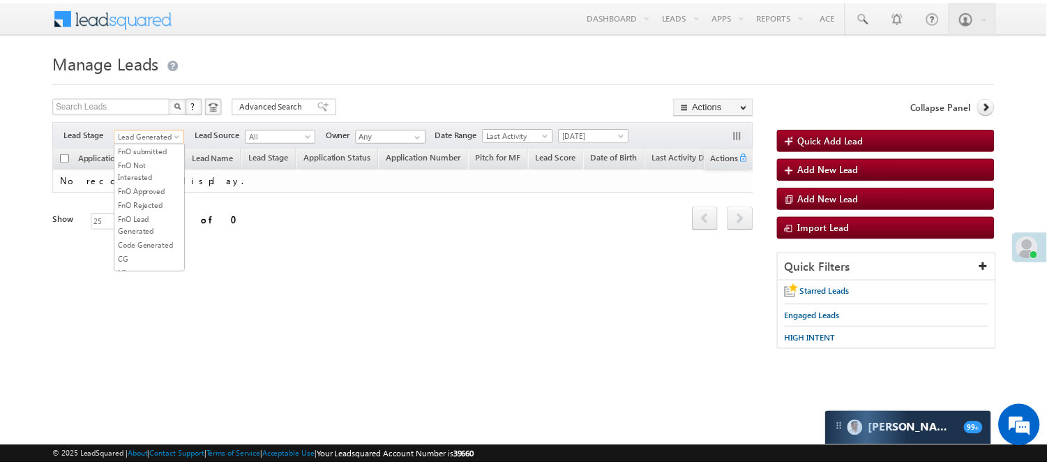
scroll to position [346, 0]
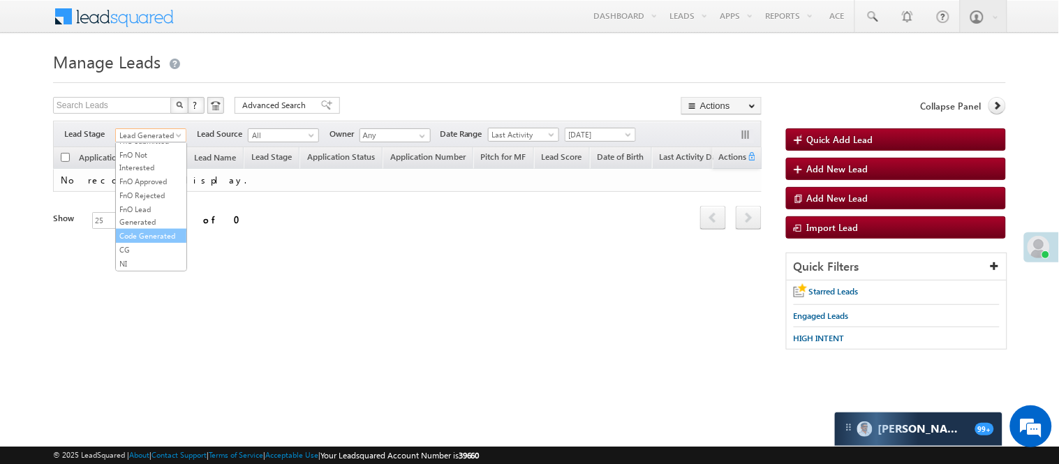
click at [157, 230] on link "Code Generated" at bounding box center [151, 236] width 70 height 13
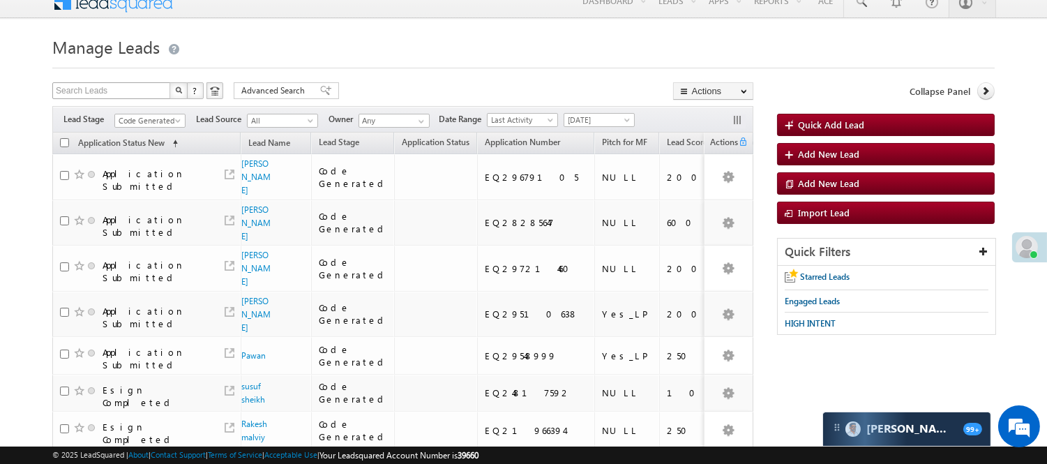
scroll to position [0, 0]
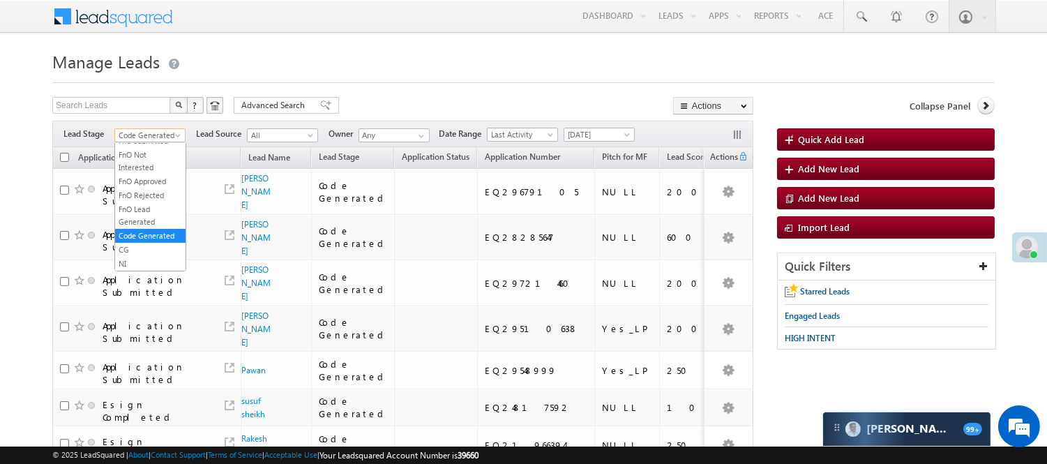
click at [142, 138] on span "Code Generated" at bounding box center [148, 135] width 66 height 13
click at [155, 163] on link "Lead Generated" at bounding box center [150, 164] width 70 height 13
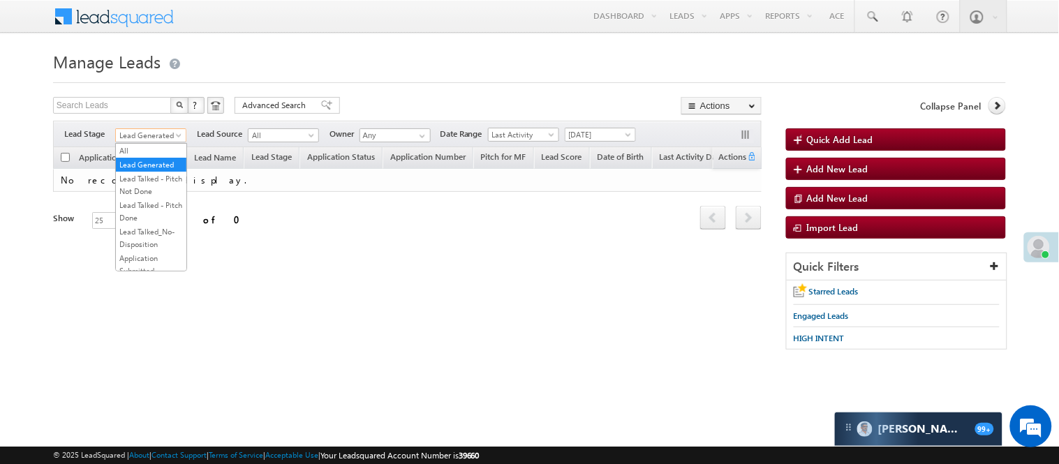
click at [172, 129] on span "Lead Generated" at bounding box center [149, 135] width 66 height 13
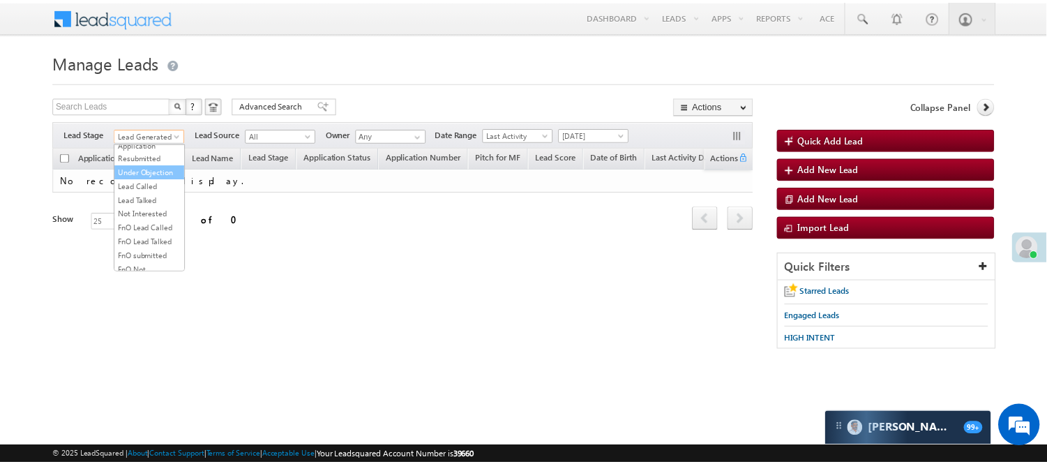
scroll to position [155, 0]
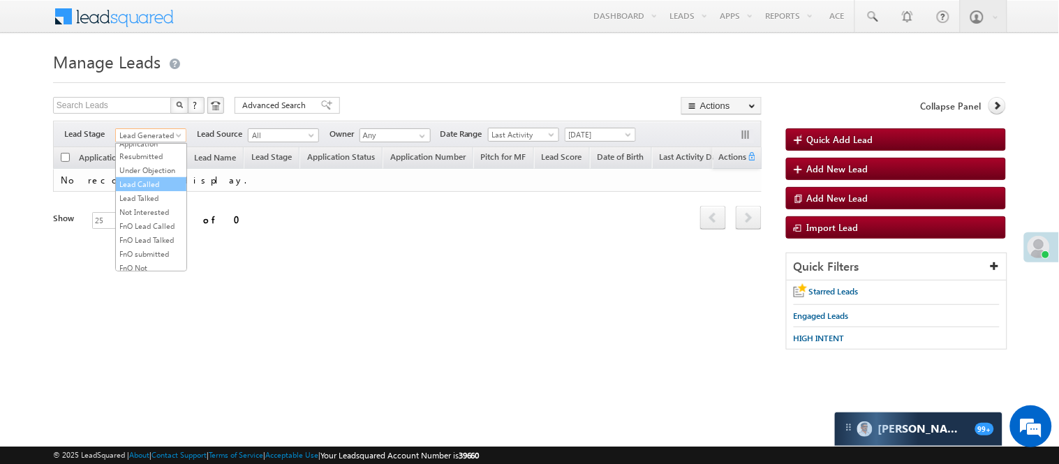
click at [143, 191] on link "Lead Called" at bounding box center [151, 184] width 70 height 13
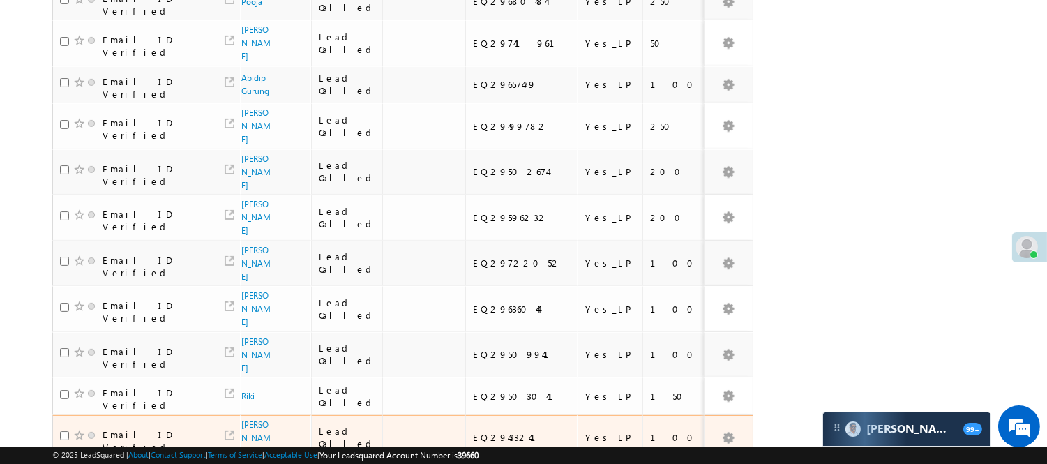
click at [650, 431] on div "100" at bounding box center [676, 437] width 52 height 13
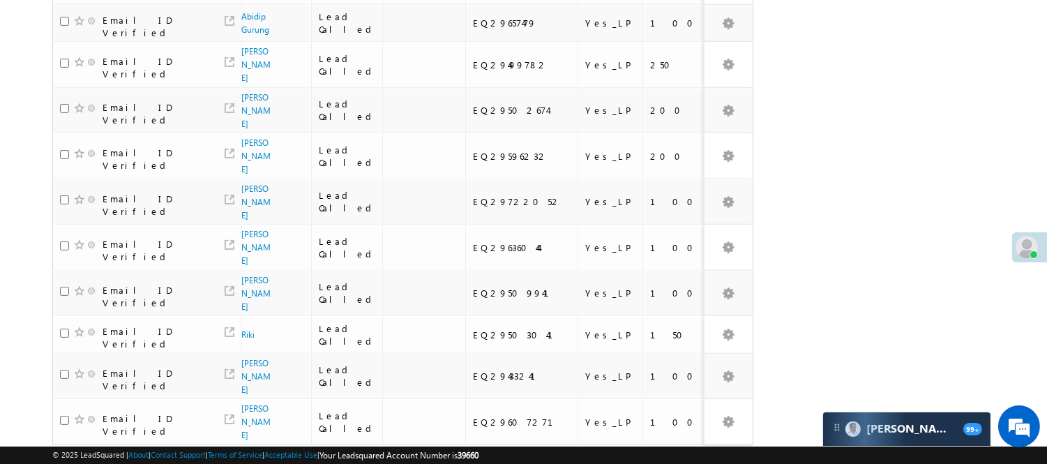
scroll to position [885, 0]
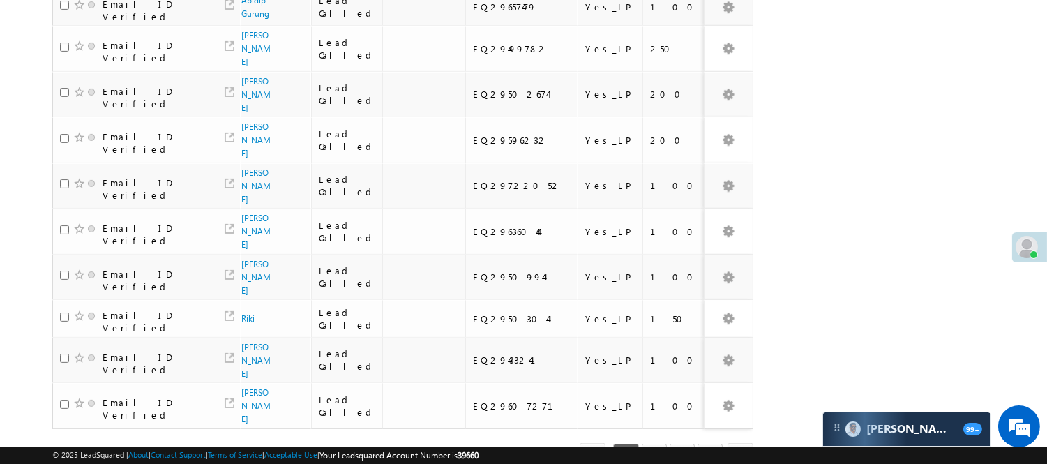
click at [650, 429] on div "Refresh first prev 1 2 3 4 next last 1 - 25 of 92" at bounding box center [402, 449] width 701 height 40
click at [654, 444] on link "2" at bounding box center [654, 456] width 25 height 24
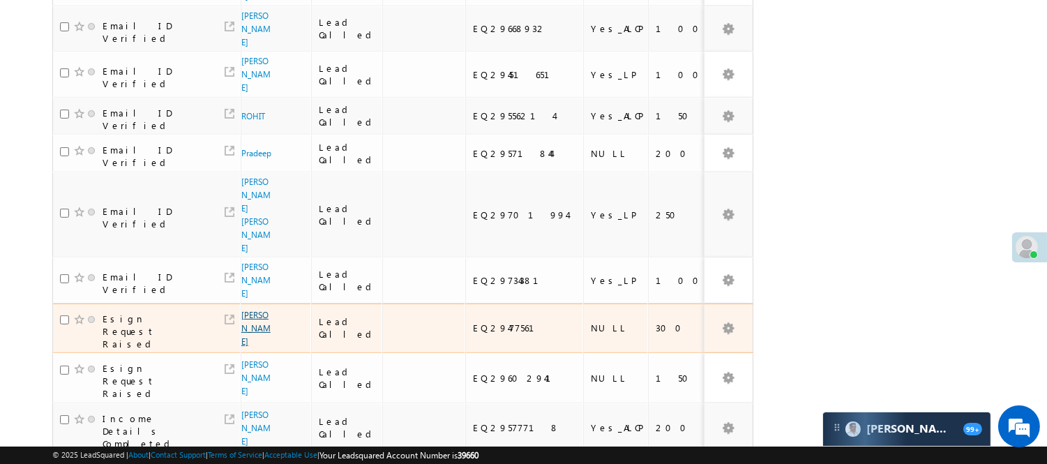
click at [243, 310] on link "MANISH DUBEY" at bounding box center [255, 328] width 29 height 37
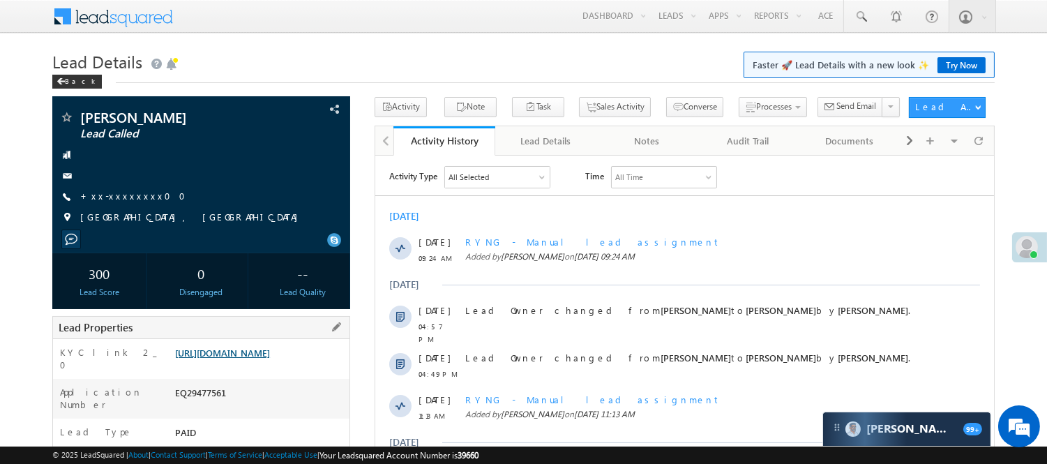
click at [252, 359] on link "https://angelbroking1-pk3em7sa.customui-test.leadsquared.com?leadId=dd89e6e9-fb…" at bounding box center [222, 353] width 95 height 12
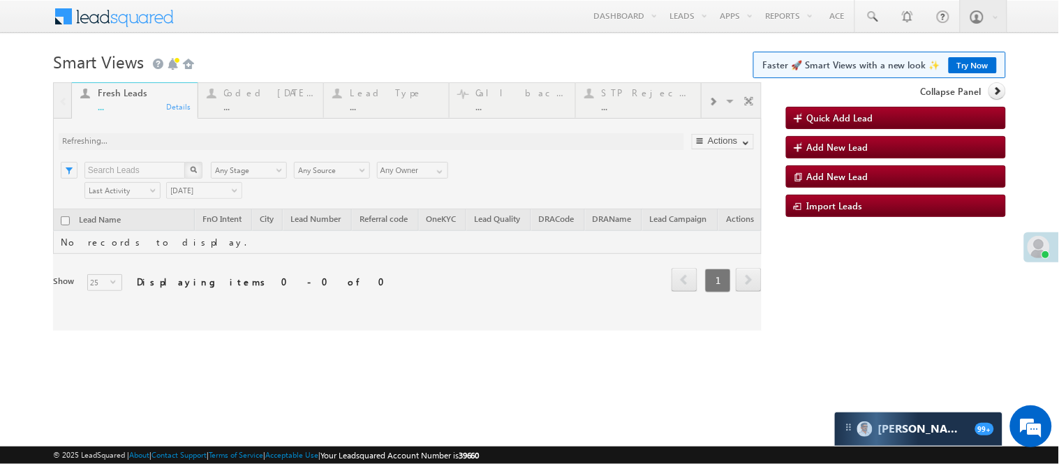
click at [264, 106] on div at bounding box center [407, 206] width 708 height 248
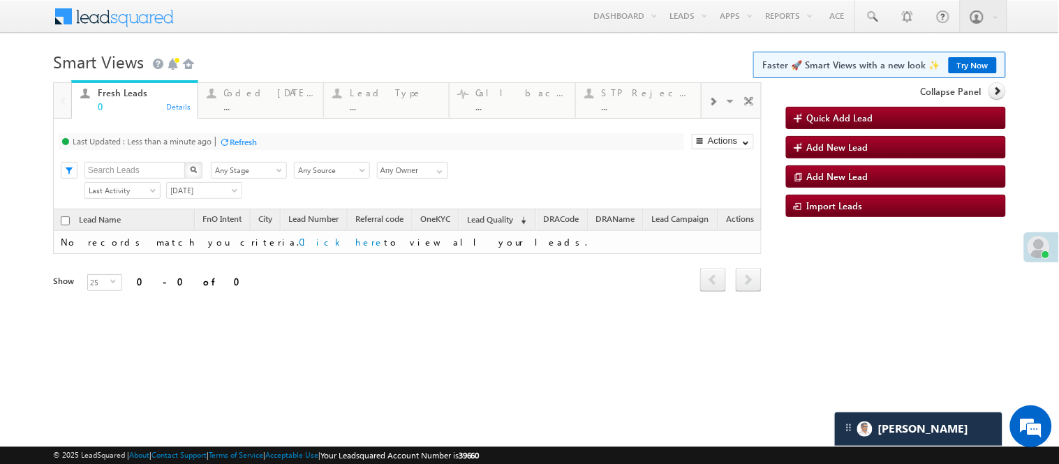
click at [242, 119] on div "Fresh Leads 0 Details Coded Today ... Details Lead Type ... Details Call backs …" at bounding box center [407, 100] width 708 height 36
click at [979, 57] on link "Try Now" at bounding box center [972, 65] width 48 height 16
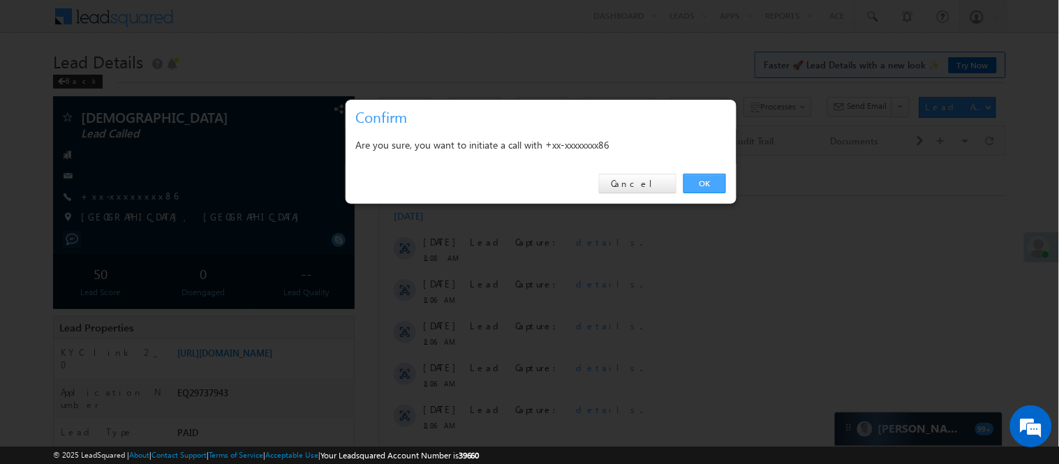
click at [691, 180] on link "OK" at bounding box center [704, 184] width 43 height 20
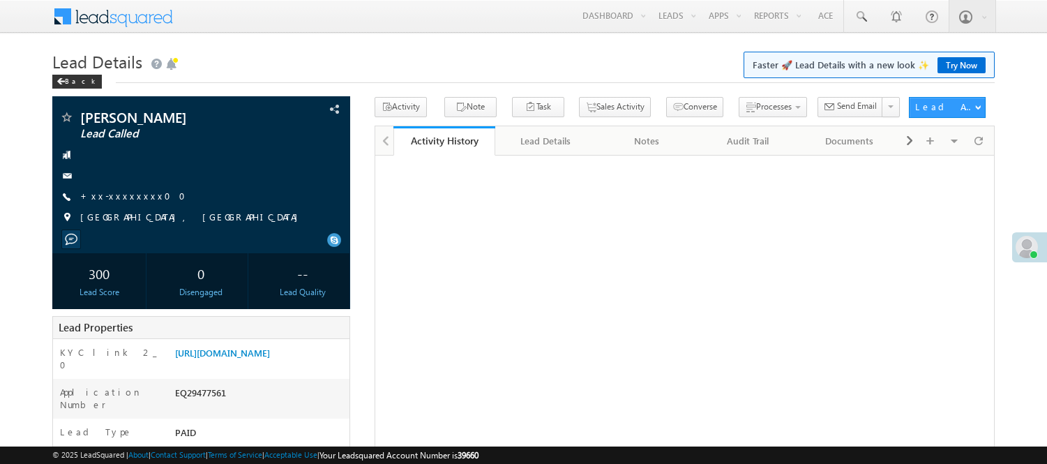
click at [501, 64] on h1 "Lead Details Faster 🚀 Lead Details with a new look ✨ Try Now" at bounding box center [523, 60] width 943 height 27
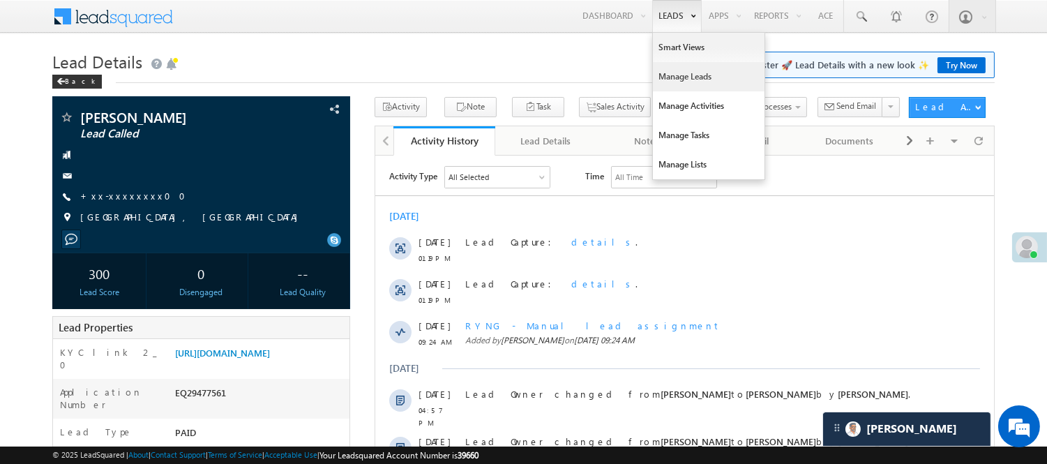
click at [677, 79] on link "Manage Leads" at bounding box center [709, 76] width 112 height 29
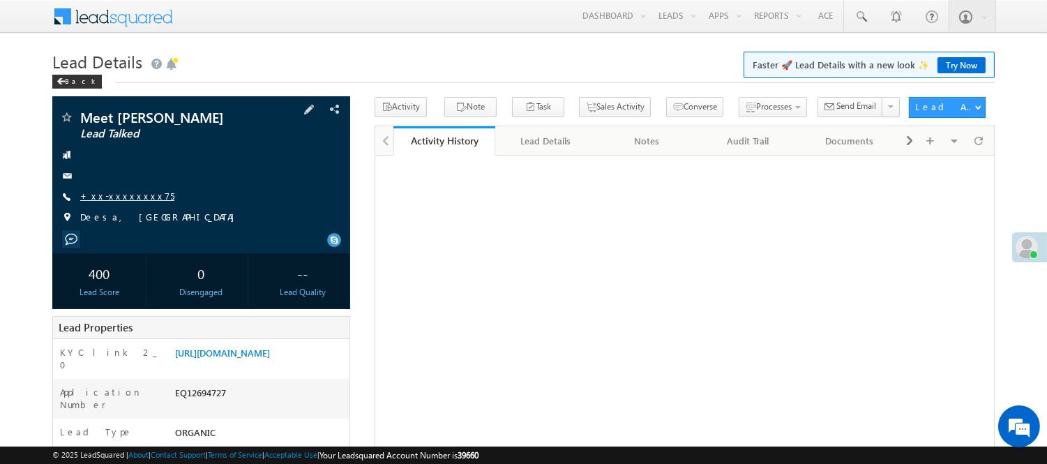
click at [114, 197] on link "+xx-xxxxxxxx75" at bounding box center [127, 196] width 94 height 12
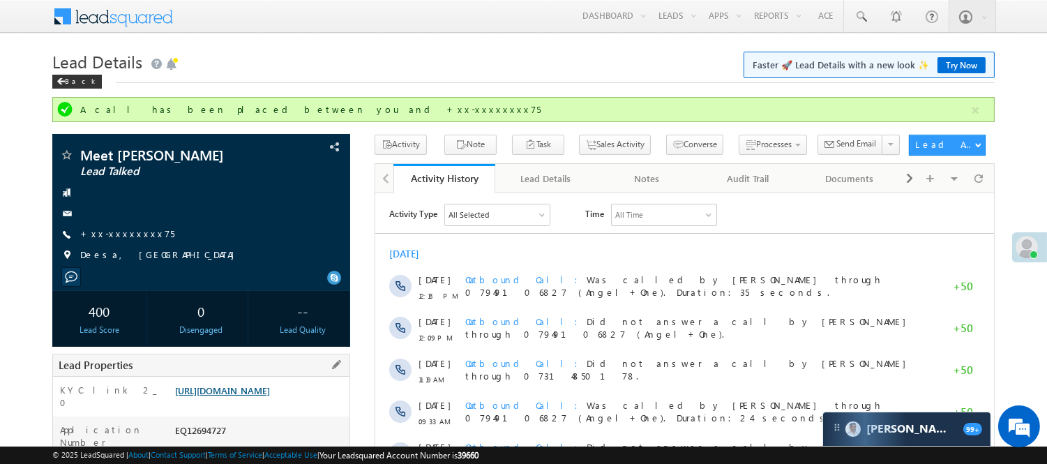
drag, startPoint x: 297, startPoint y: 400, endPoint x: 38, endPoint y: 66, distance: 422.2
click at [270, 396] on link "https://angelbroking1-pk3em7sa.customui-test.leadsquared.com?leadId=1c3acbea-31…" at bounding box center [222, 390] width 95 height 12
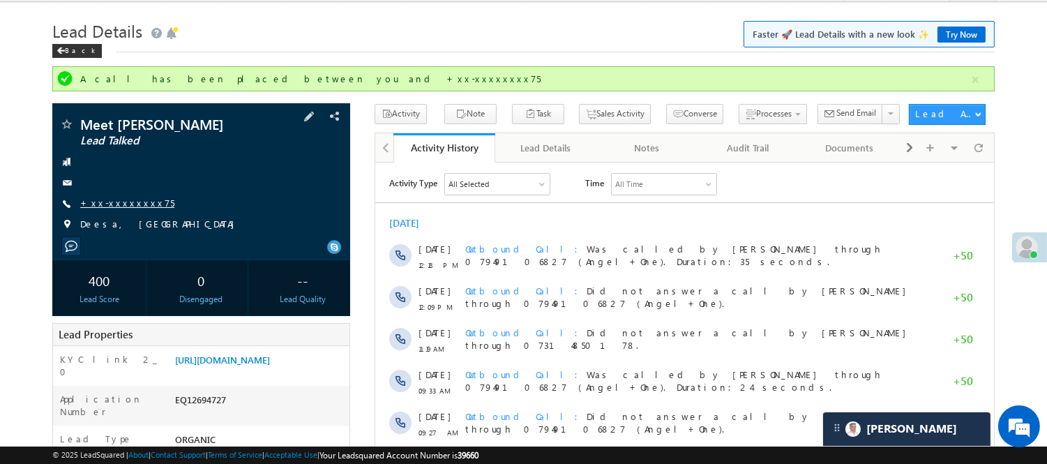
click at [101, 205] on link "+xx-xxxxxxxx75" at bounding box center [127, 203] width 94 height 12
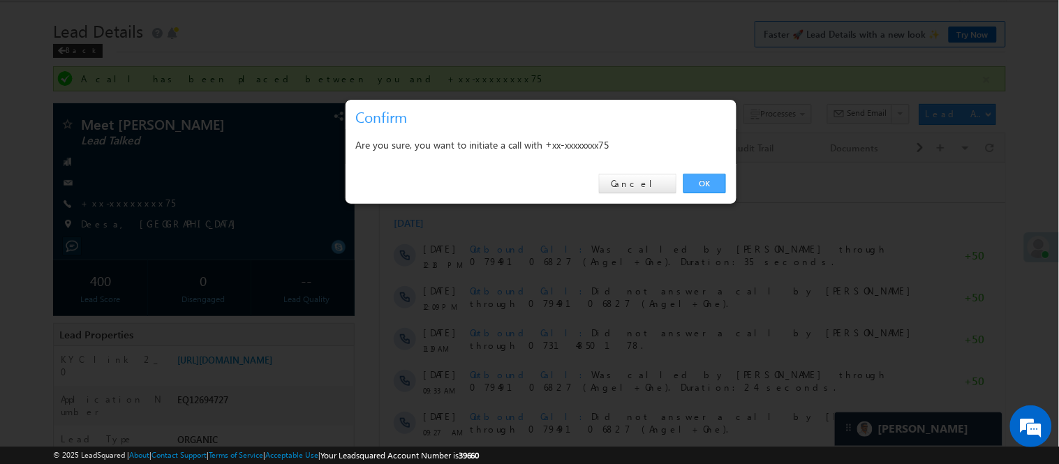
click at [701, 186] on link "OK" at bounding box center [704, 184] width 43 height 20
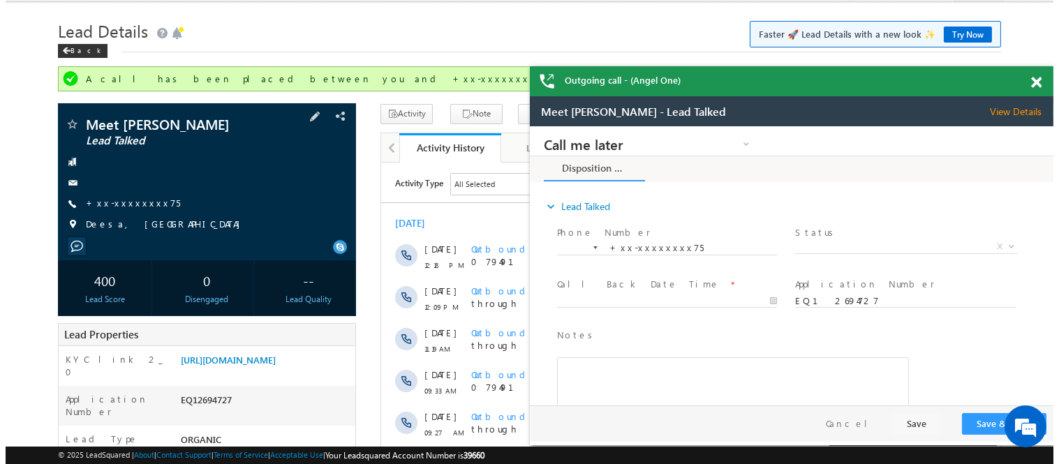
scroll to position [0, 0]
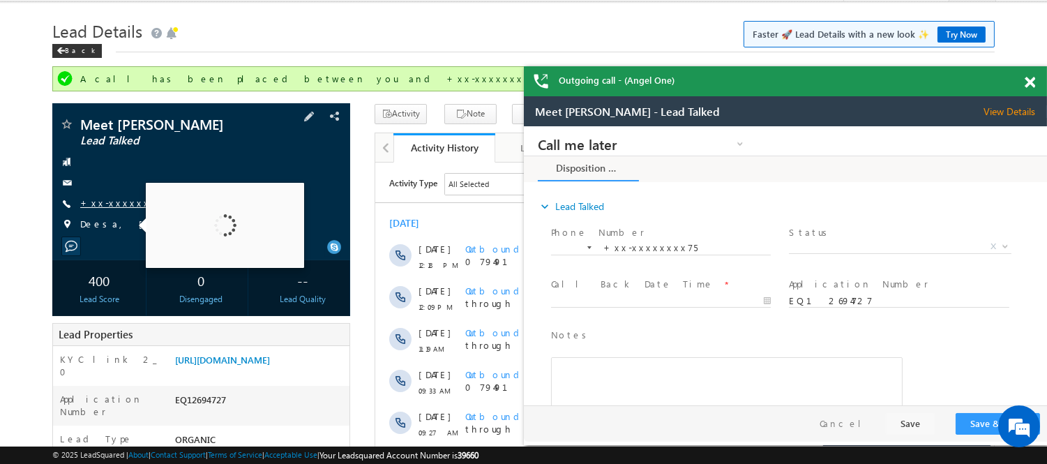
click at [96, 203] on link "+xx-xxxxxxxx75" at bounding box center [127, 203] width 94 height 12
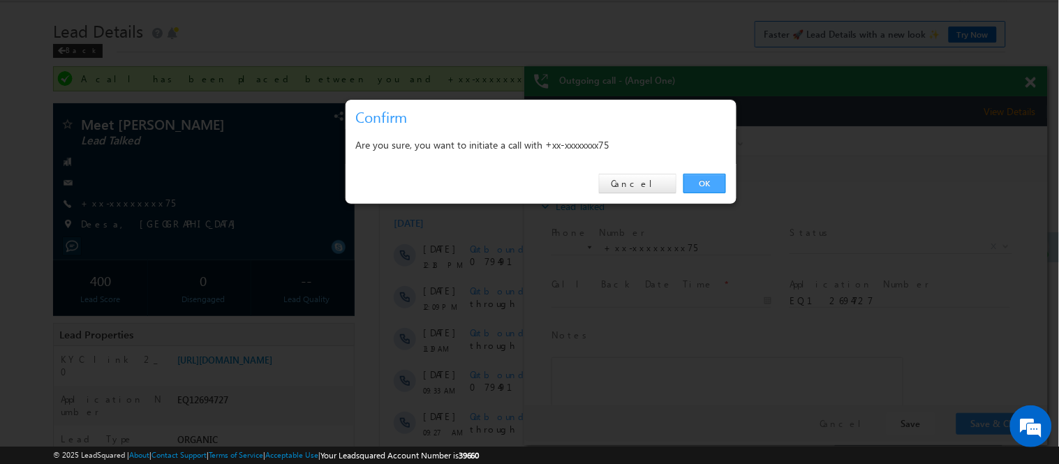
click at [696, 185] on link "OK" at bounding box center [704, 184] width 43 height 20
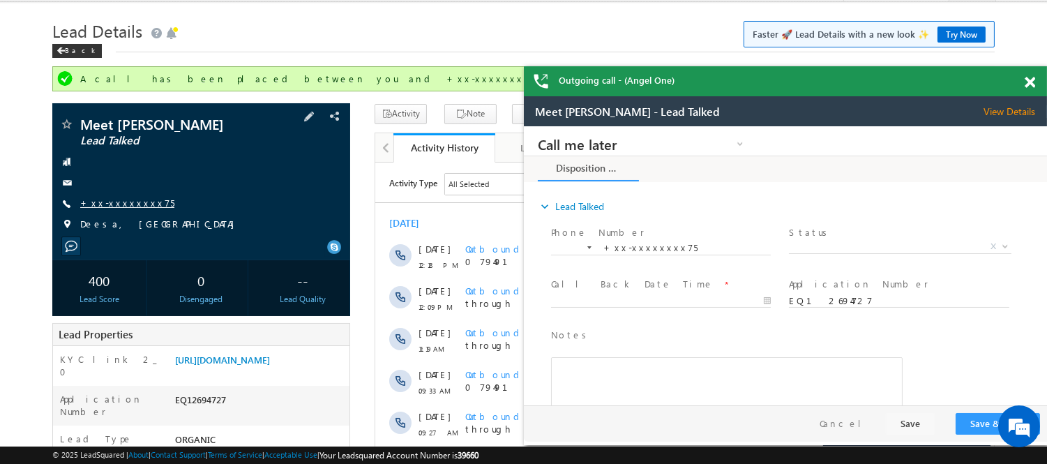
click at [108, 197] on link "+xx-xxxxxxxx75" at bounding box center [127, 203] width 94 height 12
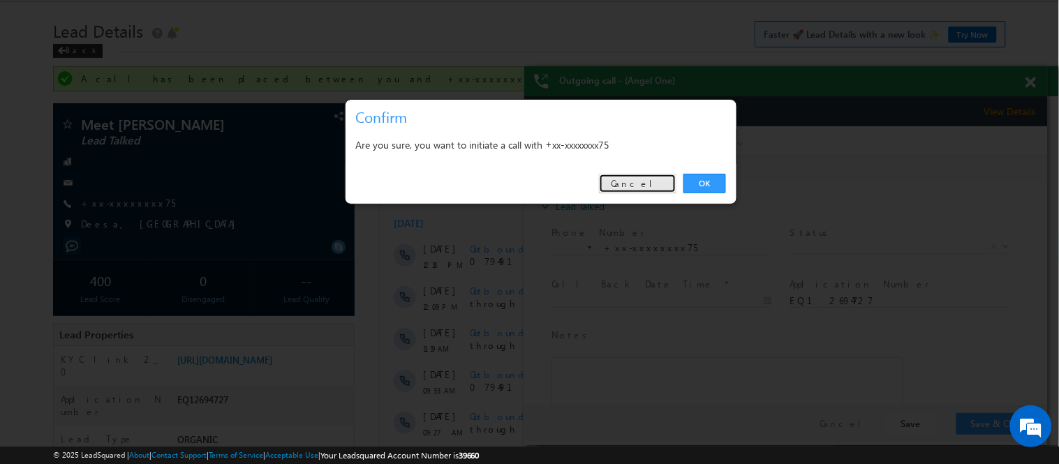
click at [650, 175] on link "Cancel" at bounding box center [637, 184] width 77 height 20
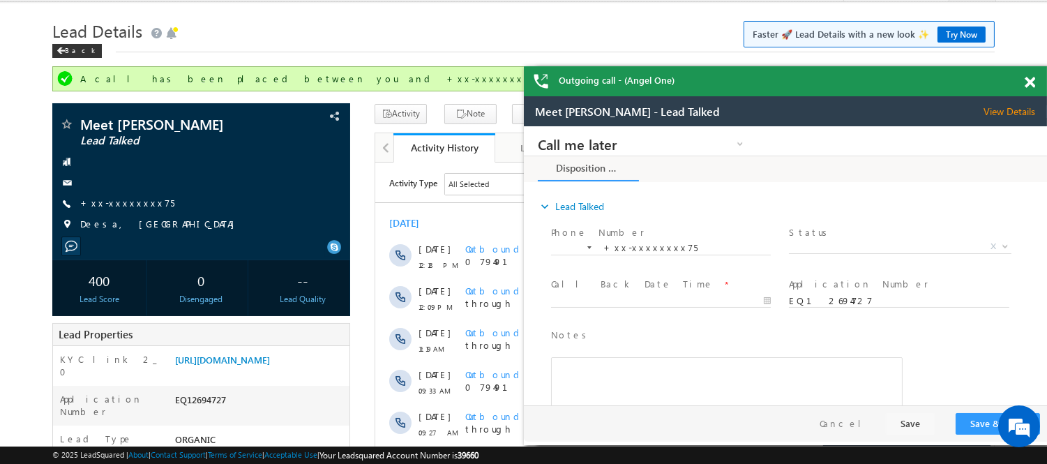
click at [1029, 75] on div at bounding box center [1038, 79] width 19 height 27
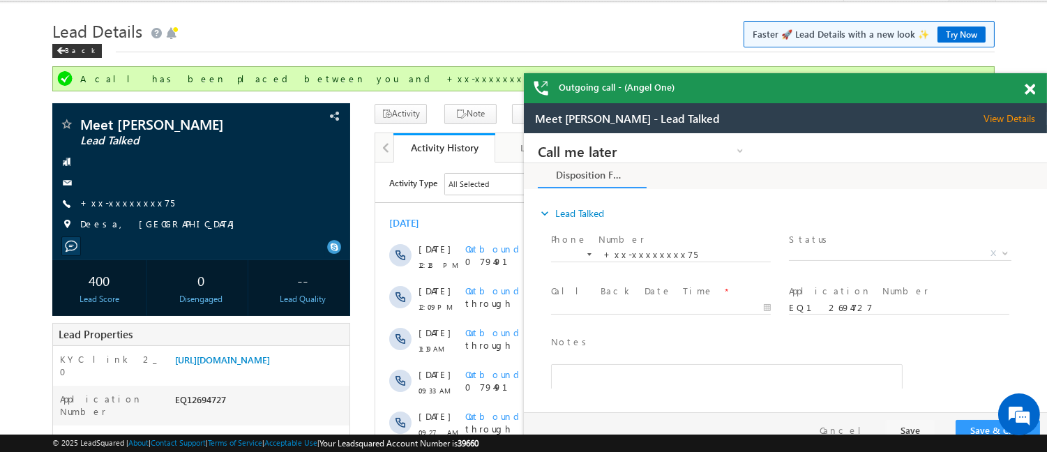
drag, startPoint x: 984, startPoint y: 100, endPoint x: 957, endPoint y: 94, distance: 27.1
click at [958, 96] on div "Outgoing call - (Angel One)" at bounding box center [785, 88] width 523 height 30
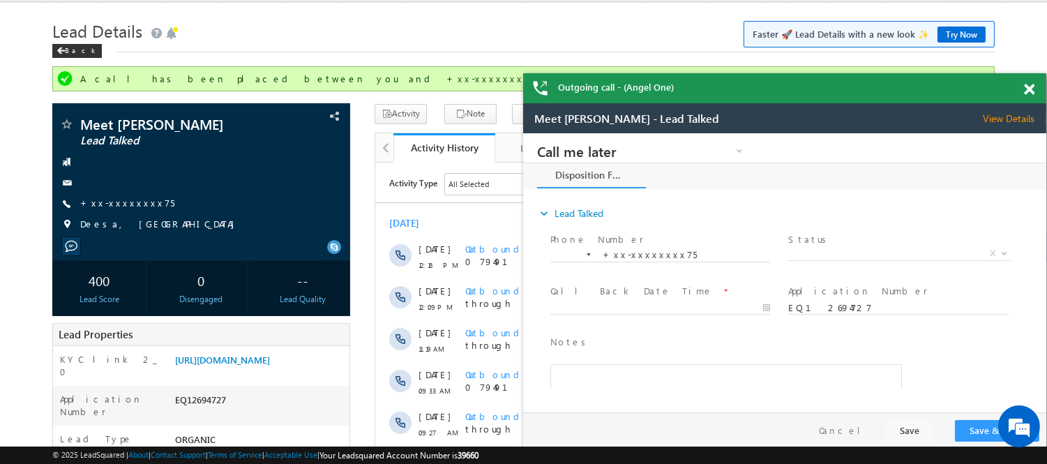
click at [1028, 89] on span at bounding box center [1029, 90] width 10 height 12
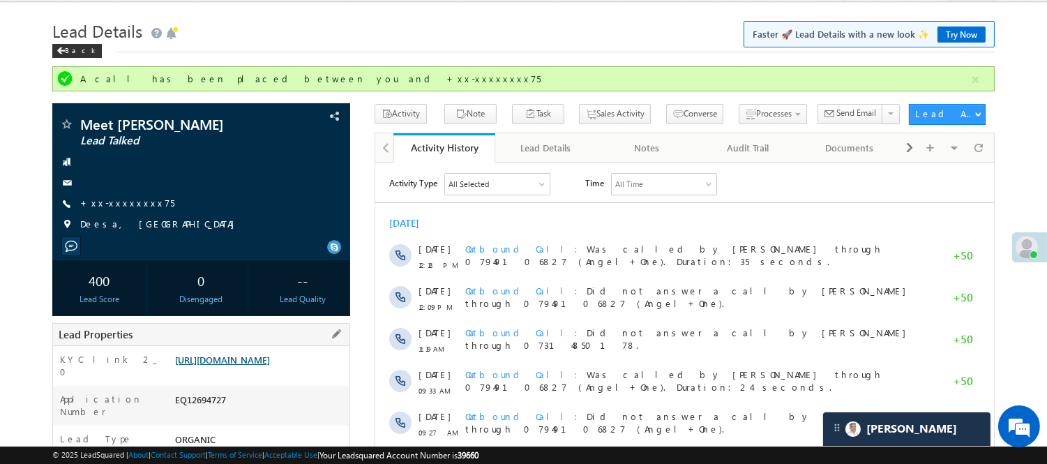
click at [270, 359] on link "https://angelbroking1-pk3em7sa.customui-test.leadsquared.com?leadId=1c3acbea-31…" at bounding box center [222, 360] width 95 height 12
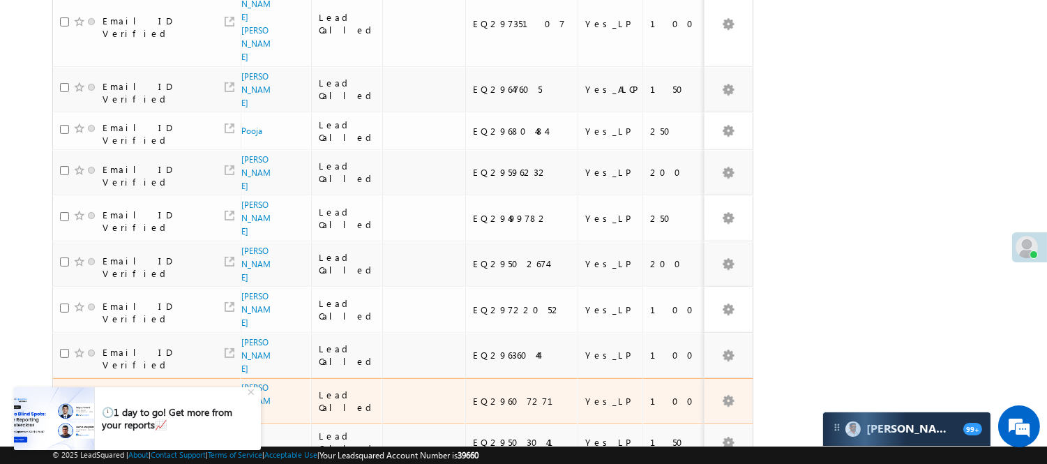
scroll to position [870, 0]
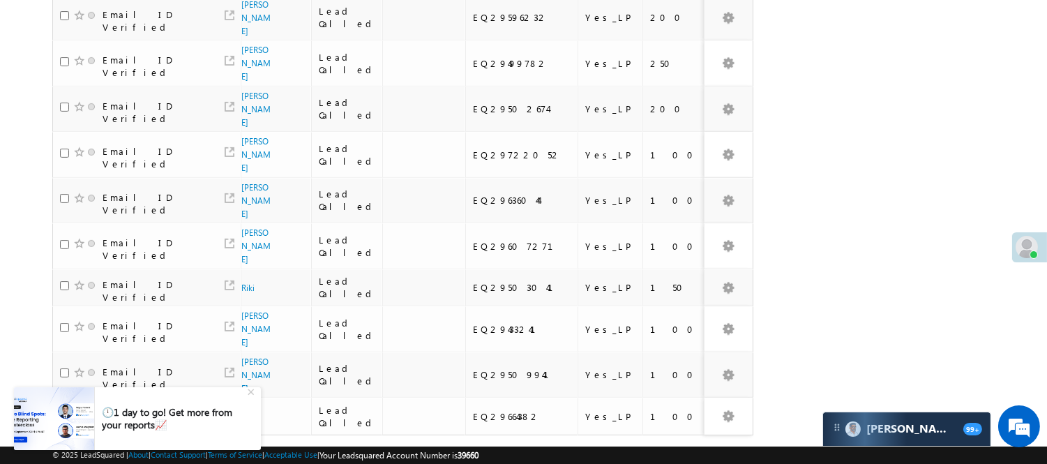
click at [689, 450] on link "3" at bounding box center [682, 462] width 25 height 24
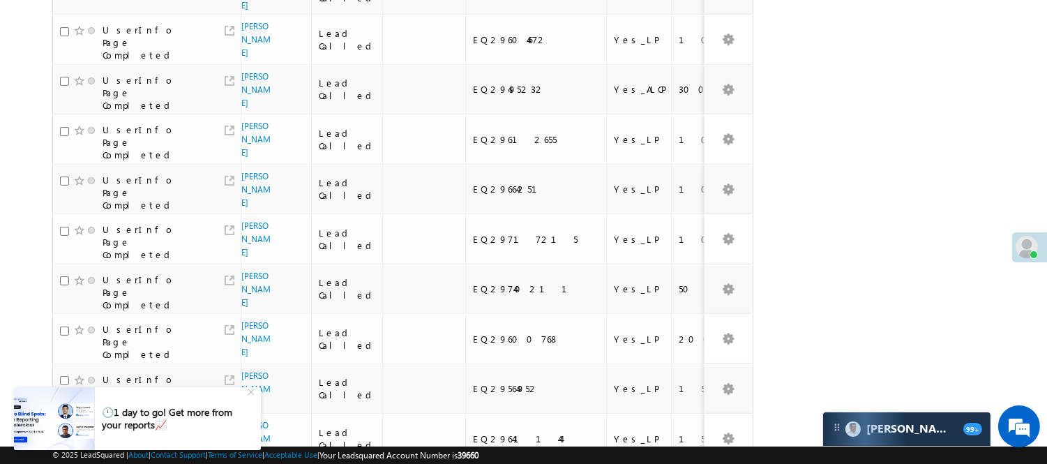
scroll to position [931, 0]
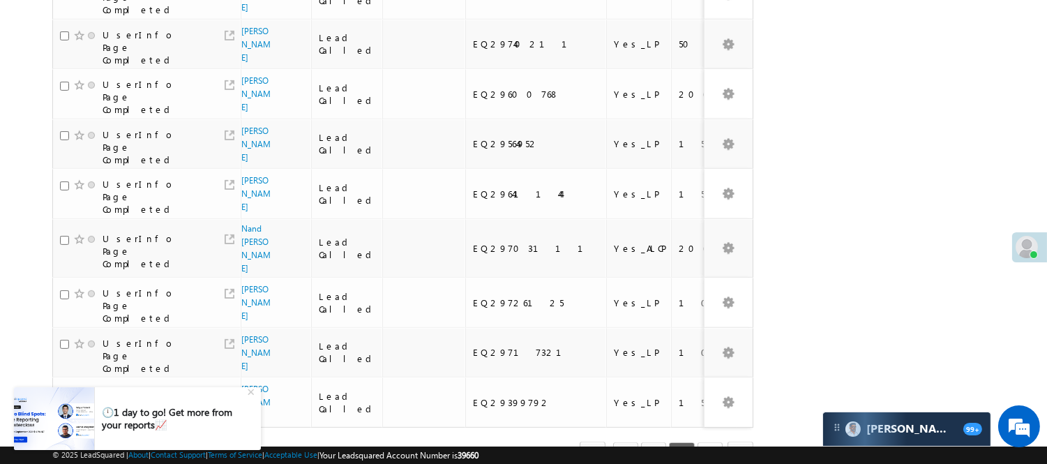
click at [712, 442] on link "4" at bounding box center [710, 454] width 25 height 24
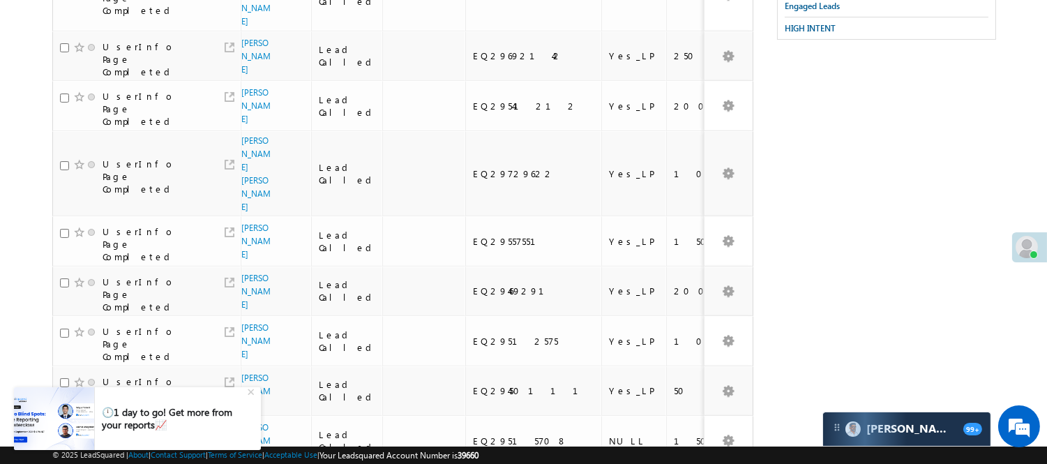
scroll to position [598, 0]
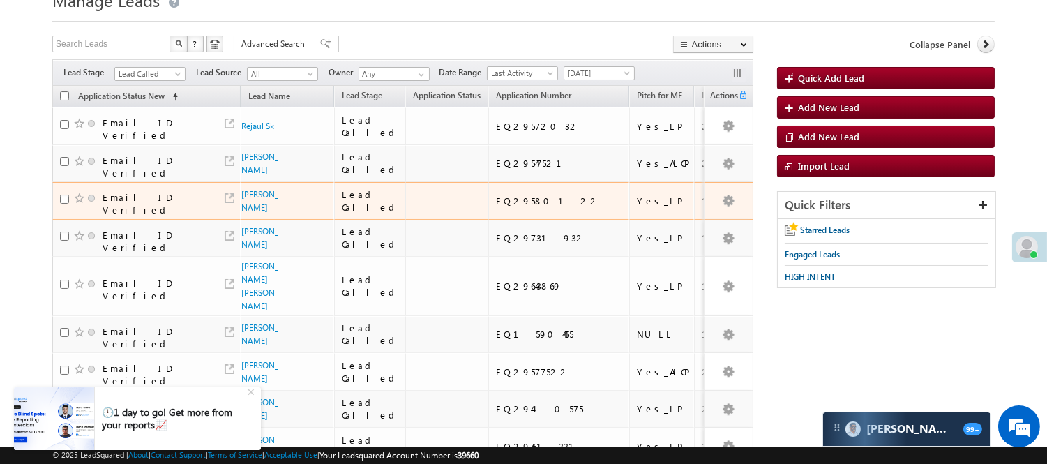
scroll to position [0, 0]
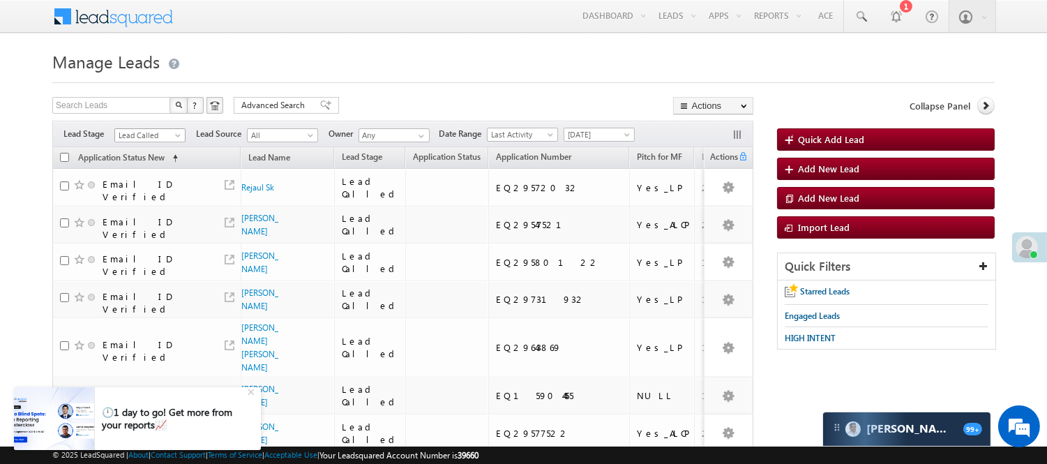
click at [141, 130] on span "Lead Called" at bounding box center [148, 135] width 66 height 13
click at [137, 166] on link "Lead Generated" at bounding box center [150, 164] width 70 height 13
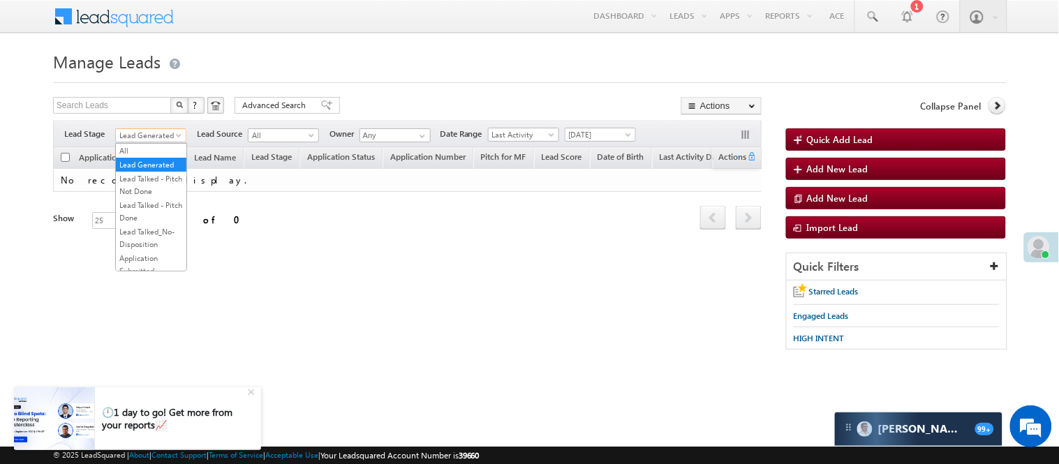
click at [133, 141] on span "Lead Generated" at bounding box center [149, 135] width 66 height 13
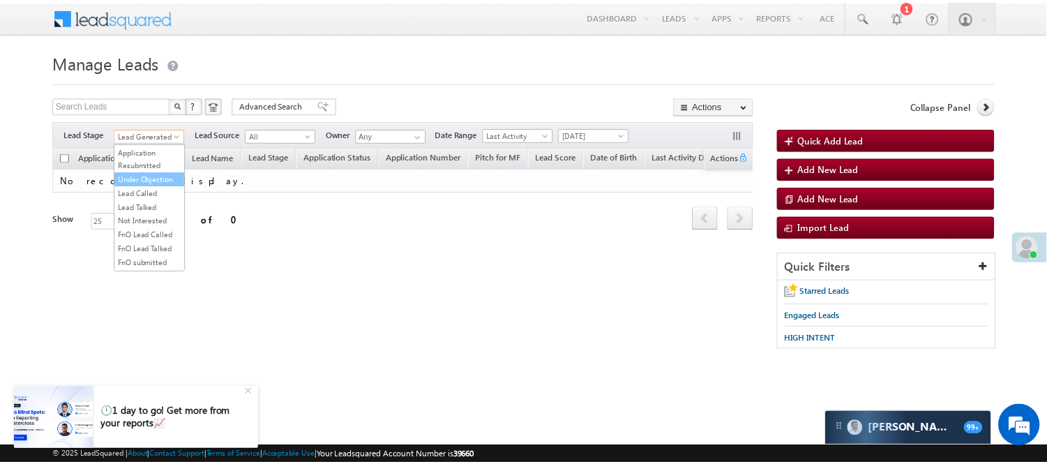
scroll to position [155, 0]
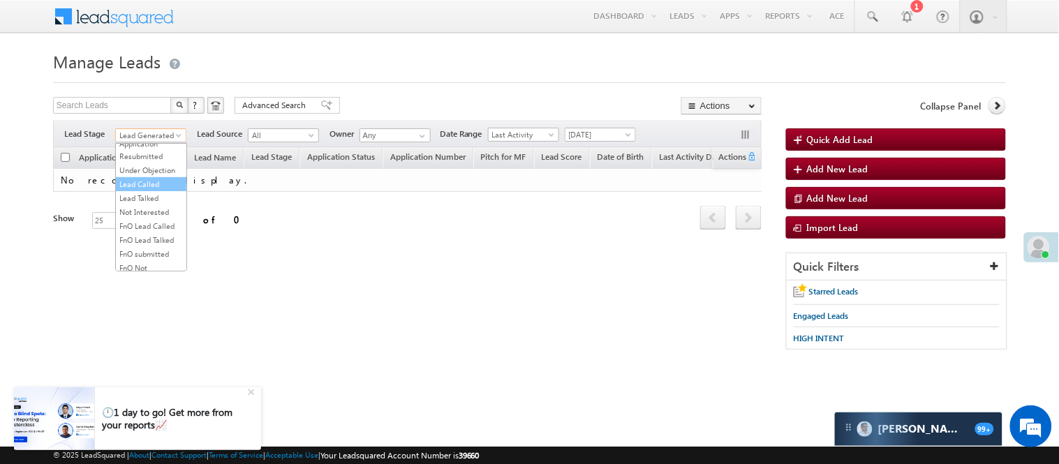
click at [145, 191] on link "Lead Called" at bounding box center [151, 184] width 70 height 13
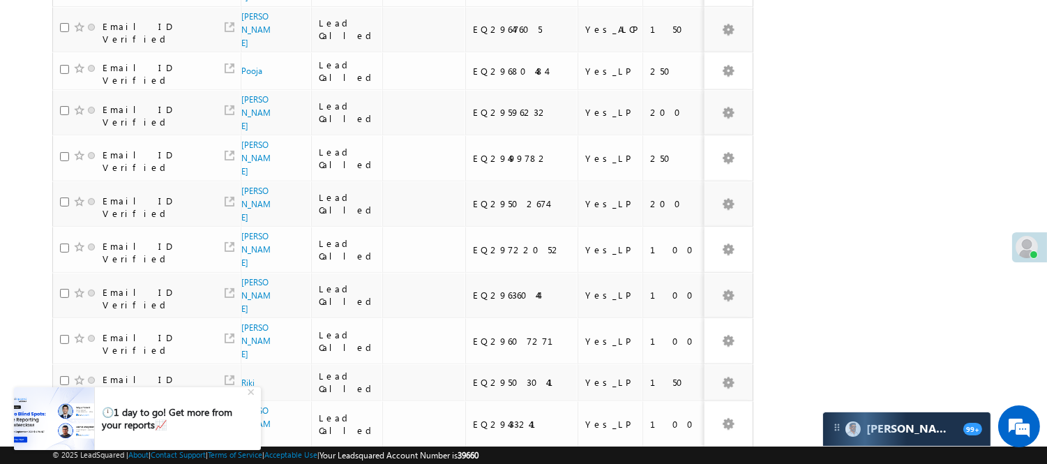
scroll to position [870, 0]
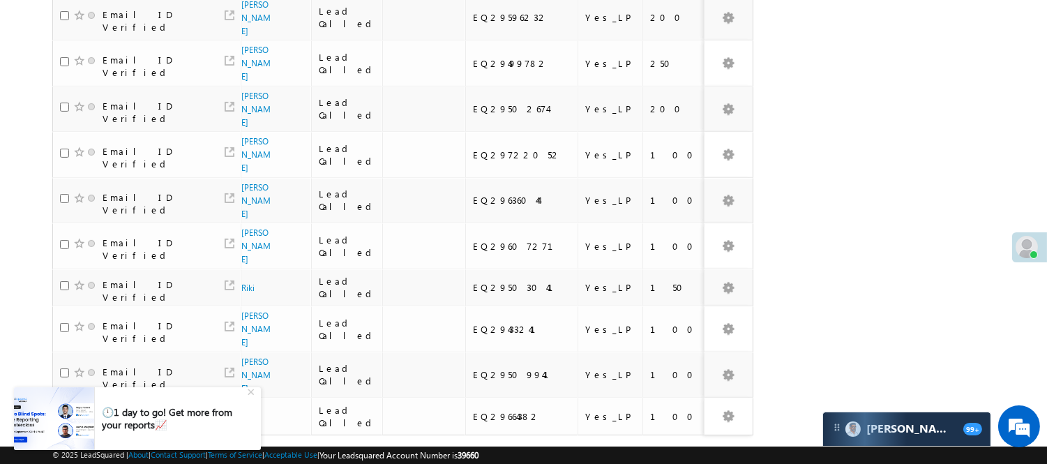
click at [647, 450] on link "2" at bounding box center [654, 462] width 25 height 24
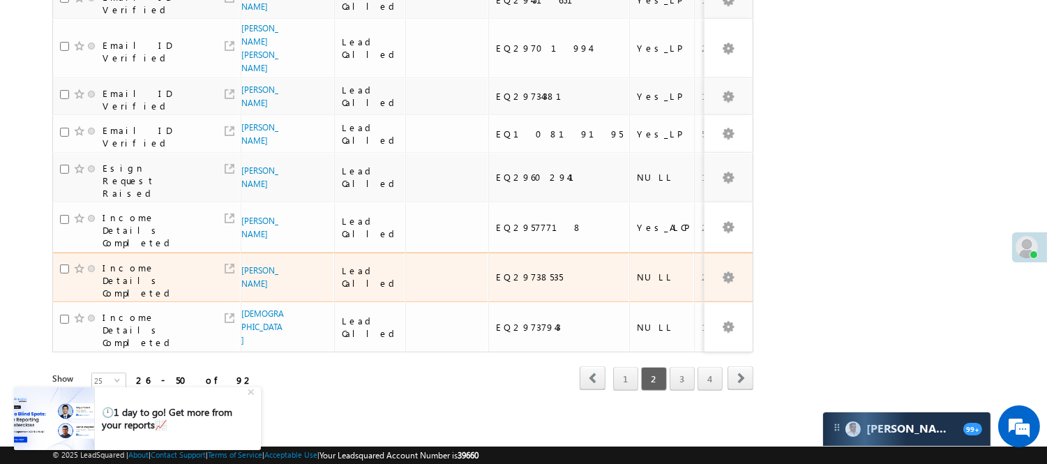
scroll to position [950, 0]
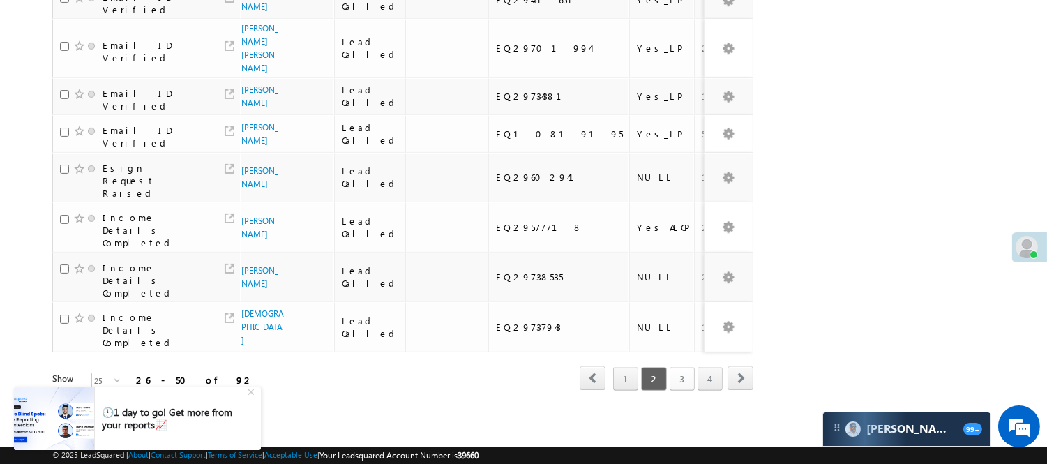
click at [678, 367] on link "3" at bounding box center [682, 379] width 25 height 24
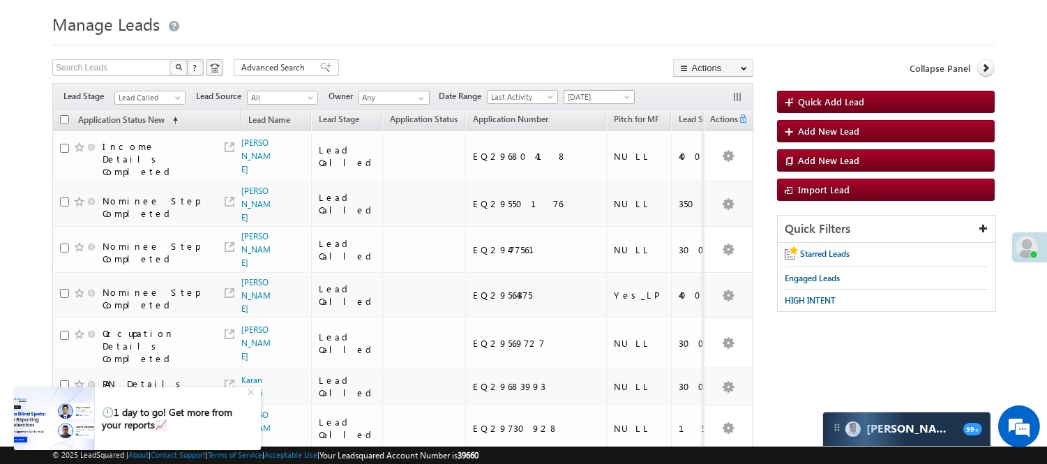
scroll to position [0, 0]
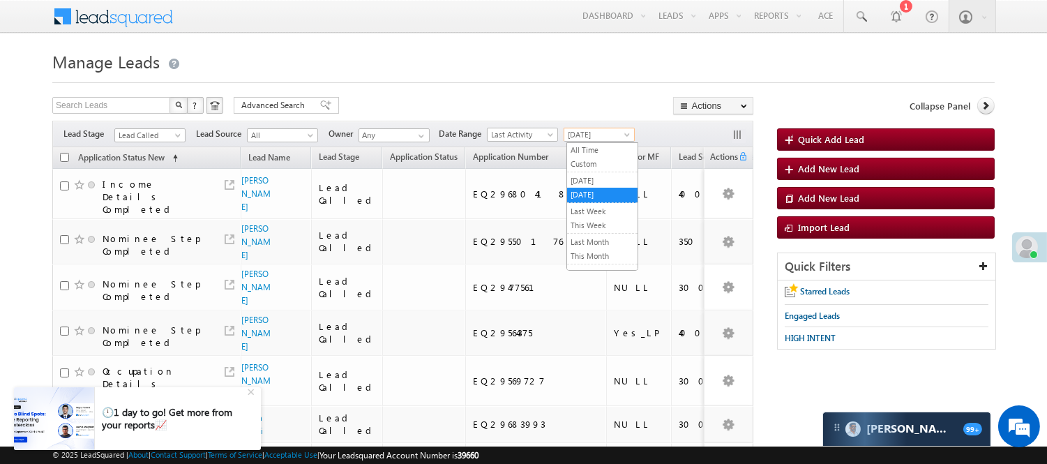
click at [595, 133] on span "[DATE]" at bounding box center [598, 134] width 66 height 13
click at [589, 179] on link "[DATE]" at bounding box center [602, 180] width 70 height 13
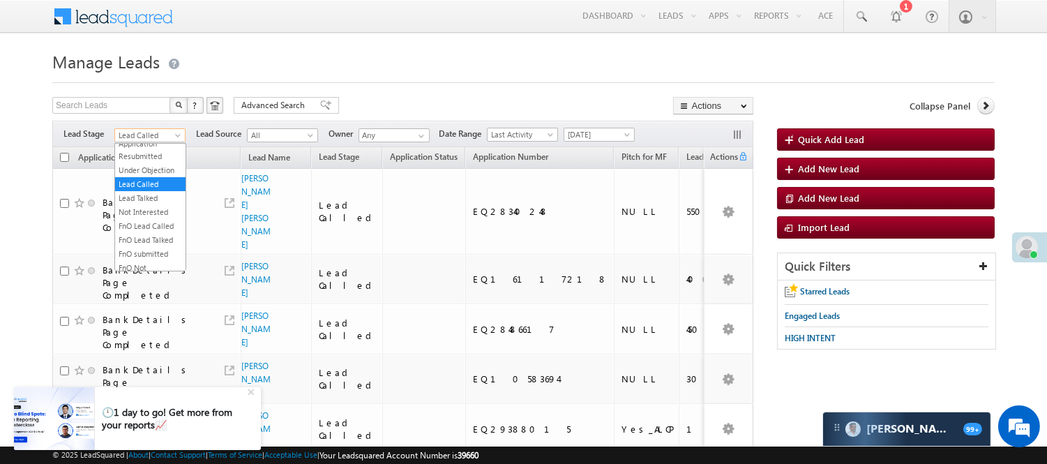
click at [158, 133] on span "Lead Called" at bounding box center [148, 135] width 66 height 13
click at [145, 171] on link "Lead Generated" at bounding box center [150, 164] width 70 height 13
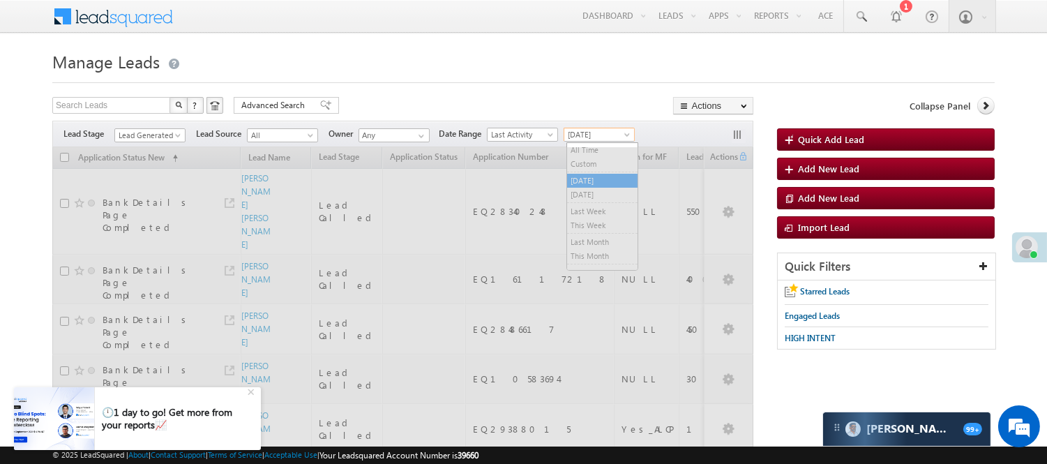
click at [597, 136] on span "[DATE]" at bounding box center [598, 134] width 66 height 13
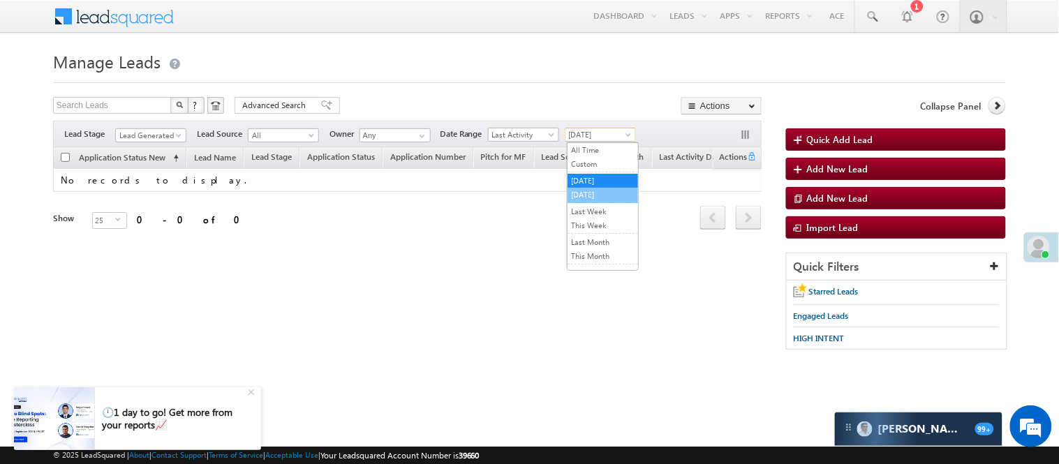
click at [597, 193] on link "[DATE]" at bounding box center [602, 194] width 70 height 13
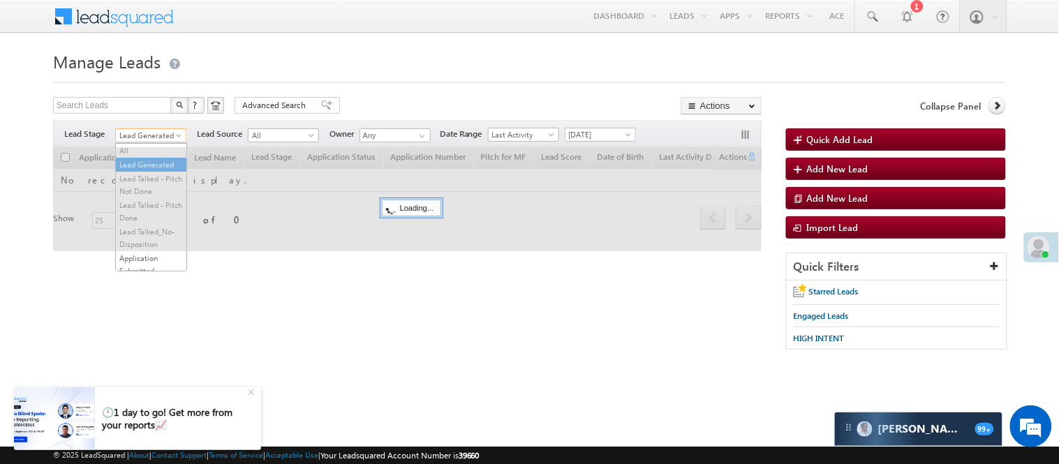
click at [150, 129] on span "Lead Generated" at bounding box center [149, 135] width 66 height 13
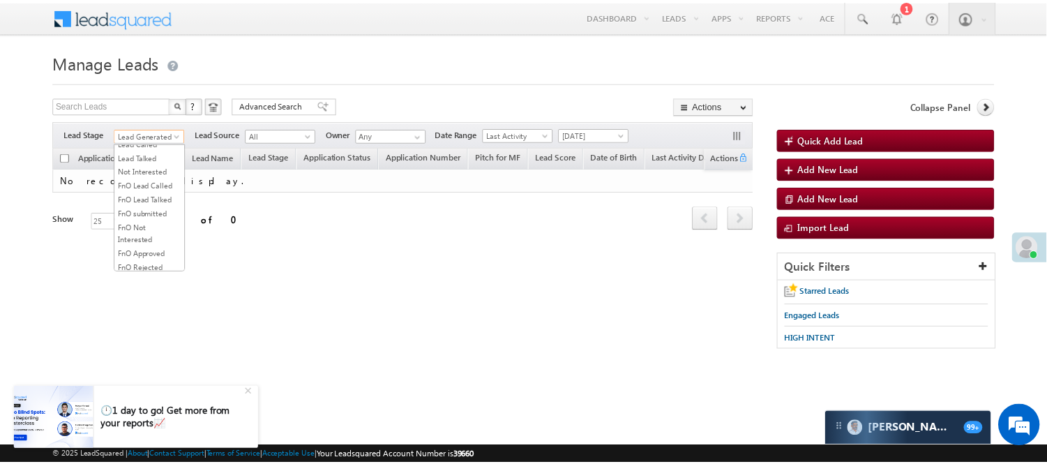
scroll to position [114, 0]
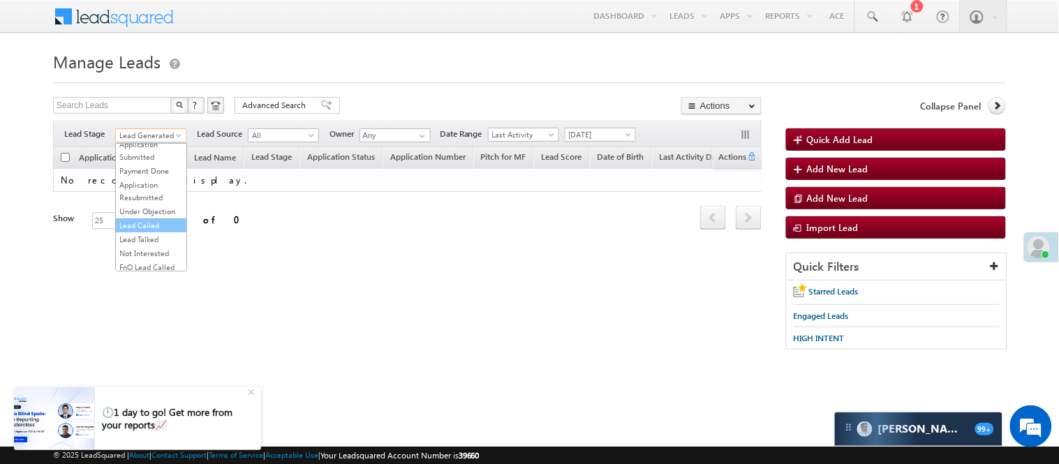
click at [154, 232] on link "Lead Called" at bounding box center [151, 225] width 70 height 13
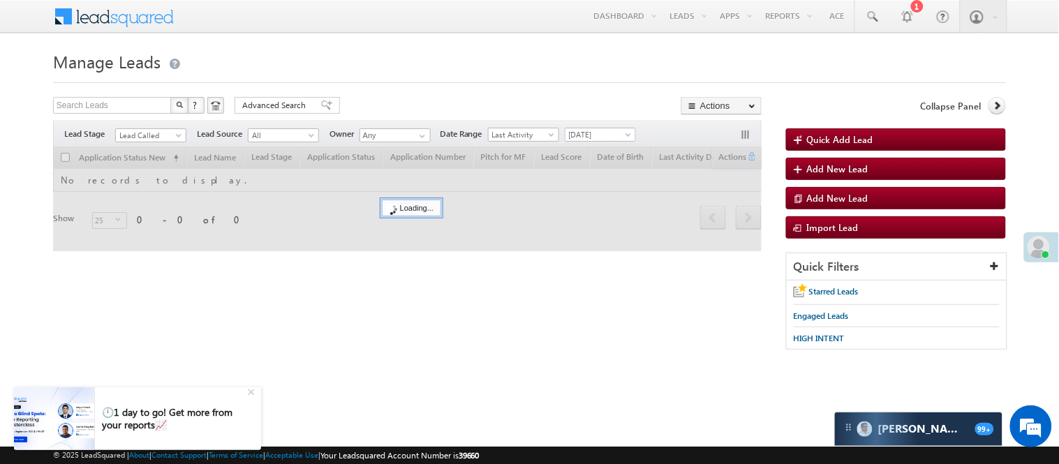
click at [468, 59] on h1 "Manage Leads" at bounding box center [529, 60] width 953 height 27
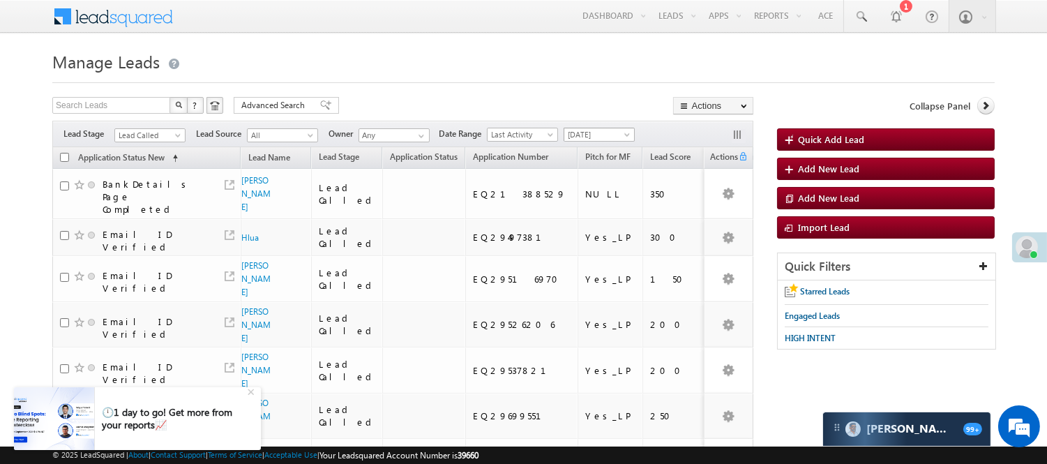
click at [589, 136] on span "[DATE]" at bounding box center [598, 134] width 66 height 13
click at [583, 180] on link "[DATE]" at bounding box center [602, 180] width 70 height 13
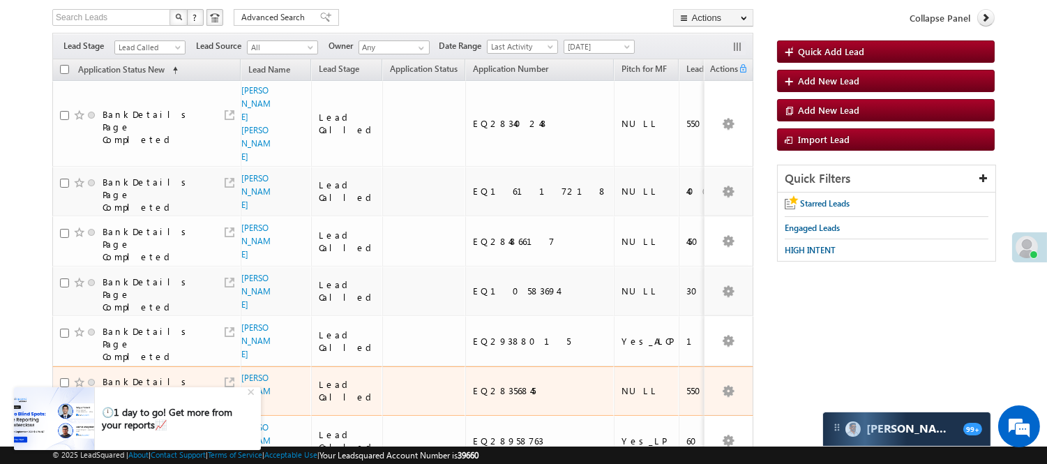
scroll to position [387, 0]
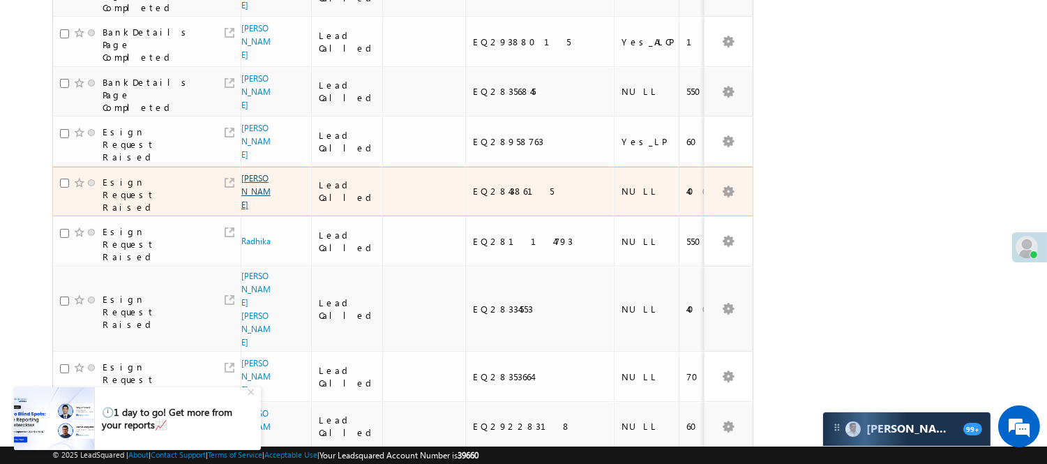
click at [253, 173] on link "Rajesh" at bounding box center [255, 191] width 29 height 37
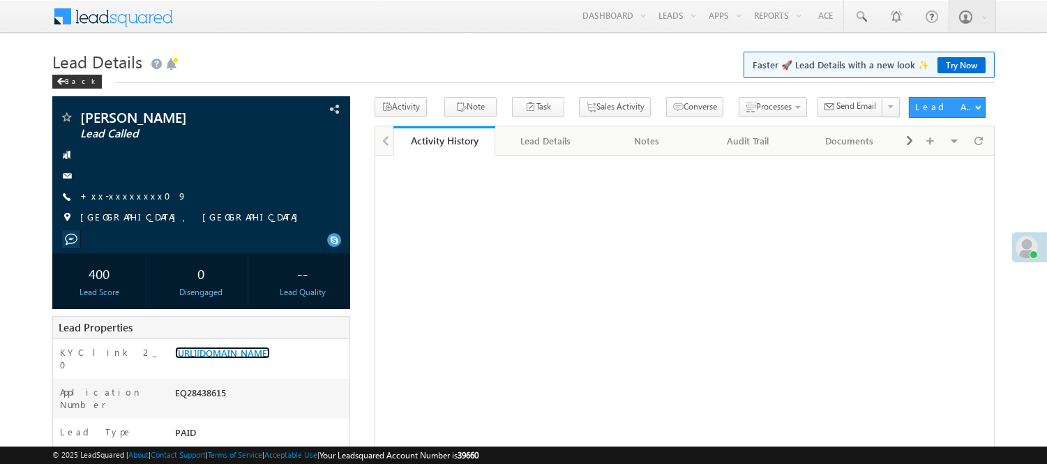
click at [260, 359] on link "[URL][DOMAIN_NAME]" at bounding box center [222, 353] width 95 height 12
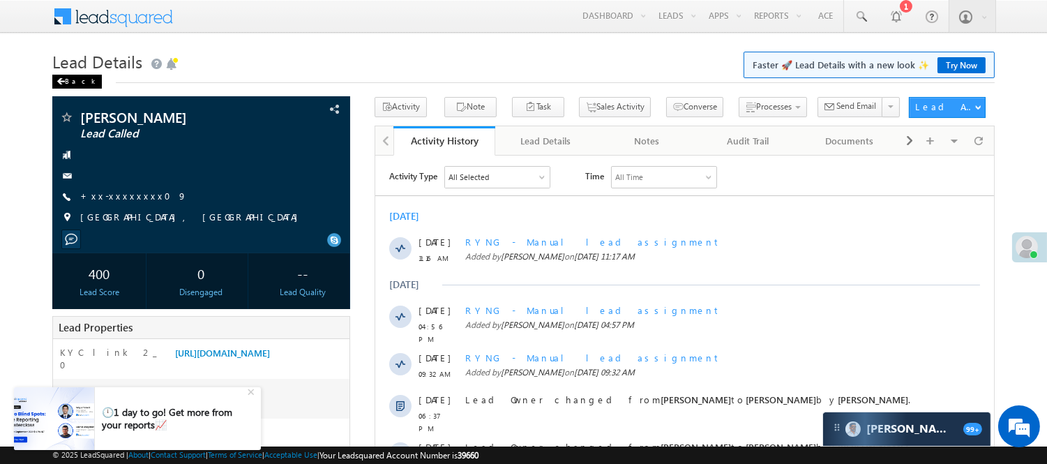
click at [73, 82] on div "Back" at bounding box center [77, 82] width 50 height 14
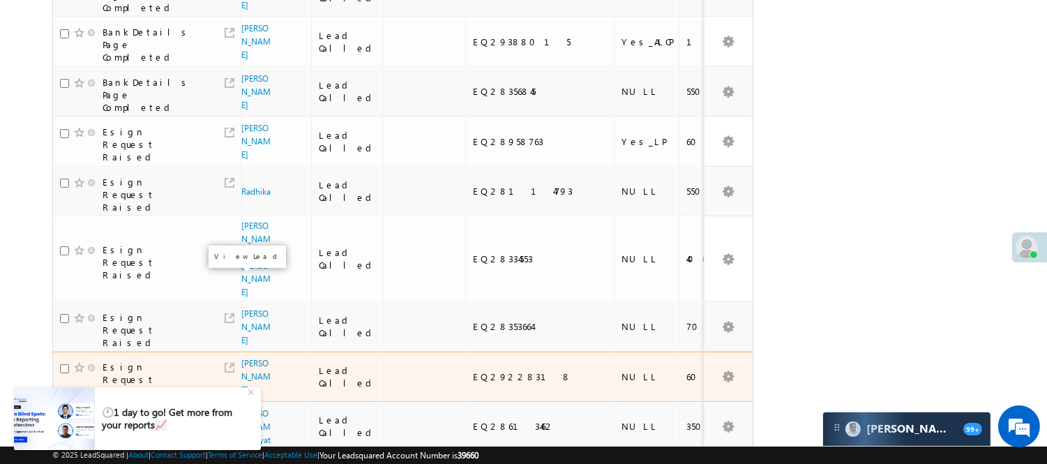
scroll to position [465, 0]
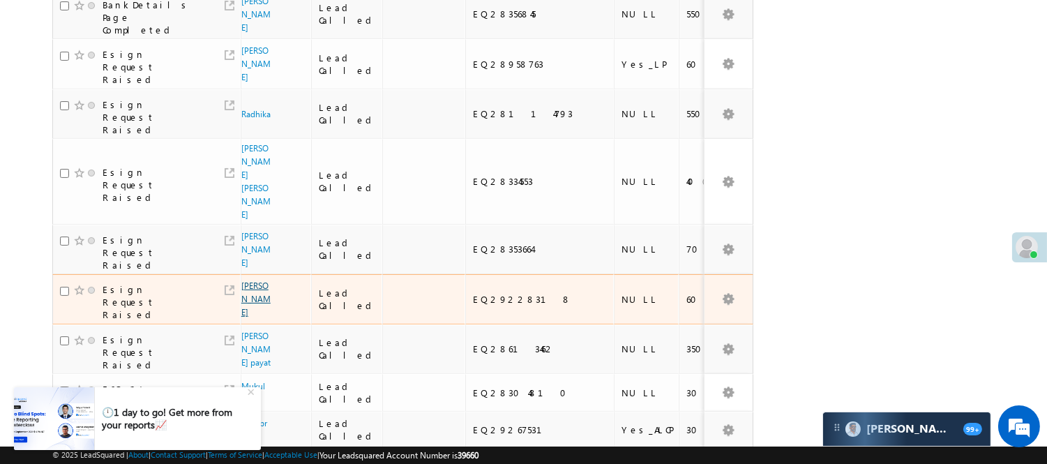
click at [255, 281] on link "Asha Horo" at bounding box center [255, 299] width 29 height 37
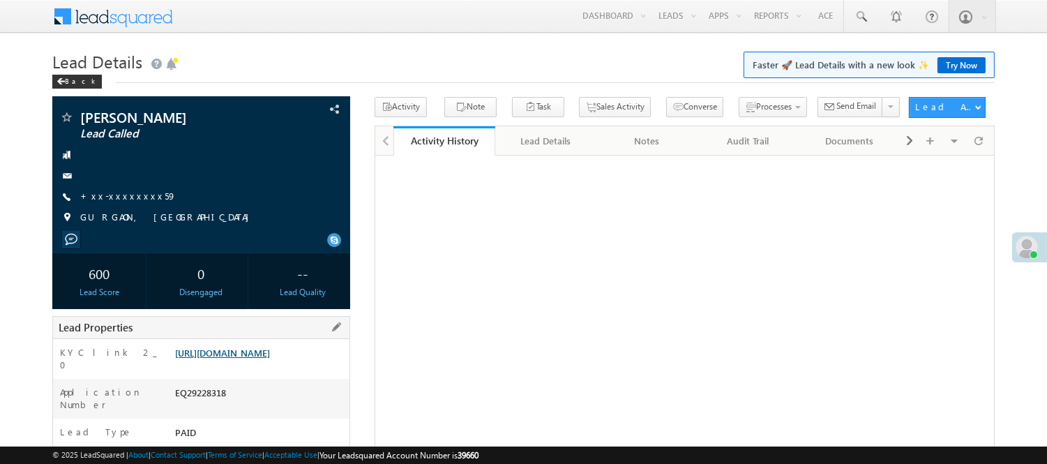
click at [267, 359] on link "https://angelbroking1-pk3em7sa.customui-test.leadsquared.com?leadId=79d5f736-27…" at bounding box center [222, 353] width 95 height 12
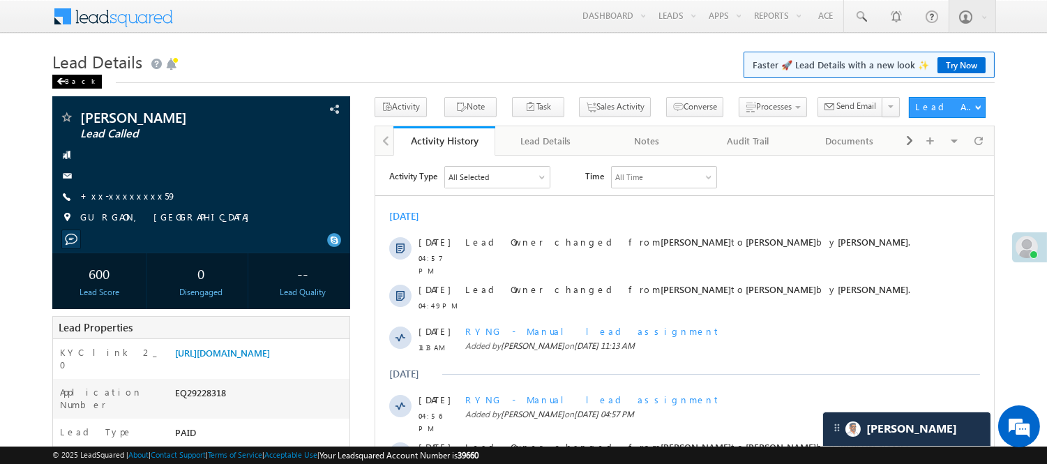
click at [75, 79] on div "Back" at bounding box center [77, 82] width 50 height 14
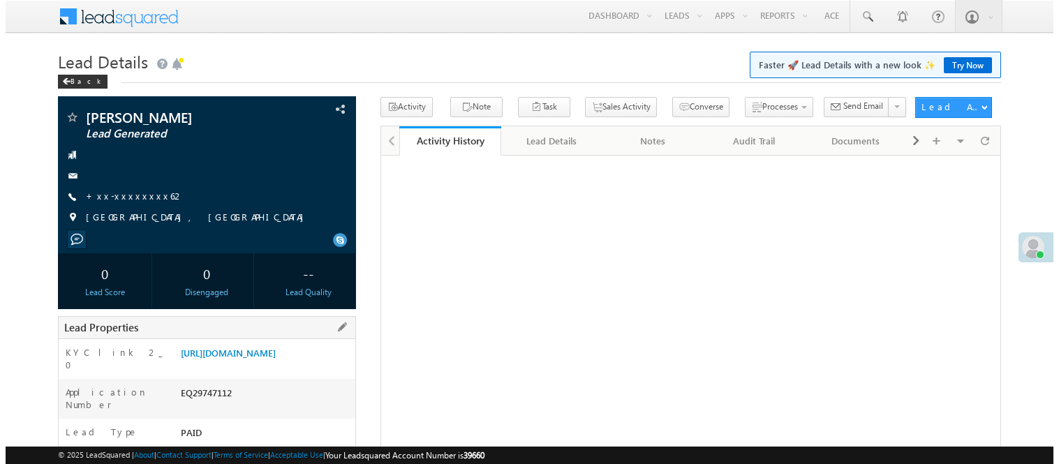
scroll to position [155, 0]
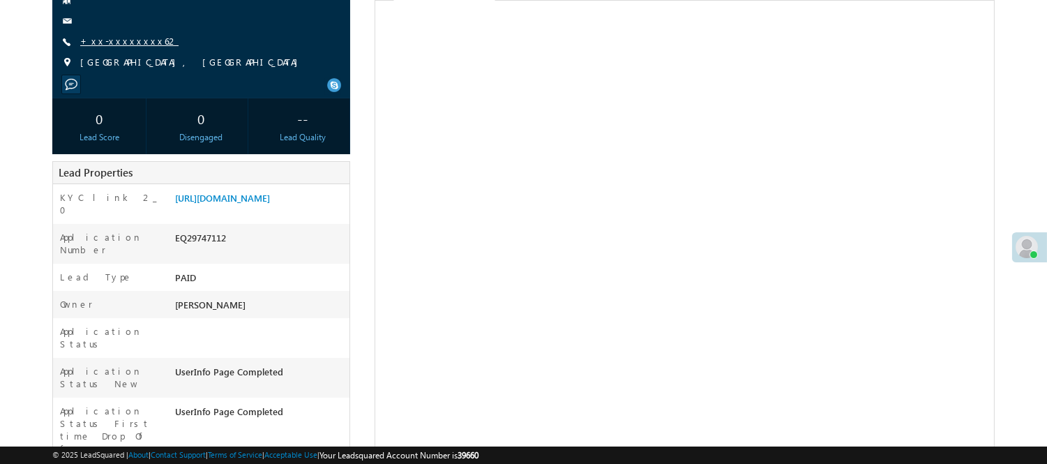
click at [105, 38] on link "+xx-xxxxxxxx62" at bounding box center [129, 41] width 98 height 12
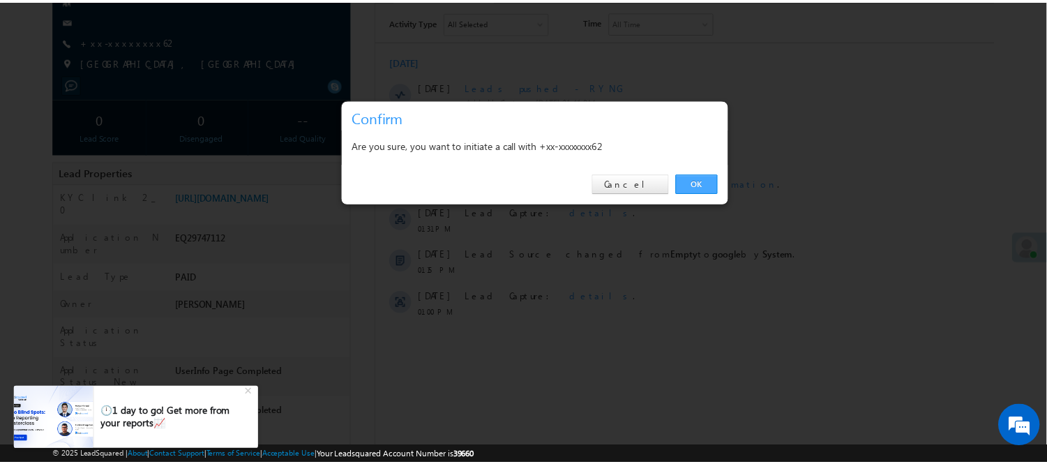
scroll to position [0, 0]
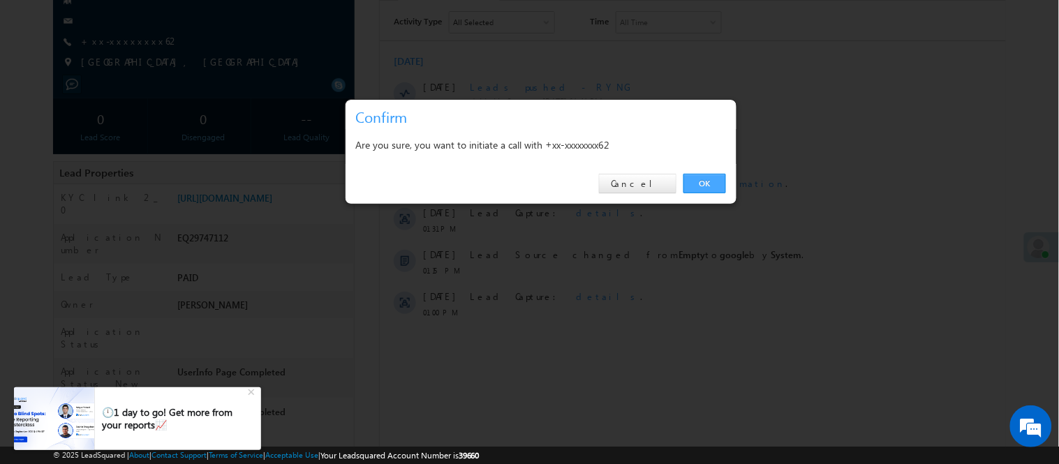
click at [714, 183] on link "OK" at bounding box center [704, 184] width 43 height 20
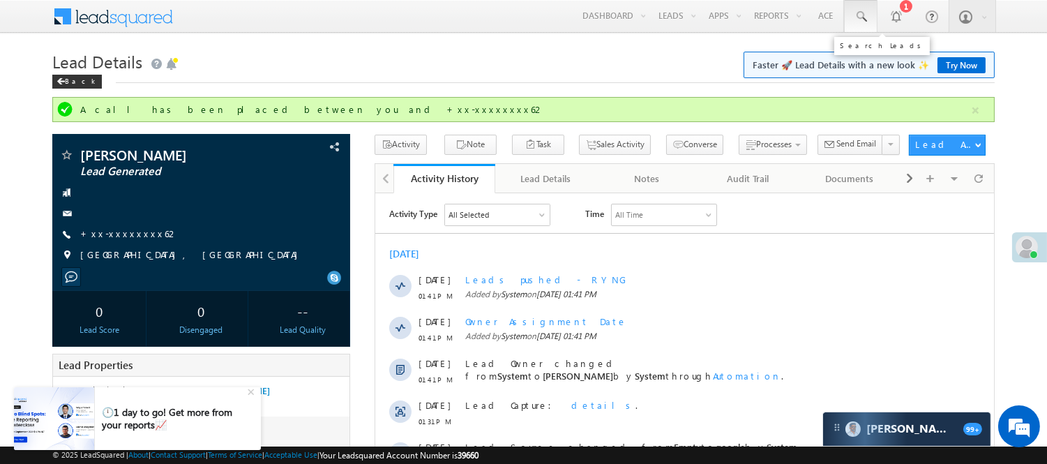
click at [856, 16] on span at bounding box center [861, 17] width 14 height 14
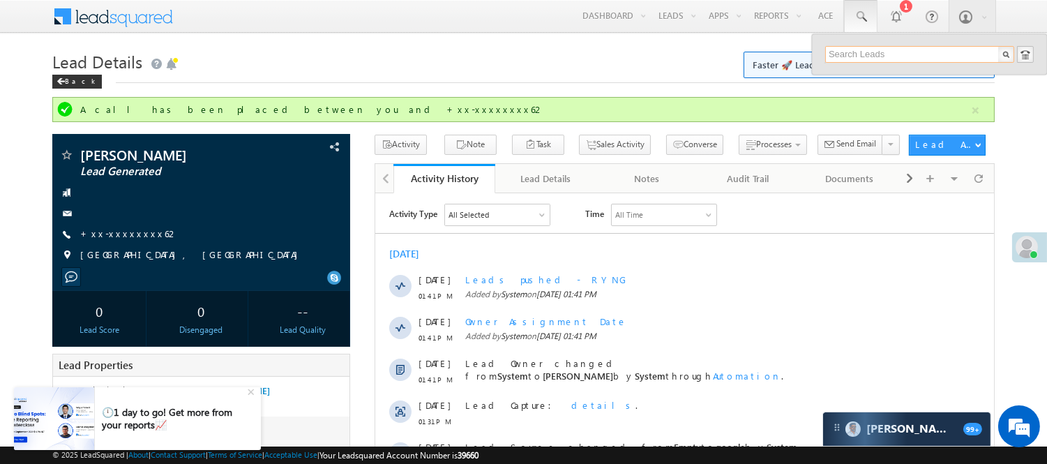
click at [871, 50] on input "text" at bounding box center [920, 54] width 189 height 17
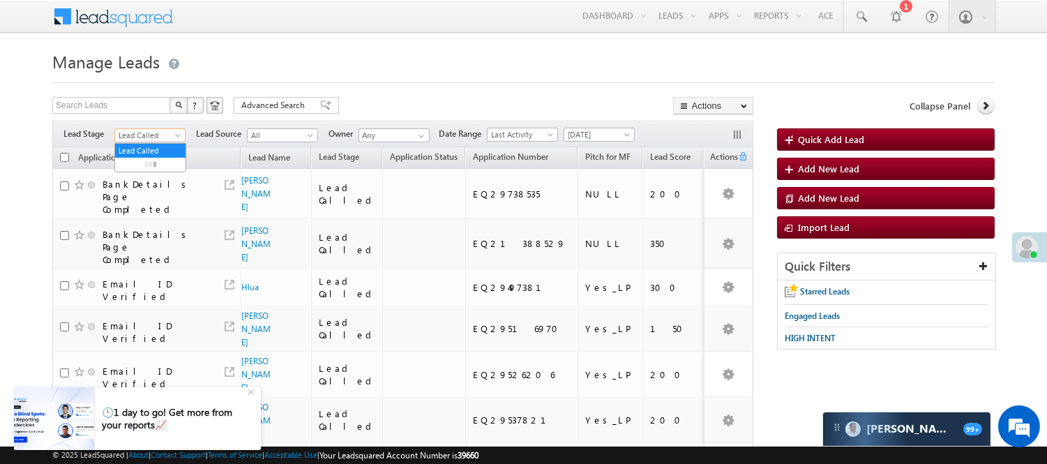
click at [163, 131] on span "Lead Called" at bounding box center [148, 135] width 66 height 13
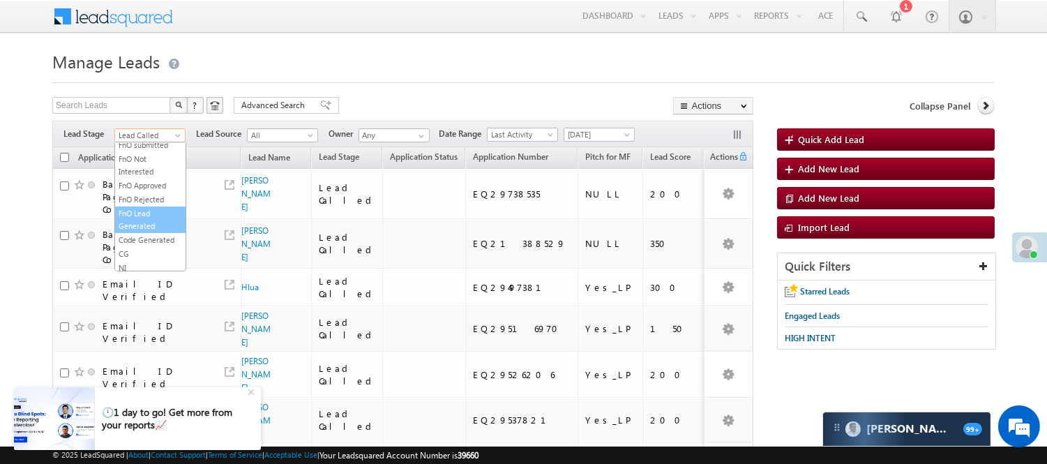
scroll to position [326, 0]
click at [144, 242] on link "Code Generated" at bounding box center [150, 236] width 70 height 13
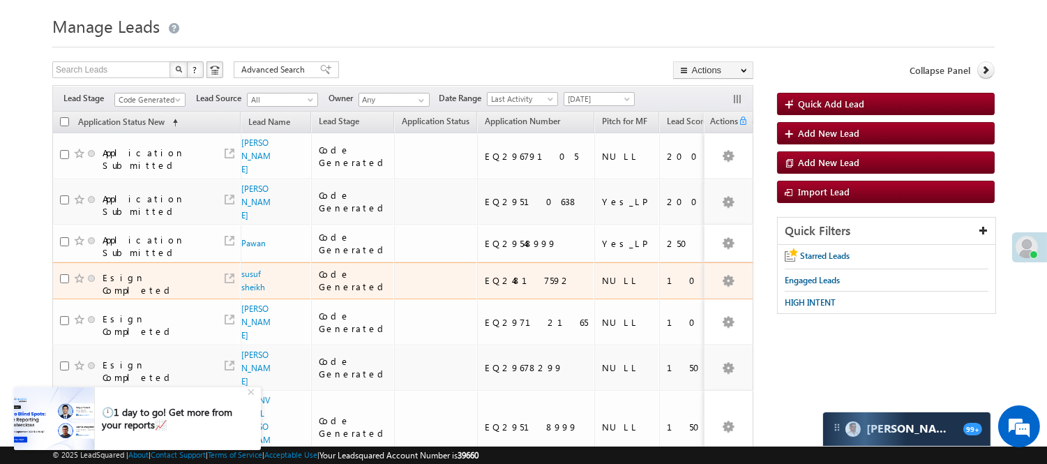
scroll to position [0, 0]
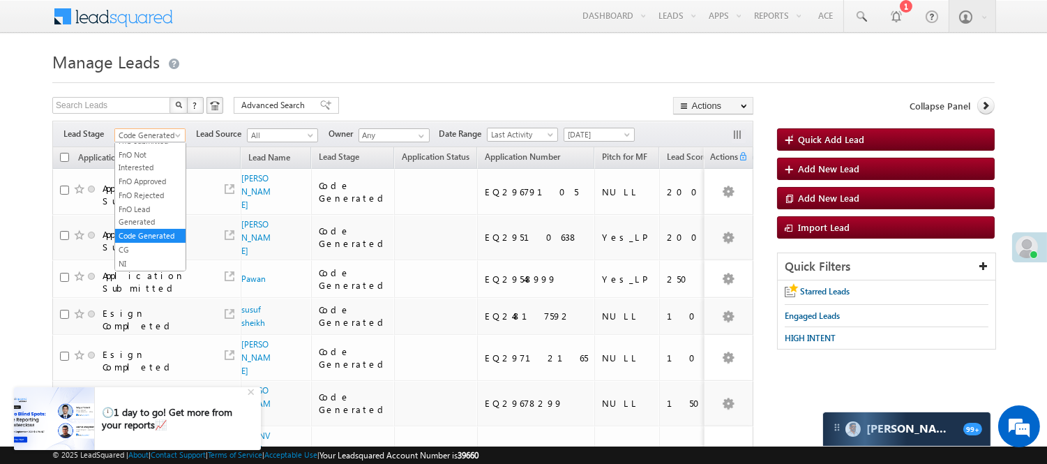
click at [169, 128] on link "Code Generated" at bounding box center [149, 135] width 71 height 14
click at [150, 160] on link "Lead Generated" at bounding box center [150, 164] width 70 height 13
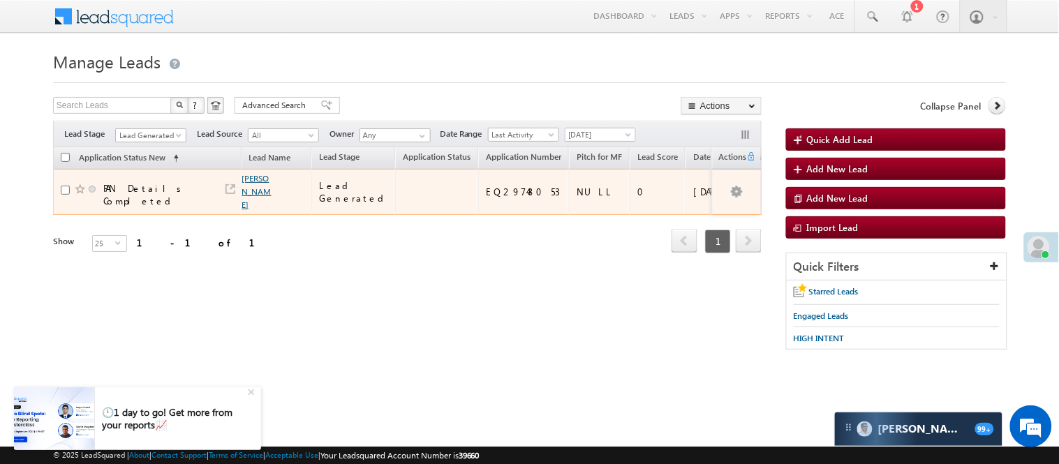
click at [253, 178] on link "Shubhada Ghorpade" at bounding box center [256, 191] width 29 height 37
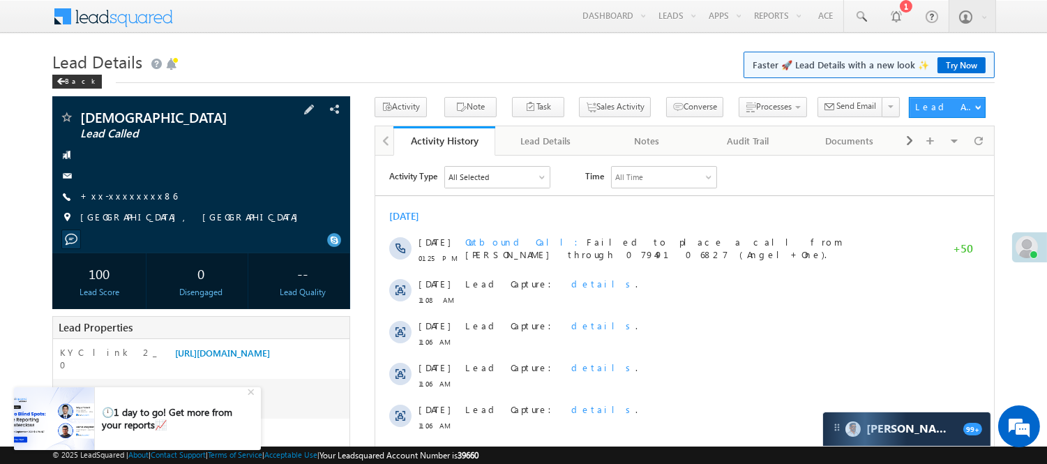
click at [121, 184] on div "[DEMOGRAPHIC_DATA] Lead Called +xx-xxxxxxxx86" at bounding box center [201, 170] width 284 height 121
click at [108, 194] on link "+xx-xxxxxxxx86" at bounding box center [128, 196] width 97 height 12
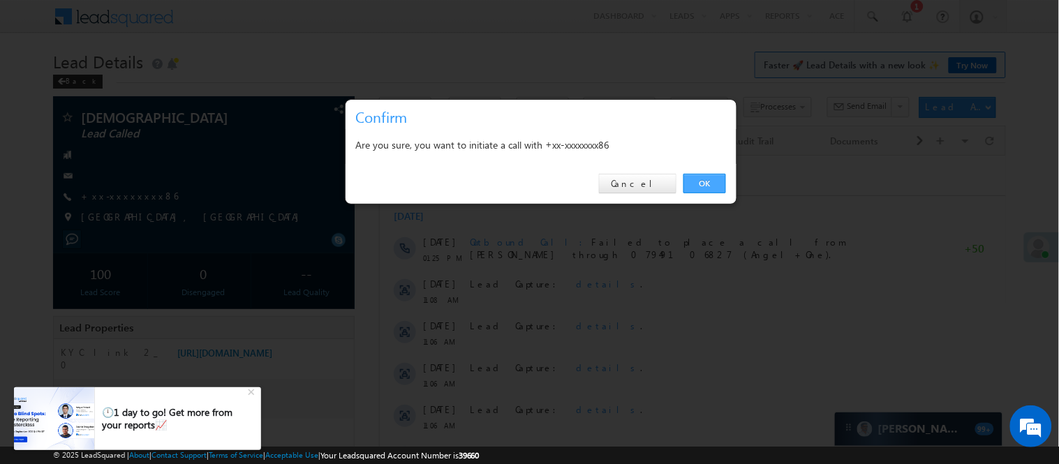
click at [703, 177] on link "OK" at bounding box center [704, 184] width 43 height 20
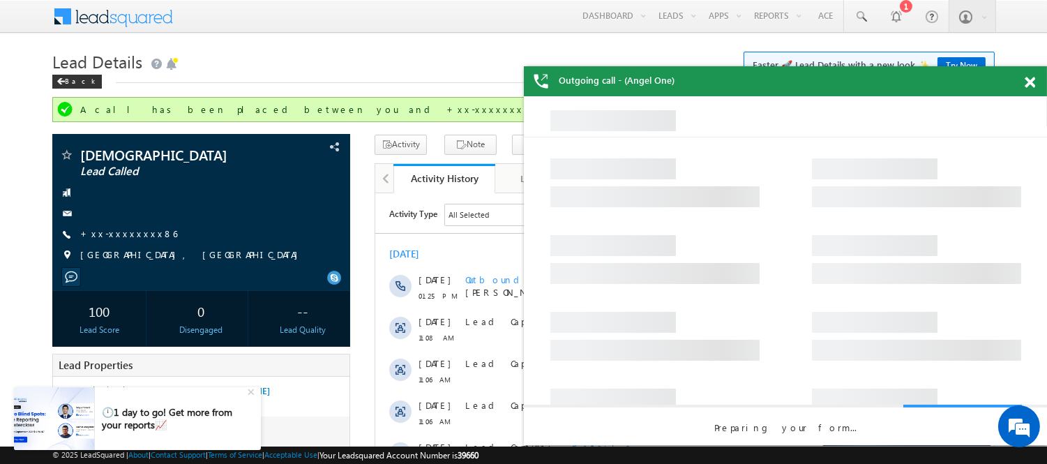
click at [1031, 84] on span at bounding box center [1030, 83] width 10 height 12
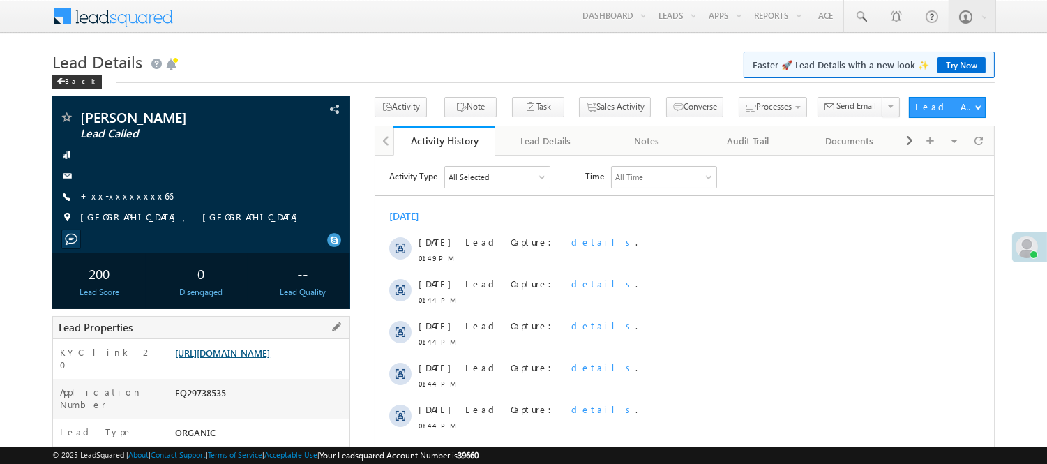
click at [246, 359] on link "[URL][DOMAIN_NAME]" at bounding box center [222, 353] width 95 height 12
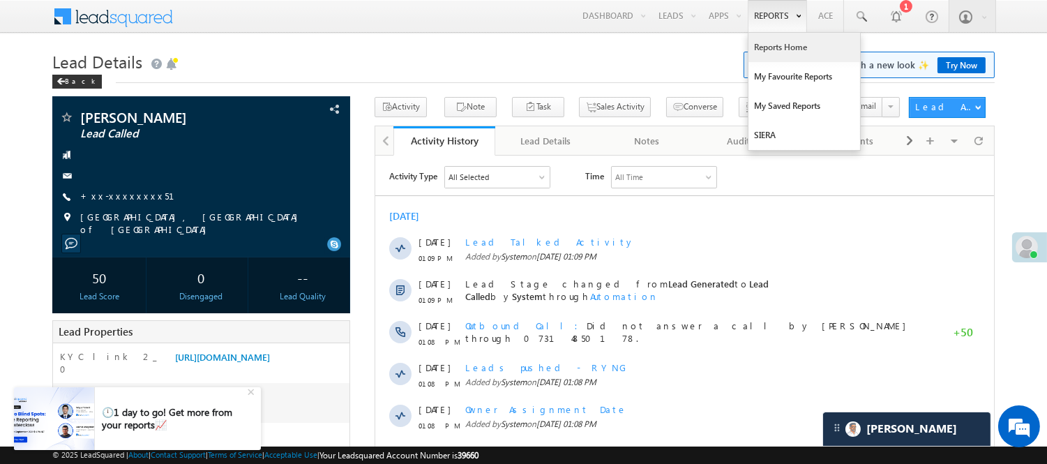
click at [777, 38] on link "Reports Home" at bounding box center [805, 47] width 112 height 29
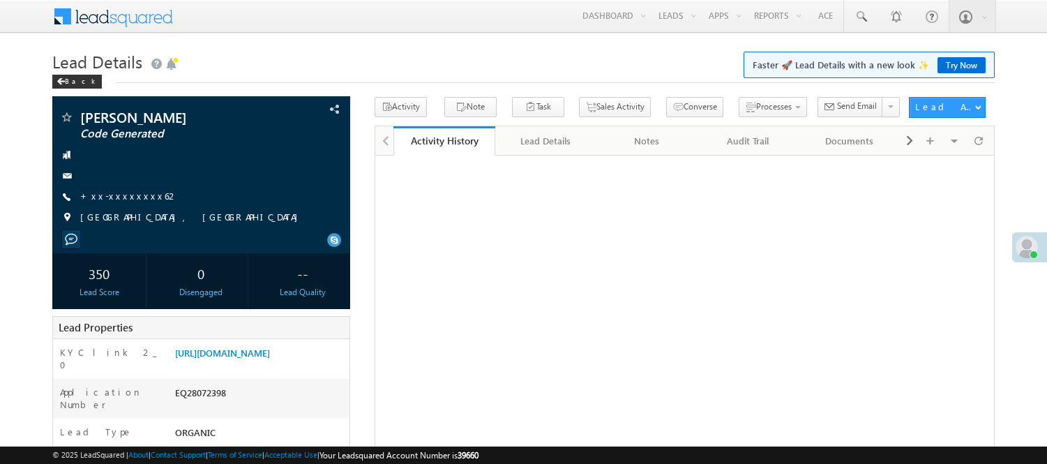
click at [0, 0] on link "Manage Leads" at bounding box center [0, 0] width 0 height 0
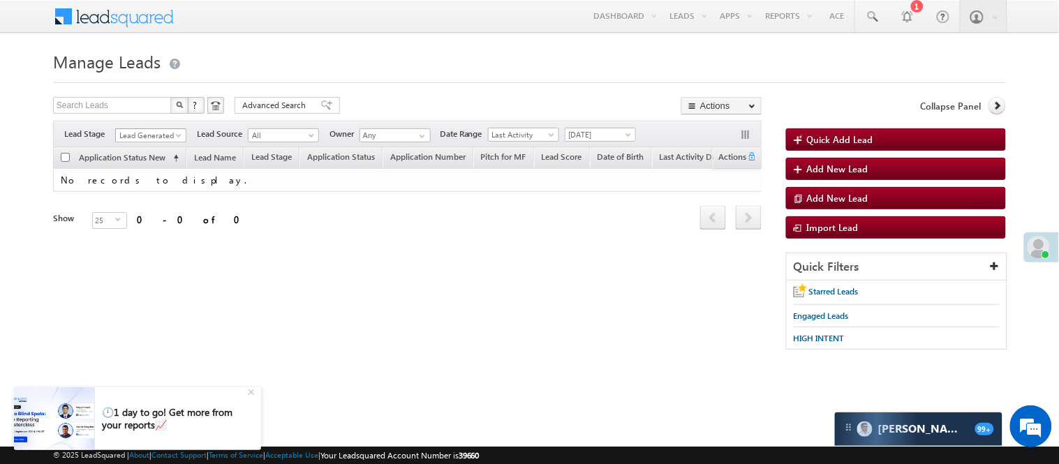
click at [157, 133] on span "Lead Generated" at bounding box center [149, 135] width 66 height 13
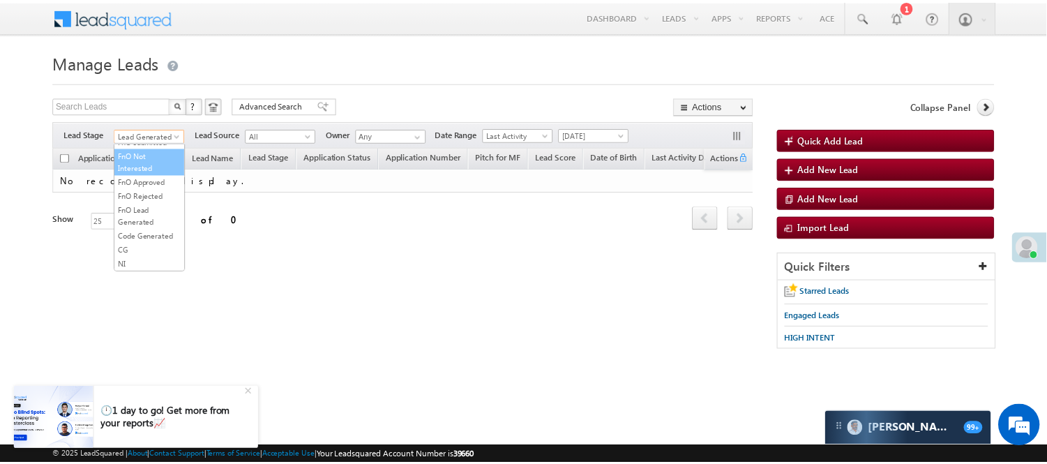
scroll to position [346, 0]
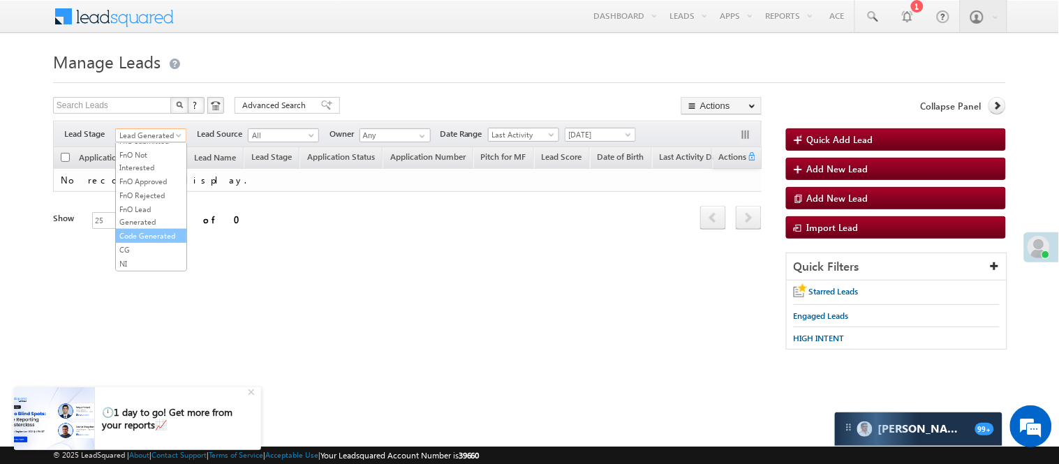
click at [158, 230] on link "Code Generated" at bounding box center [151, 236] width 70 height 13
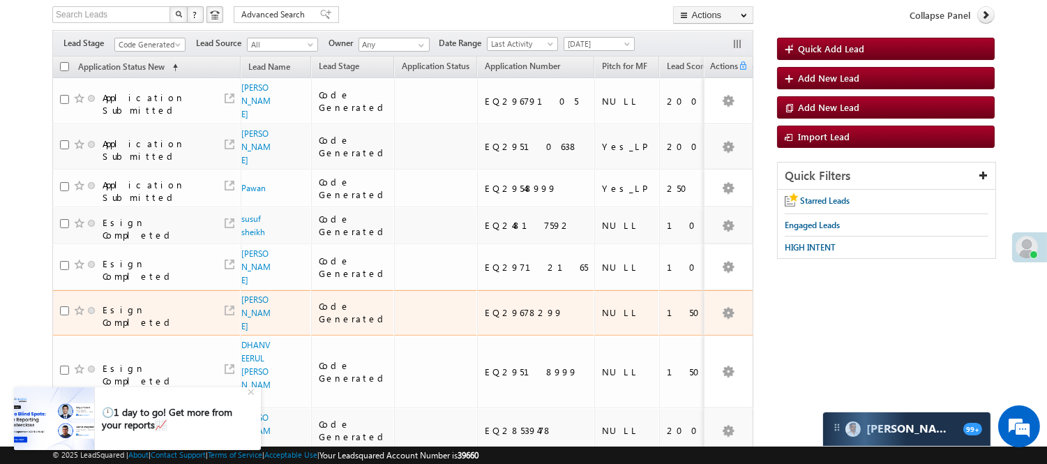
scroll to position [52, 0]
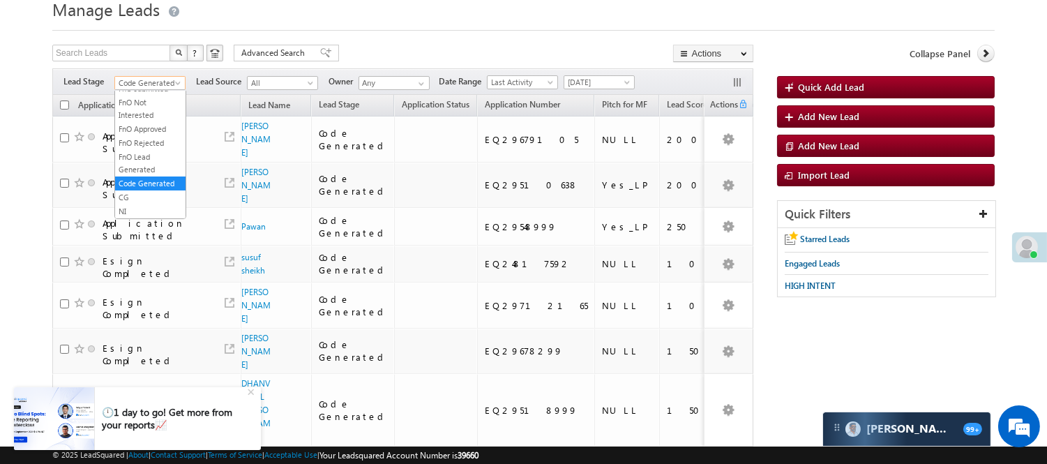
click at [165, 80] on span "Code Generated" at bounding box center [148, 83] width 66 height 13
click at [142, 119] on link "Lead Generated" at bounding box center [150, 112] width 70 height 13
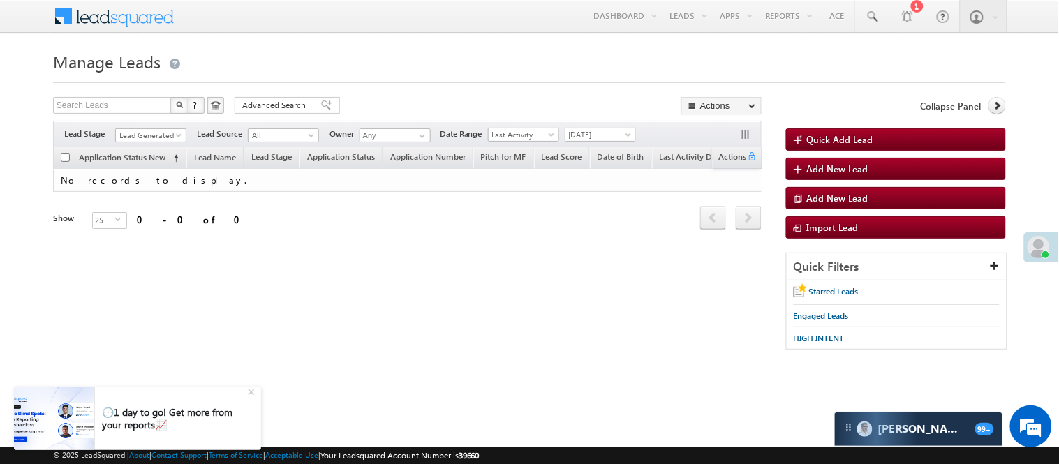
click at [147, 124] on div "Filters Lead Stage All Lead Generated Lead Talked - Pitch Not Done Lead Talked …" at bounding box center [407, 134] width 708 height 27
click at [147, 128] on span "Lead Generated" at bounding box center [150, 134] width 71 height 12
click at [147, 137] on span "Lead Generated" at bounding box center [149, 135] width 66 height 13
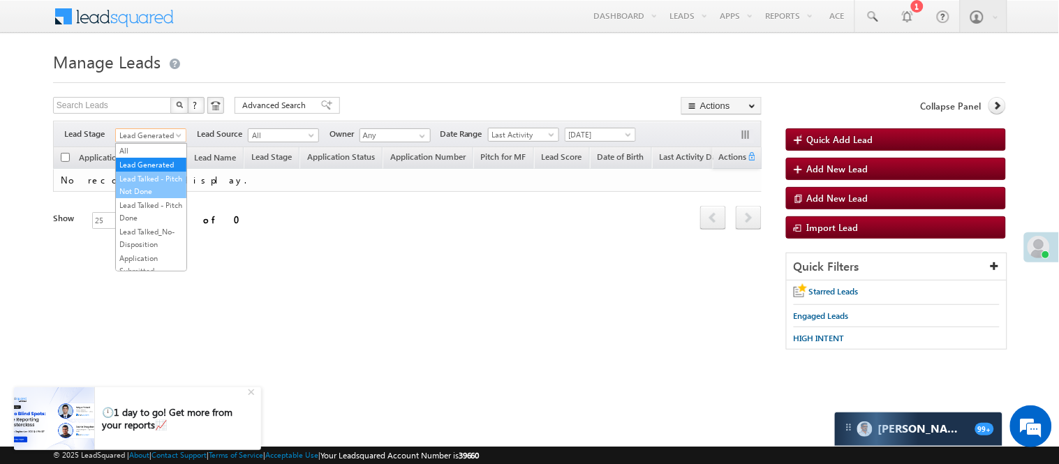
click at [137, 197] on link "Lead Talked - Pitch Not Done" at bounding box center [151, 184] width 70 height 25
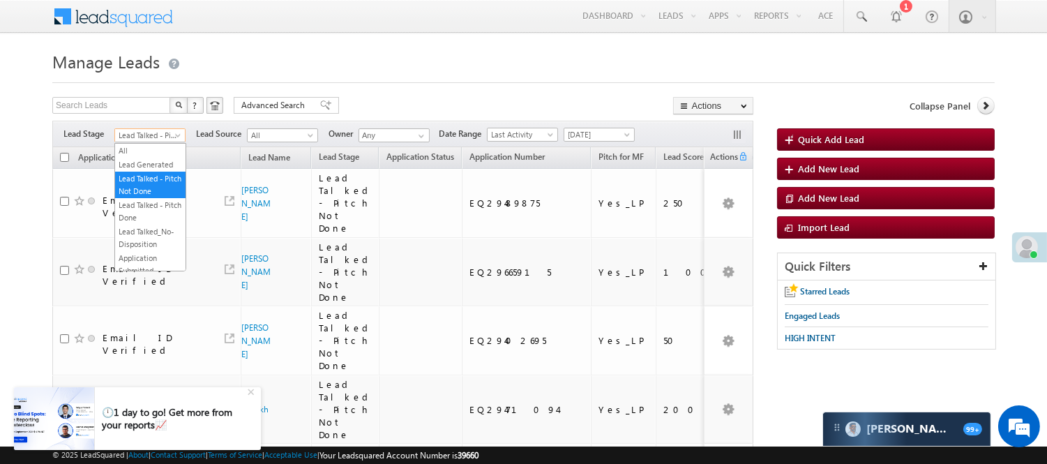
click at [165, 142] on span "Lead Talked - Pitch Not Done" at bounding box center [148, 135] width 66 height 13
click at [140, 170] on link "Lead Generated" at bounding box center [150, 164] width 70 height 13
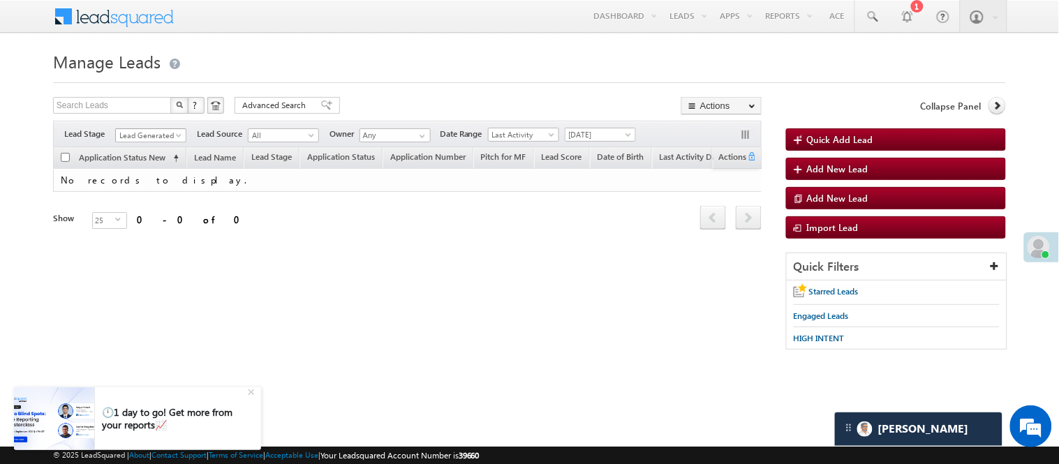
click at [144, 131] on span "Lead Generated" at bounding box center [149, 135] width 66 height 13
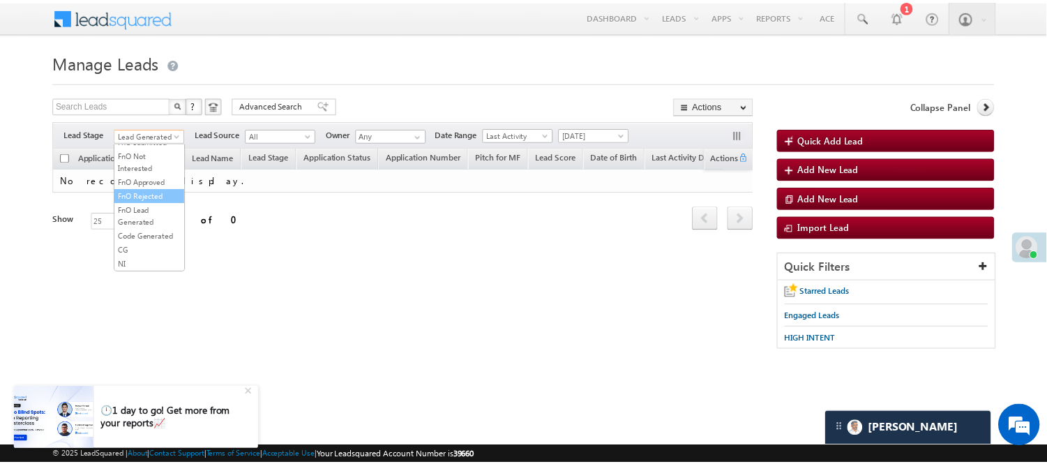
scroll to position [310, 0]
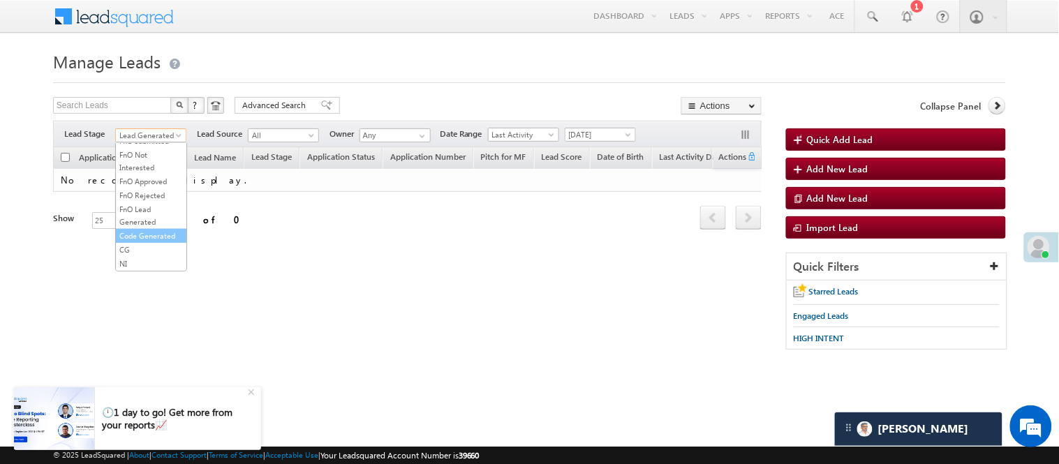
drag, startPoint x: 150, startPoint y: 248, endPoint x: 151, endPoint y: 262, distance: 14.0
click at [151, 262] on ul "All Lead Generated Lead Talked - Pitch Not Done Lead Talked - Pitch Done Lead T…" at bounding box center [151, 207] width 72 height 128
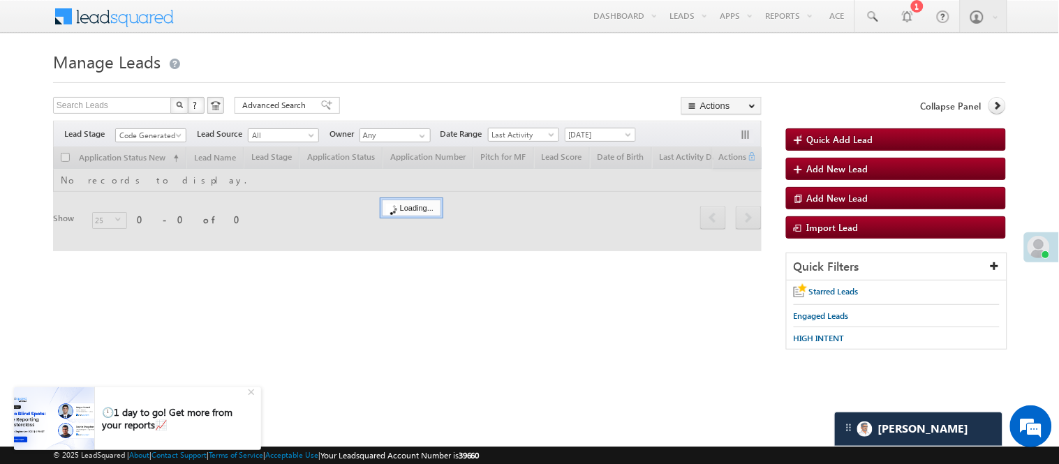
click at [396, 94] on form "Manage Leads Quick Add Lead Search Leads X ? 0 results found Advanced Search Ad…" at bounding box center [529, 205] width 953 height 317
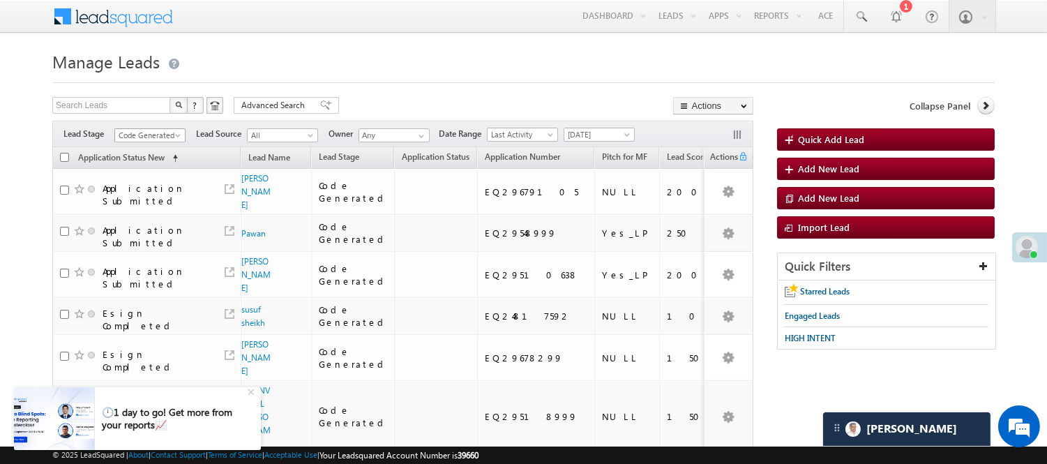
click at [142, 135] on span "Code Generated" at bounding box center [148, 135] width 66 height 13
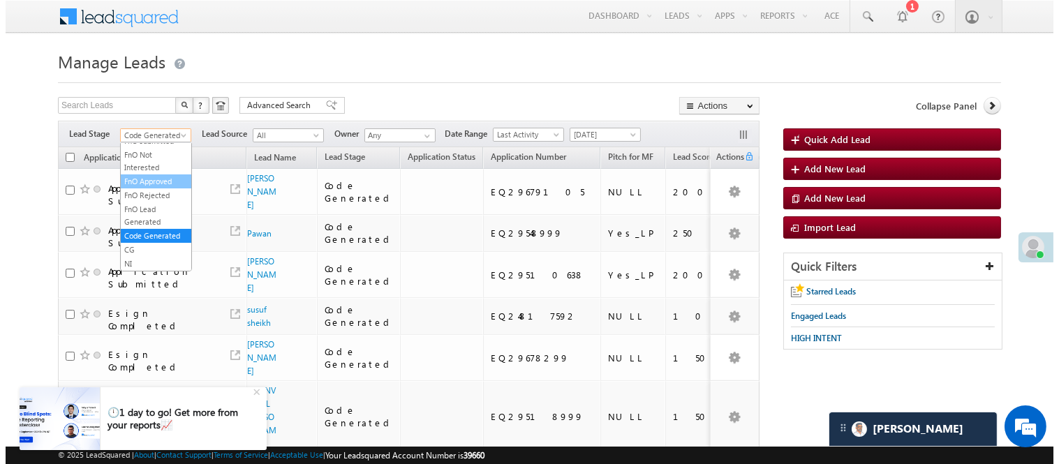
scroll to position [0, 0]
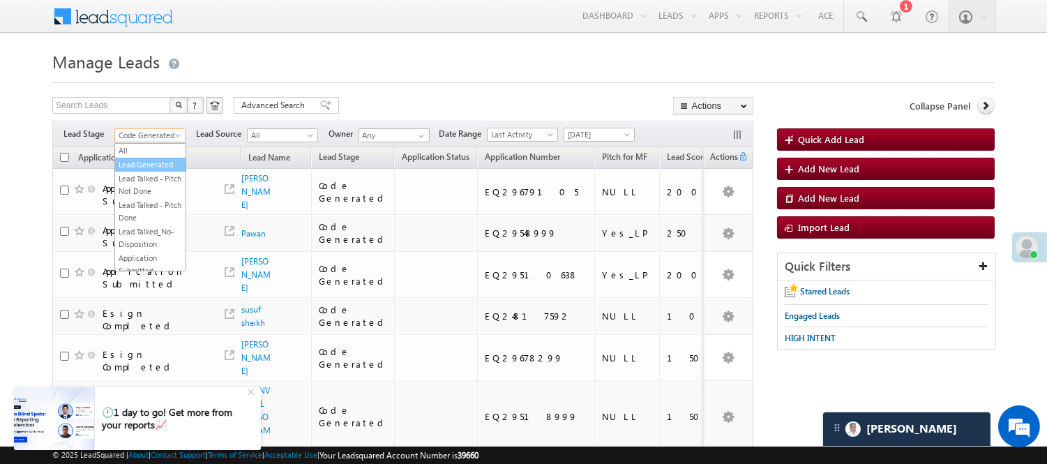
click at [144, 171] on link "Lead Generated" at bounding box center [150, 164] width 70 height 13
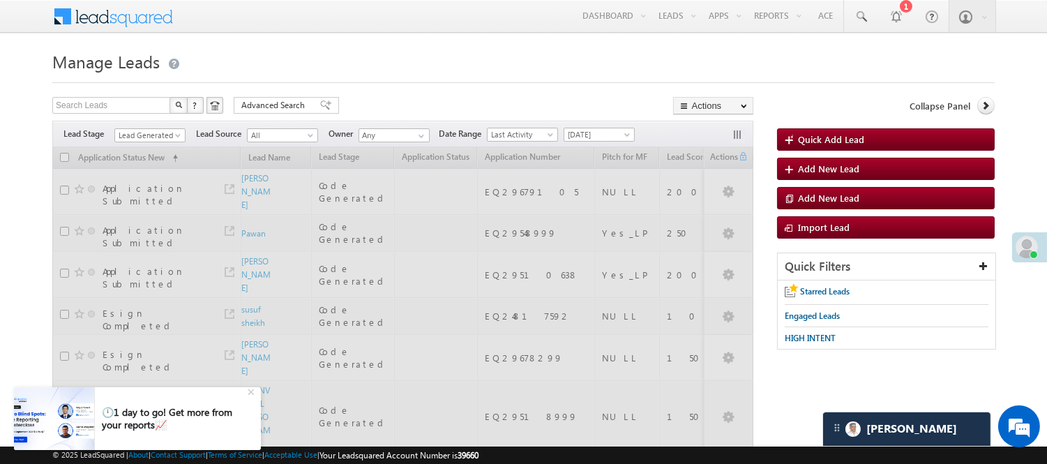
click at [417, 107] on div "Search Leads X ? 13 results found Advanced Search Advanced Search Advanced sear…" at bounding box center [402, 107] width 701 height 20
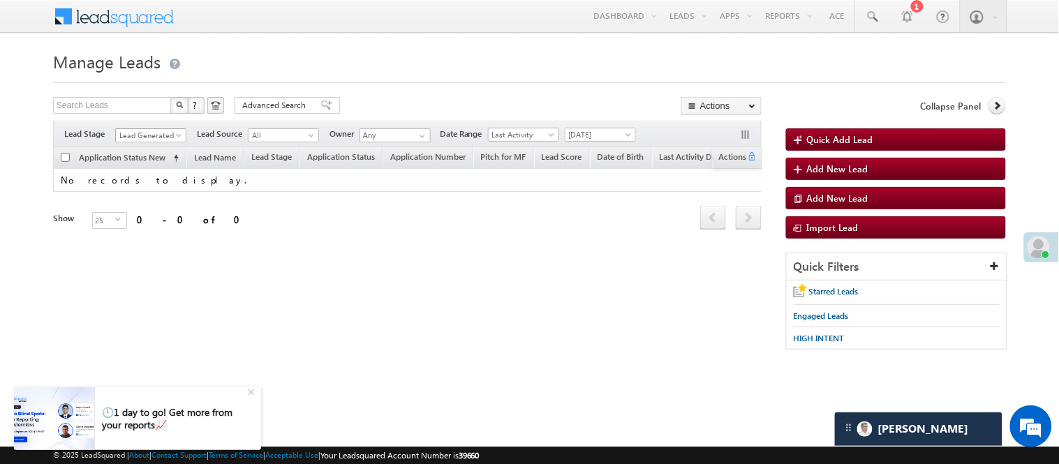
click at [150, 133] on span "Lead Generated" at bounding box center [149, 135] width 66 height 13
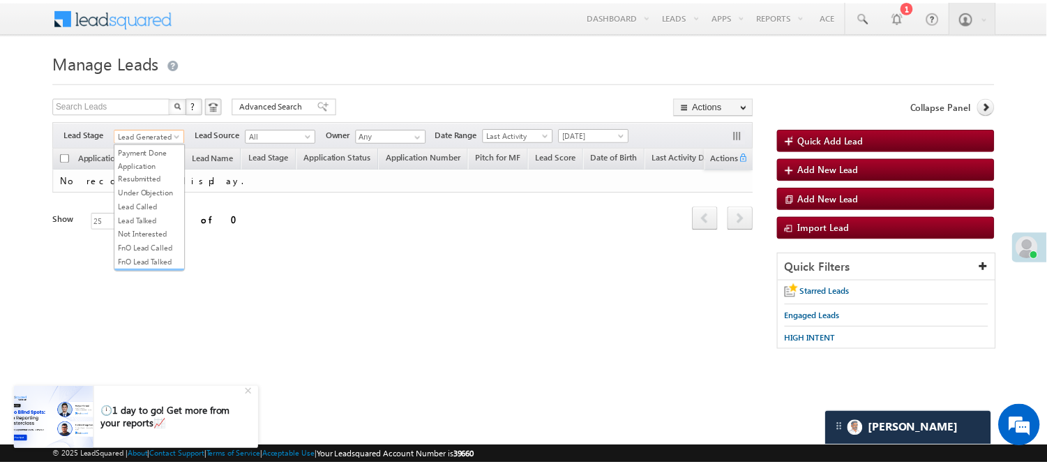
scroll to position [114, 0]
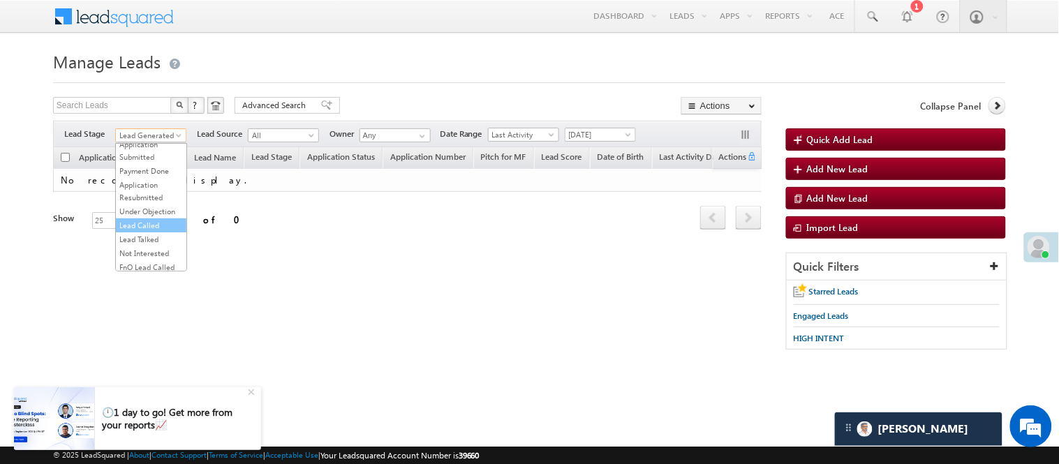
click at [156, 232] on link "Lead Called" at bounding box center [151, 225] width 70 height 13
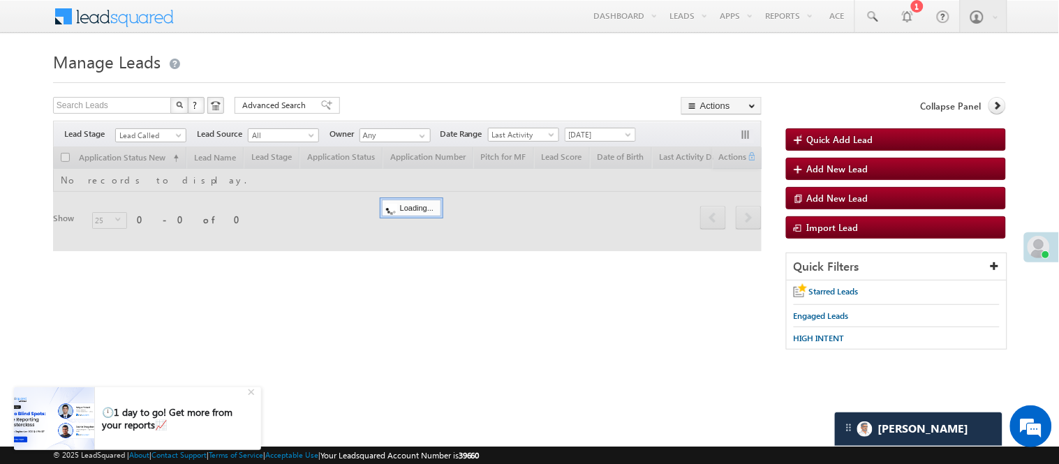
click at [500, 54] on h1 "Manage Leads" at bounding box center [529, 60] width 953 height 27
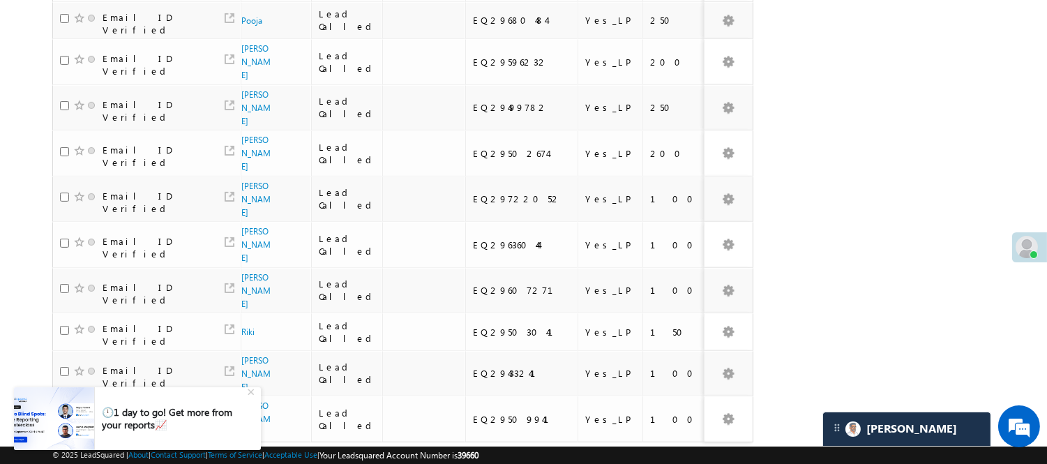
scroll to position [885, 0]
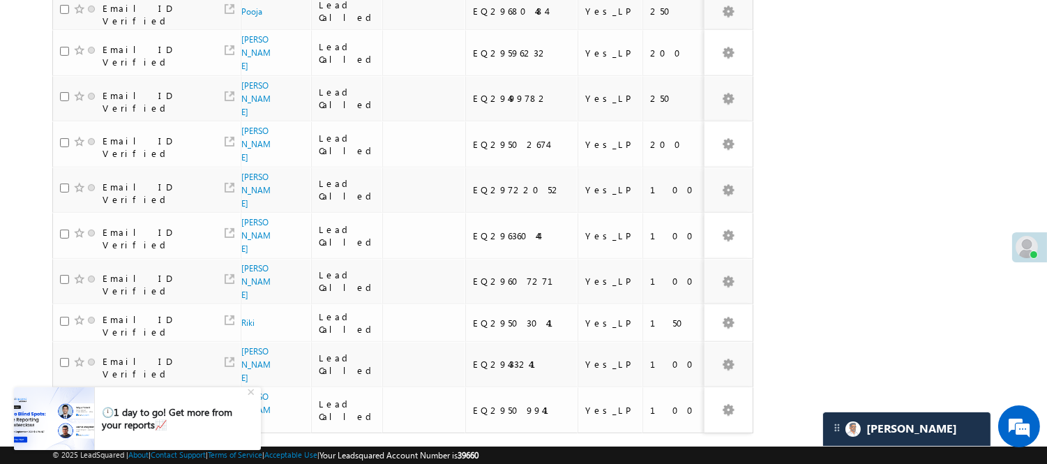
click at [647, 448] on link "2" at bounding box center [654, 460] width 25 height 24
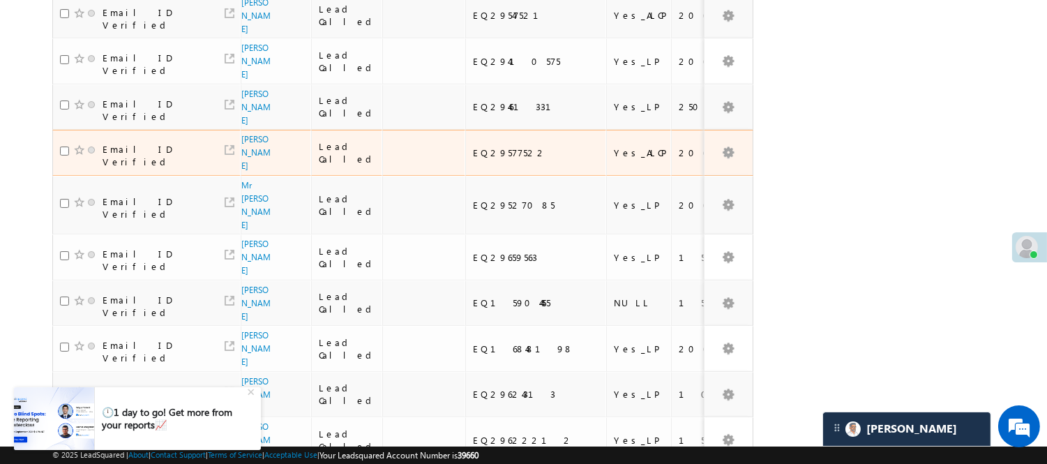
scroll to position [119, 0]
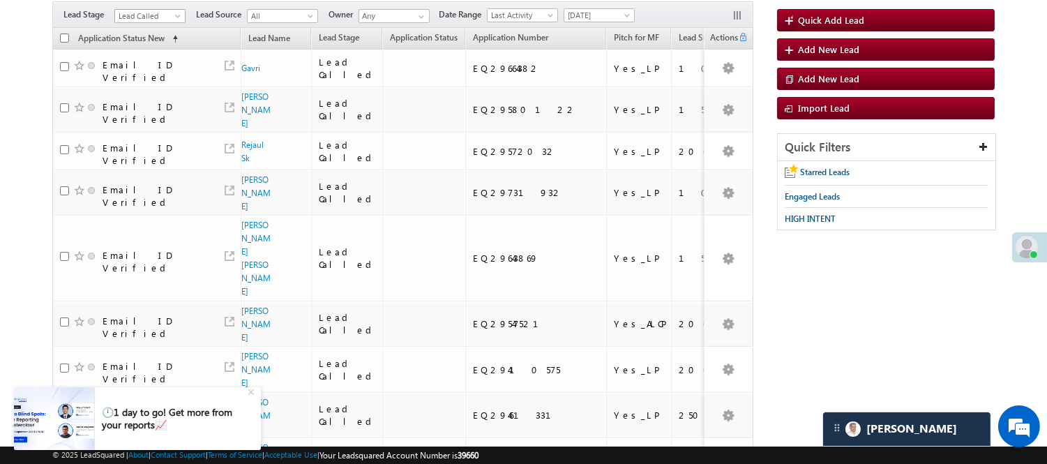
click at [169, 12] on span "Lead Called" at bounding box center [148, 16] width 66 height 13
click at [140, 52] on link "Lead Generated" at bounding box center [150, 45] width 70 height 13
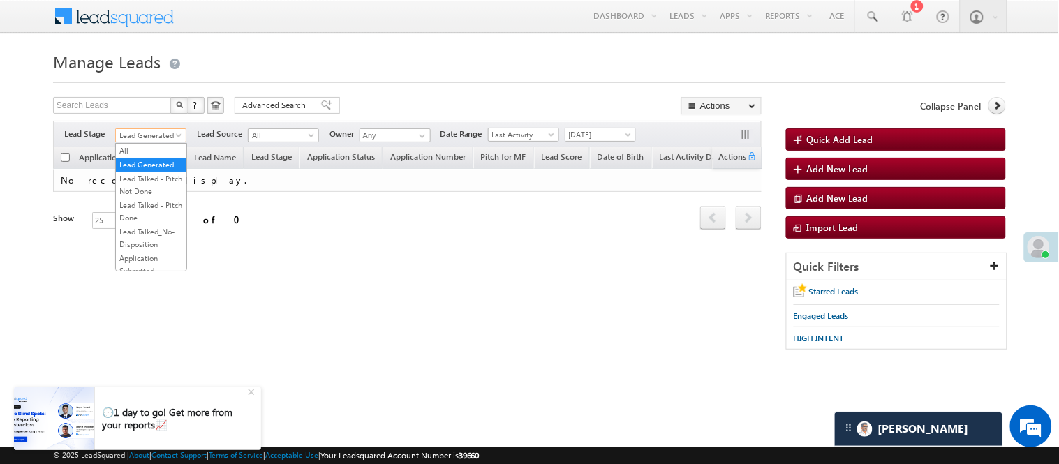
click at [143, 130] on span "Lead Generated" at bounding box center [149, 135] width 66 height 13
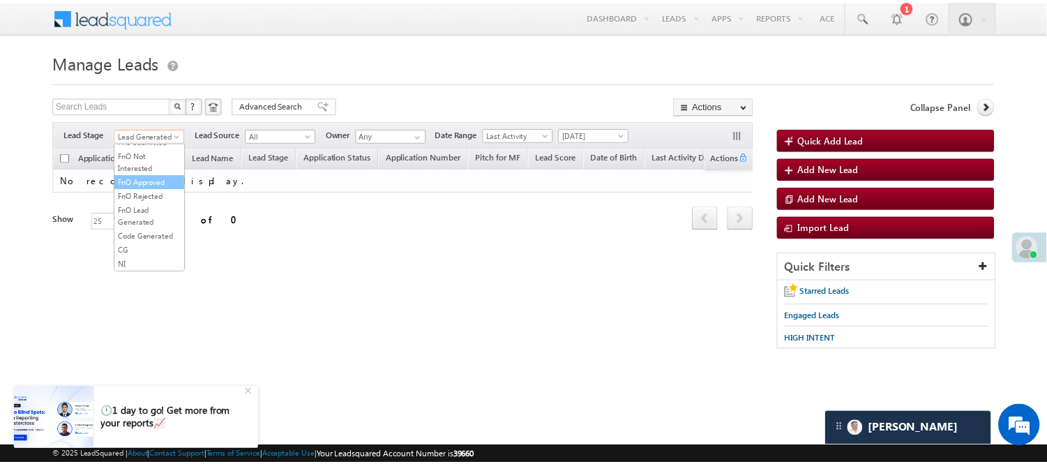
scroll to position [310, 0]
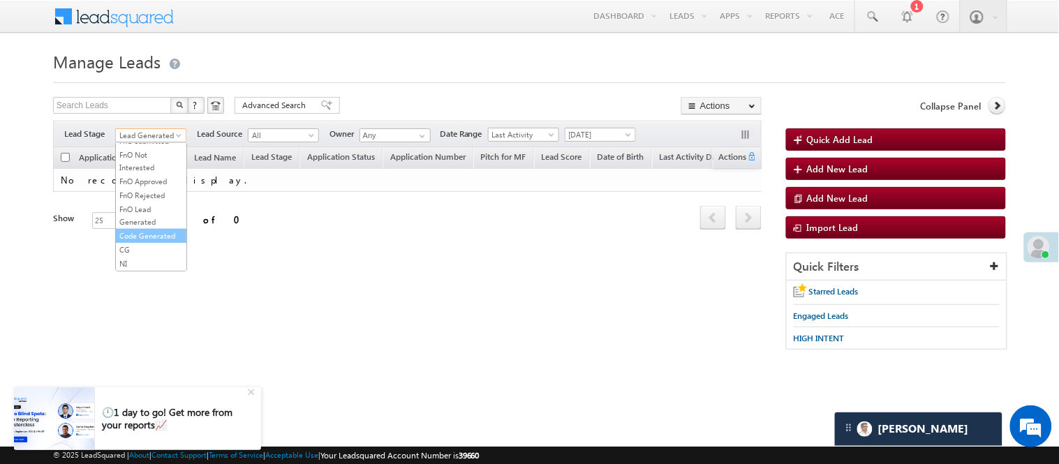
click at [142, 242] on link "Code Generated" at bounding box center [151, 236] width 70 height 13
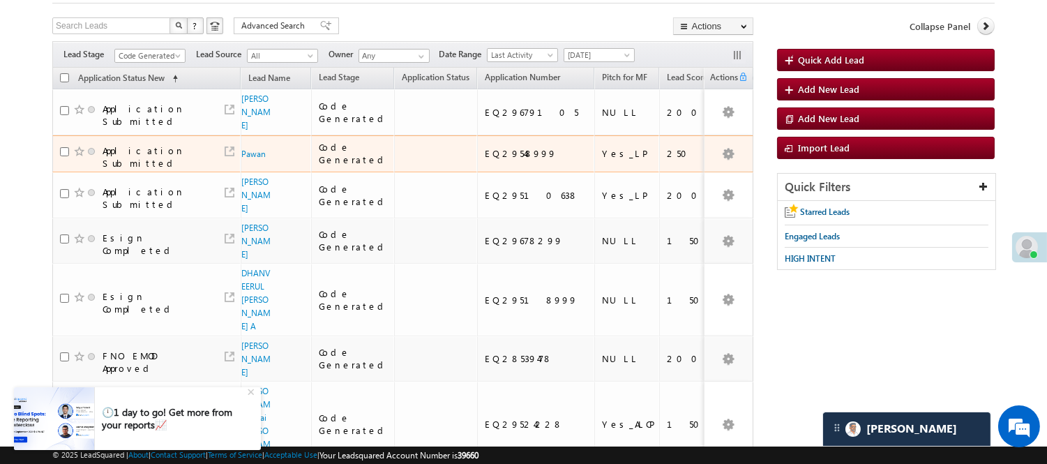
scroll to position [77, 0]
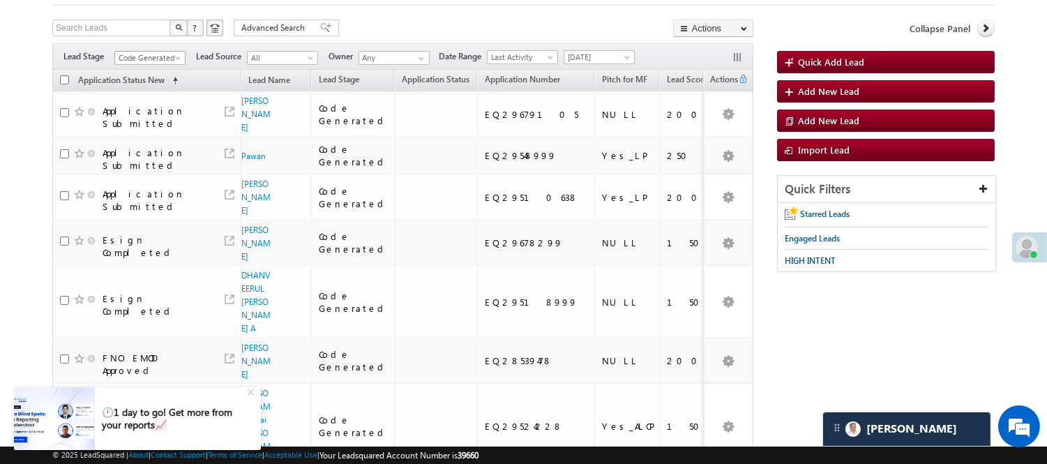
click at [124, 53] on span "Code Generated" at bounding box center [148, 58] width 66 height 13
click at [147, 92] on link "Lead Generated" at bounding box center [150, 87] width 70 height 13
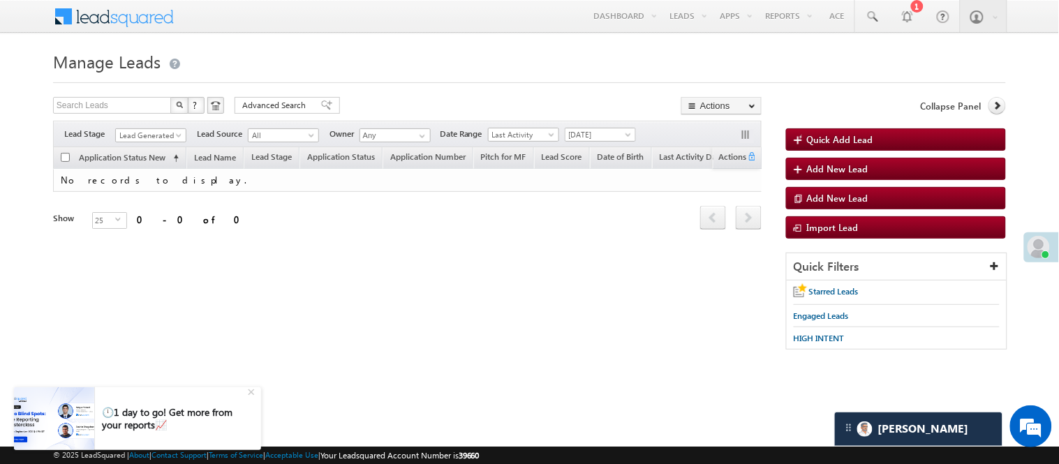
click at [158, 128] on span "Lead Generated" at bounding box center [150, 134] width 71 height 12
click at [154, 131] on span "Lead Generated" at bounding box center [149, 135] width 66 height 13
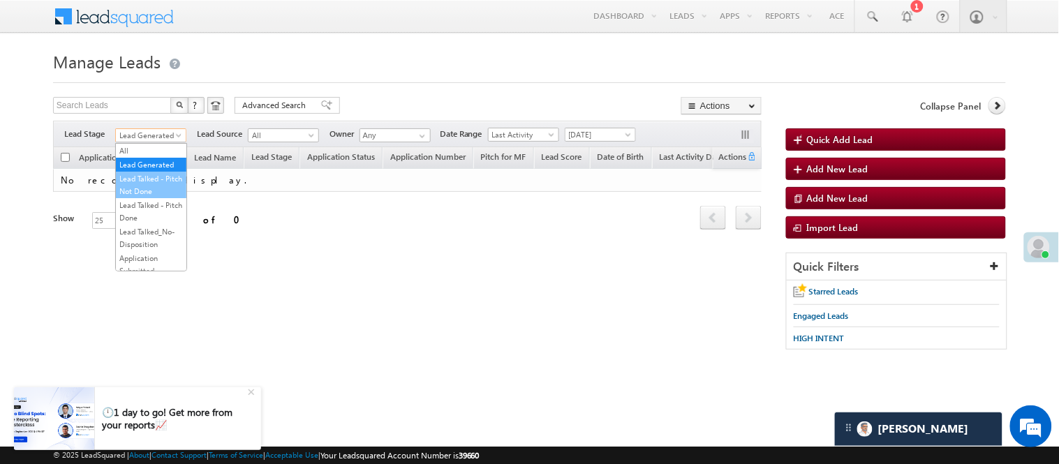
click at [140, 191] on link "Lead Talked - Pitch Not Done" at bounding box center [151, 184] width 70 height 25
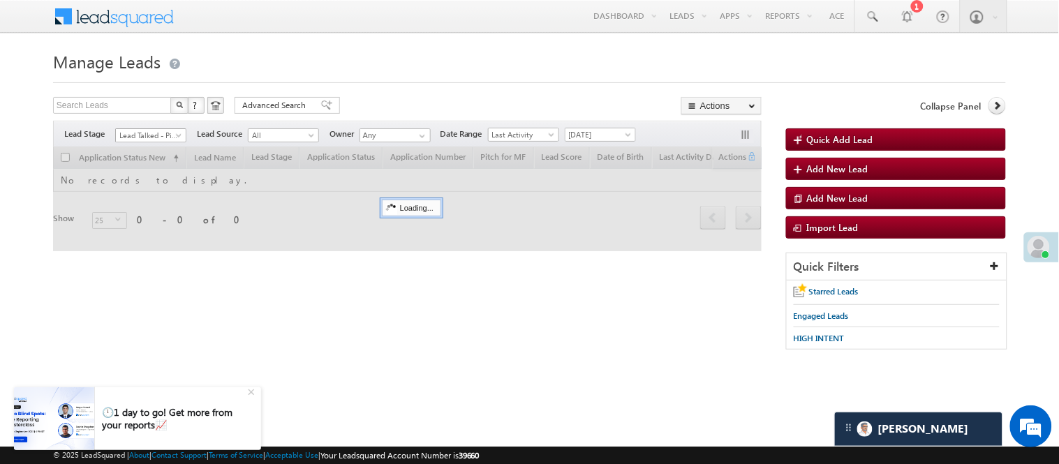
click at [162, 137] on span "Lead Talked - Pitch Not Done" at bounding box center [149, 135] width 66 height 13
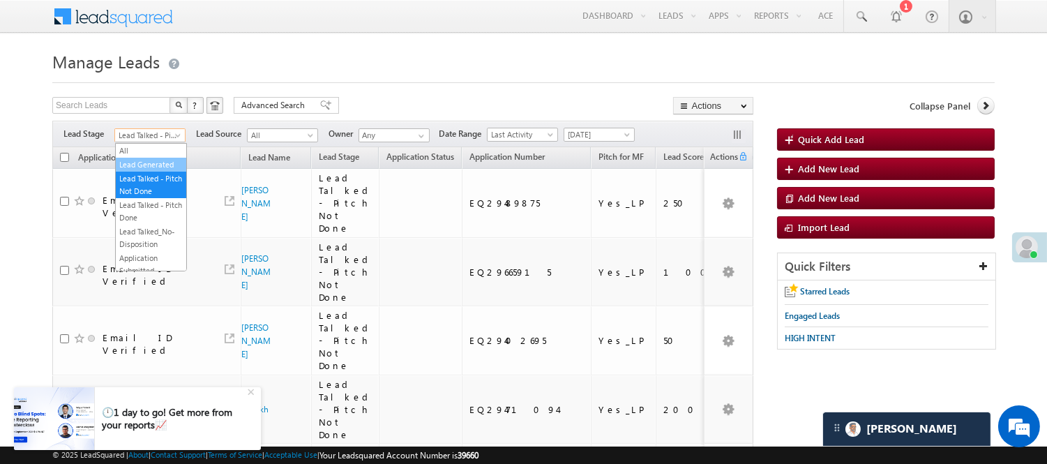
click at [143, 168] on link "Lead Generated" at bounding box center [151, 164] width 70 height 13
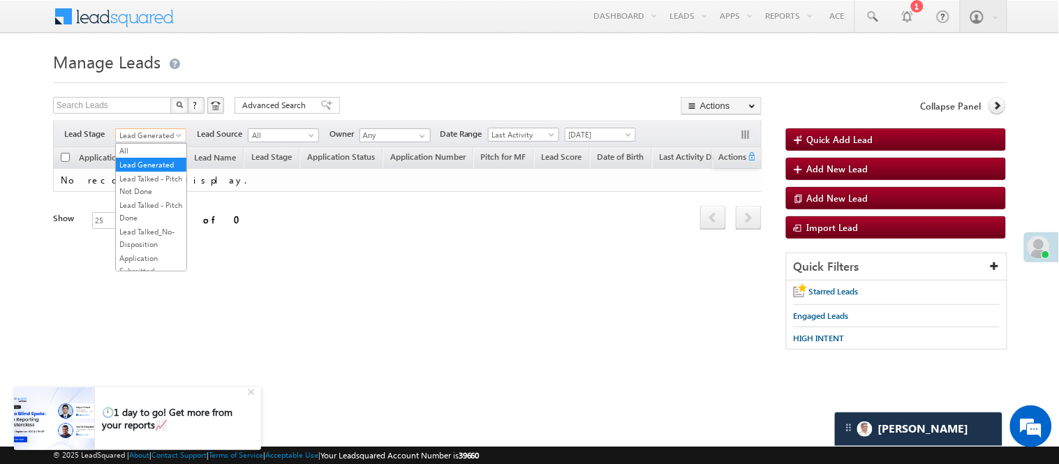
click at [167, 129] on span "Lead Generated" at bounding box center [149, 135] width 66 height 13
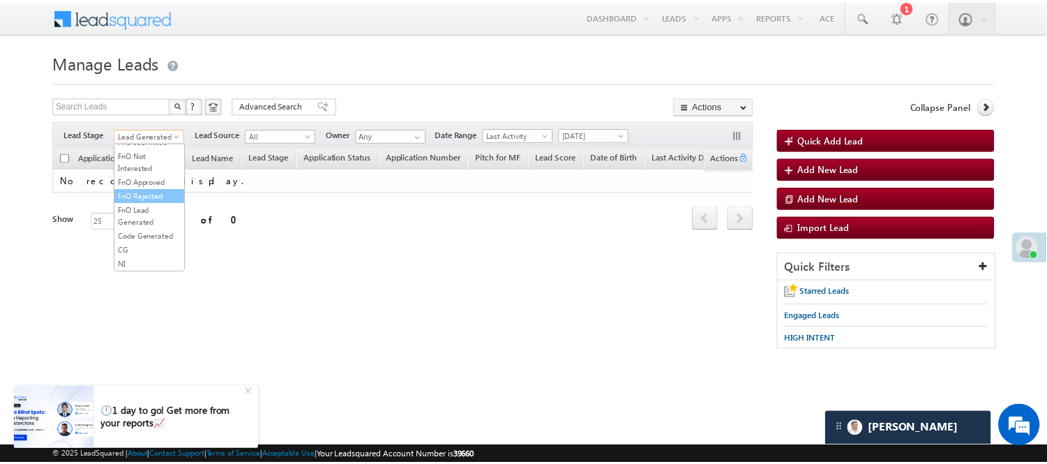
scroll to position [346, 0]
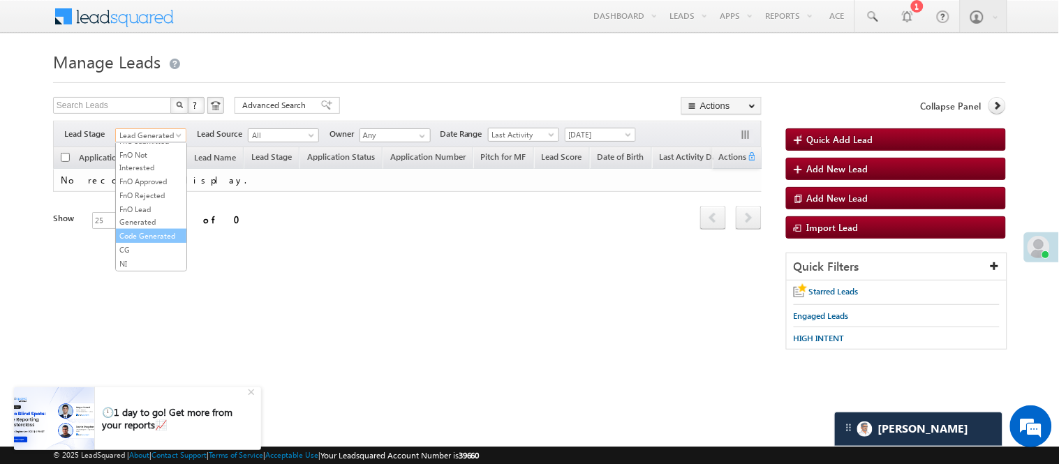
click at [145, 233] on link "Code Generated" at bounding box center [151, 236] width 70 height 13
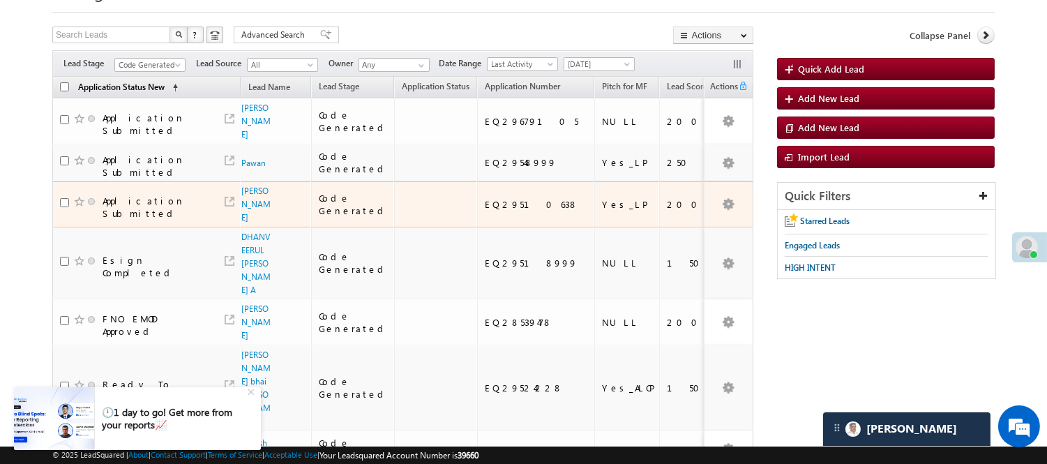
scroll to position [0, 0]
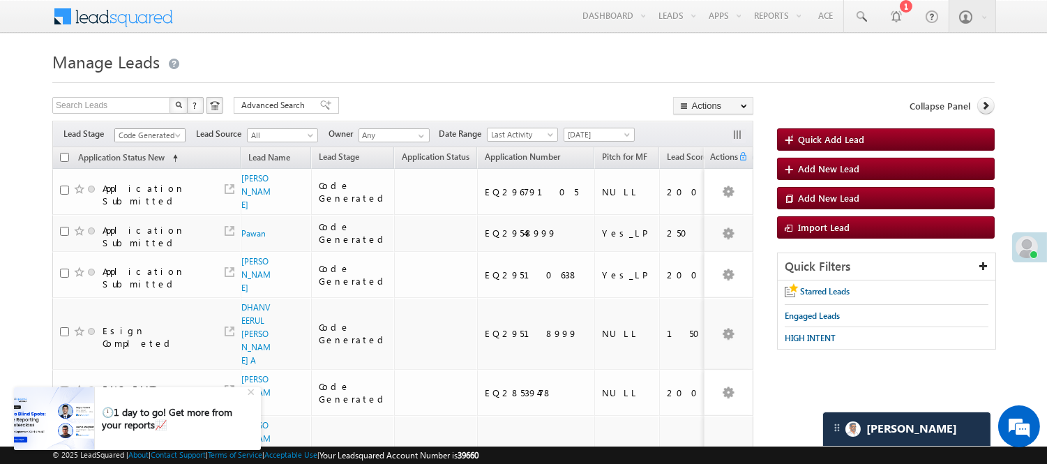
click at [143, 133] on span "Code Generated" at bounding box center [148, 135] width 66 height 13
click at [859, 15] on span at bounding box center [861, 17] width 14 height 14
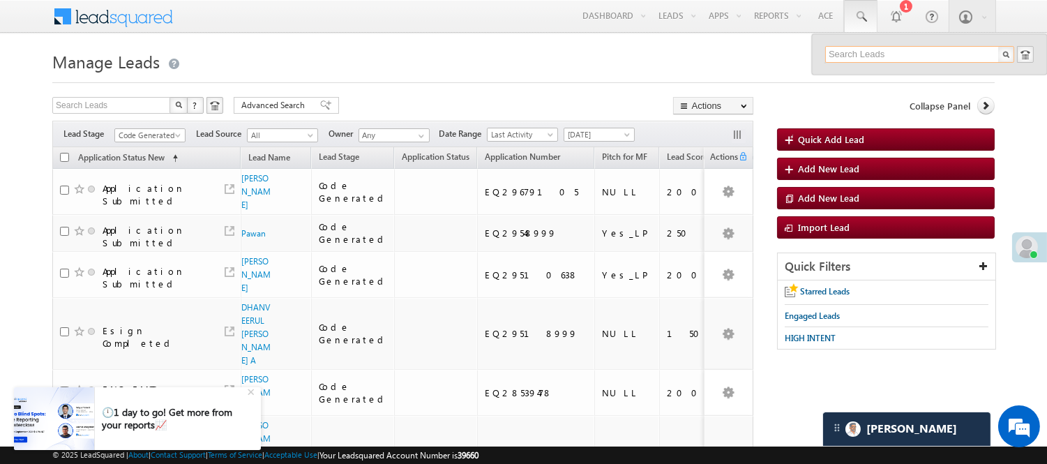
click at [882, 53] on input "text" at bounding box center [920, 54] width 189 height 17
paste input "9887568286"
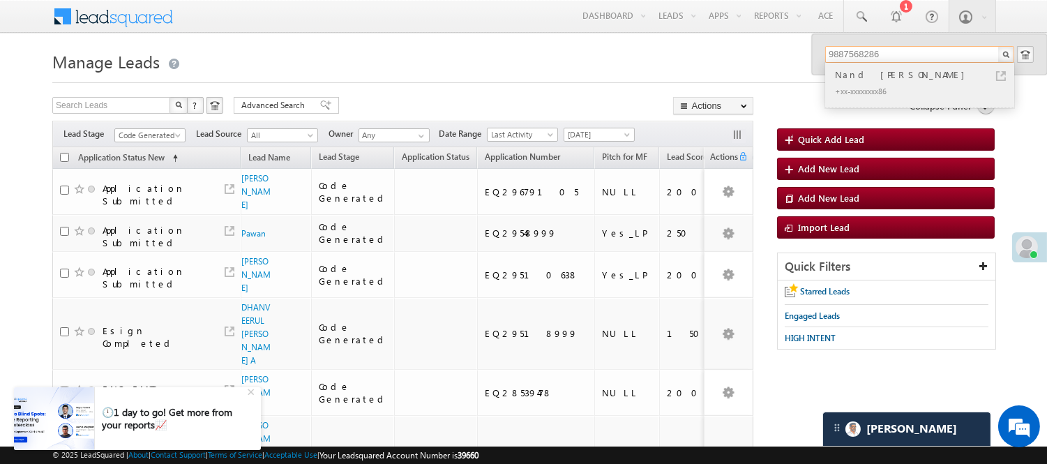
type input "9887568286"
click at [883, 80] on div "Nand kishor sain" at bounding box center [926, 74] width 187 height 15
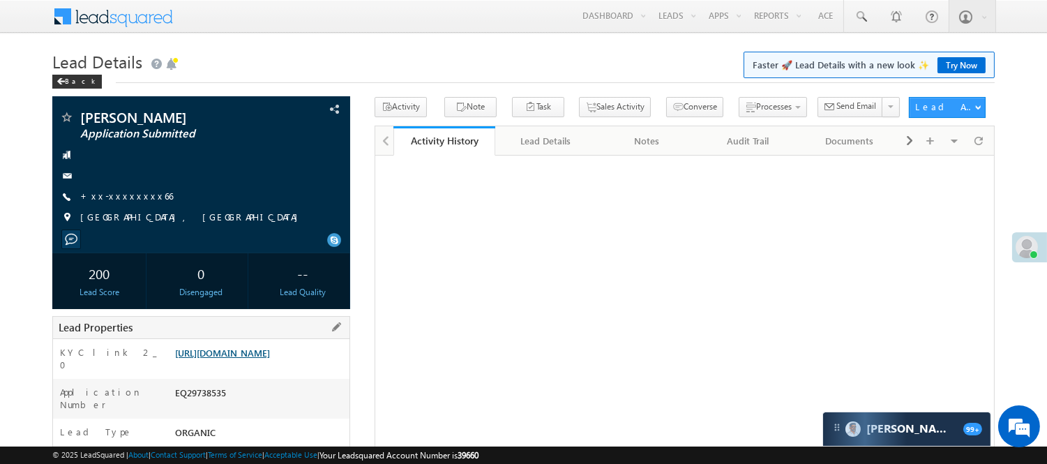
click at [270, 359] on link "[URL][DOMAIN_NAME]" at bounding box center [222, 353] width 95 height 12
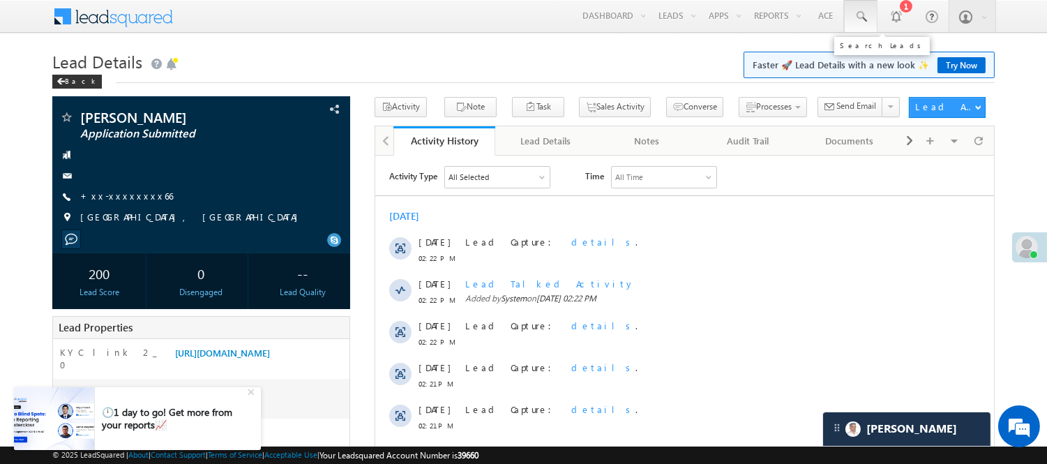
click at [865, 19] on span at bounding box center [861, 17] width 14 height 14
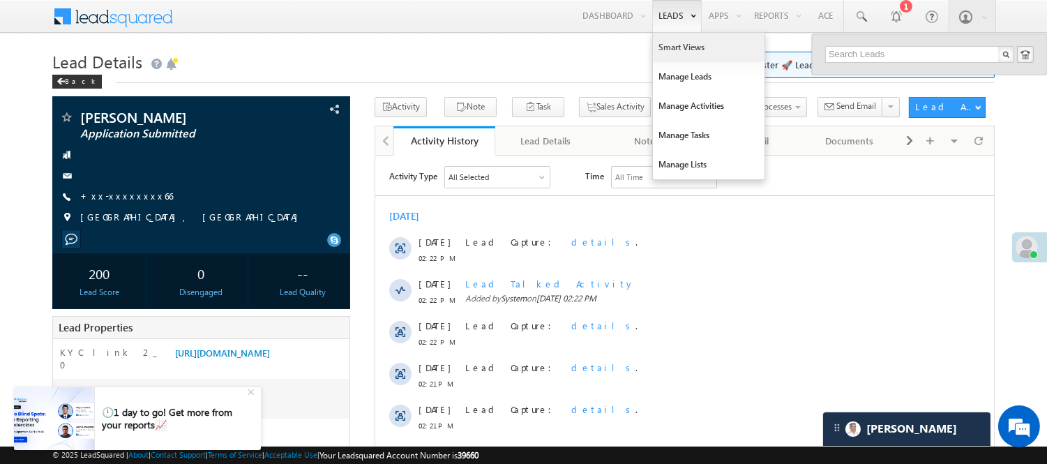
click at [673, 50] on link "Smart Views" at bounding box center [709, 47] width 112 height 29
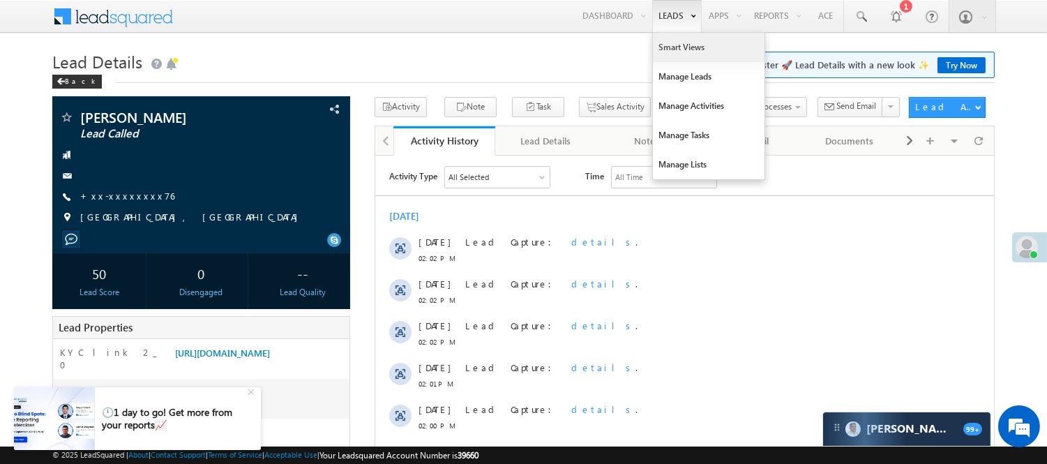
click at [681, 49] on link "Smart Views" at bounding box center [709, 47] width 112 height 29
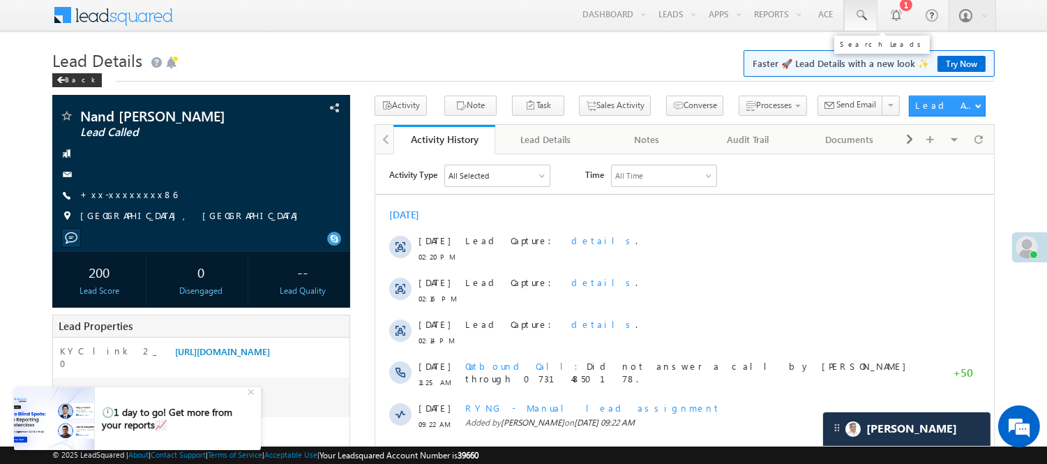
click at [855, 10] on span at bounding box center [861, 15] width 14 height 14
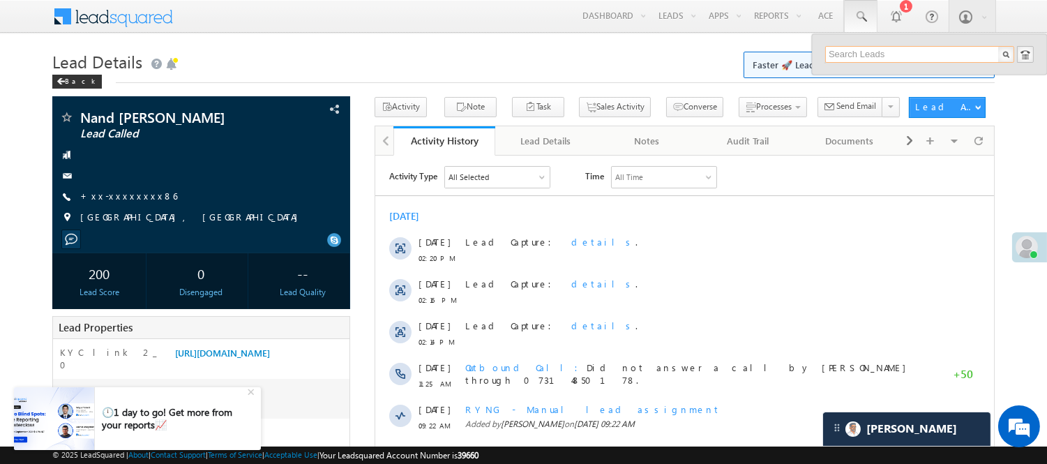
click at [906, 50] on input "text" at bounding box center [920, 54] width 189 height 17
paste input "8467021410"
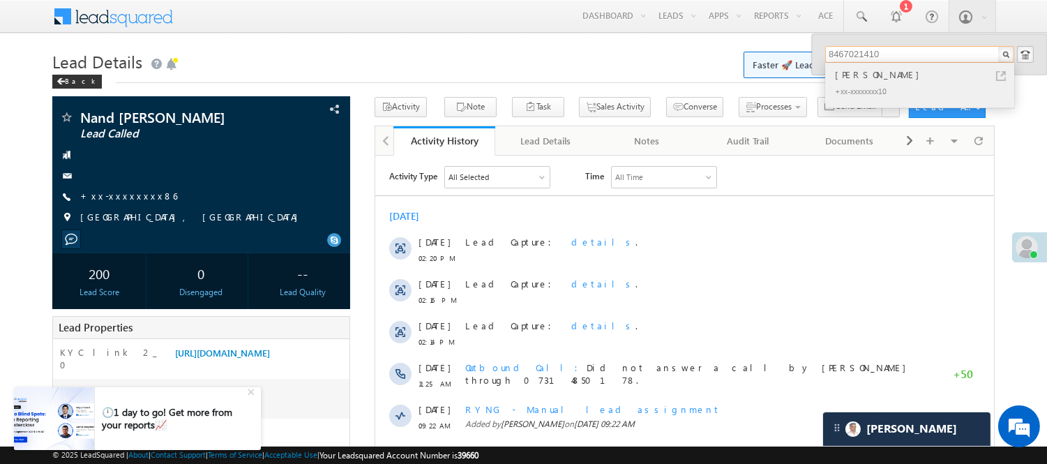
type input "8467021410"
click at [853, 85] on div "+xx-xxxxxxxx10" at bounding box center [926, 90] width 187 height 17
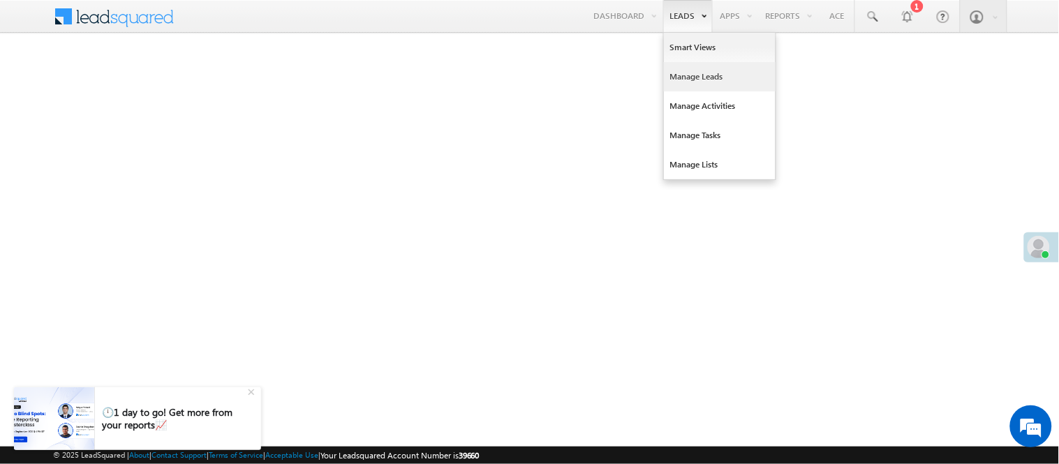
click at [680, 73] on link "Manage Leads" at bounding box center [720, 76] width 112 height 29
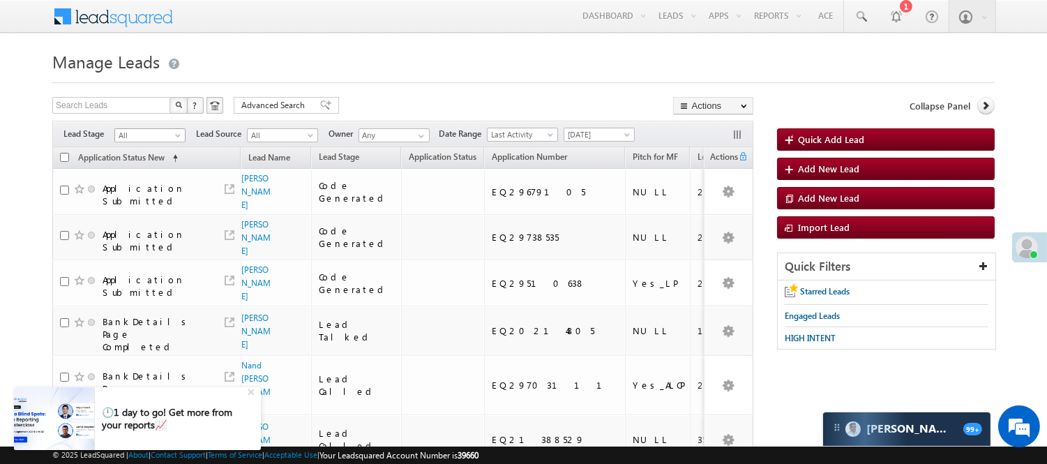
click at [151, 130] on span "All" at bounding box center [148, 135] width 66 height 13
click at [148, 242] on link "Code Generated" at bounding box center [150, 236] width 70 height 13
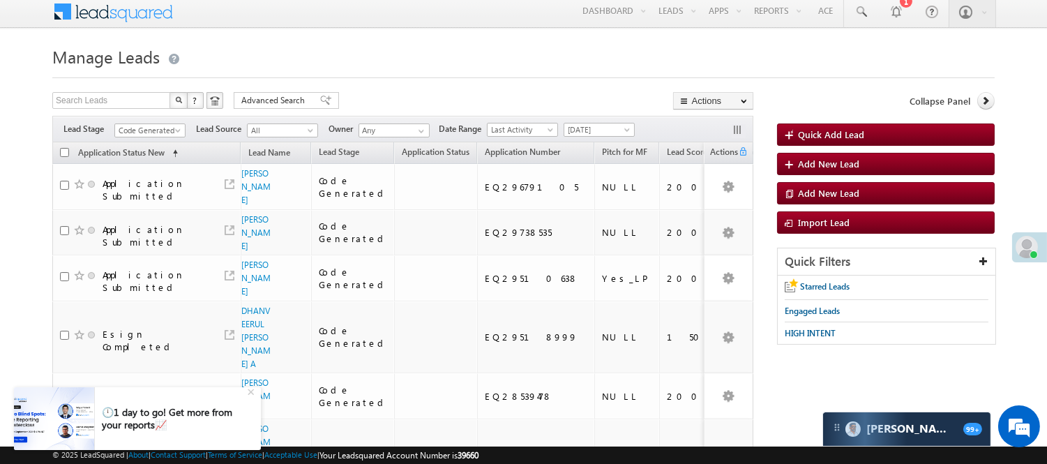
scroll to position [0, 0]
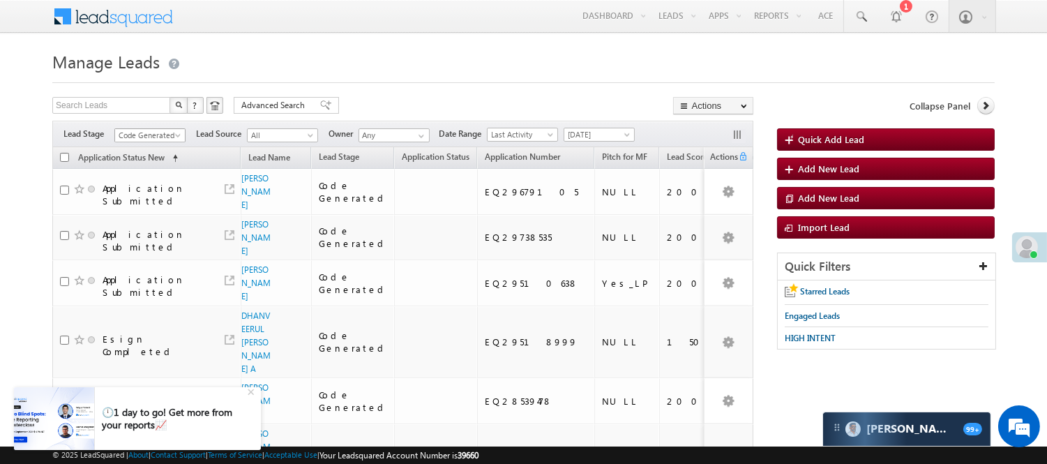
click at [162, 133] on span "Code Generated" at bounding box center [148, 135] width 66 height 13
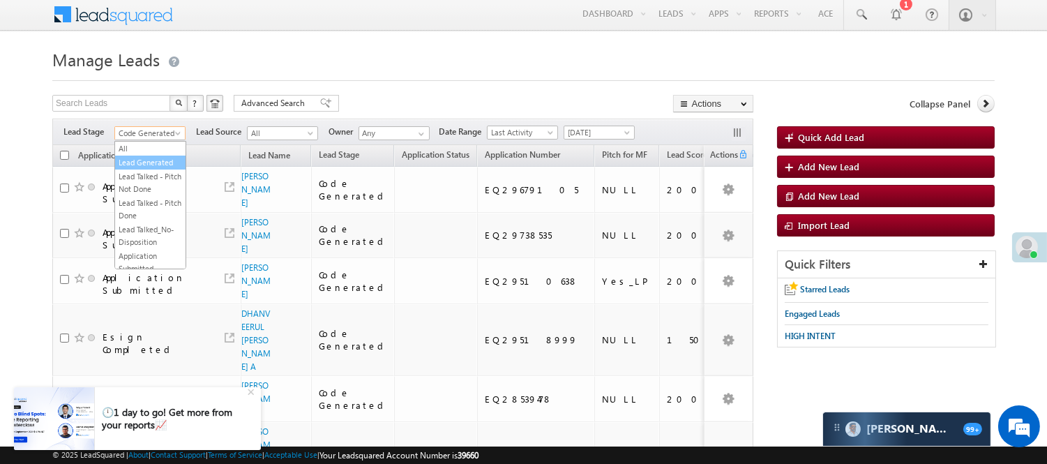
click at [142, 161] on link "Lead Generated" at bounding box center [150, 162] width 70 height 13
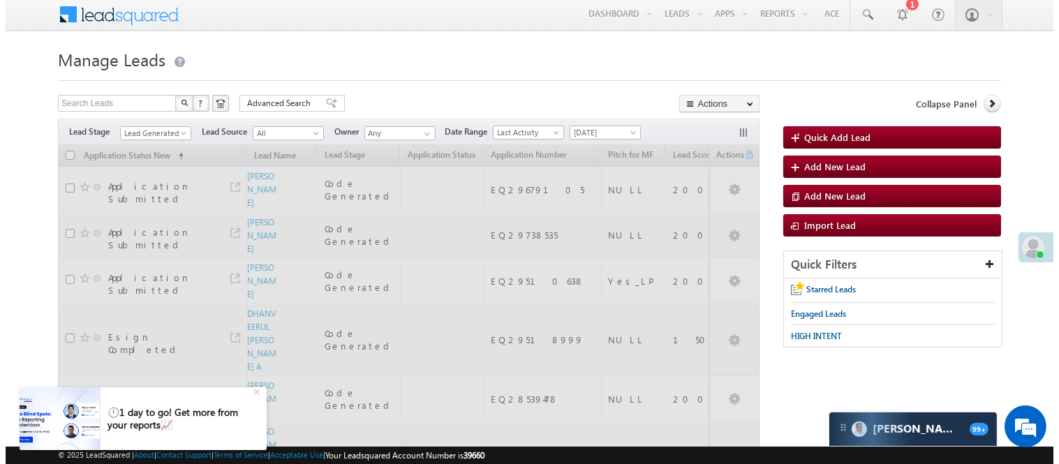
scroll to position [0, 0]
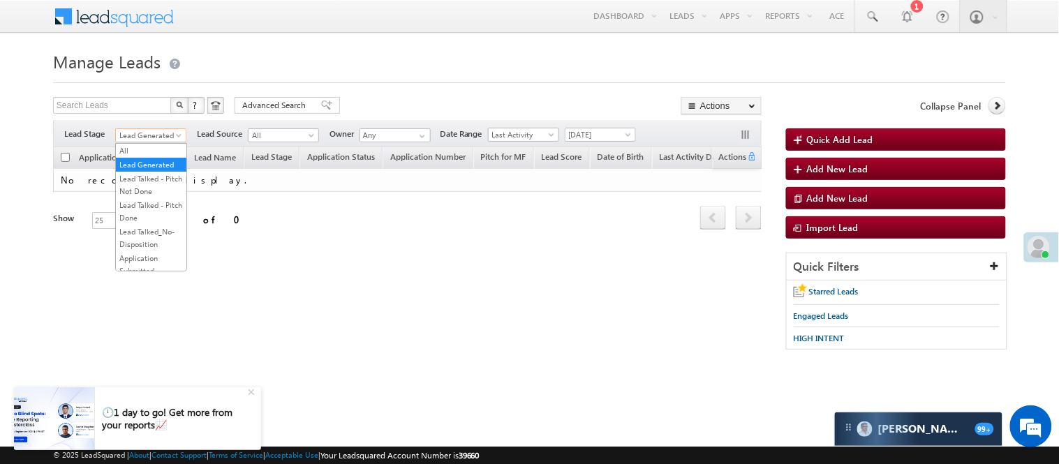
click at [152, 134] on span "Lead Generated" at bounding box center [149, 135] width 66 height 13
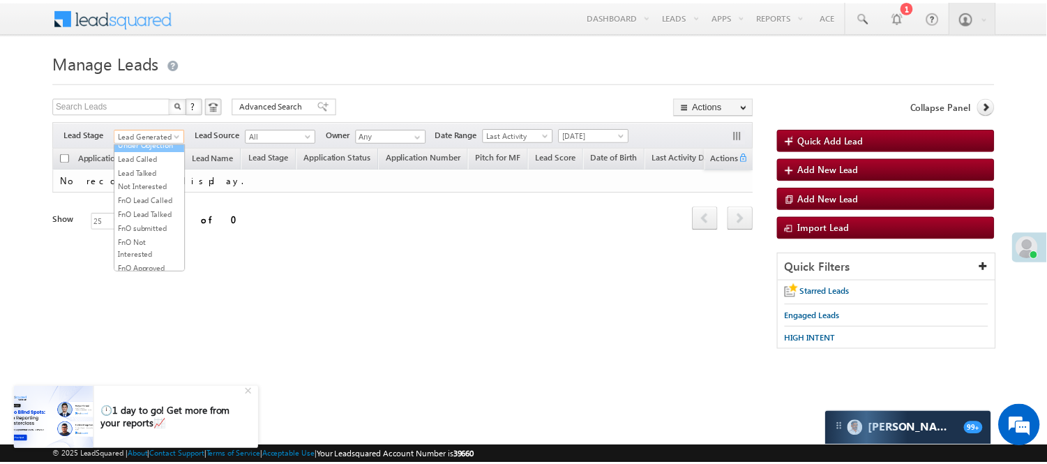
scroll to position [310, 0]
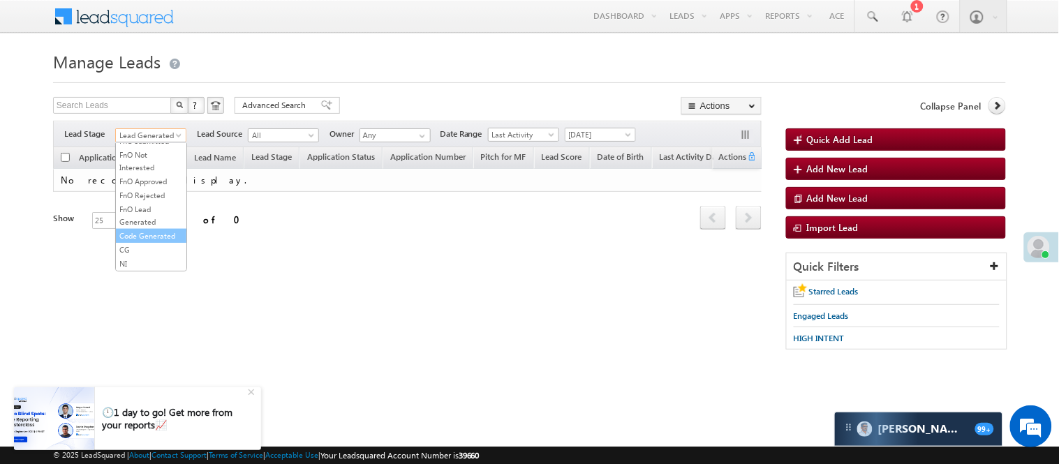
click at [147, 242] on link "Code Generated" at bounding box center [151, 236] width 70 height 13
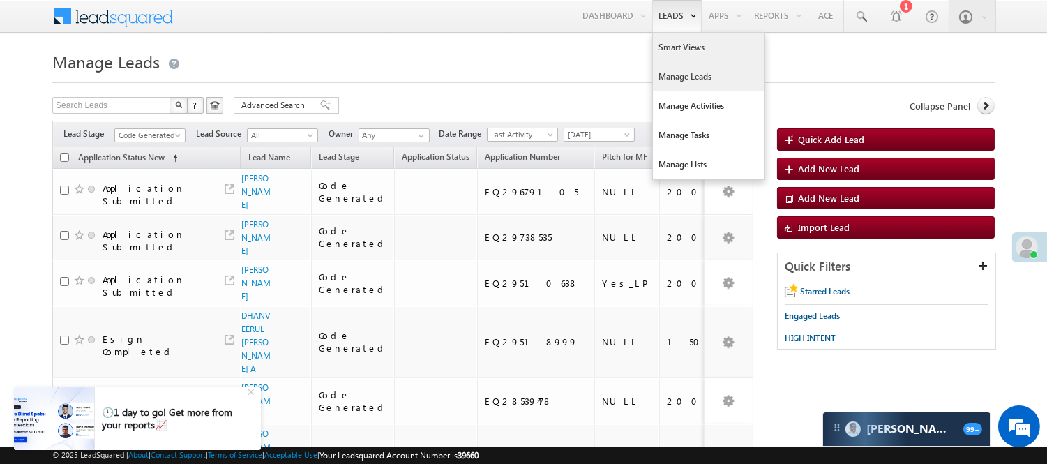
click at [671, 53] on link "Smart Views" at bounding box center [709, 47] width 112 height 29
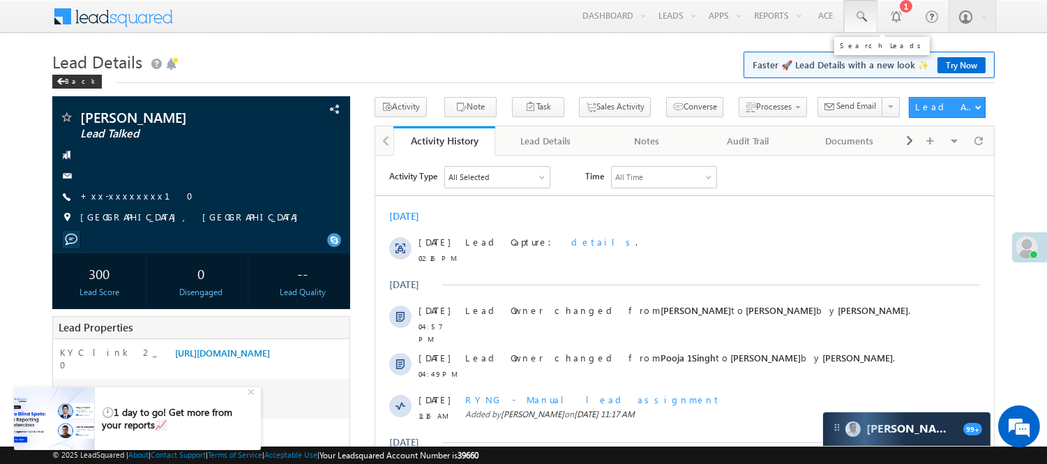
click at [860, 18] on span at bounding box center [861, 17] width 14 height 14
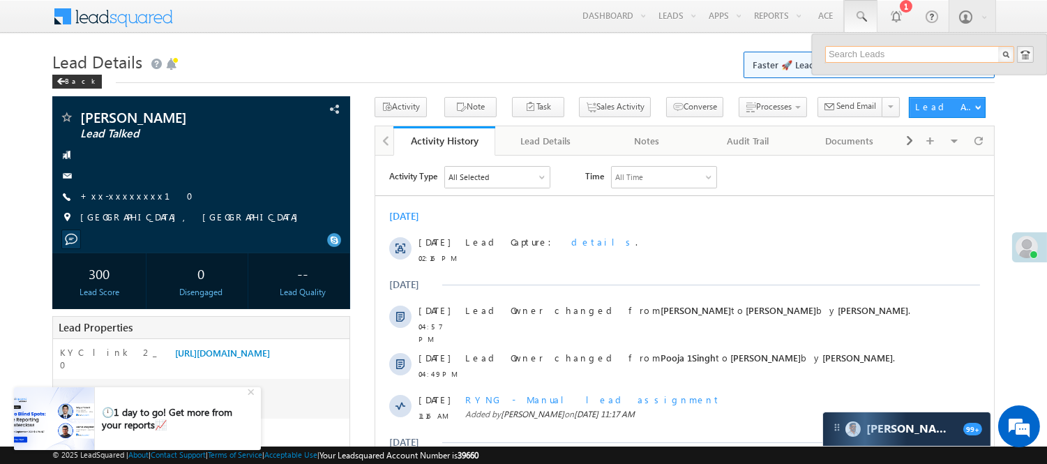
click at [902, 54] on input "text" at bounding box center [920, 54] width 189 height 17
paste input "7738010476"
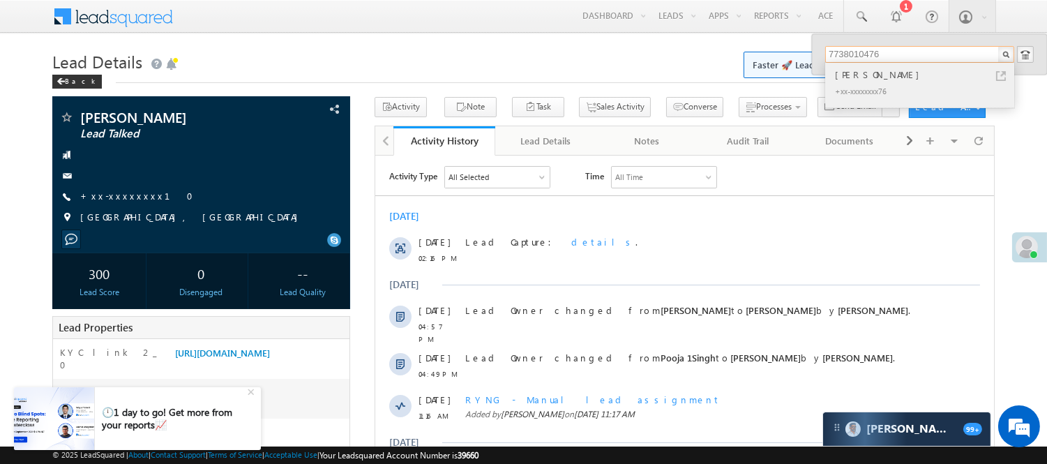
type input "7738010476"
click at [869, 75] on div "[PERSON_NAME]" at bounding box center [926, 74] width 187 height 15
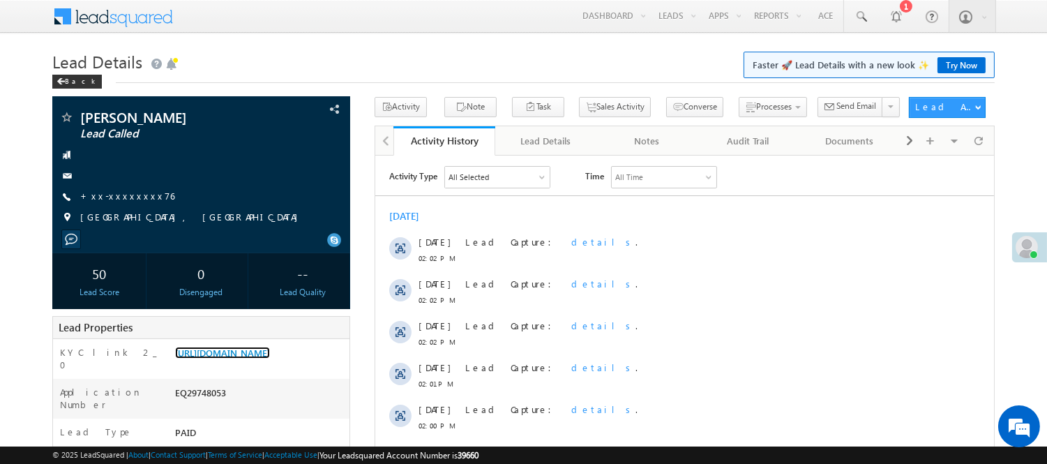
click at [270, 356] on link "https://angelbroking1-pk3em7sa.customui-test.leadsquared.com?leadId=484db7ce-fa…" at bounding box center [222, 353] width 95 height 12
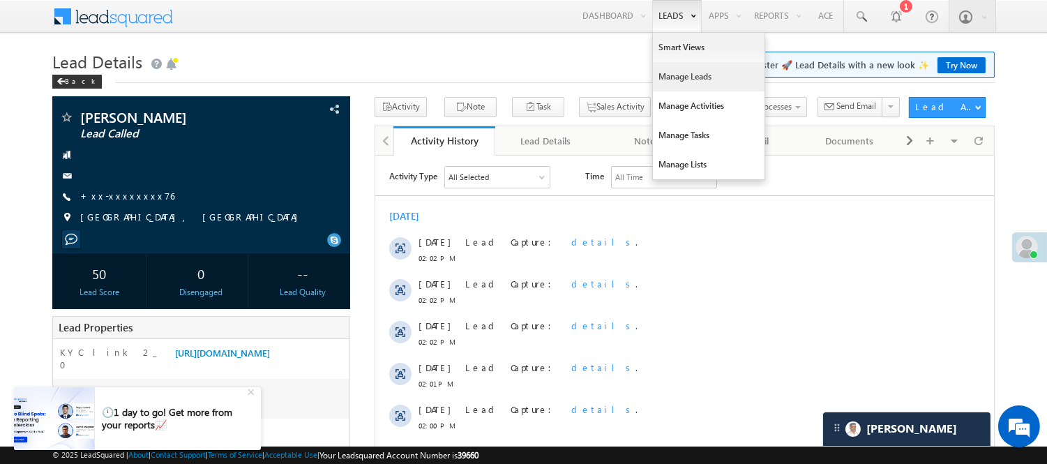
click at [675, 73] on link "Manage Leads" at bounding box center [709, 76] width 112 height 29
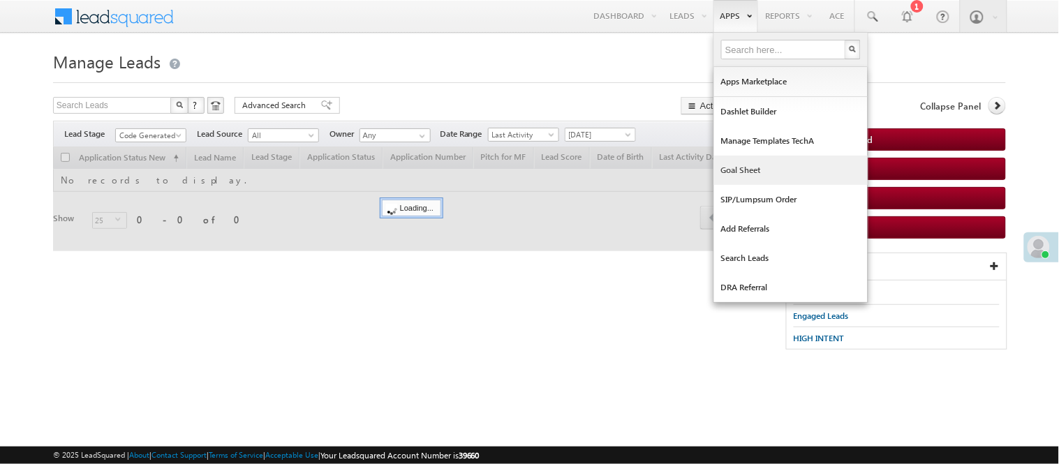
click at [764, 169] on link "Goal Sheet" at bounding box center [791, 170] width 154 height 29
click at [745, 171] on link "Goal Sheet" at bounding box center [791, 170] width 154 height 29
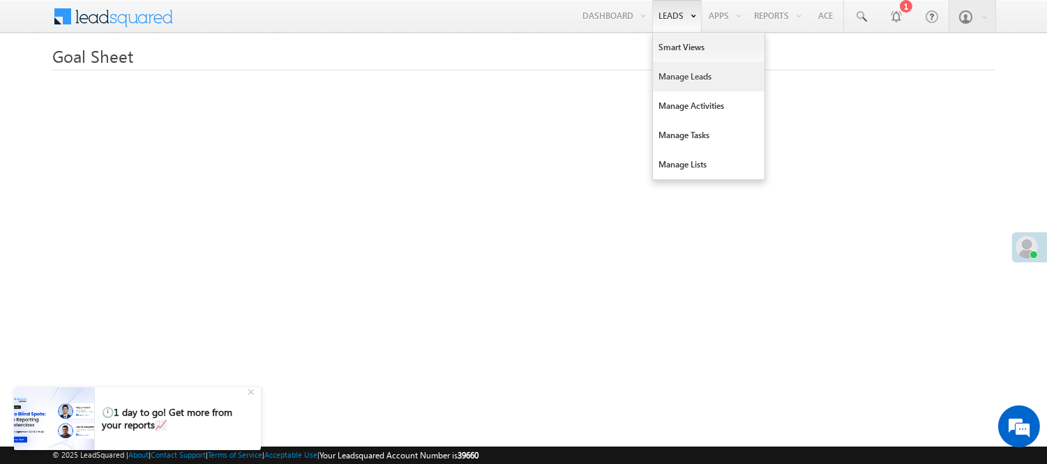
click at [689, 74] on link "Manage Leads" at bounding box center [709, 76] width 112 height 29
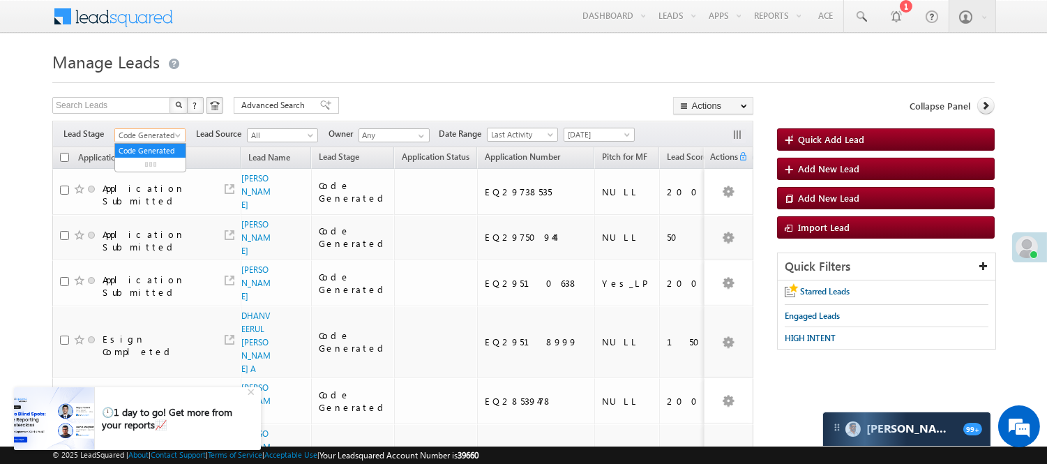
click at [160, 133] on span "Code Generated" at bounding box center [148, 135] width 66 height 13
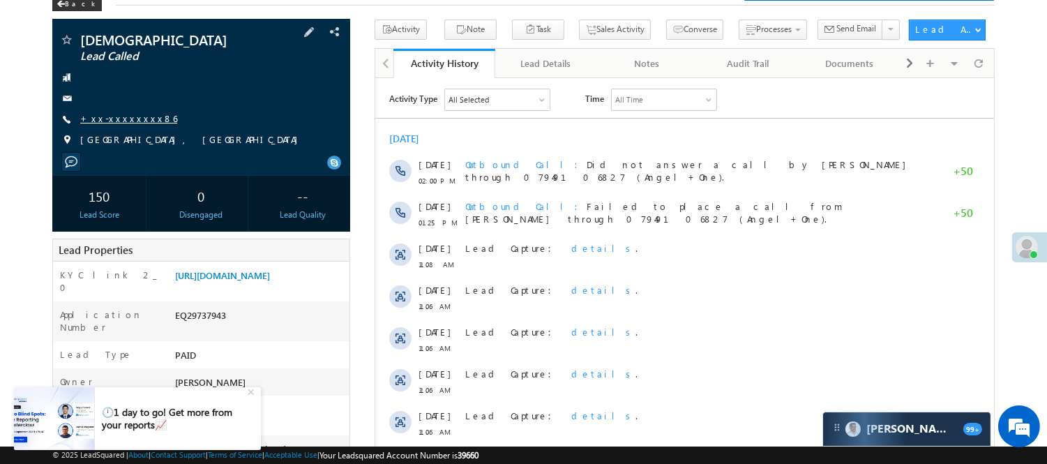
click at [100, 112] on div "Ashif Lead Called +xx-xxxxxxxx86" at bounding box center [201, 93] width 284 height 121
click at [98, 117] on link "+xx-xxxxxxxx86" at bounding box center [128, 118] width 97 height 12
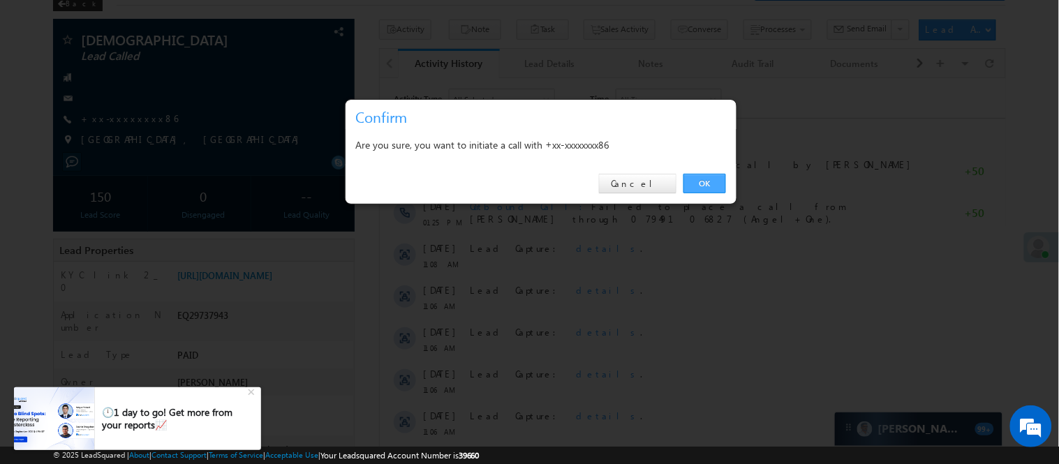
click at [708, 179] on link "OK" at bounding box center [704, 184] width 43 height 20
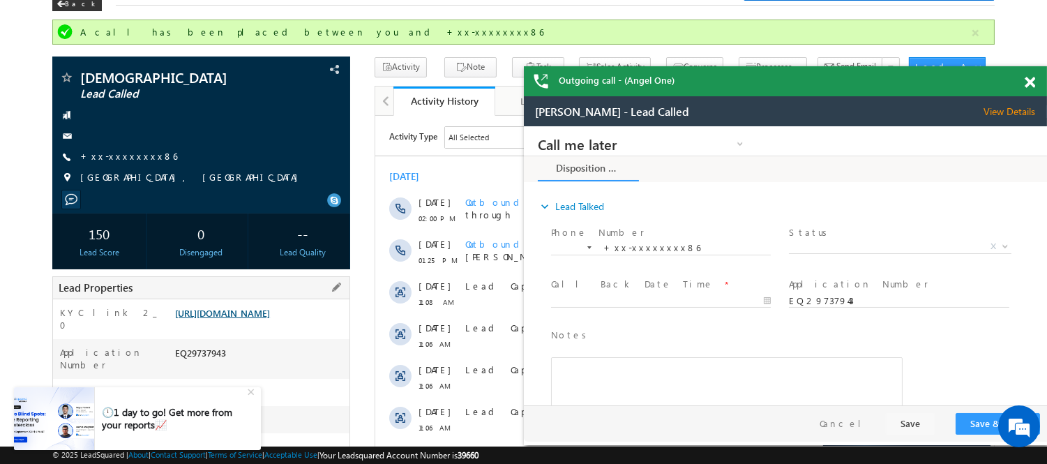
click at [218, 319] on link "https://angelbroking1-pk3em7sa.customui-test.leadsquared.com?leadId=531d8908-e8…" at bounding box center [222, 313] width 95 height 12
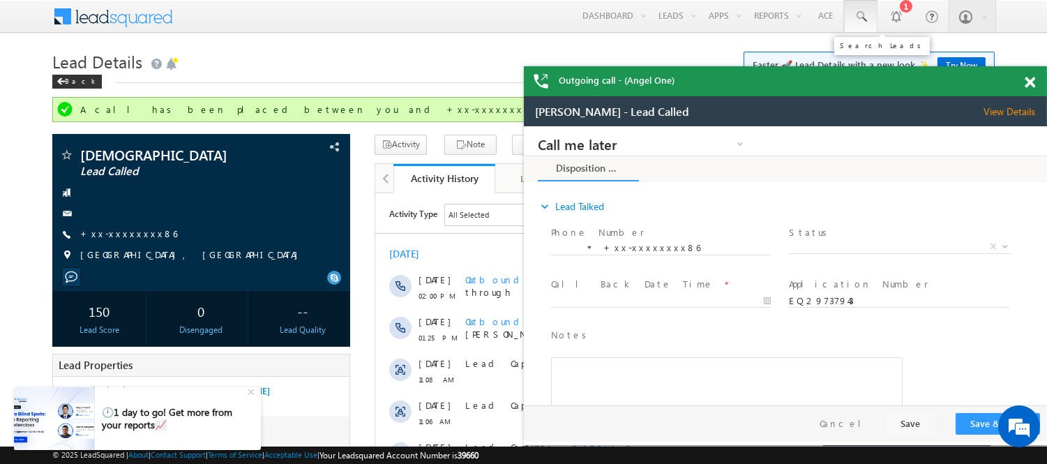
drag, startPoint x: 859, startPoint y: 16, endPoint x: 496, endPoint y: 74, distance: 367.5
click at [859, 16] on span at bounding box center [861, 17] width 14 height 14
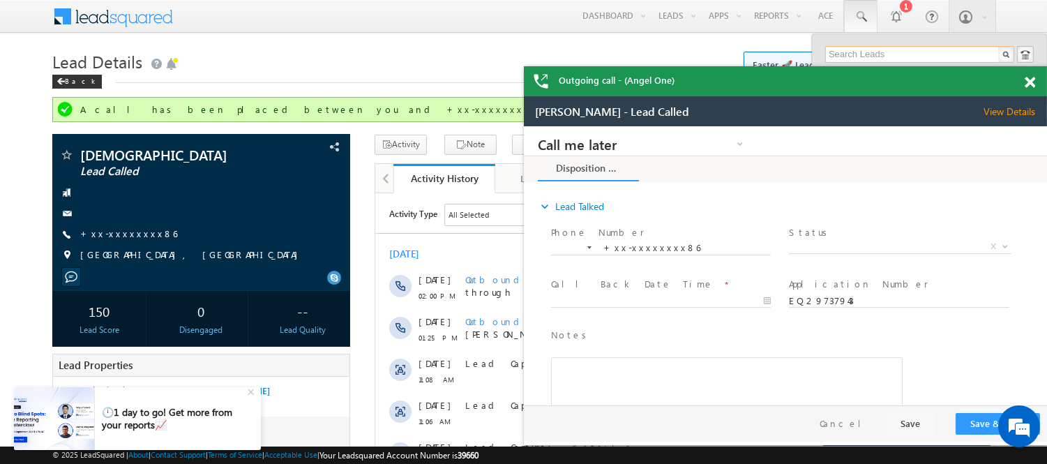
click at [873, 53] on input "text" at bounding box center [920, 54] width 189 height 17
paste input "6200310061"
click at [1028, 80] on span at bounding box center [1030, 83] width 10 height 12
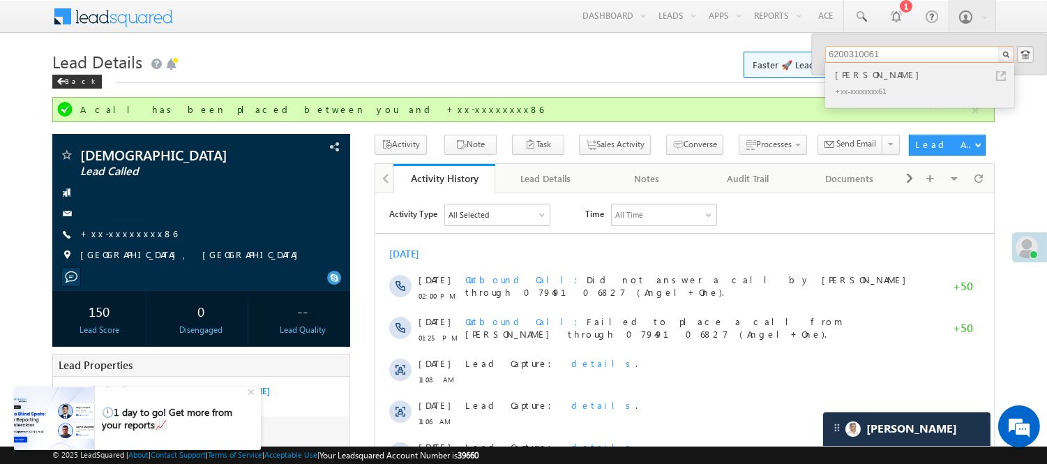
type input "6200310061"
click at [910, 80] on div "Rajesh Kumar" at bounding box center [926, 74] width 187 height 15
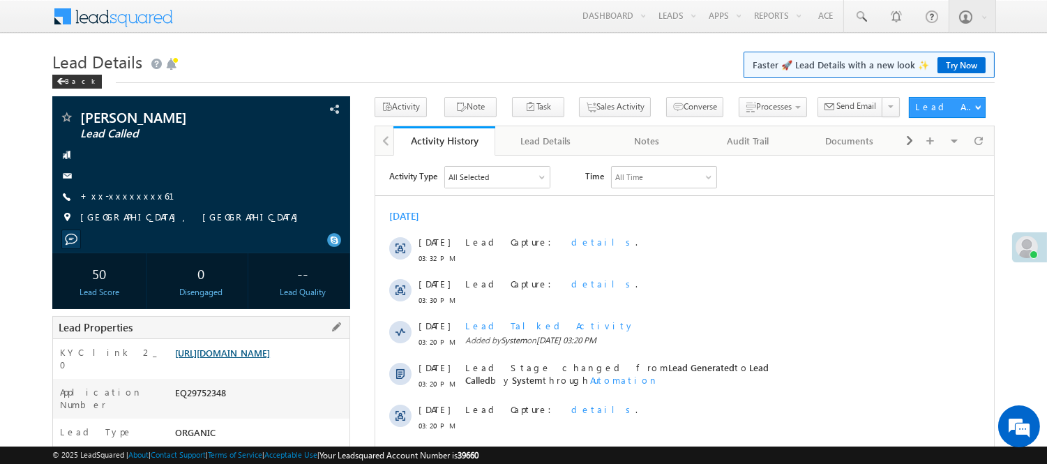
click at [248, 359] on link "https://angelbroking1-pk3em7sa.customui-test.leadsquared.com?leadId=7aa08a68-31…" at bounding box center [222, 353] width 95 height 12
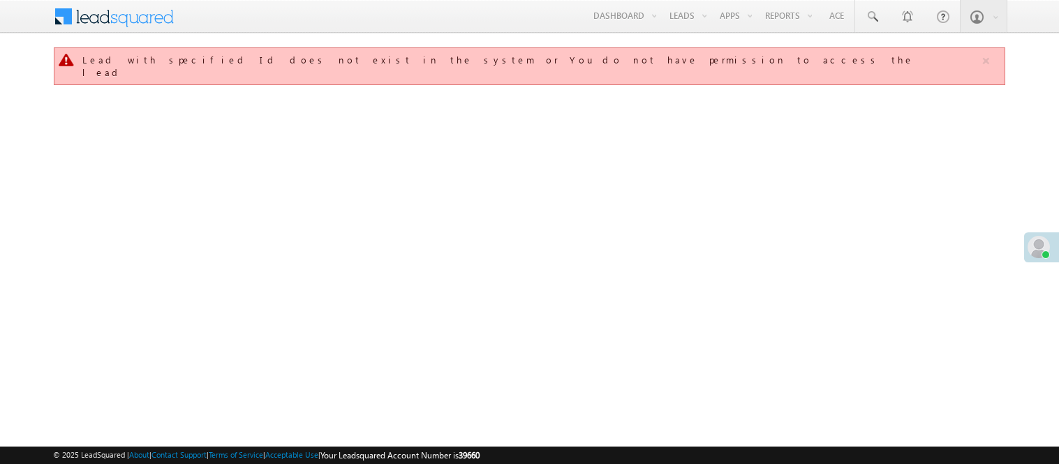
click at [0, 0] on link "Smart Views" at bounding box center [0, 0] width 0 height 0
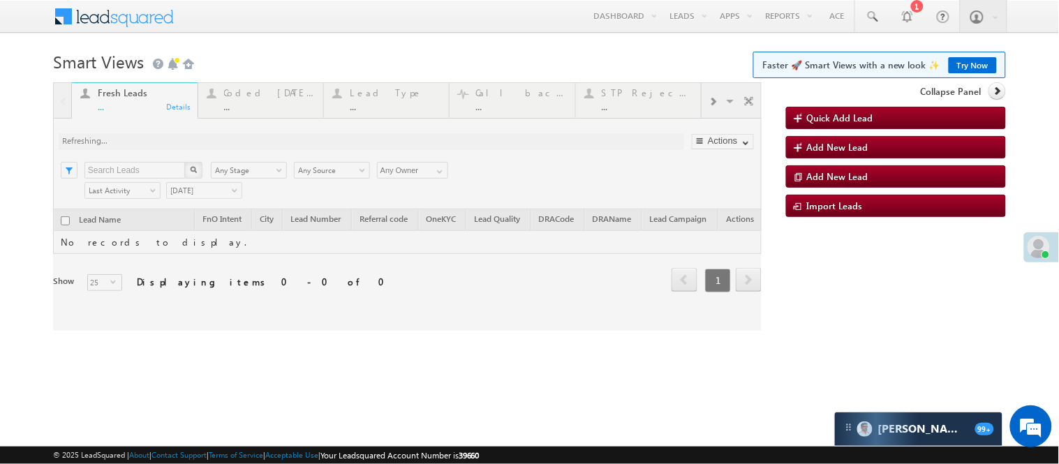
click at [274, 107] on div at bounding box center [407, 206] width 708 height 248
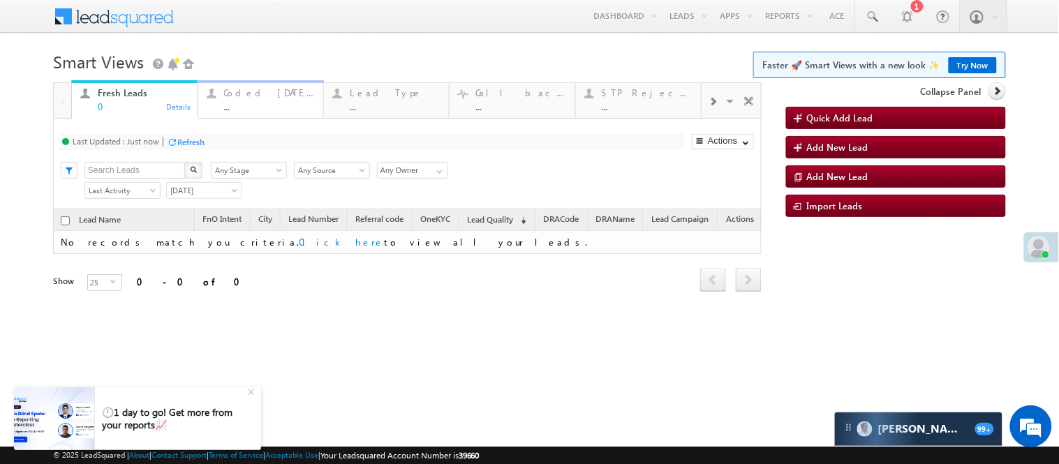
click at [259, 101] on div "..." at bounding box center [269, 106] width 91 height 10
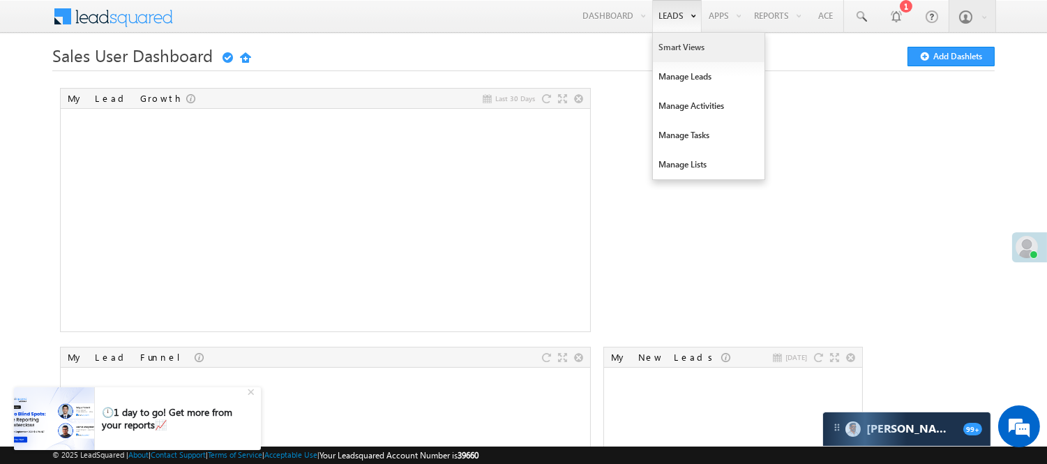
click at [675, 40] on link "Smart Views" at bounding box center [709, 47] width 112 height 29
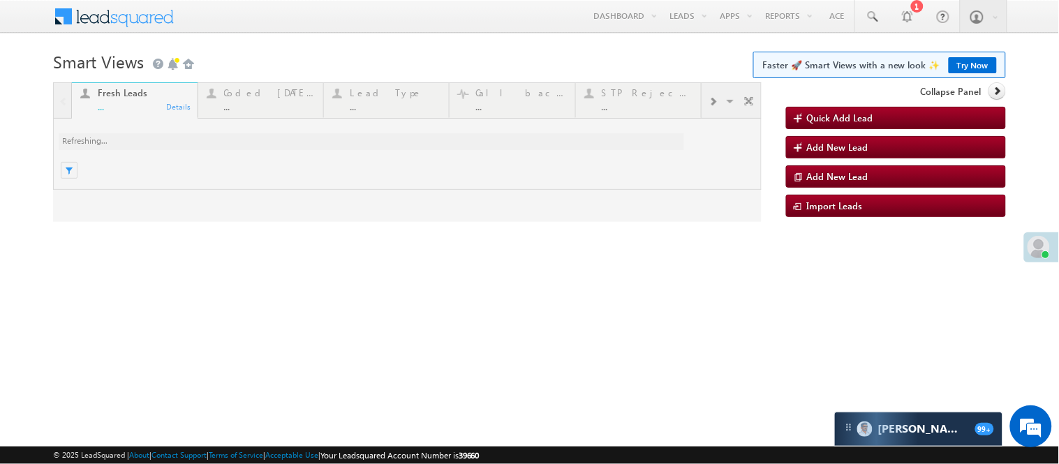
click at [987, 63] on link "Try Now" at bounding box center [972, 65] width 48 height 16
